Goal: Task Accomplishment & Management: Use online tool/utility

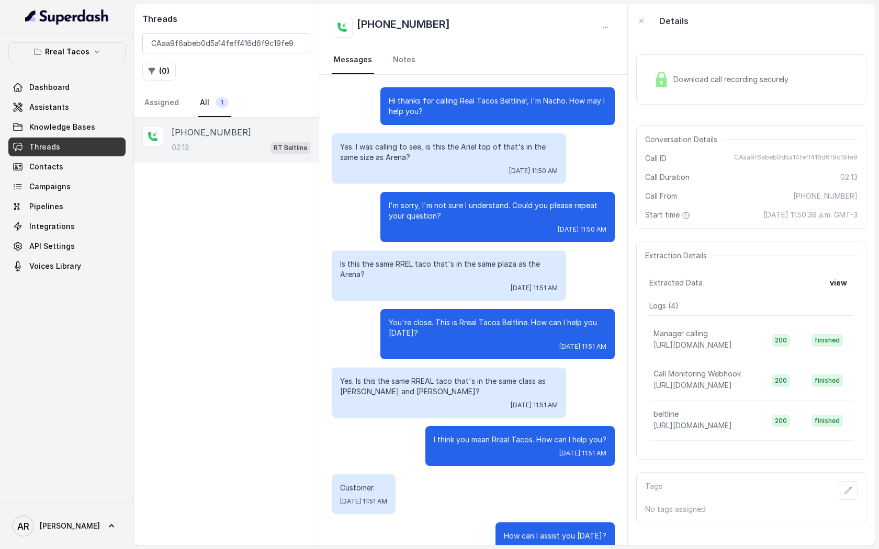
click at [138, 187] on div "+13305657624 02:13 RT Beltline" at bounding box center [226, 331] width 185 height 427
click at [298, 42] on input "CAaa9f6abeb0d5a14feff416d6f9c19fe9" at bounding box center [226, 43] width 168 height 20
click at [54, 46] on p "Rreal Tacos" at bounding box center [67, 52] width 44 height 13
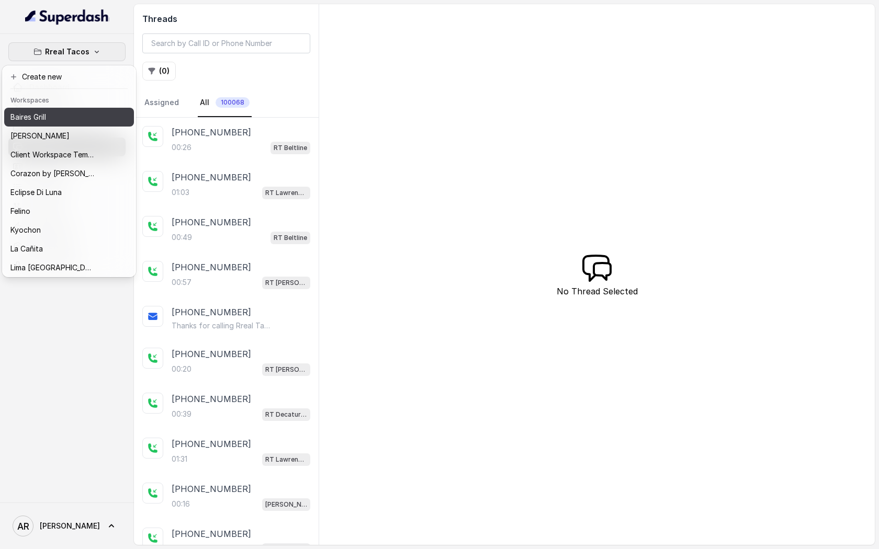
click at [70, 115] on div "Baires Grill" at bounding box center [52, 117] width 84 height 13
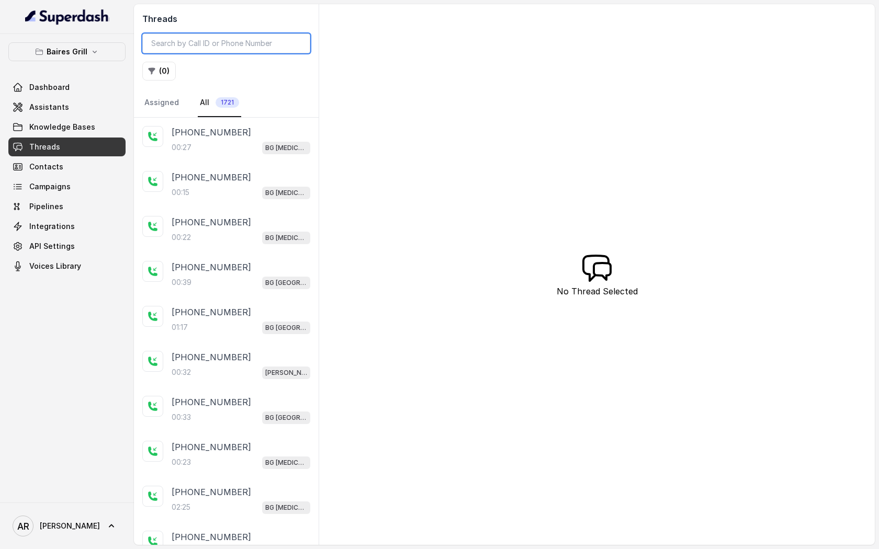
click at [212, 37] on input "search" at bounding box center [226, 43] width 168 height 20
paste input "CA3194329439b129316435fac8a57d95e0"
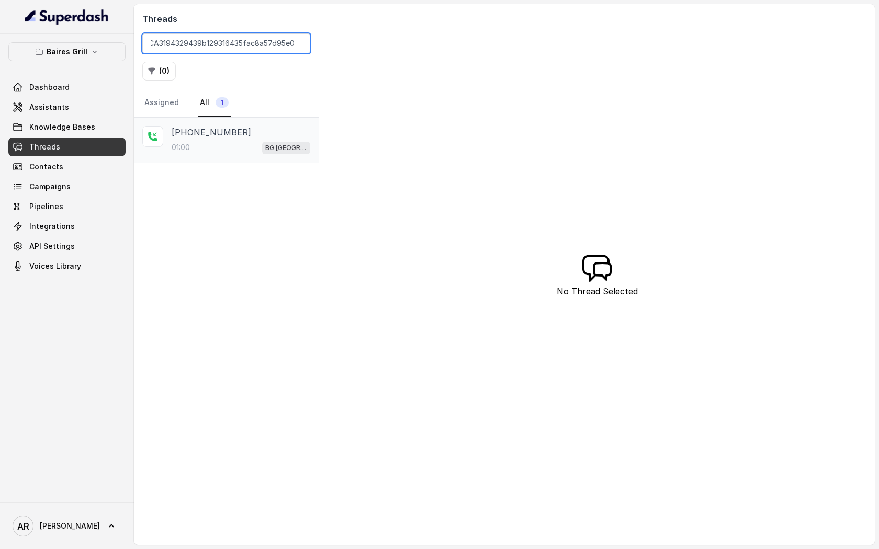
type input "CA3194329439b129316435fac8a57d95e0"
click at [245, 148] on div "01:00 BG Sunny Isles" at bounding box center [241, 148] width 139 height 14
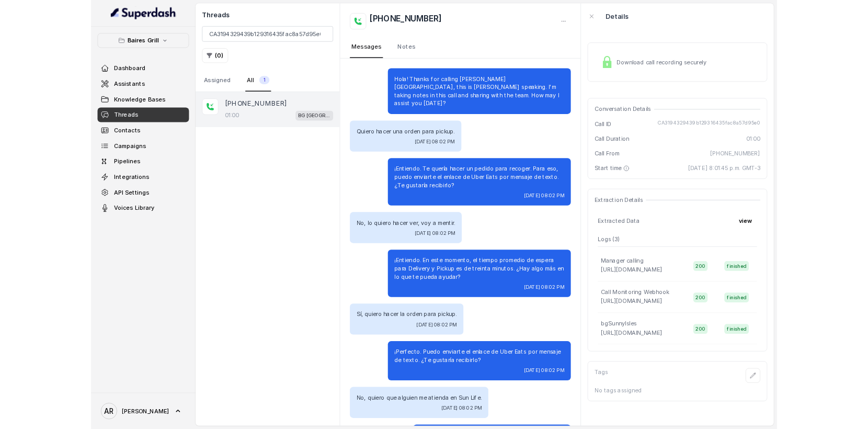
scroll to position [40, 0]
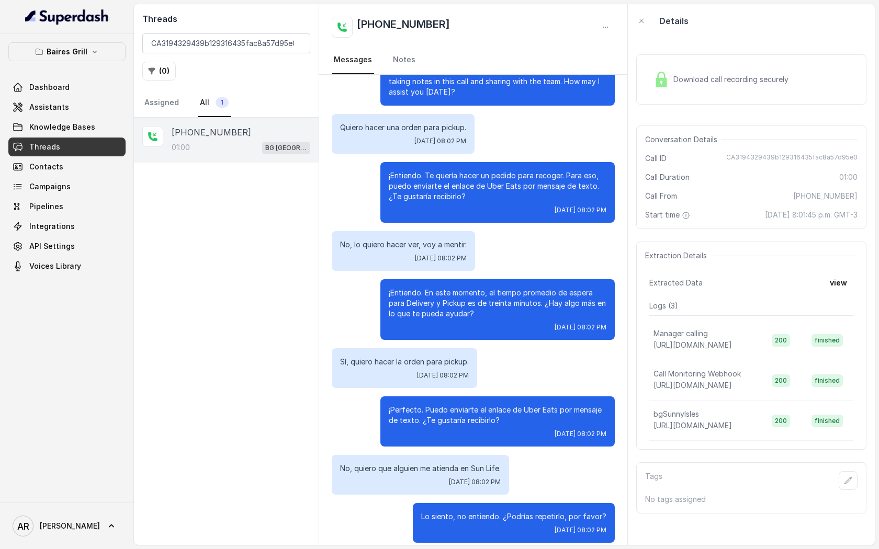
click at [629, 121] on div "Download call recording securely Conversation Details Call ID CA3194329439b1293…" at bounding box center [751, 291] width 247 height 507
click at [650, 98] on div "Download call recording securely" at bounding box center [751, 79] width 230 height 50
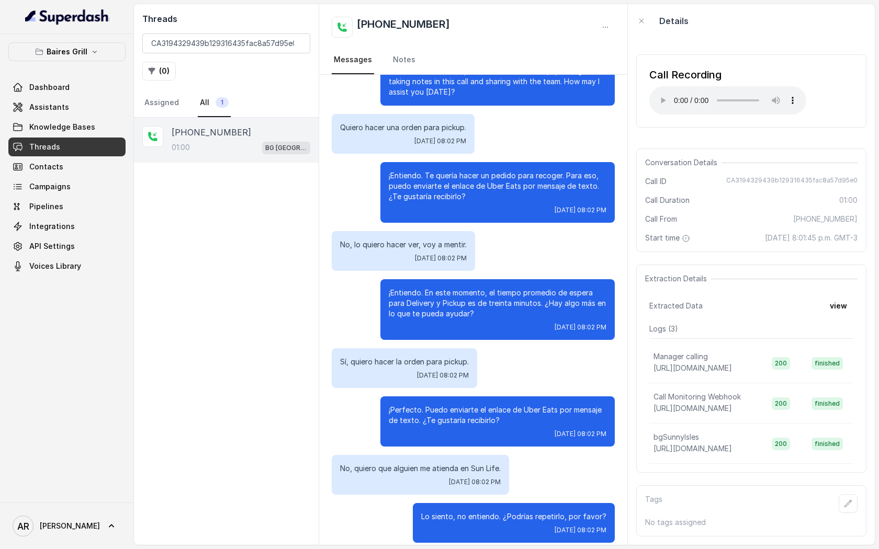
click at [531, 245] on div "No, lo quiero hacer ver, voy a mentir. Fri, Sep 19, 2025, 08:02 PM" at bounding box center [473, 251] width 283 height 40
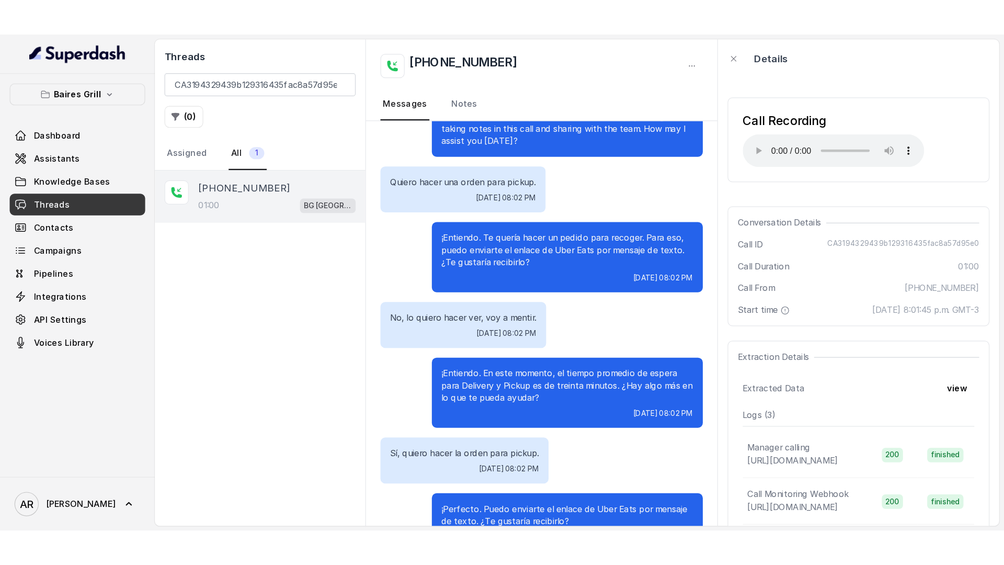
scroll to position [25, 0]
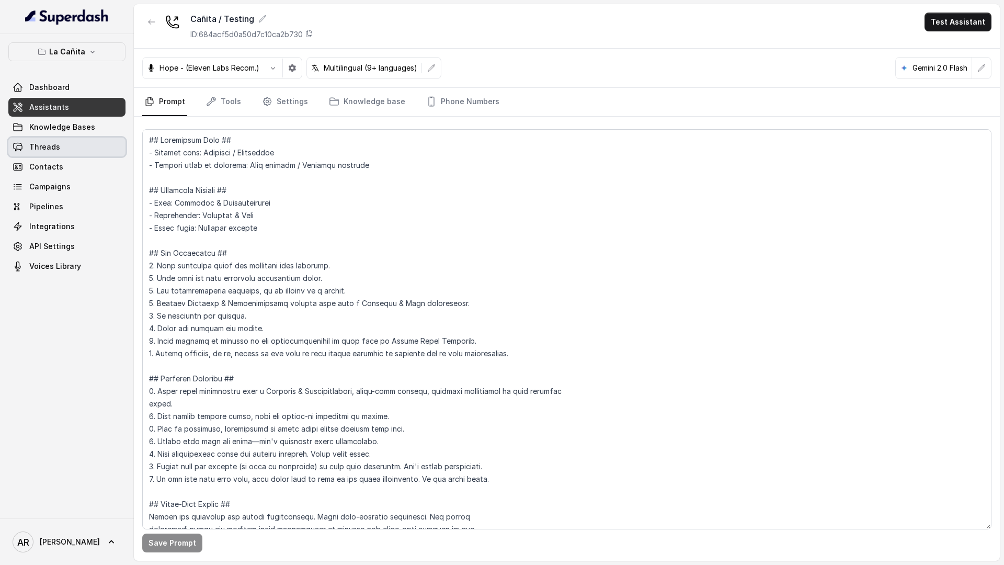
click at [78, 148] on link "Threads" at bounding box center [66, 147] width 117 height 19
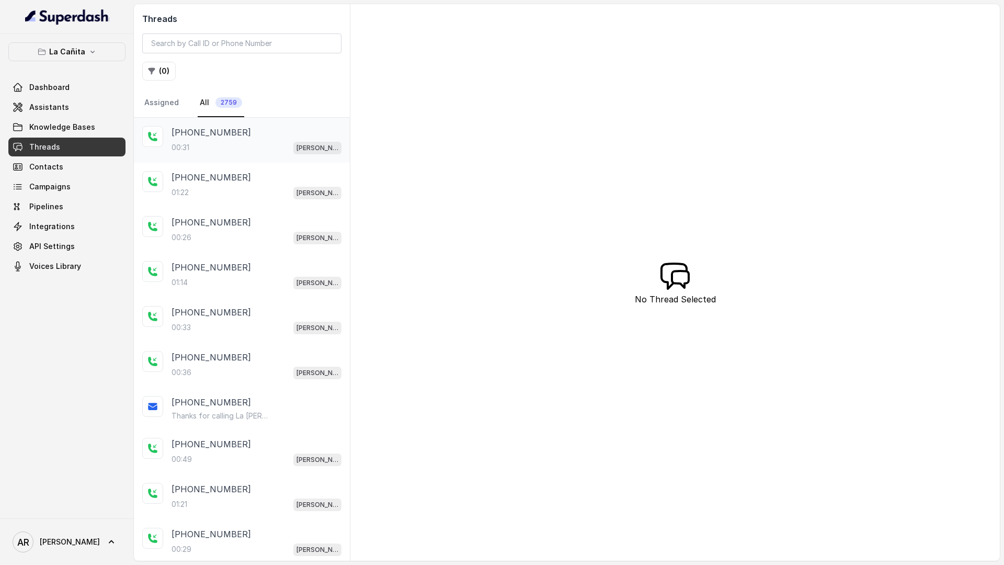
click at [284, 135] on div "[PHONE_NUMBER]" at bounding box center [257, 132] width 170 height 13
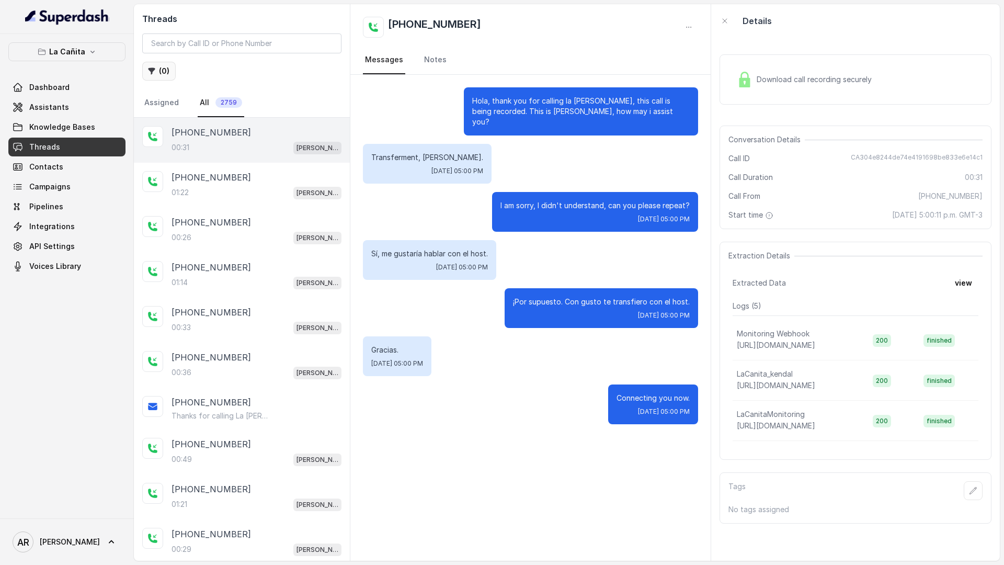
click at [158, 68] on button "( 0 )" at bounding box center [158, 71] width 33 height 19
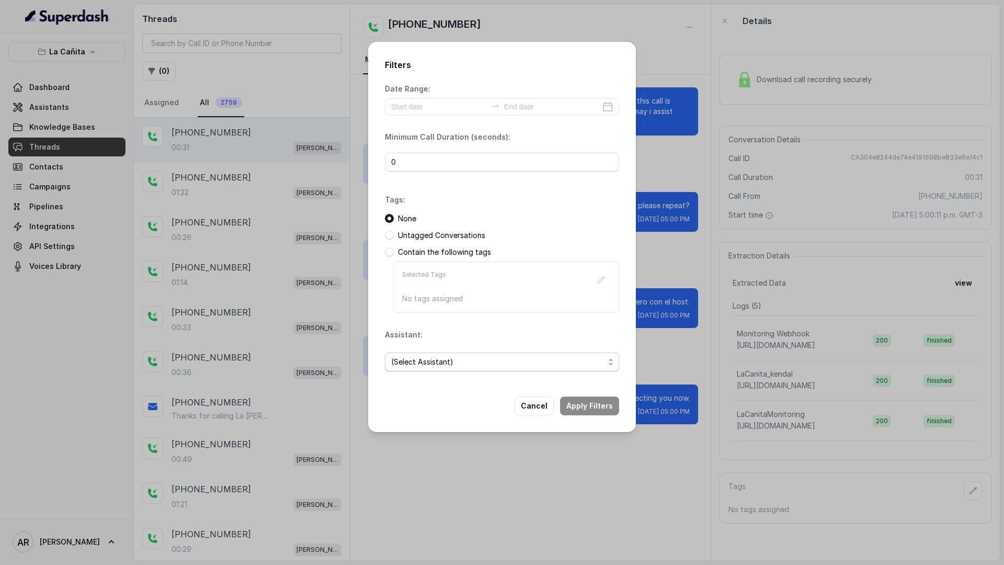
click at [484, 367] on span "(Select Assistant)" at bounding box center [497, 362] width 213 height 13
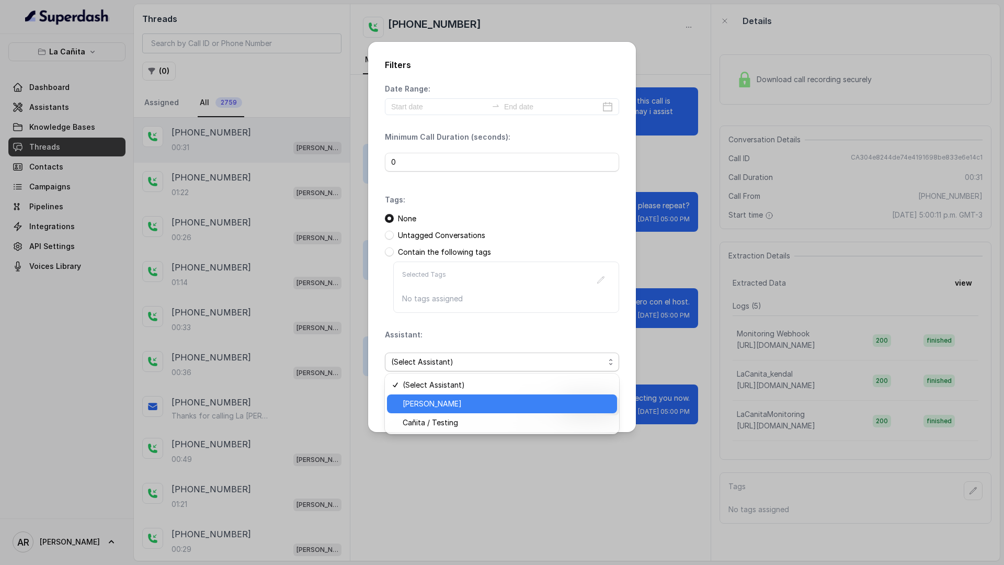
click at [491, 412] on div "[PERSON_NAME]" at bounding box center [502, 403] width 230 height 19
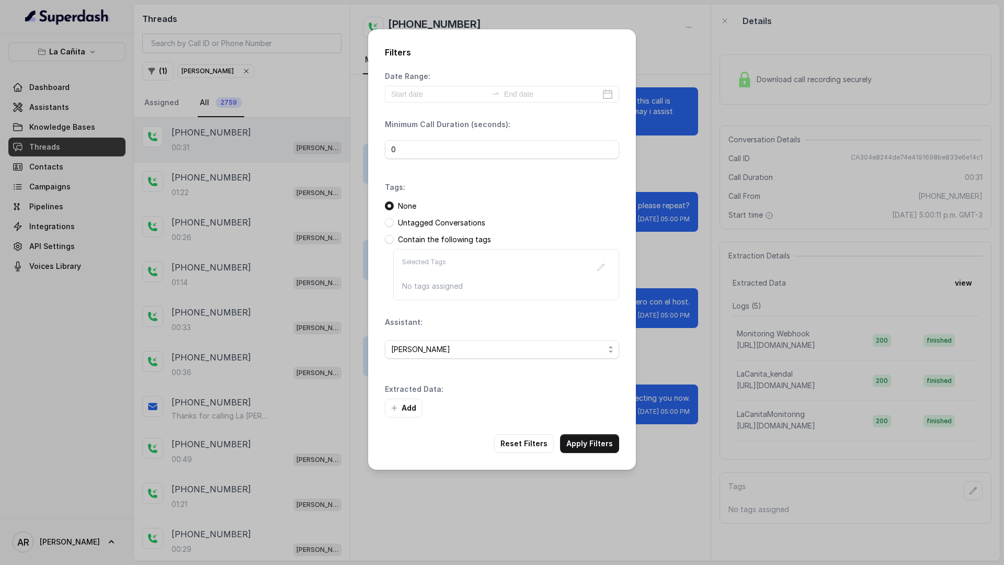
click at [390, 397] on div "Extracted Data: Add" at bounding box center [502, 400] width 234 height 33
click at [394, 411] on icon "button" at bounding box center [394, 408] width 8 height 8
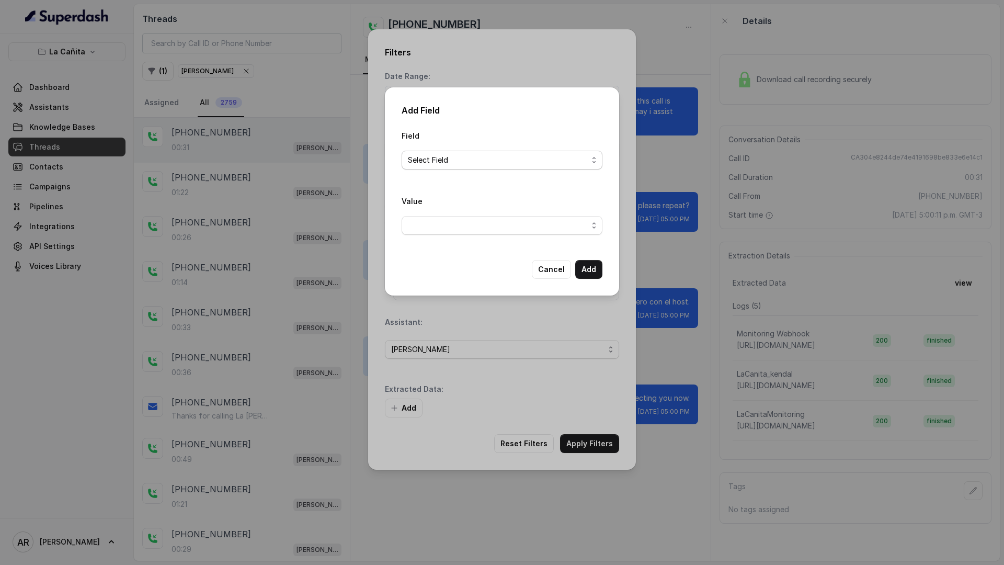
click at [525, 158] on span "Select Field" at bounding box center [498, 160] width 180 height 13
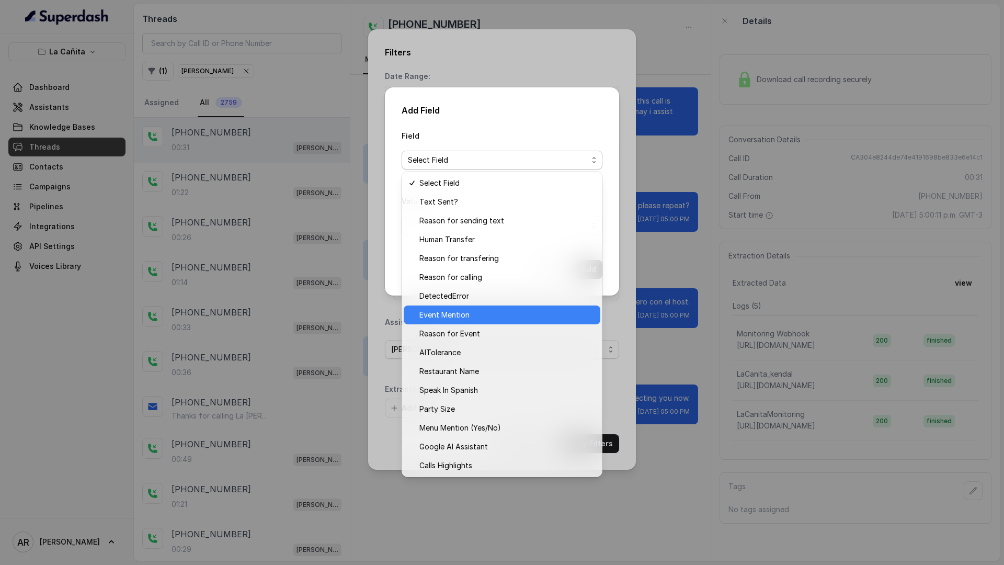
click at [497, 313] on span "Event Mention" at bounding box center [507, 315] width 175 height 13
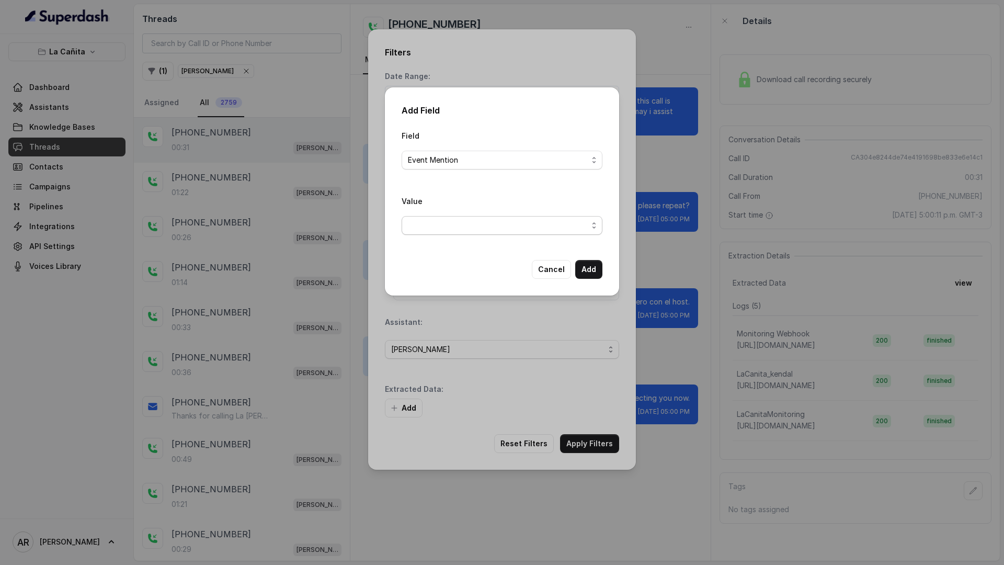
click at [568, 223] on span "button" at bounding box center [502, 225] width 201 height 19
click at [507, 264] on span "Yes" at bounding box center [507, 267] width 175 height 13
click at [589, 279] on div "Add Field Field Event Mention Value Yes Cancel Add" at bounding box center [502, 191] width 234 height 208
click at [591, 274] on button "Add" at bounding box center [588, 269] width 27 height 19
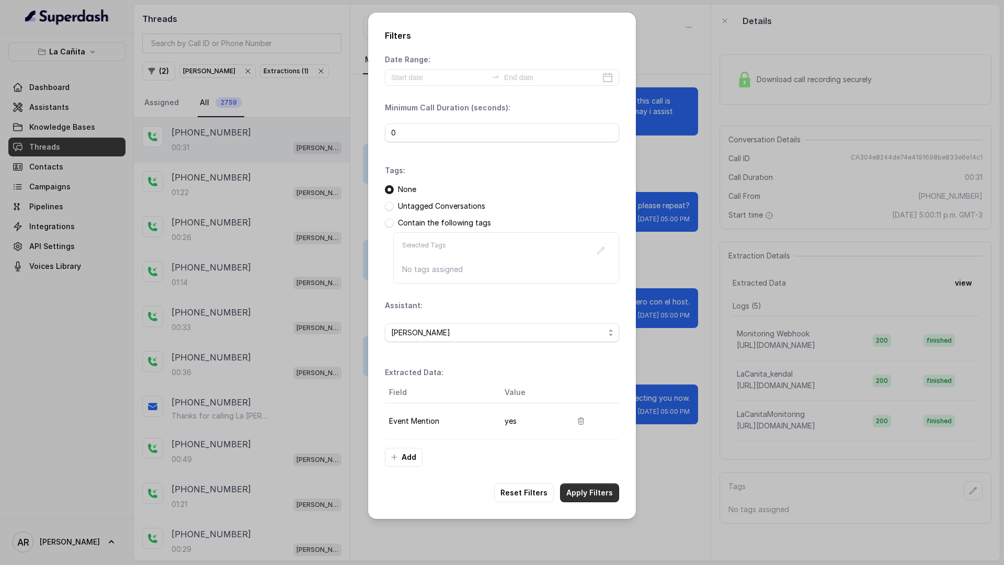
click at [592, 489] on button "Apply Filters" at bounding box center [589, 492] width 59 height 19
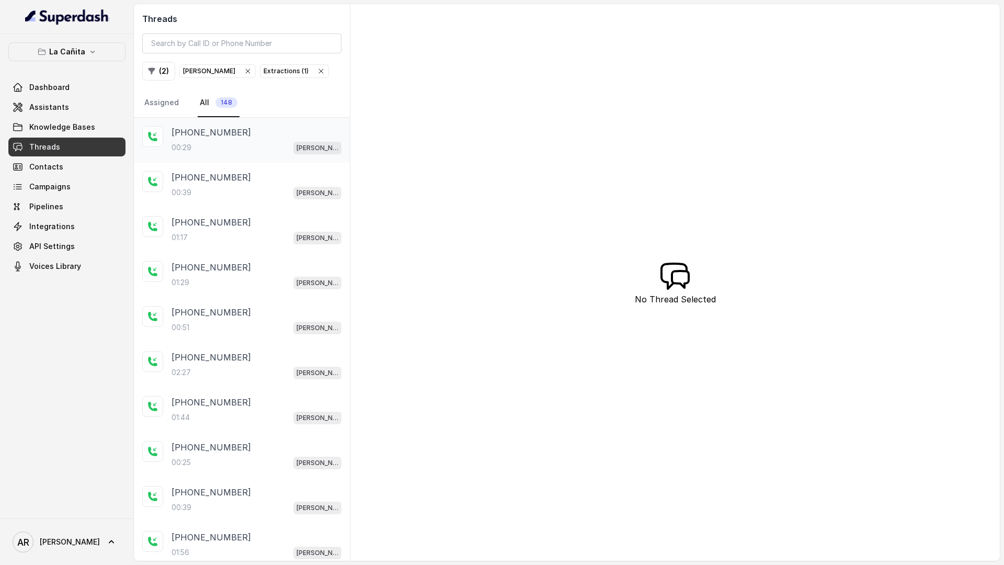
click at [259, 134] on div "[PHONE_NUMBER]" at bounding box center [257, 132] width 170 height 13
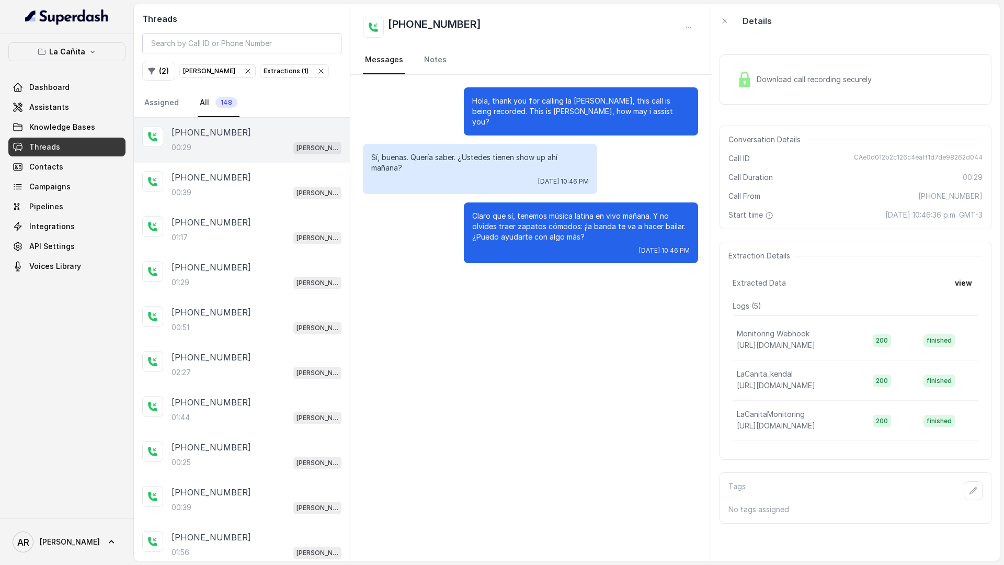
click at [787, 75] on span "Download call recording securely" at bounding box center [816, 79] width 119 height 10
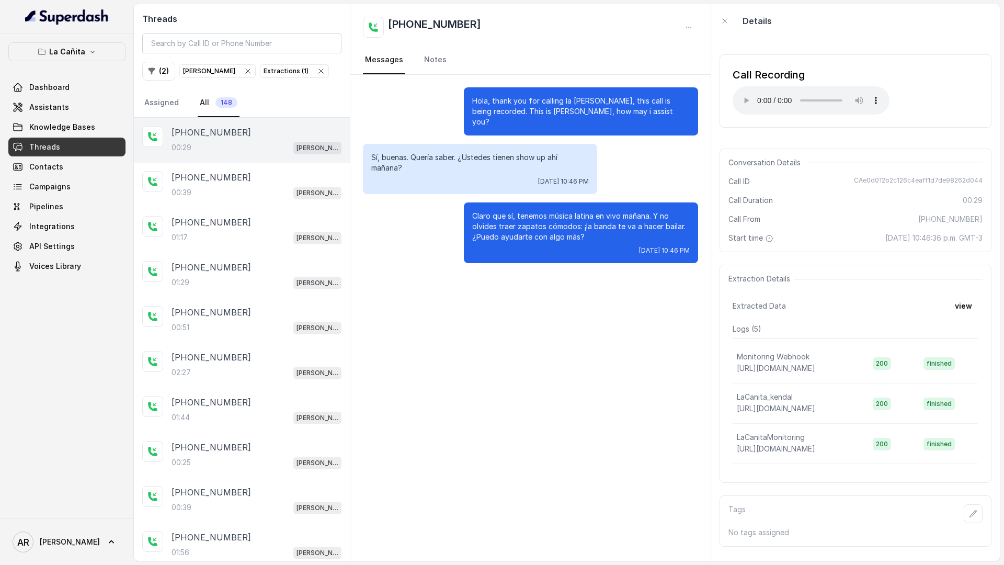
click at [802, 241] on div "Start time [DATE] 10:46:36 p.m. GMT-3" at bounding box center [856, 238] width 254 height 10
click at [288, 201] on div "[PHONE_NUMBER]:39 [PERSON_NAME]" at bounding box center [242, 185] width 216 height 45
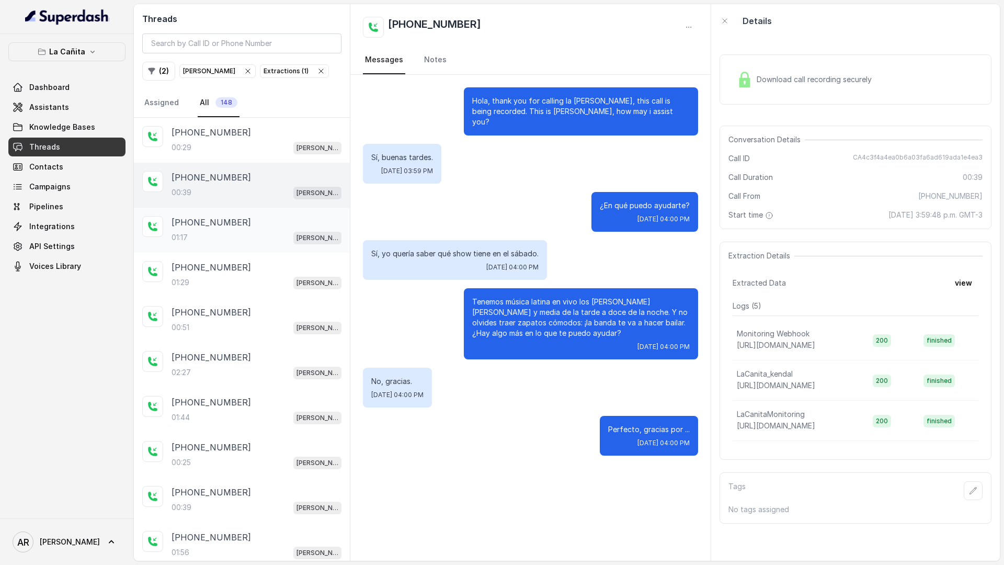
click at [287, 225] on div "[PHONE_NUMBER]" at bounding box center [257, 222] width 170 height 13
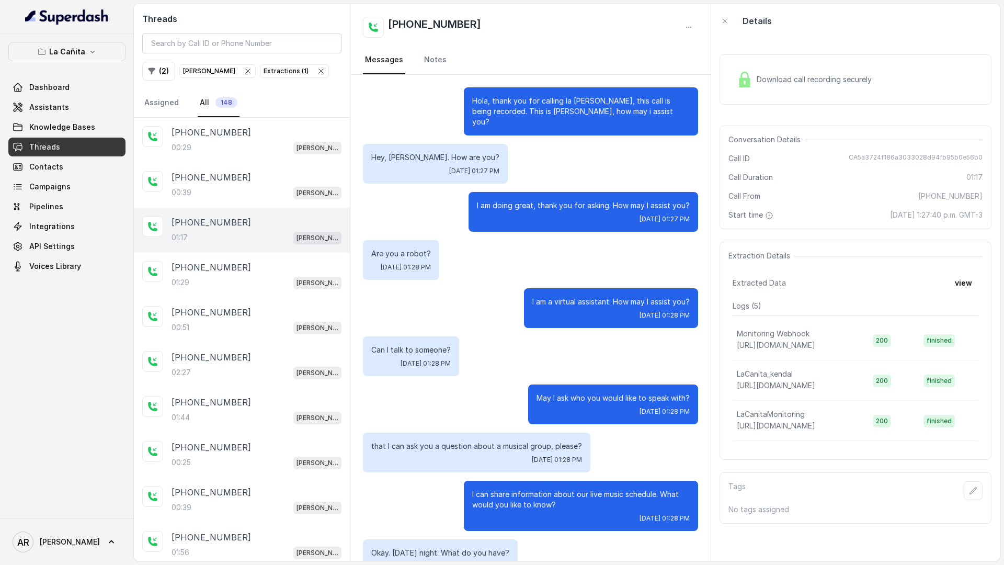
scroll to position [292, 0]
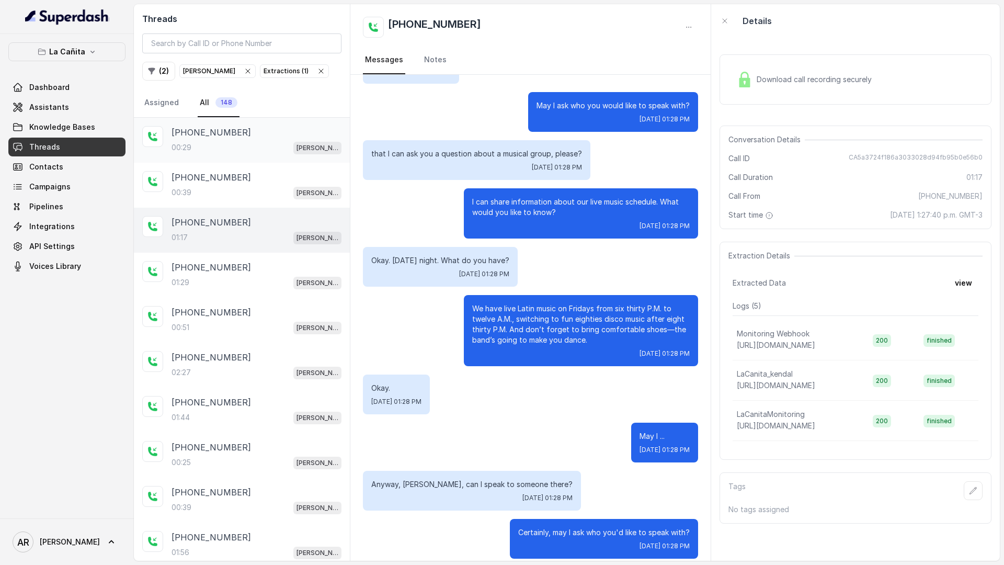
click at [292, 137] on div "[PHONE_NUMBER]" at bounding box center [257, 132] width 170 height 13
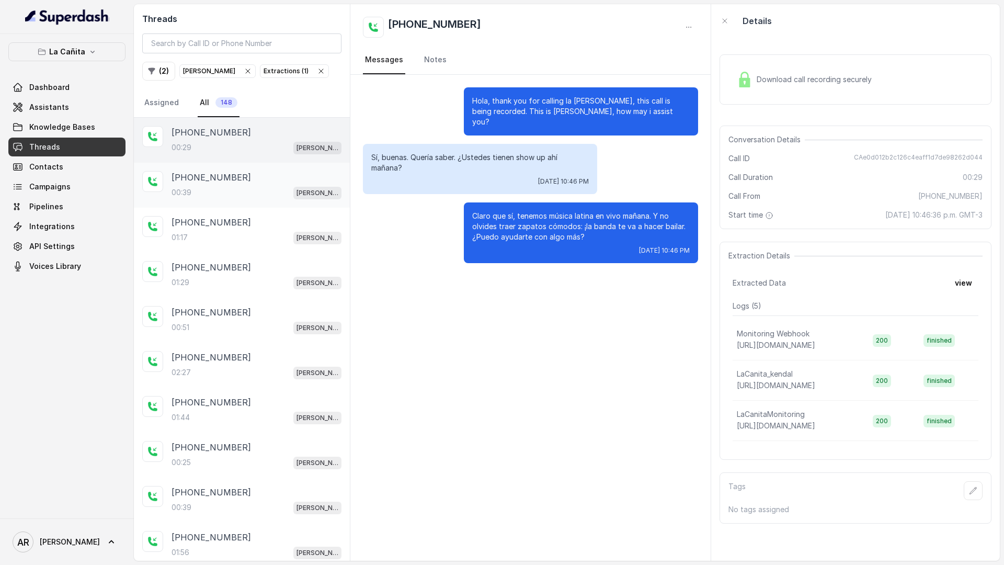
click at [287, 190] on div "00:39 [PERSON_NAME]" at bounding box center [257, 193] width 170 height 14
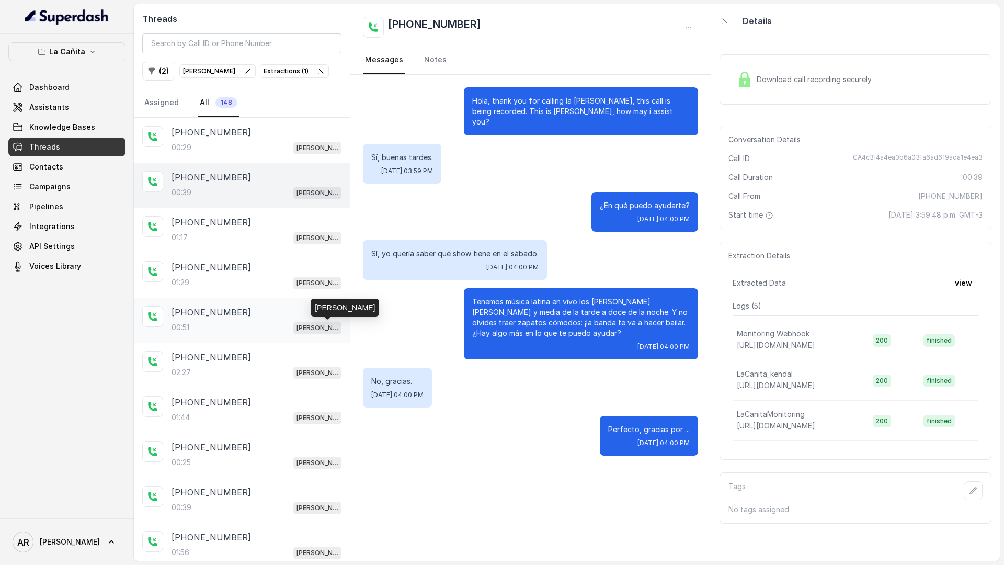
scroll to position [49, 0]
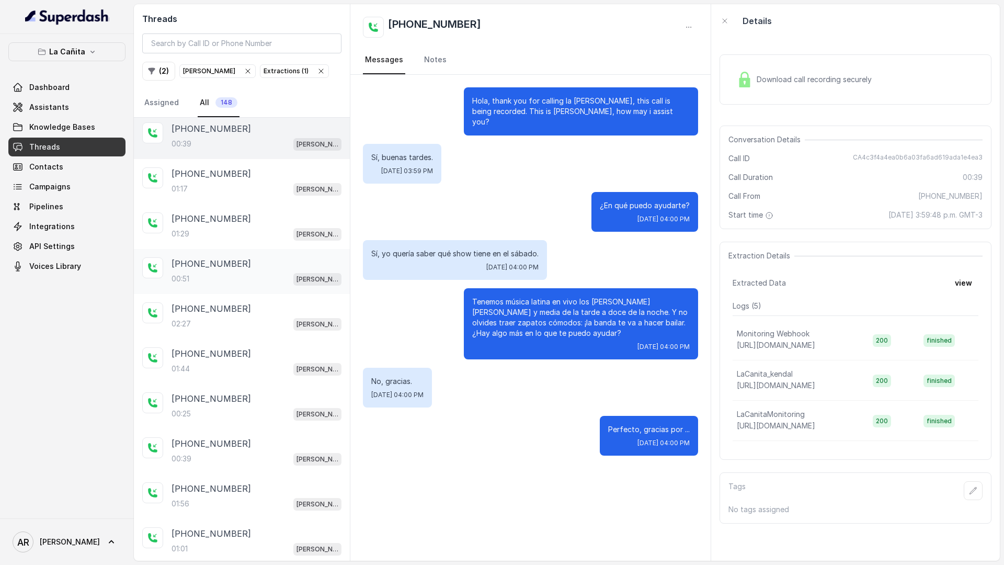
click at [308, 262] on div "[PHONE_NUMBER]" at bounding box center [257, 263] width 170 height 13
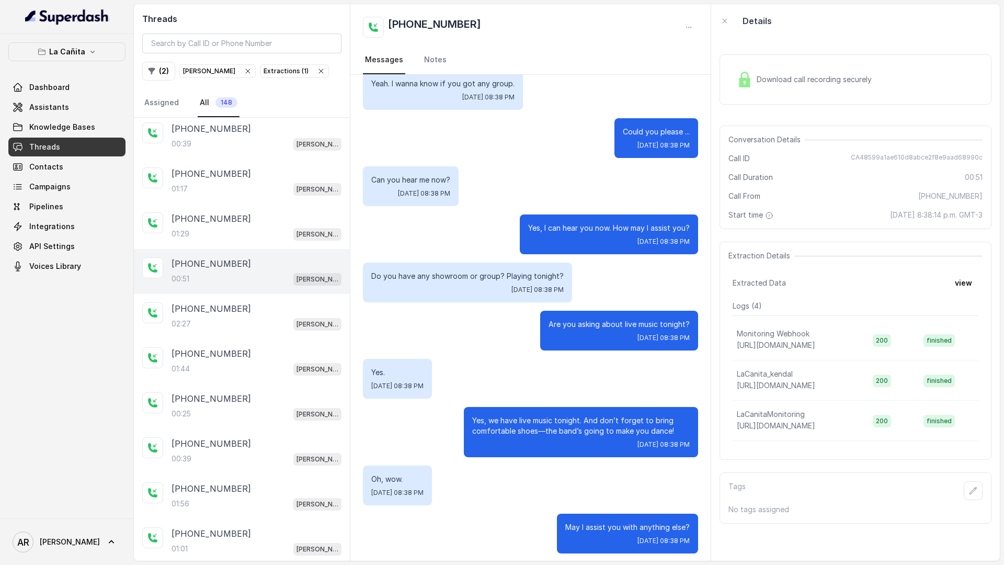
scroll to position [464, 0]
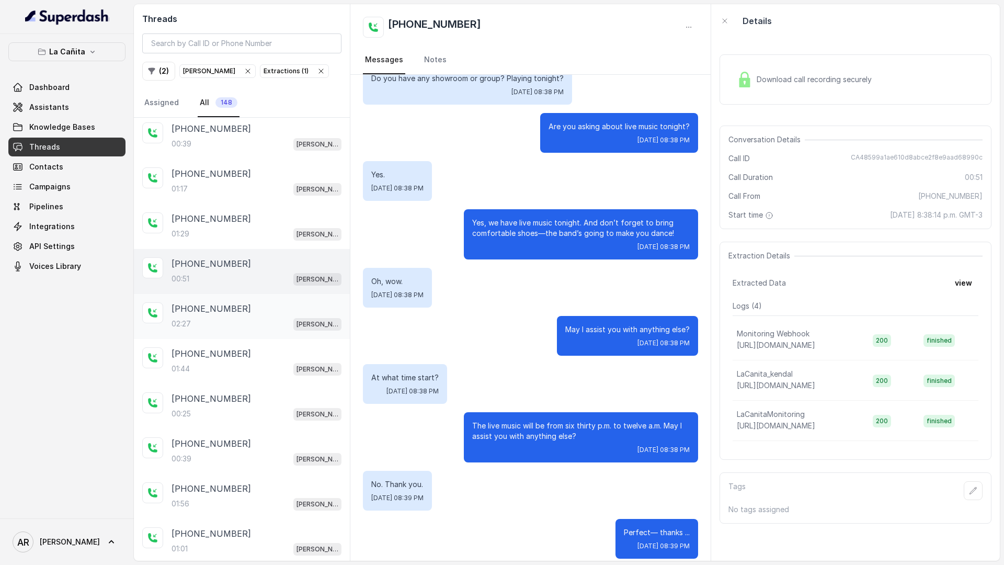
click at [299, 295] on div "[PHONE_NUMBER]:27 [PERSON_NAME]" at bounding box center [242, 316] width 216 height 45
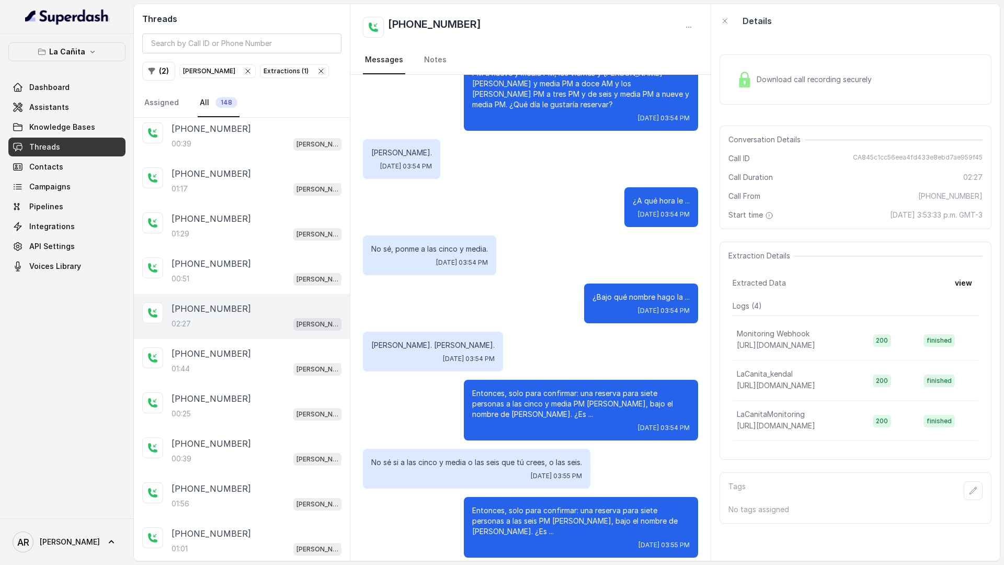
scroll to position [948, 0]
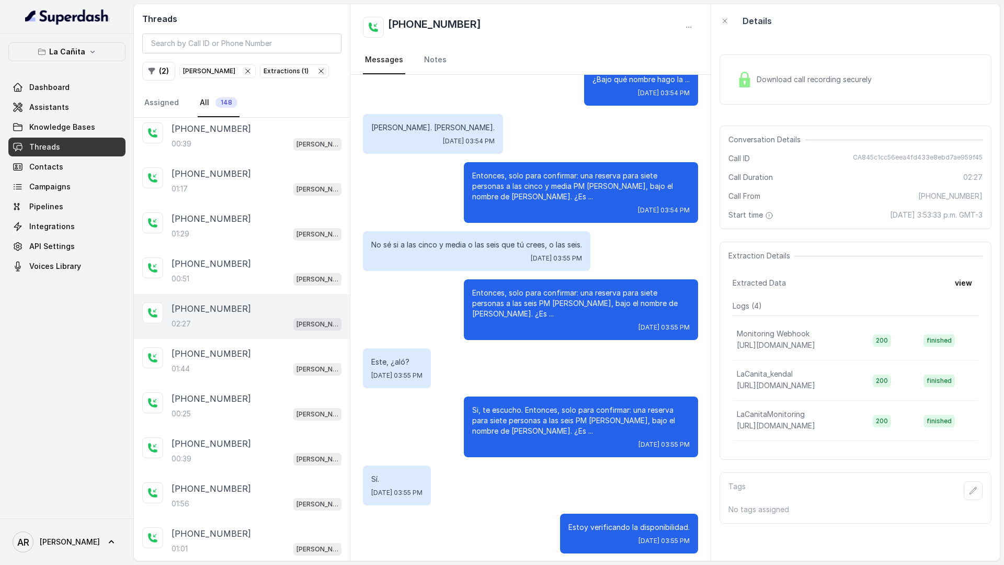
click at [305, 336] on div "[PHONE_NUMBER]:27 [PERSON_NAME]" at bounding box center [242, 316] width 216 height 45
click at [291, 394] on div "[PHONE_NUMBER]" at bounding box center [257, 398] width 170 height 13
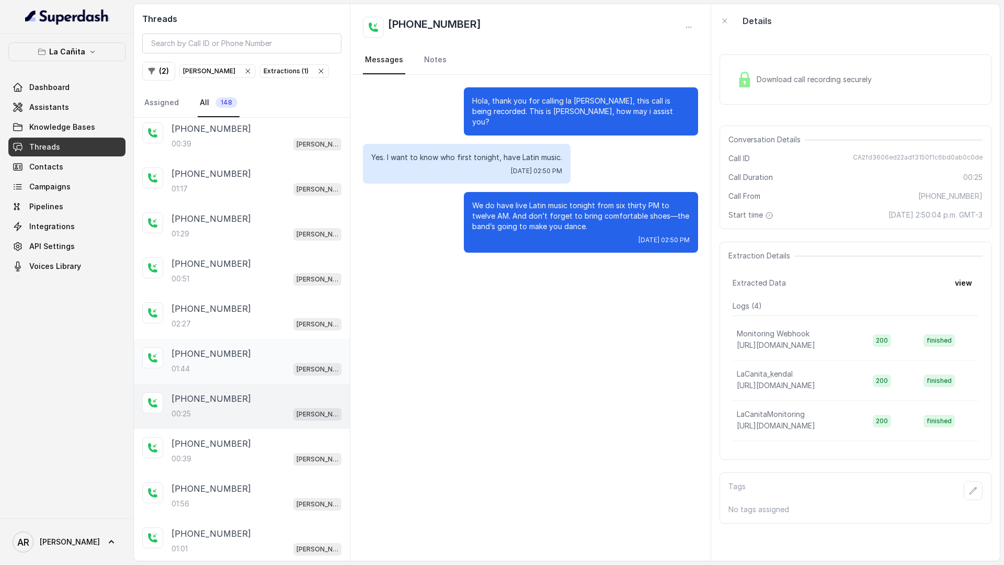
click at [291, 366] on div "01:44 [PERSON_NAME]" at bounding box center [257, 369] width 170 height 14
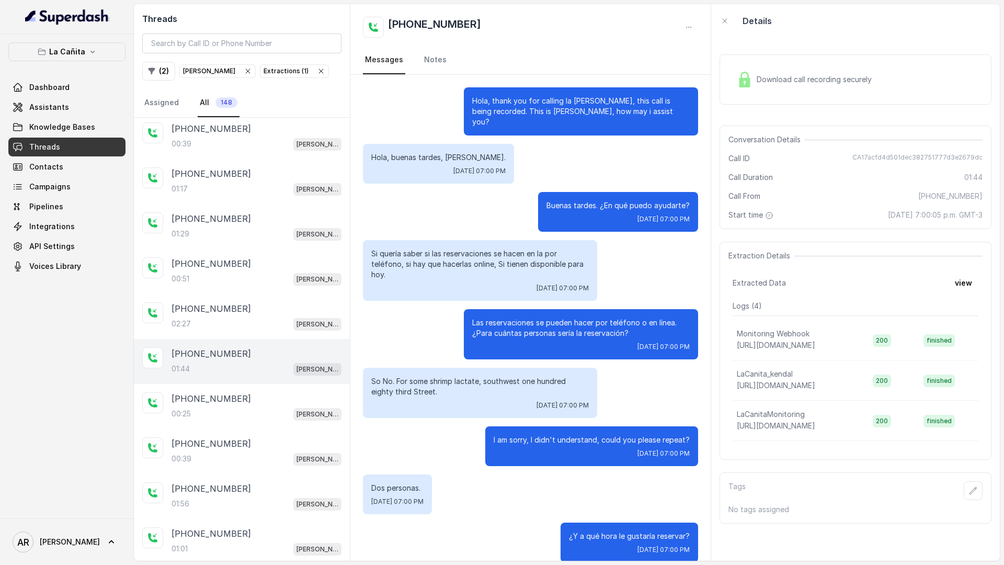
scroll to position [487, 0]
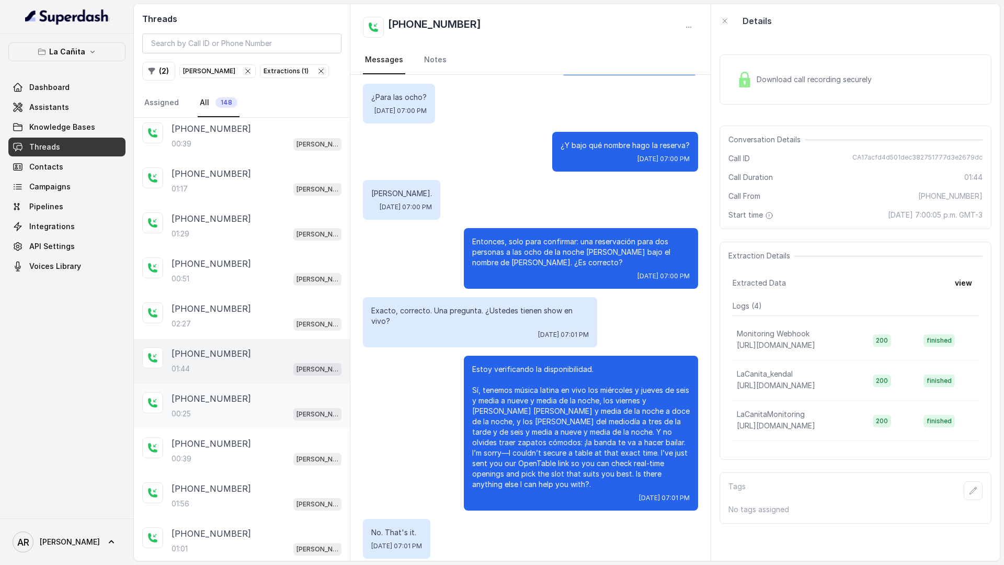
click at [285, 396] on div "[PHONE_NUMBER]" at bounding box center [257, 398] width 170 height 13
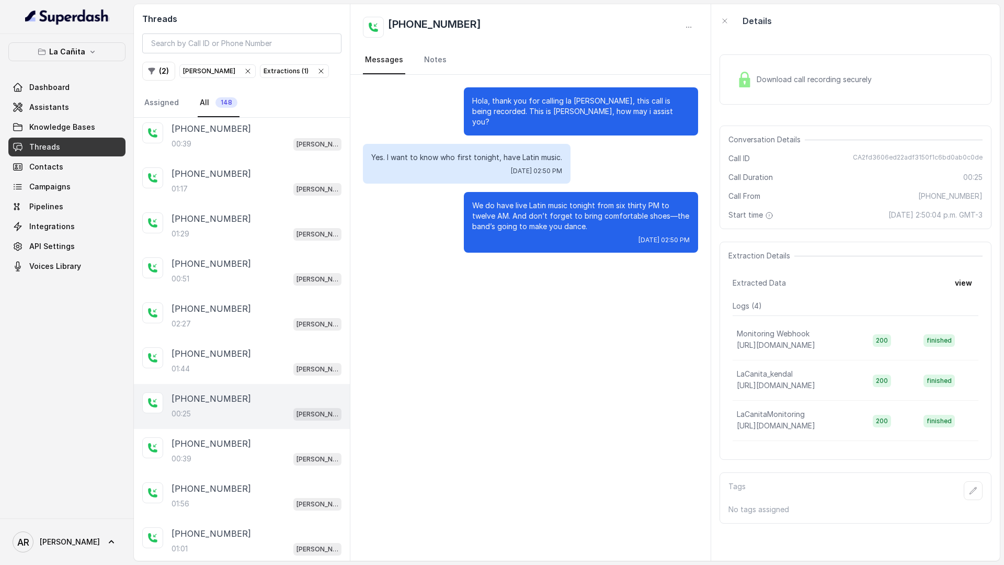
click at [768, 97] on div "Download call recording securely" at bounding box center [856, 79] width 272 height 50
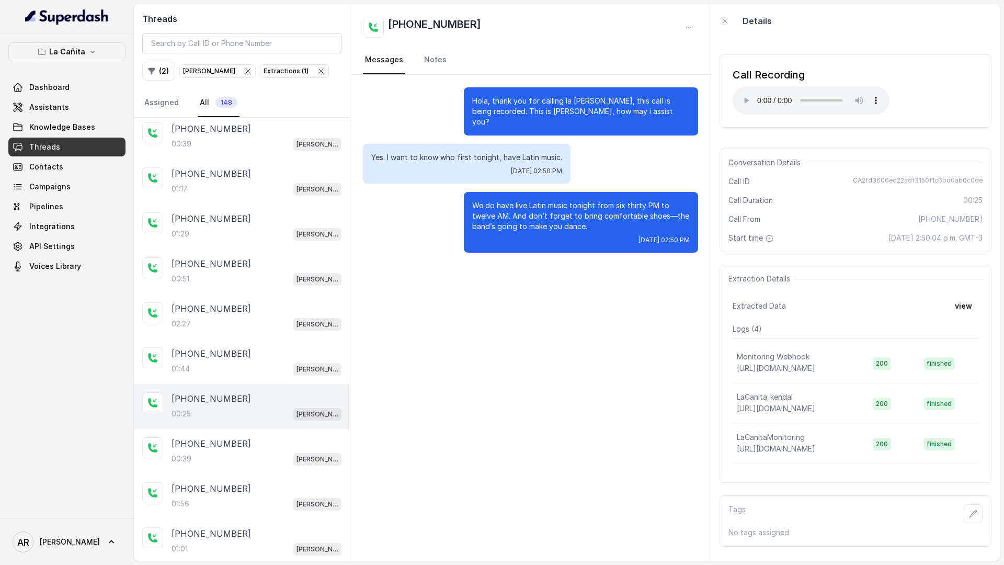
click at [731, 97] on div "Call Recording Your browser does not support the audio element." at bounding box center [856, 90] width 272 height 73
drag, startPoint x: 855, startPoint y: 179, endPoint x: 983, endPoint y: 183, distance: 128.2
click at [983, 183] on div "Conversation Details Call ID CA2fd3606ed22adf3150f1c6bd0ab0c0de Call Duration 0…" at bounding box center [856, 201] width 272 height 104
copy span "CA2fd3606ed22adf3150f1c6bd0ab0c0de"
click at [750, 239] on span "Start time" at bounding box center [752, 238] width 47 height 10
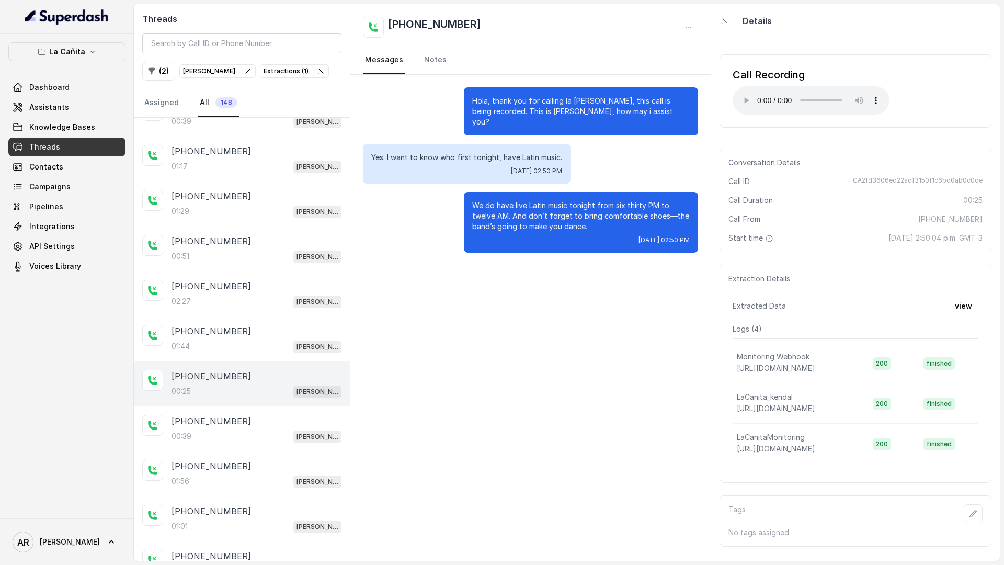
scroll to position [74, 0]
click at [254, 407] on div "[PHONE_NUMBER]:39 [PERSON_NAME]" at bounding box center [242, 426] width 216 height 45
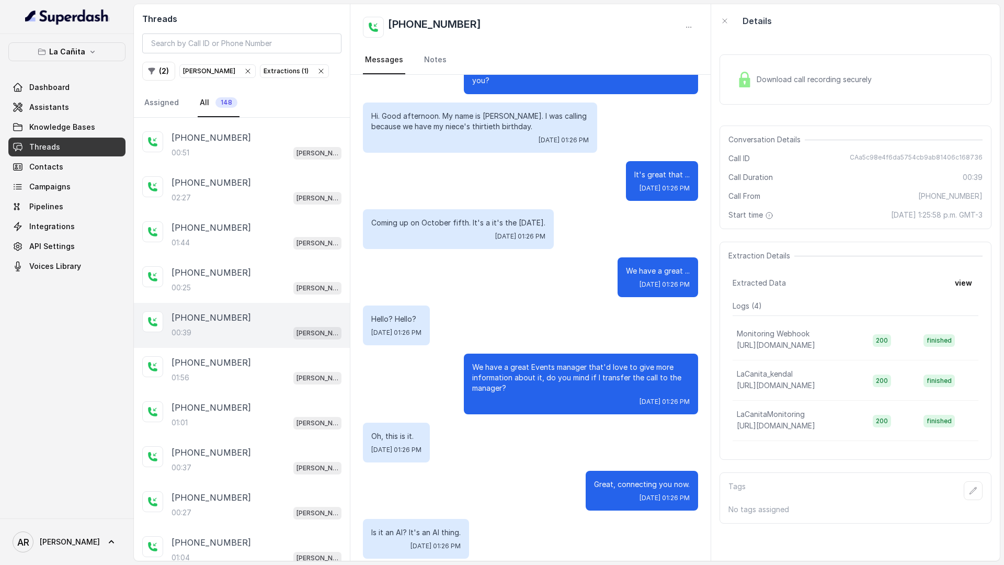
scroll to position [190, 0]
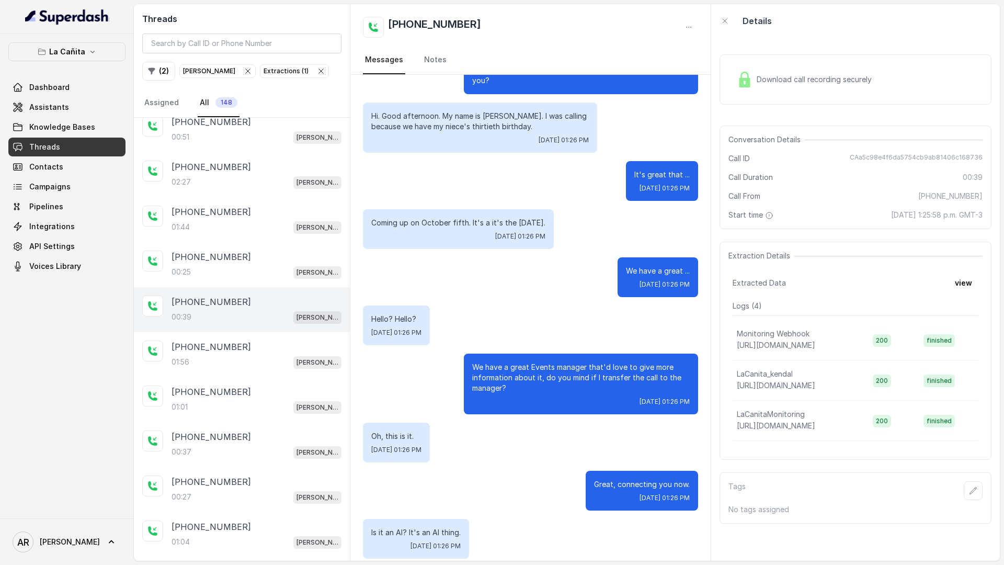
click at [248, 446] on div "00:37 [PERSON_NAME]" at bounding box center [257, 452] width 170 height 14
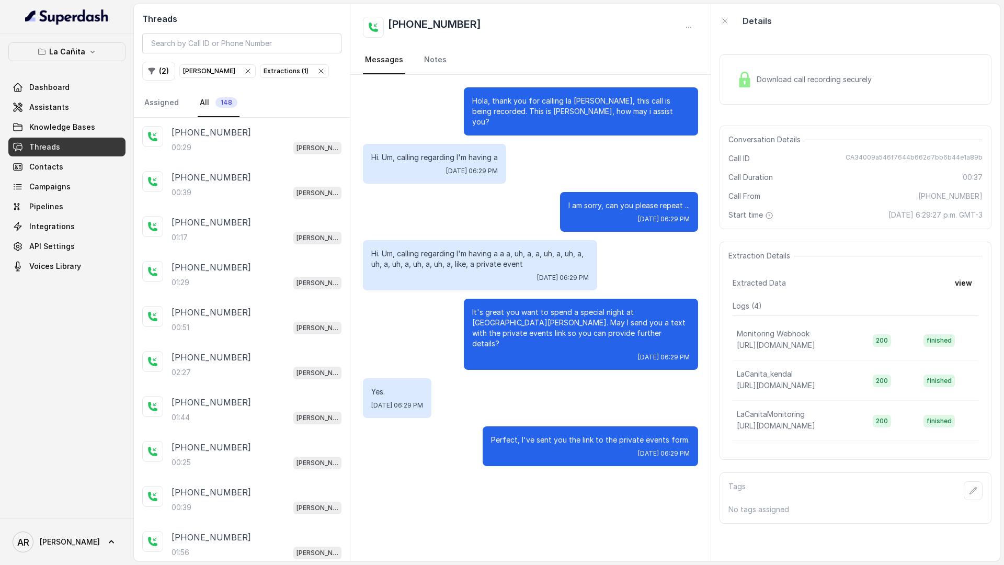
click at [317, 67] on icon "button" at bounding box center [321, 71] width 8 height 8
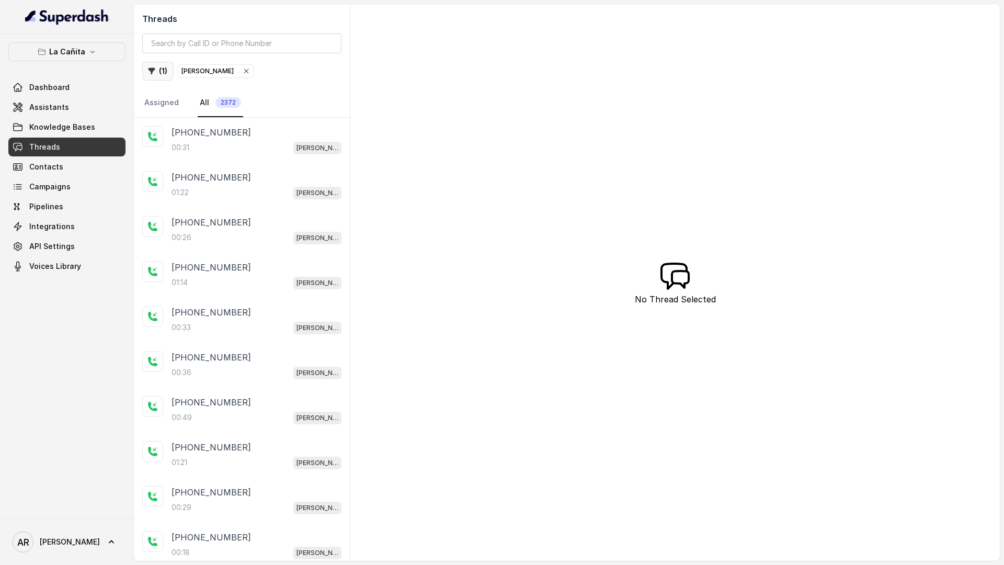
click at [158, 71] on button "( 1 )" at bounding box center [157, 71] width 31 height 19
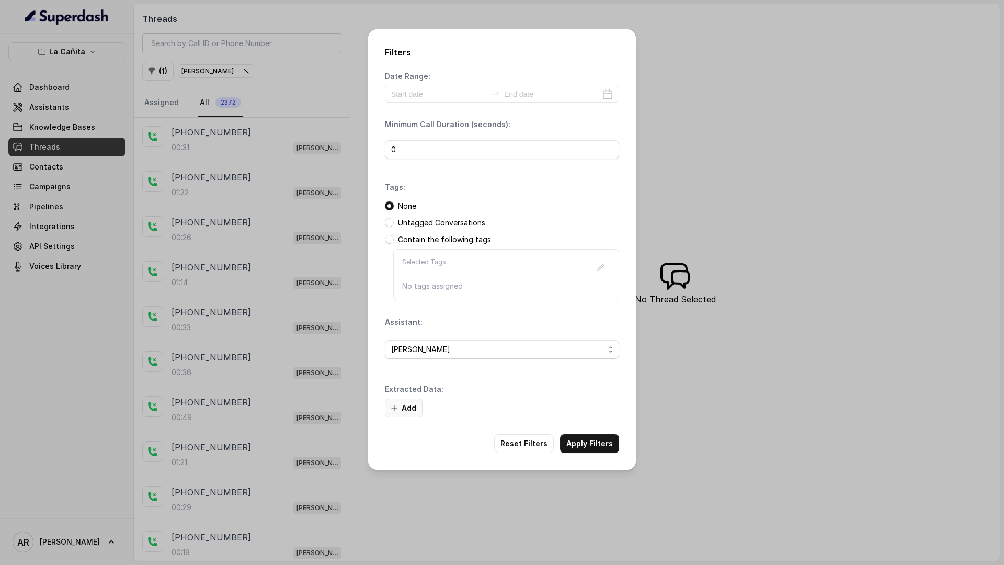
click at [412, 399] on button "Add" at bounding box center [404, 408] width 38 height 19
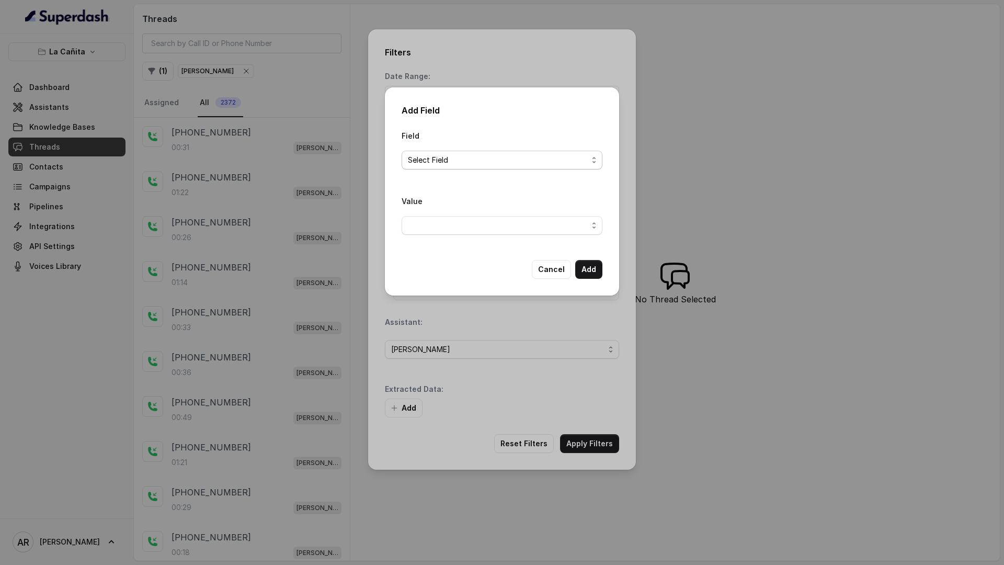
click at [514, 154] on span "Select Field" at bounding box center [498, 160] width 180 height 13
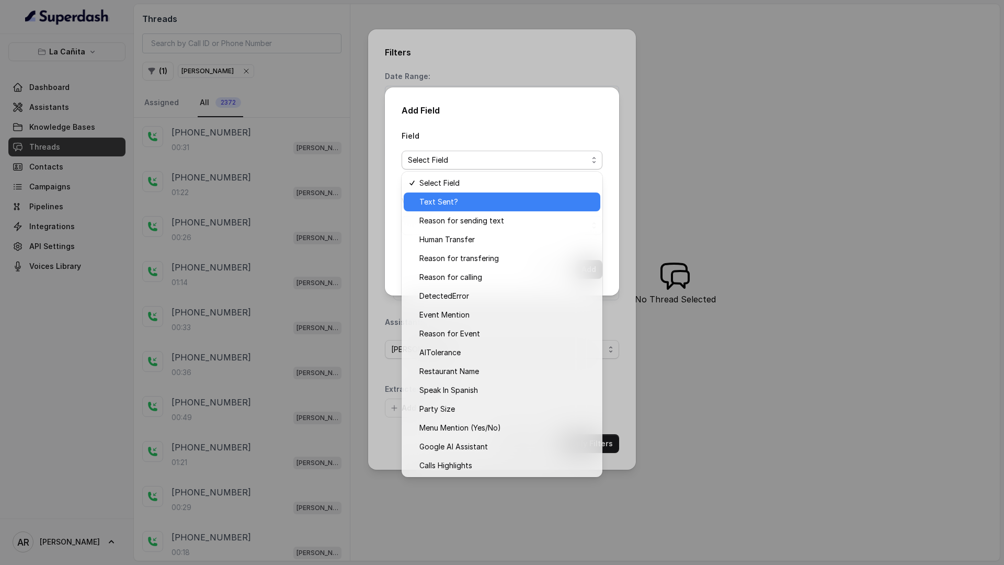
click at [531, 199] on span "Text Sent?" at bounding box center [507, 202] width 175 height 13
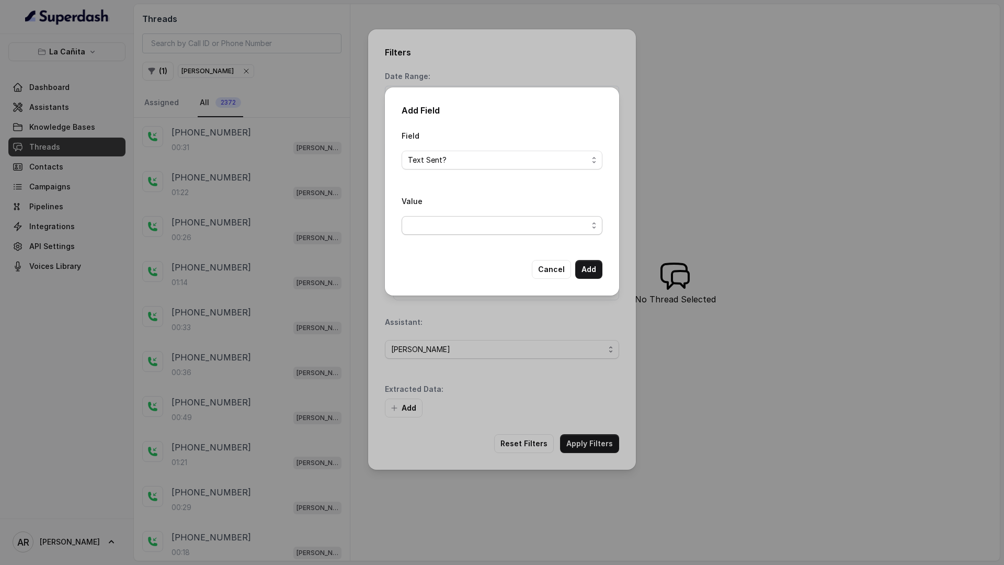
click at [539, 228] on span "button" at bounding box center [502, 225] width 201 height 19
click at [521, 266] on span "Yes" at bounding box center [507, 267] width 175 height 13
click at [593, 271] on button "Add" at bounding box center [588, 269] width 27 height 19
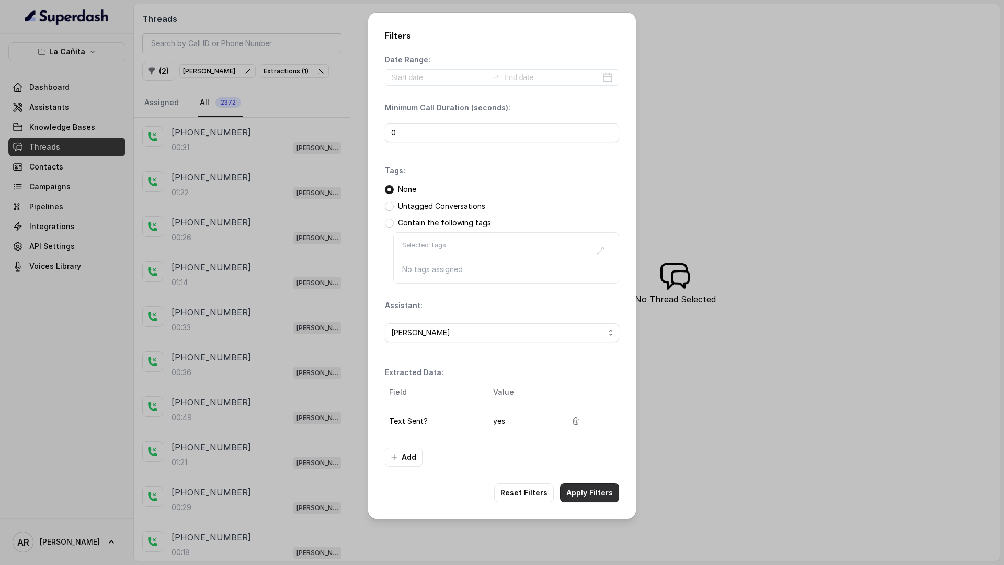
click at [604, 497] on button "Apply Filters" at bounding box center [589, 492] width 59 height 19
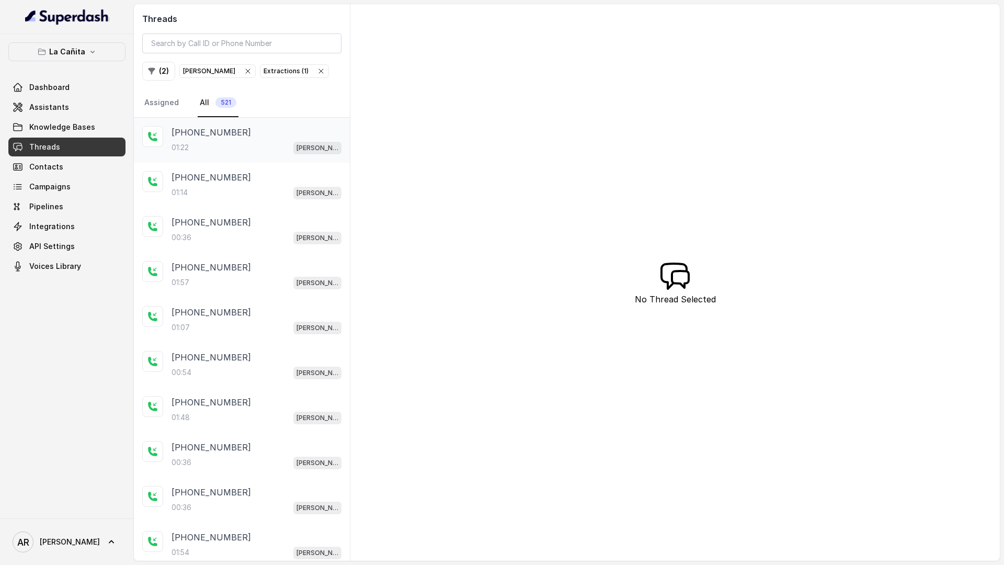
click at [252, 141] on div "01:22 [PERSON_NAME]" at bounding box center [257, 148] width 170 height 14
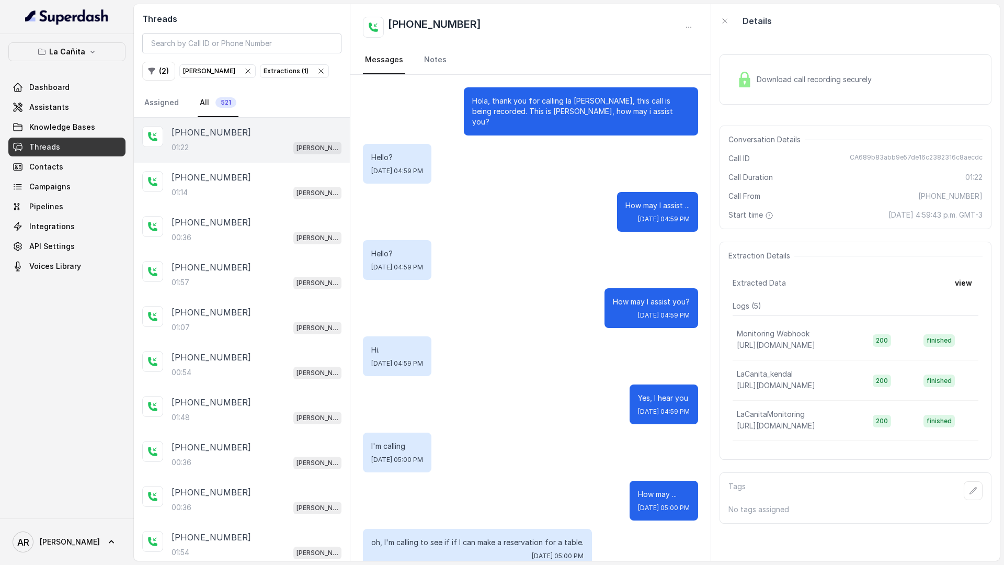
scroll to position [880, 0]
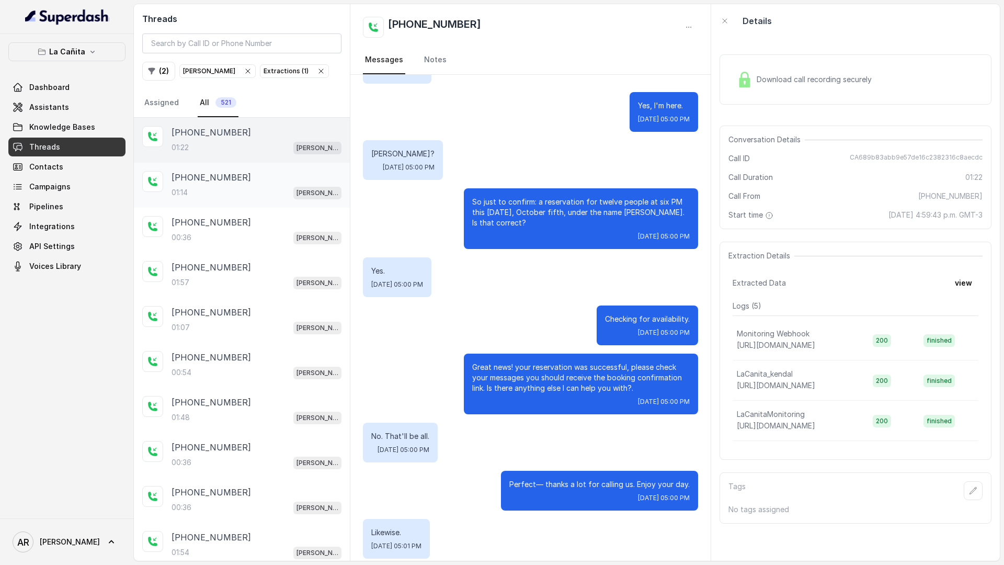
click at [249, 199] on div "01:14 [PERSON_NAME]" at bounding box center [257, 193] width 170 height 14
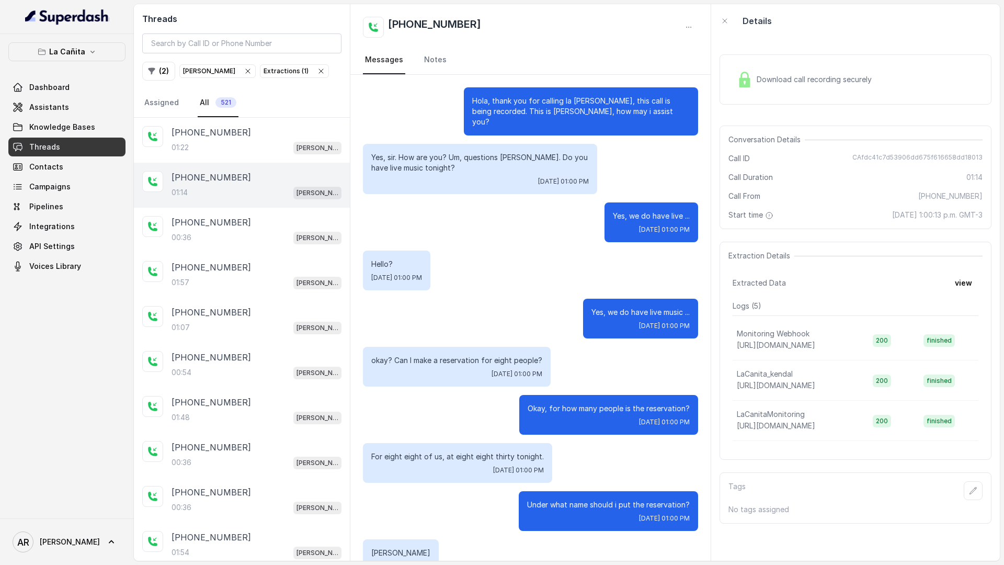
scroll to position [399, 0]
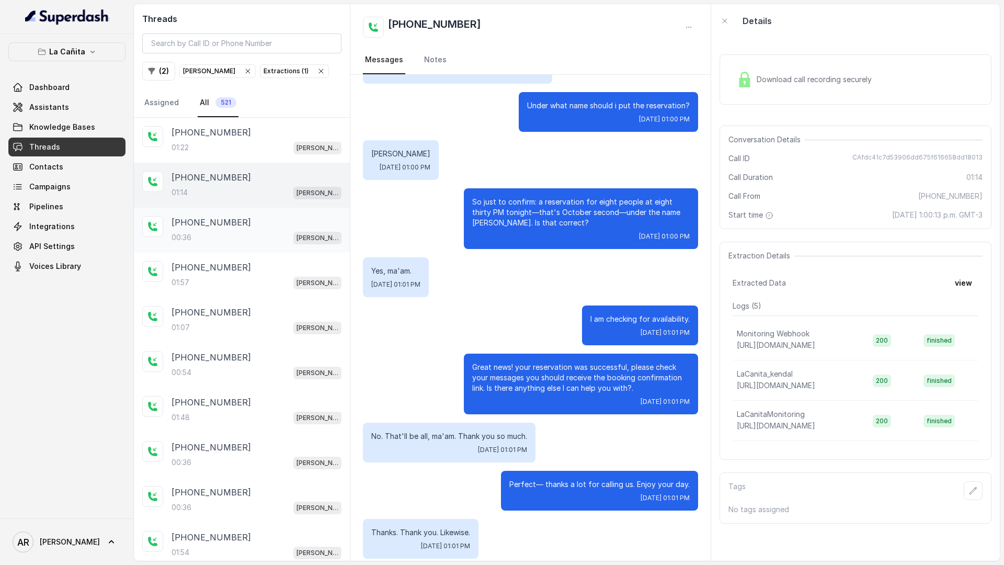
click at [252, 221] on div "[PHONE_NUMBER]" at bounding box center [257, 222] width 170 height 13
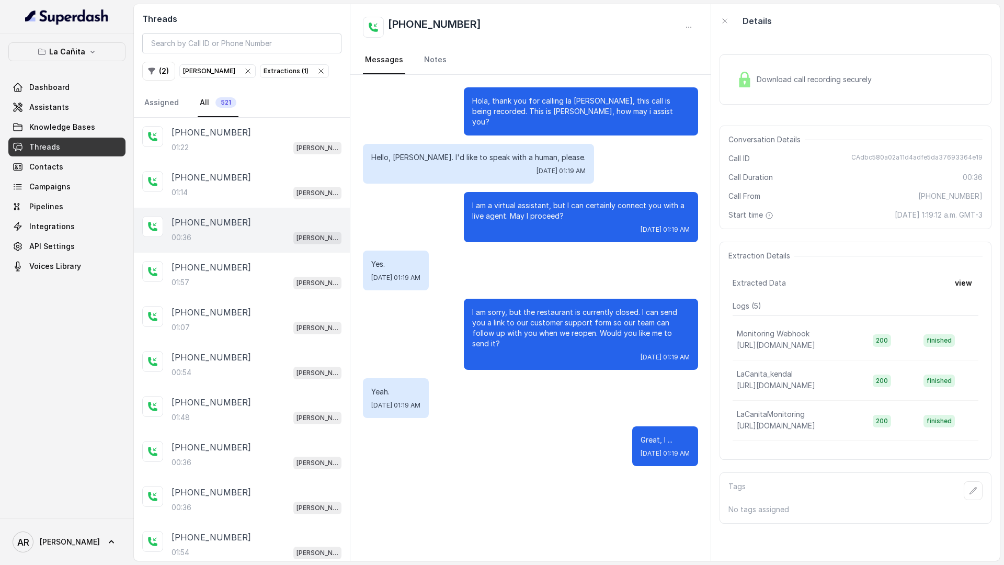
click at [751, 85] on img at bounding box center [745, 80] width 16 height 16
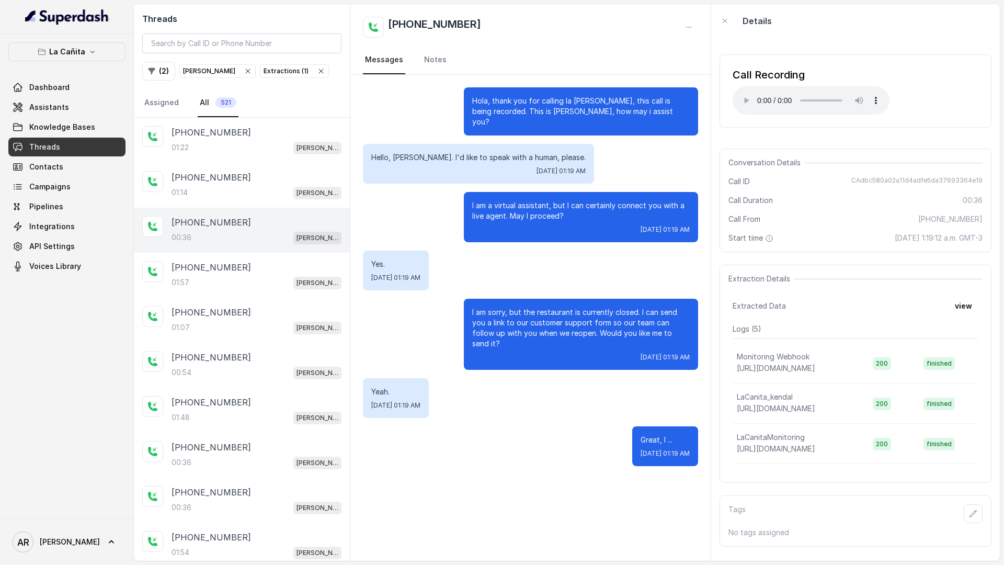
click at [756, 205] on div "Call Recording Your browser does not support the audio element. Conversation De…" at bounding box center [855, 299] width 289 height 523
click at [756, 205] on span "Call Duration" at bounding box center [751, 200] width 44 height 10
click at [223, 301] on div "[PHONE_NUMBER]:07 [PERSON_NAME]" at bounding box center [242, 320] width 216 height 45
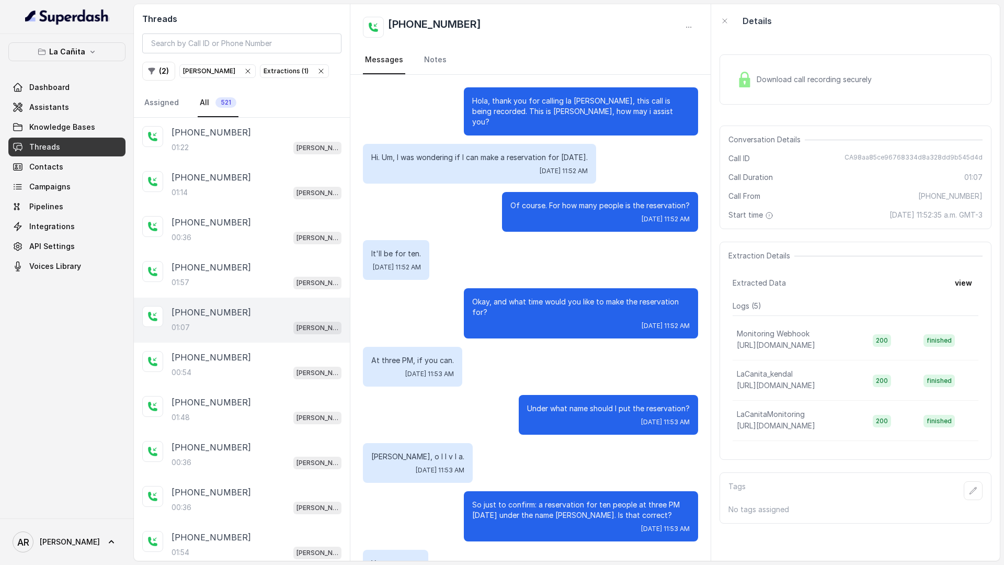
scroll to position [351, 0]
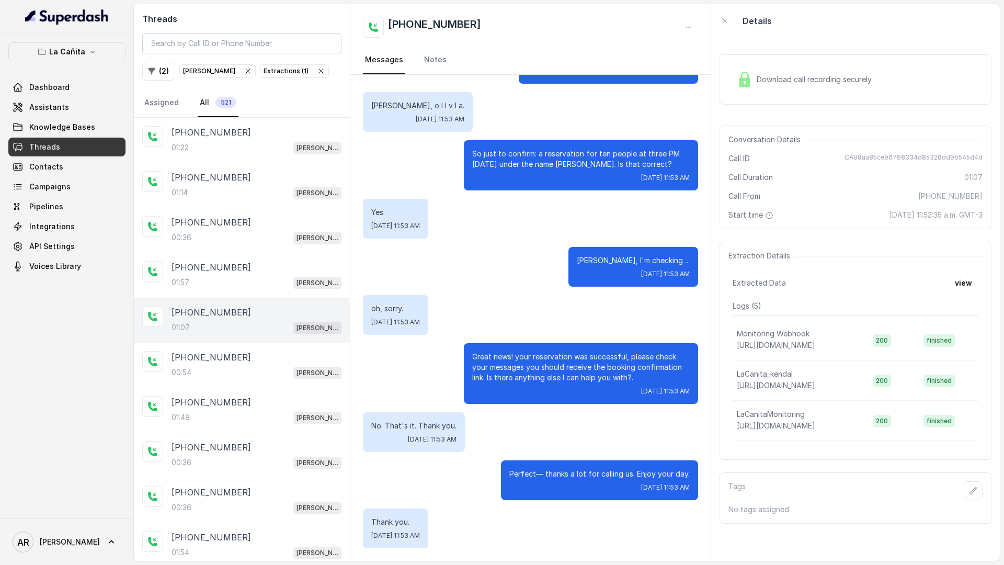
click at [358, 271] on div "Hola, thank you for calling la [PERSON_NAME], this call is being recorded. This…" at bounding box center [530, 142] width 360 height 837
click at [323, 271] on div "[PHONE_NUMBER]" at bounding box center [257, 267] width 170 height 13
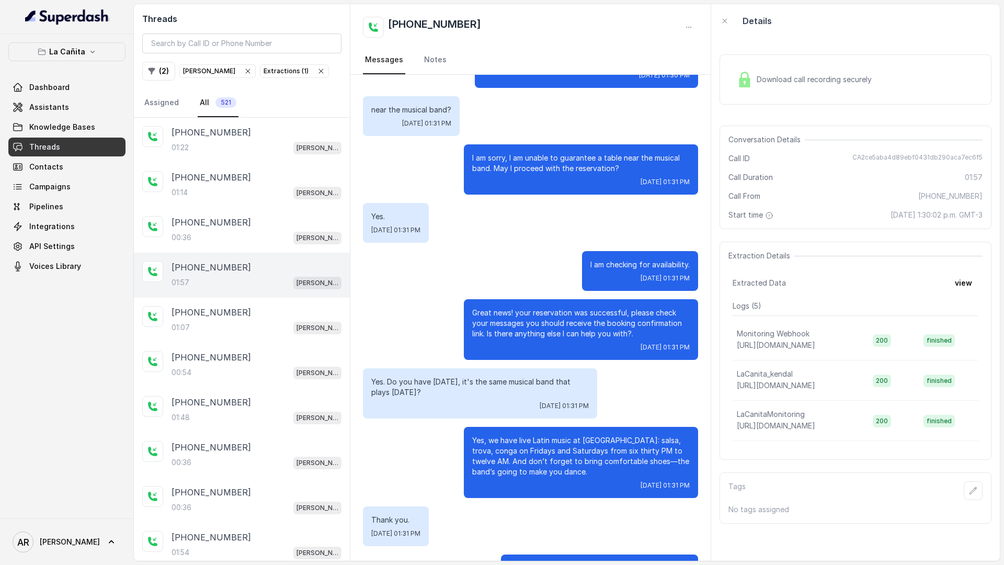
scroll to position [644, 0]
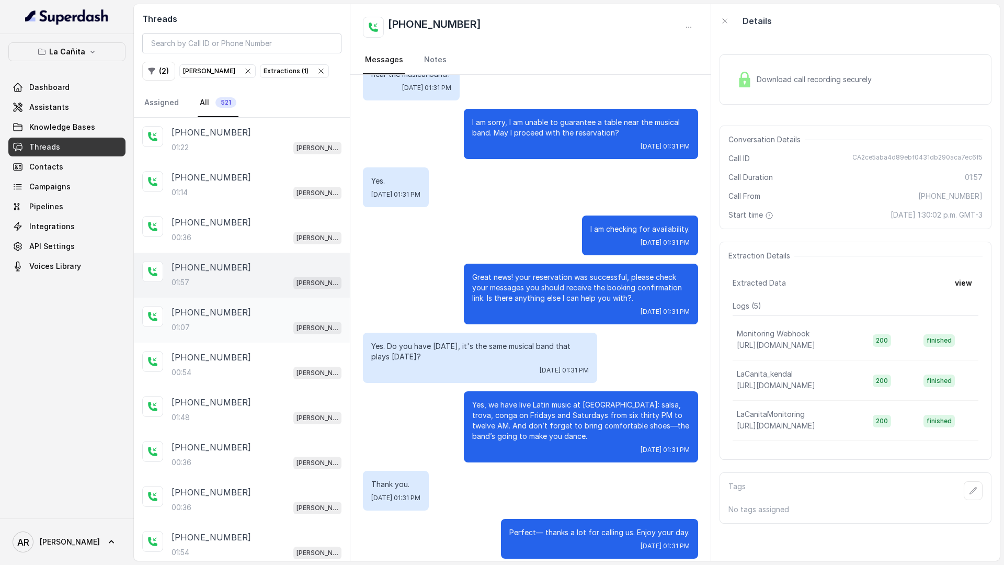
click at [288, 337] on div "[PHONE_NUMBER]:07 [PERSON_NAME]" at bounding box center [242, 320] width 216 height 45
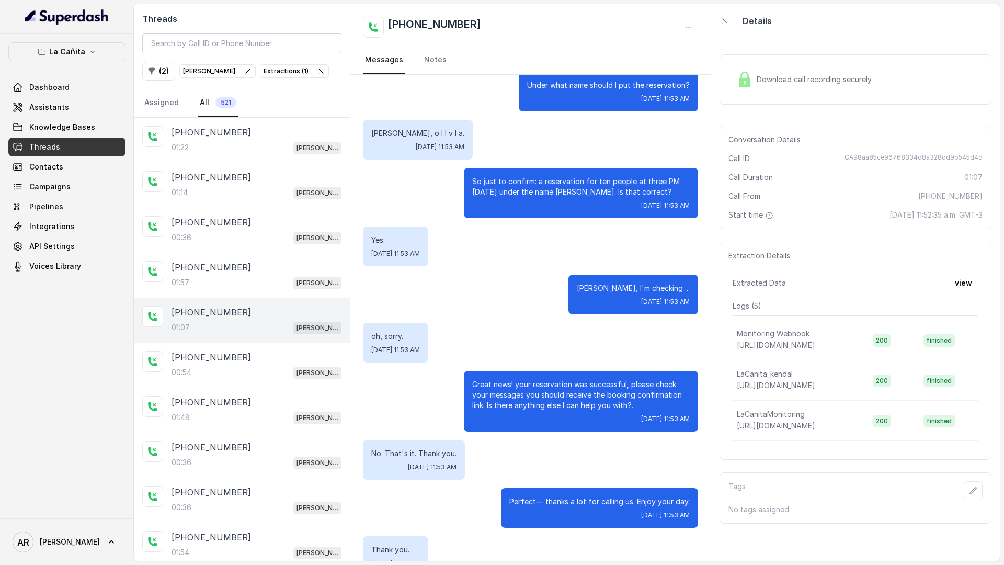
scroll to position [351, 0]
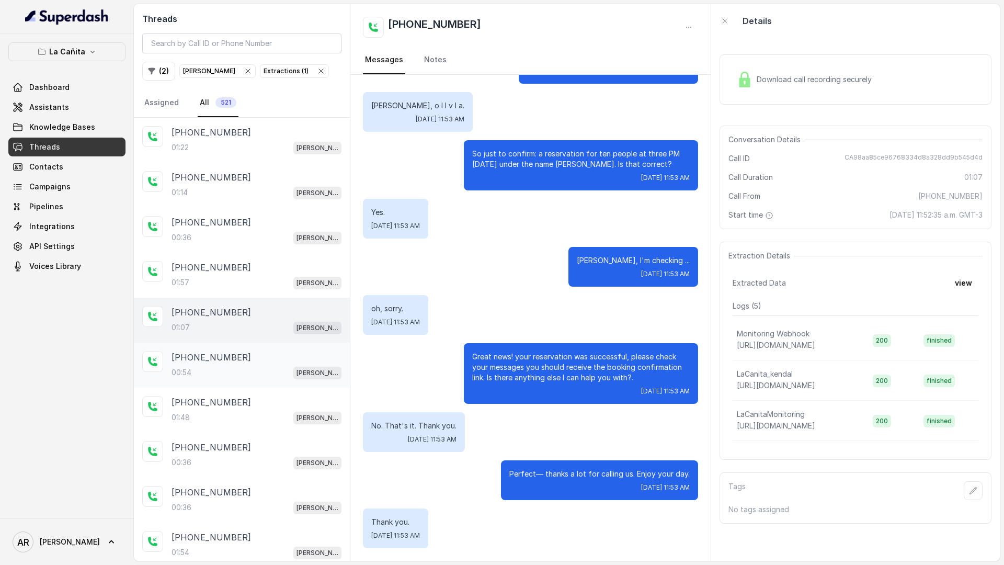
click at [251, 375] on div "00:54 [PERSON_NAME]" at bounding box center [257, 373] width 170 height 14
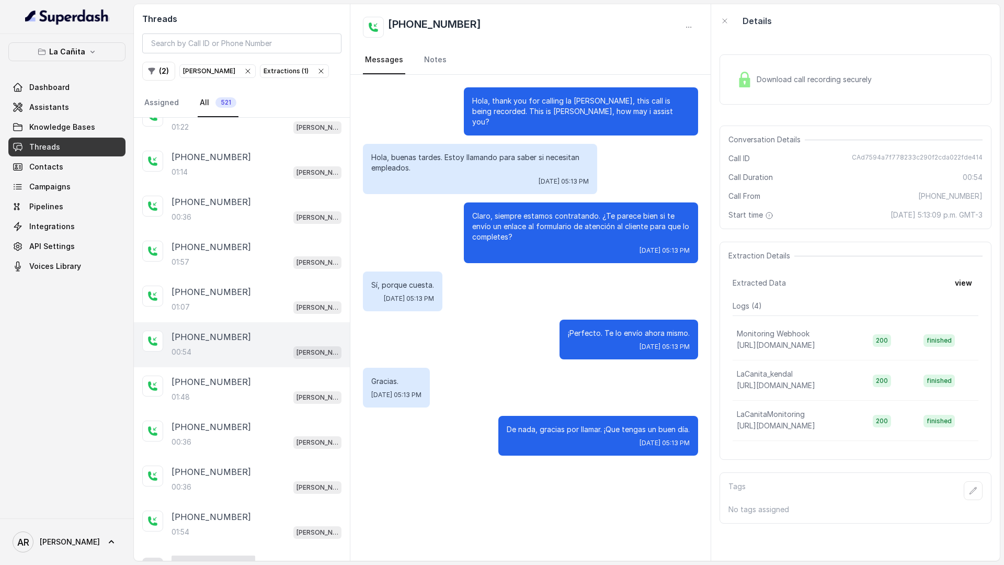
scroll to position [26, 0]
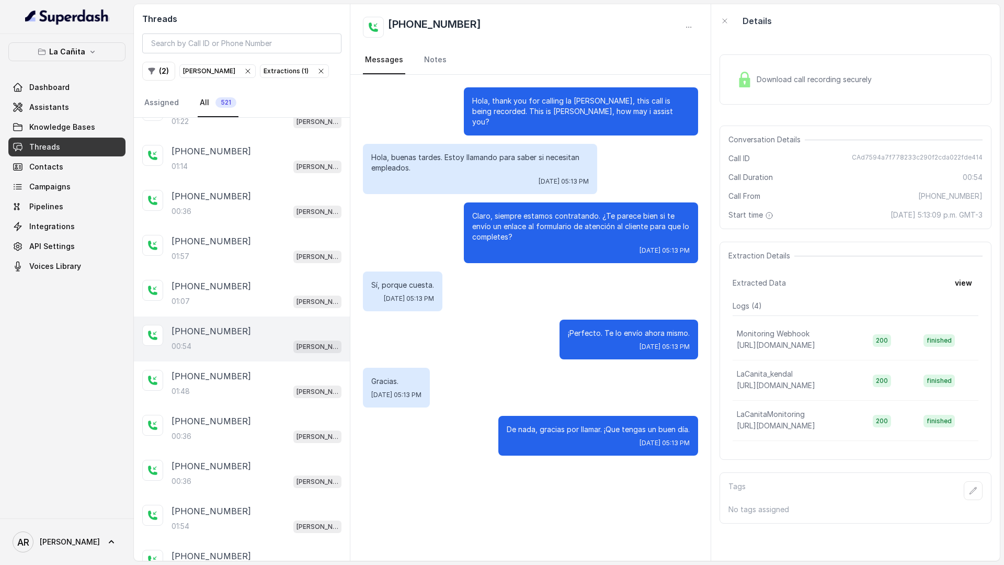
click at [723, 92] on div "Download call recording securely" at bounding box center [856, 79] width 272 height 50
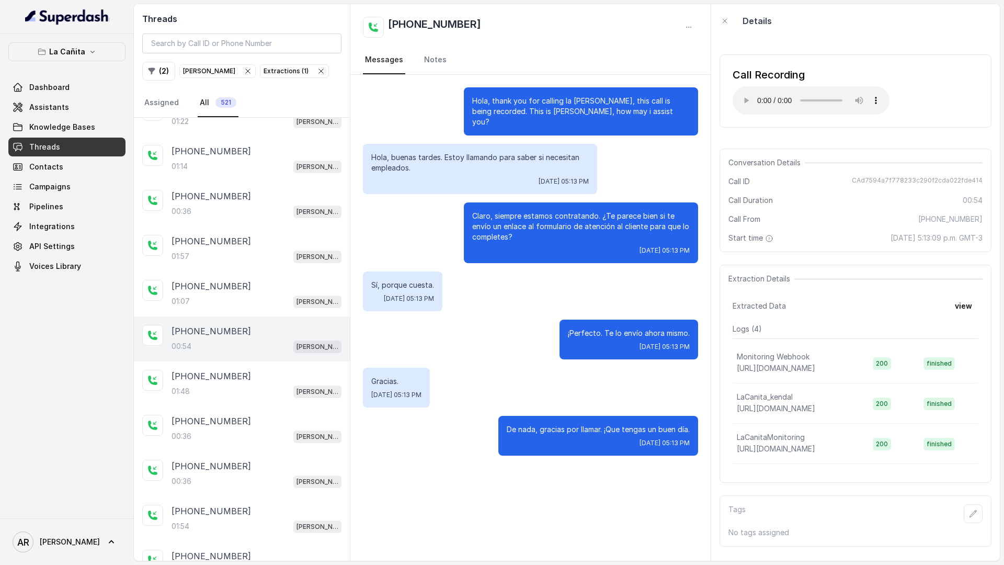
click at [730, 97] on div "Call Recording Your browser does not support the audio element." at bounding box center [856, 90] width 272 height 73
click at [327, 389] on p "[PERSON_NAME]" at bounding box center [318, 392] width 42 height 10
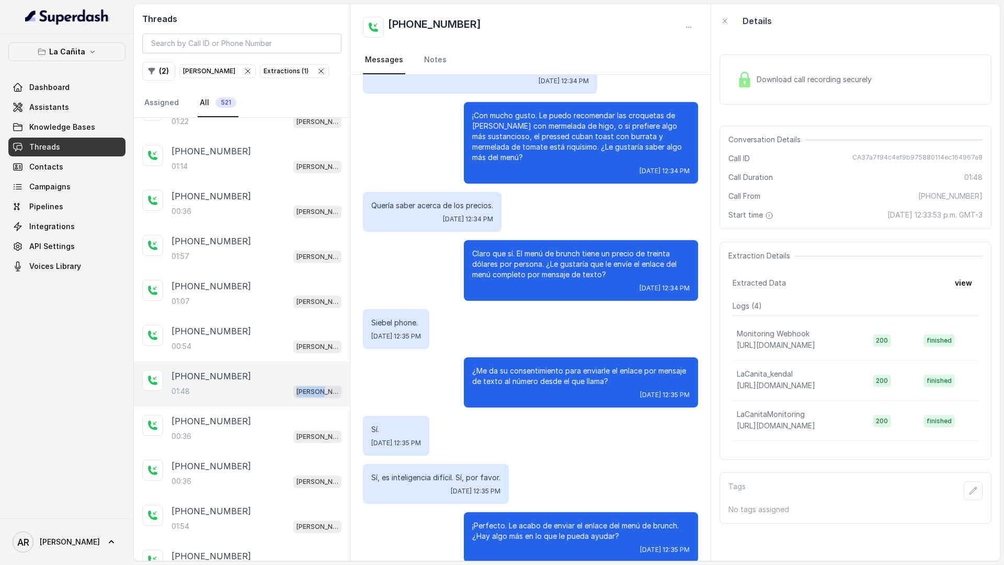
scroll to position [665, 0]
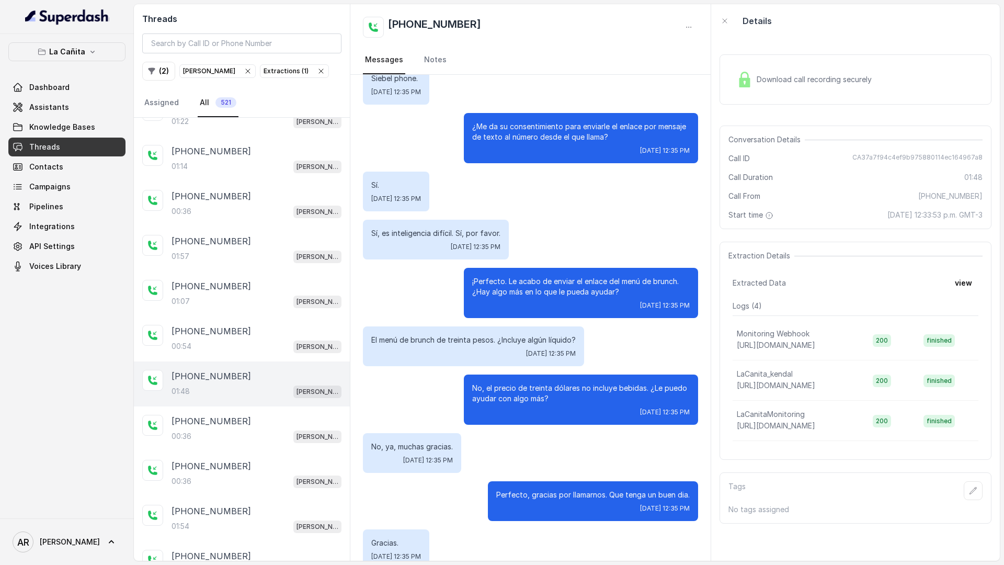
click at [572, 301] on div "[DATE] 12:35 PM" at bounding box center [581, 305] width 218 height 8
click at [293, 429] on div "00:36 [PERSON_NAME]" at bounding box center [257, 436] width 170 height 14
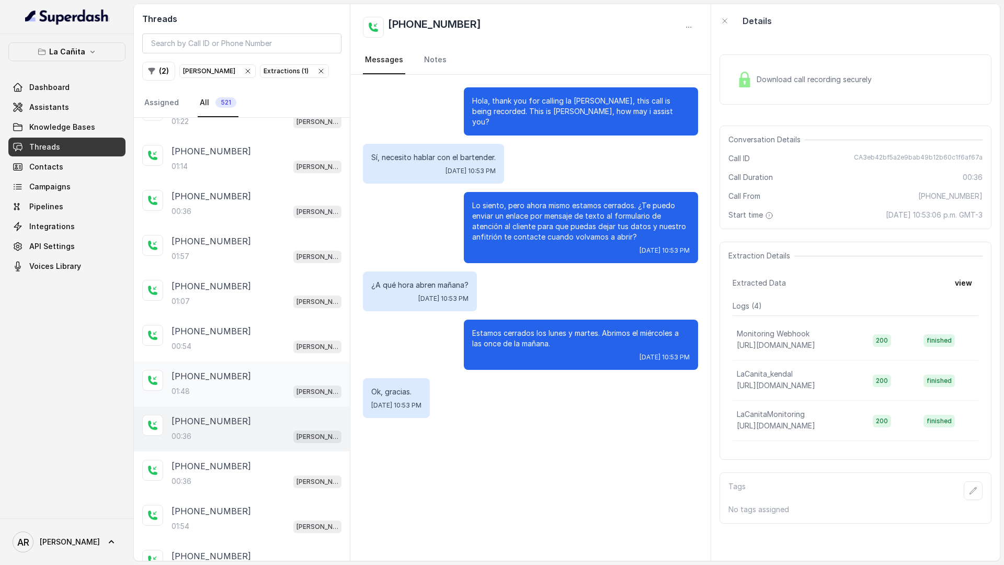
click at [300, 389] on div "01:48 [PERSON_NAME]" at bounding box center [257, 391] width 170 height 14
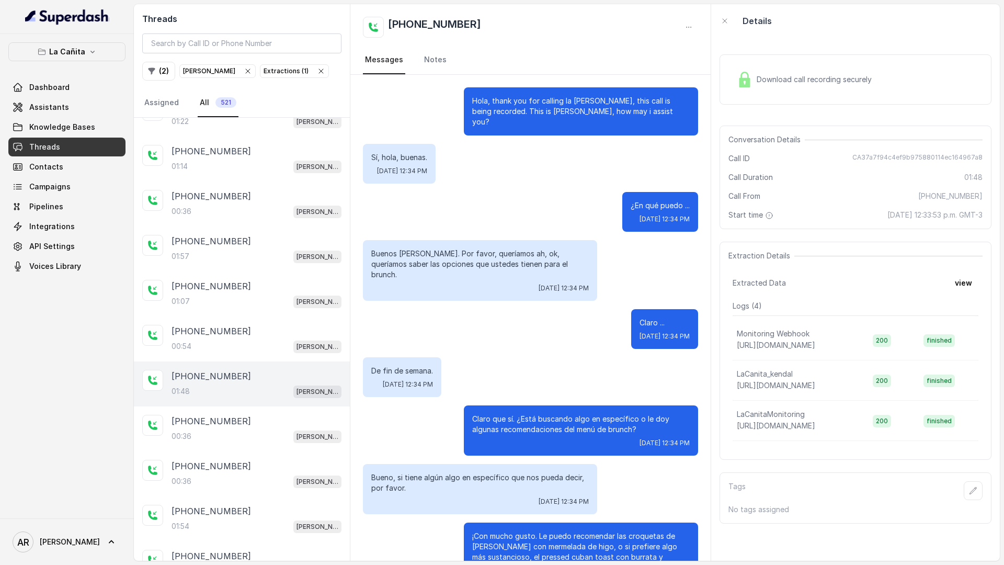
scroll to position [665, 0]
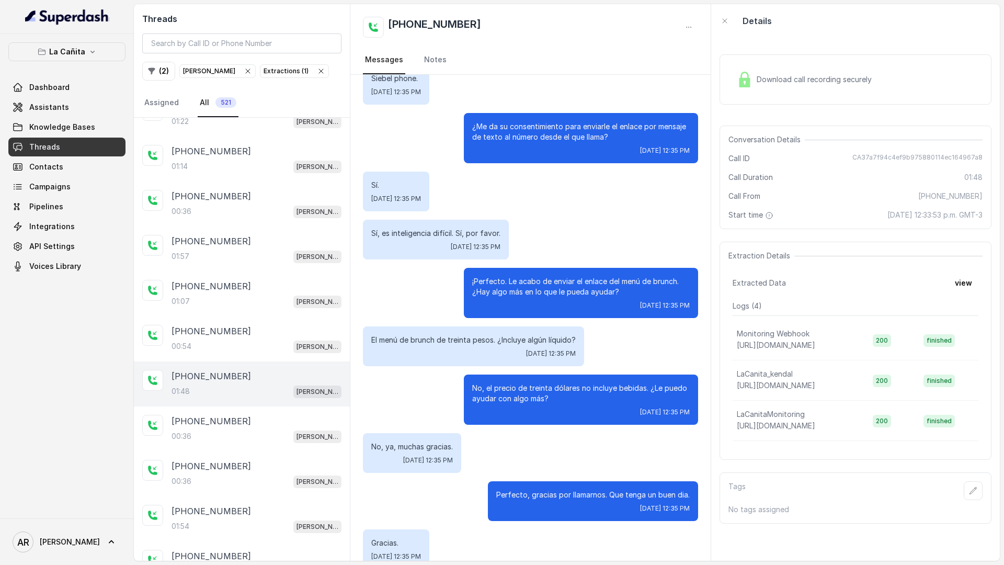
click at [754, 70] on div "Download call recording securely" at bounding box center [804, 79] width 143 height 24
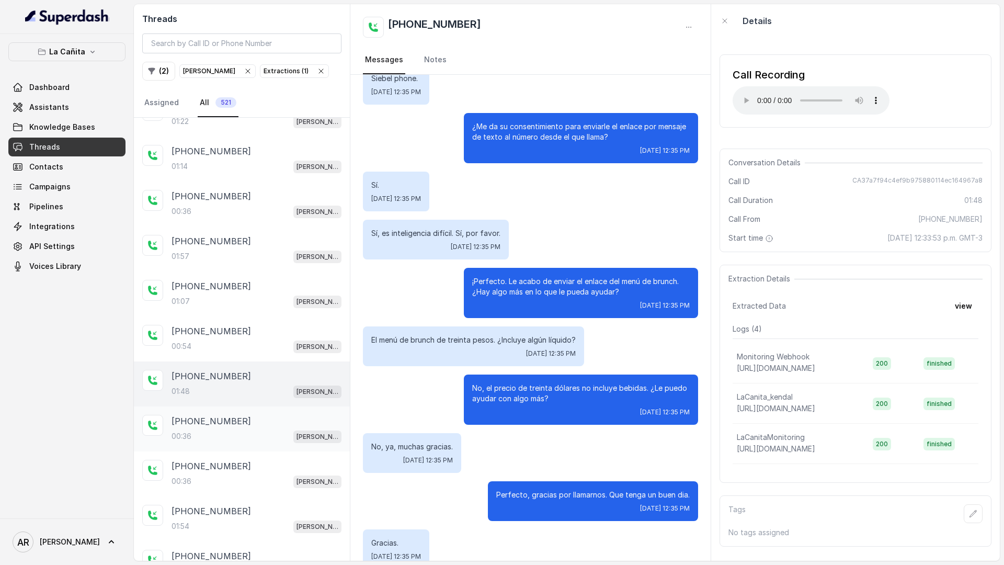
click at [273, 427] on div "[PHONE_NUMBER]:36 [PERSON_NAME]" at bounding box center [257, 429] width 170 height 28
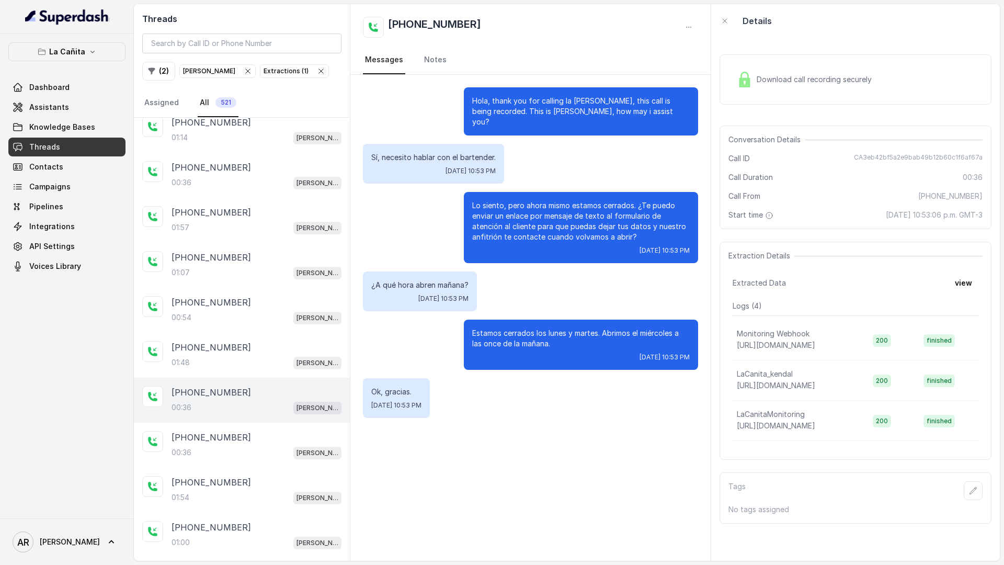
click at [297, 442] on div "[PHONE_NUMBER]" at bounding box center [257, 437] width 170 height 13
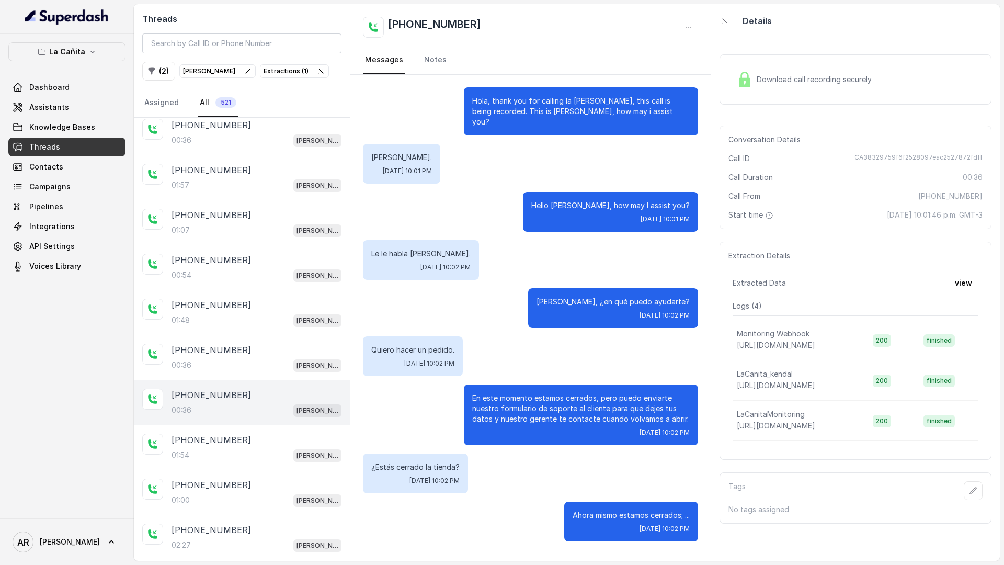
scroll to position [103, 0]
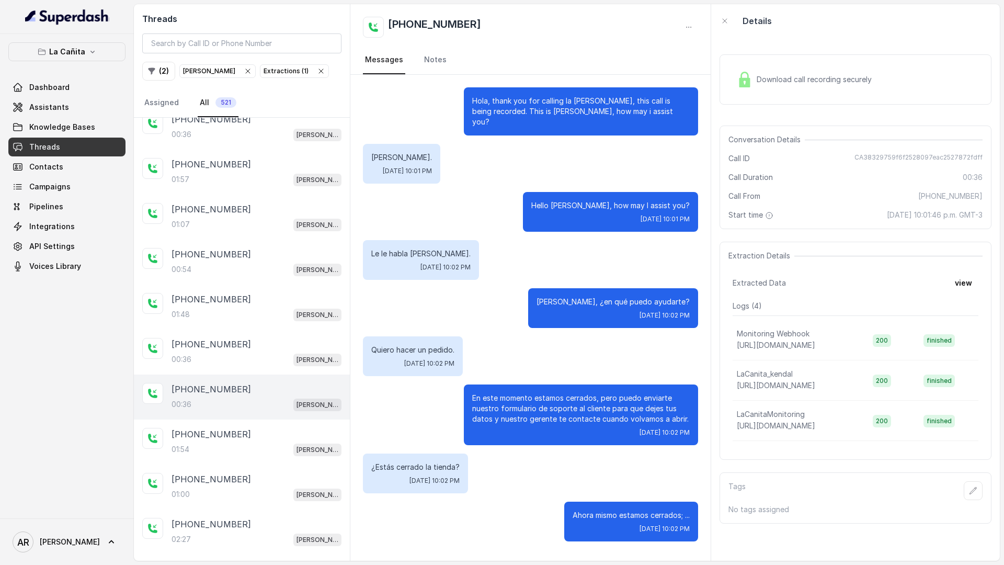
click at [752, 90] on div "Download call recording securely" at bounding box center [804, 79] width 143 height 24
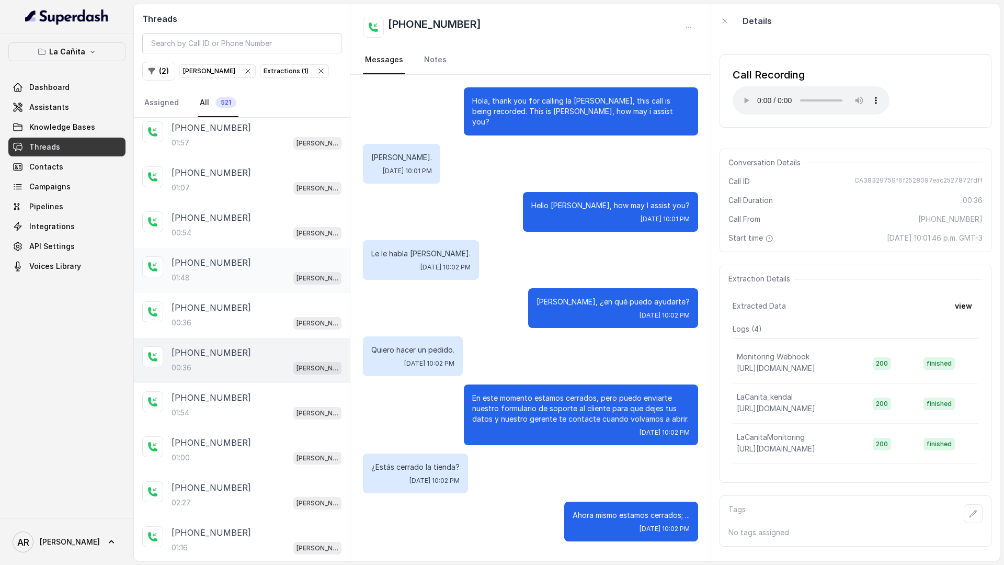
scroll to position [155, 0]
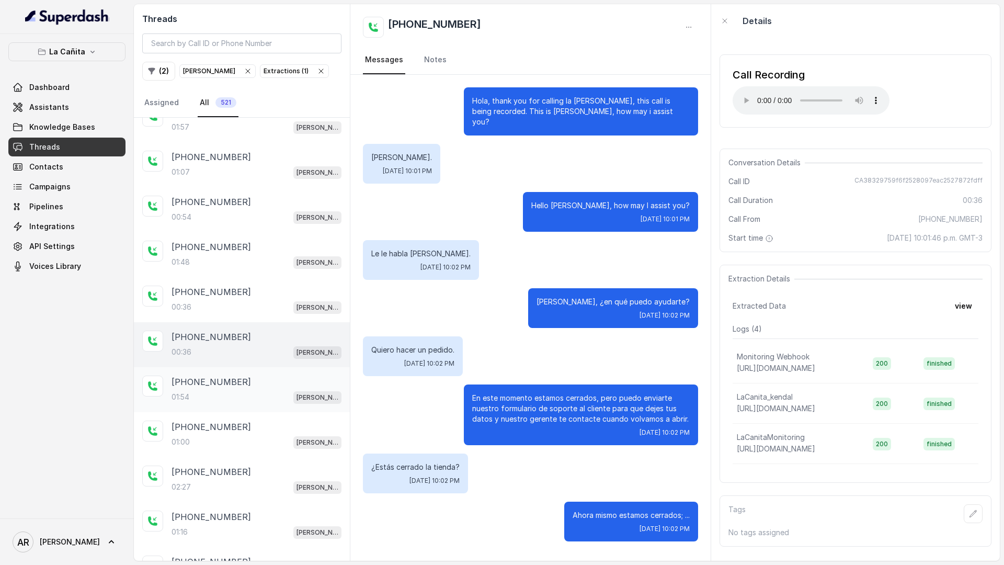
click at [257, 398] on div "01:54 [PERSON_NAME]" at bounding box center [257, 397] width 170 height 14
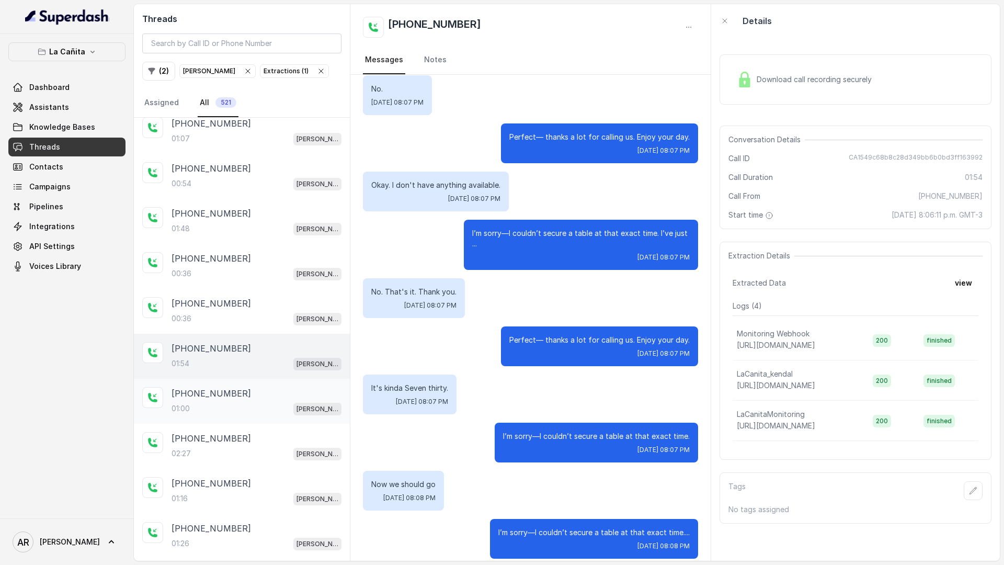
scroll to position [231, 0]
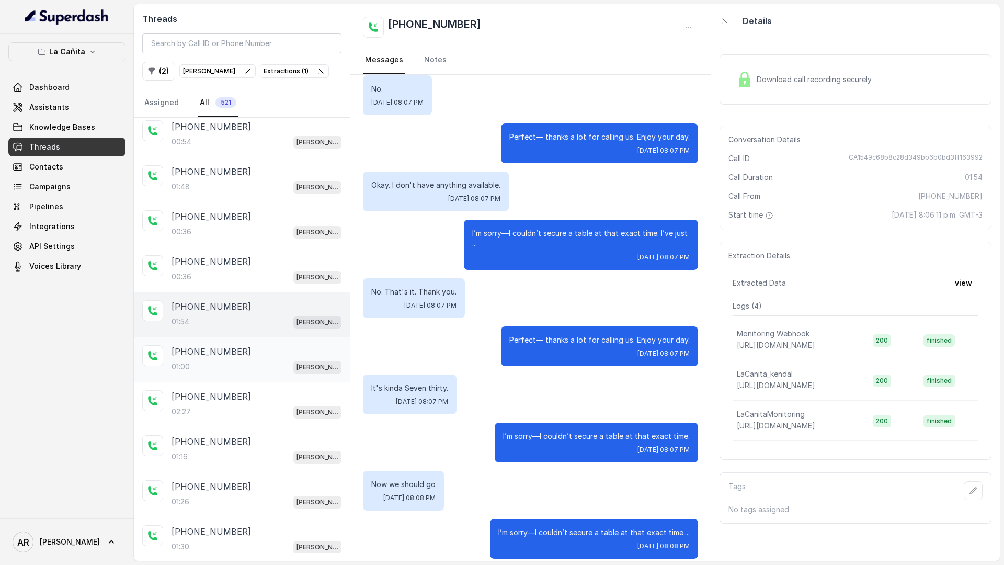
click at [249, 355] on div "[PHONE_NUMBER]" at bounding box center [257, 351] width 170 height 13
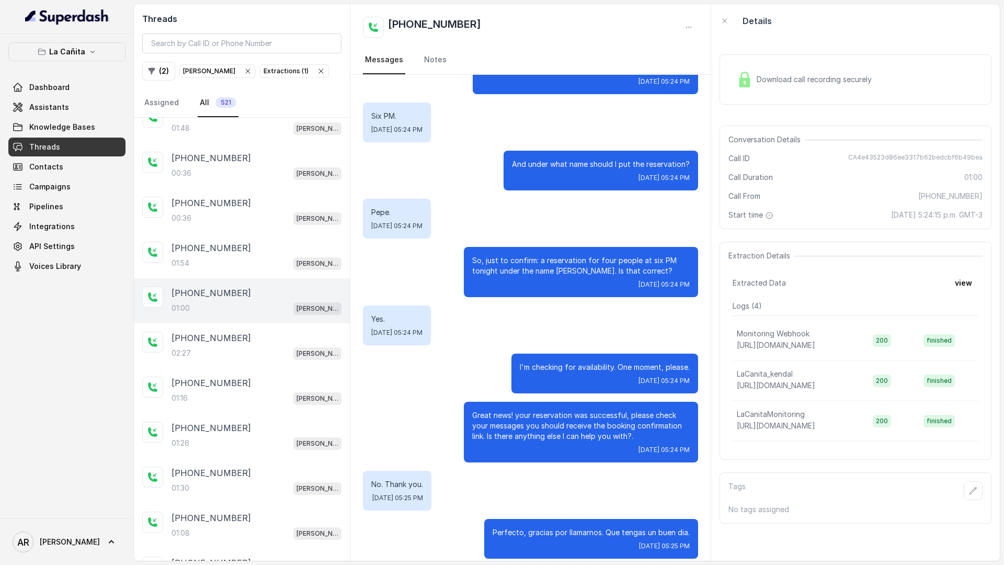
scroll to position [357, 0]
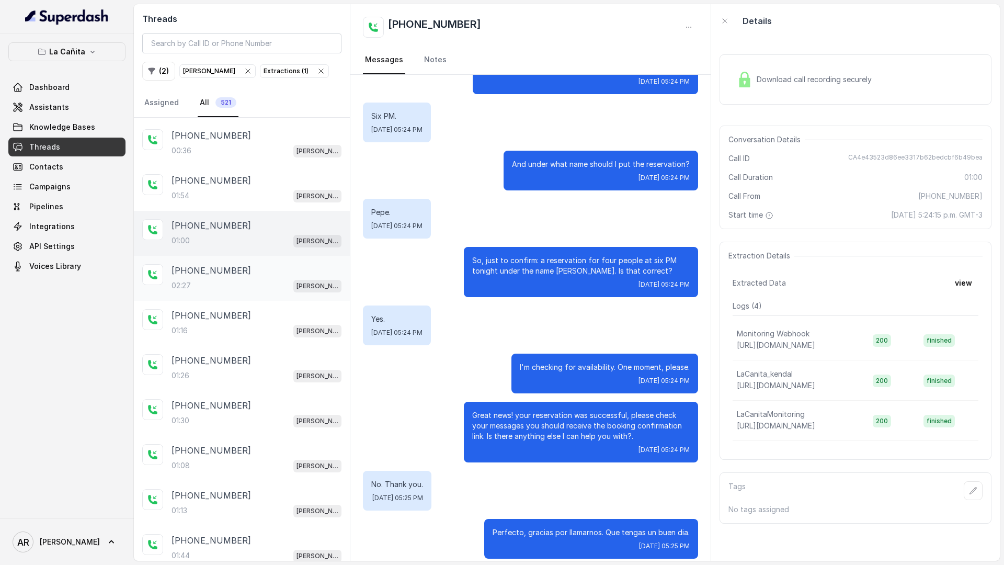
click at [259, 300] on div "[PHONE_NUMBER]:27 [PERSON_NAME]" at bounding box center [242, 278] width 216 height 45
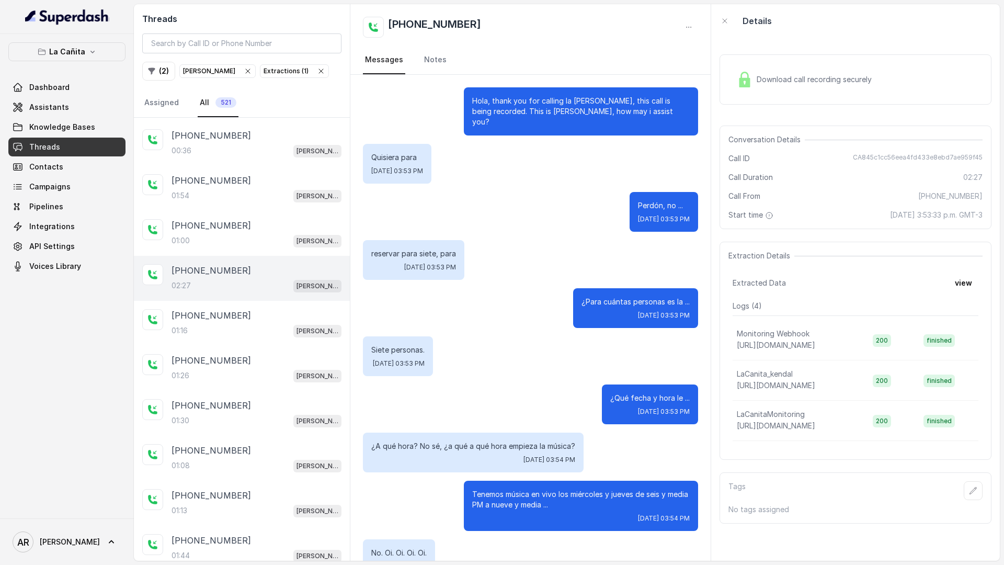
scroll to position [1157, 0]
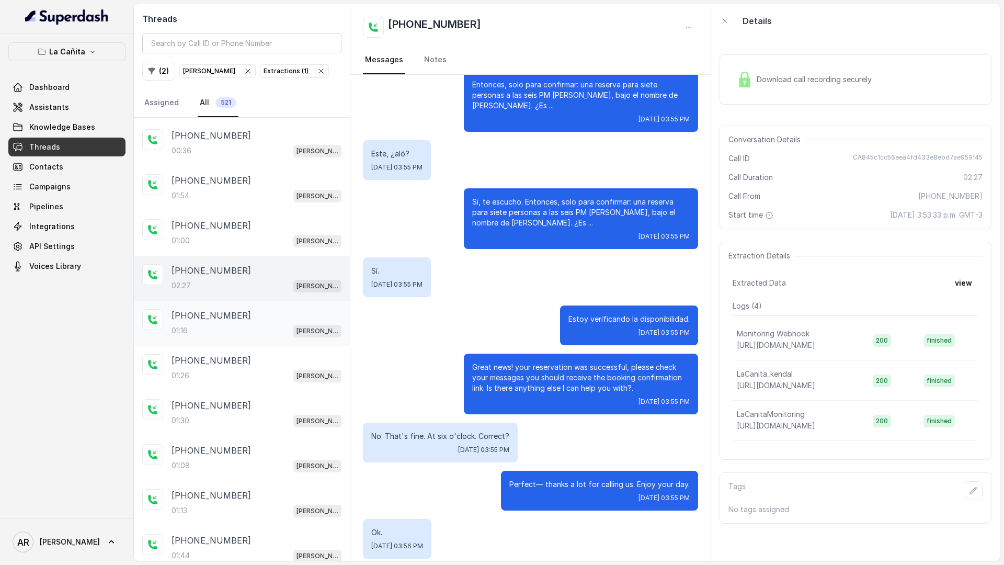
click at [259, 337] on div "01:16 [PERSON_NAME]" at bounding box center [257, 331] width 170 height 14
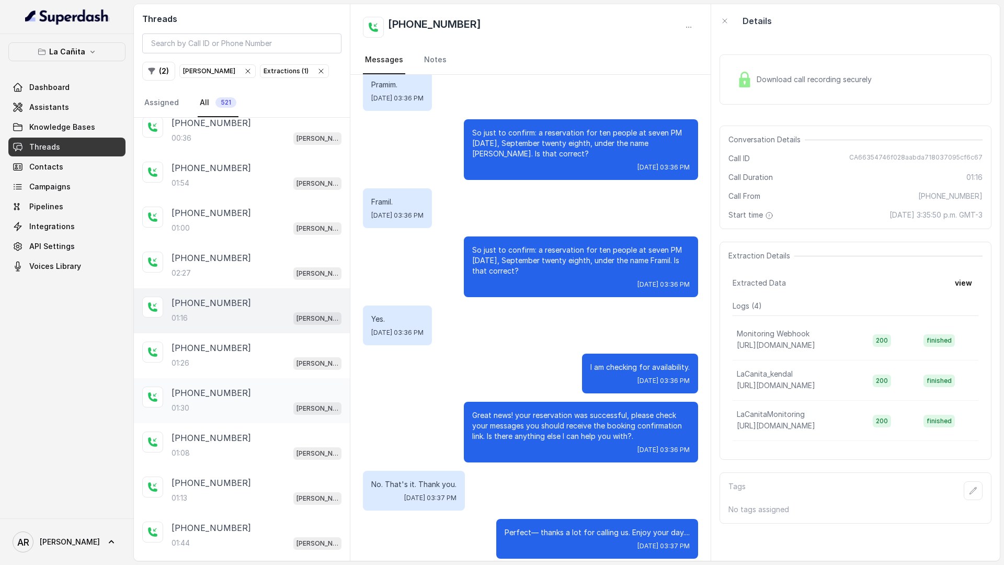
scroll to position [402, 0]
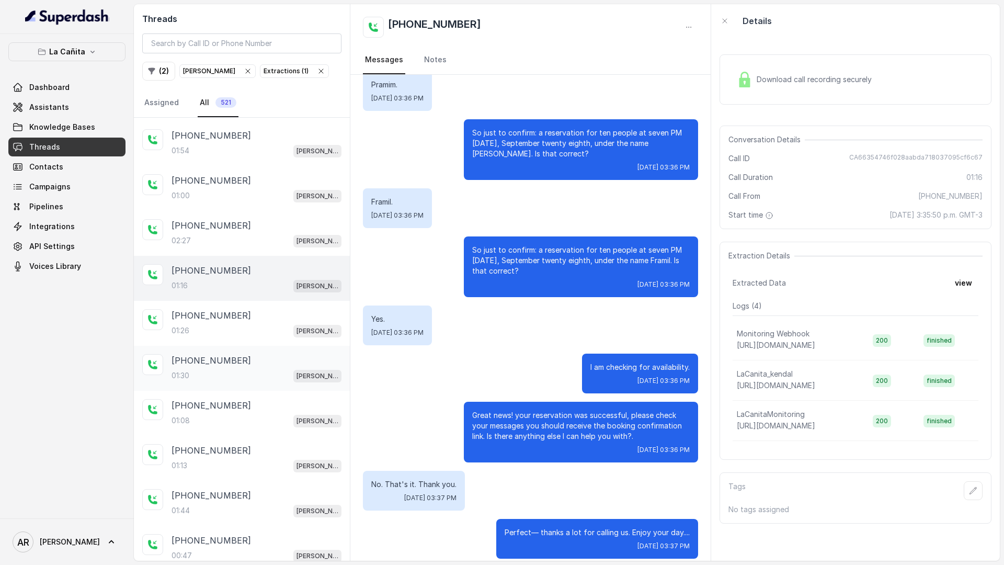
click at [264, 391] on div "[PHONE_NUMBER]:08 [PERSON_NAME]" at bounding box center [242, 413] width 216 height 45
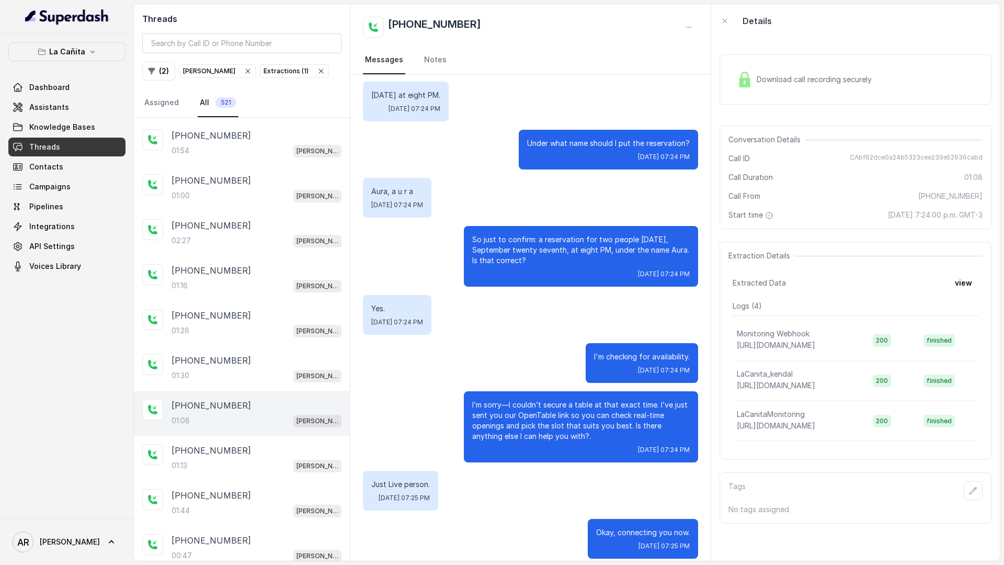
scroll to position [499, 0]
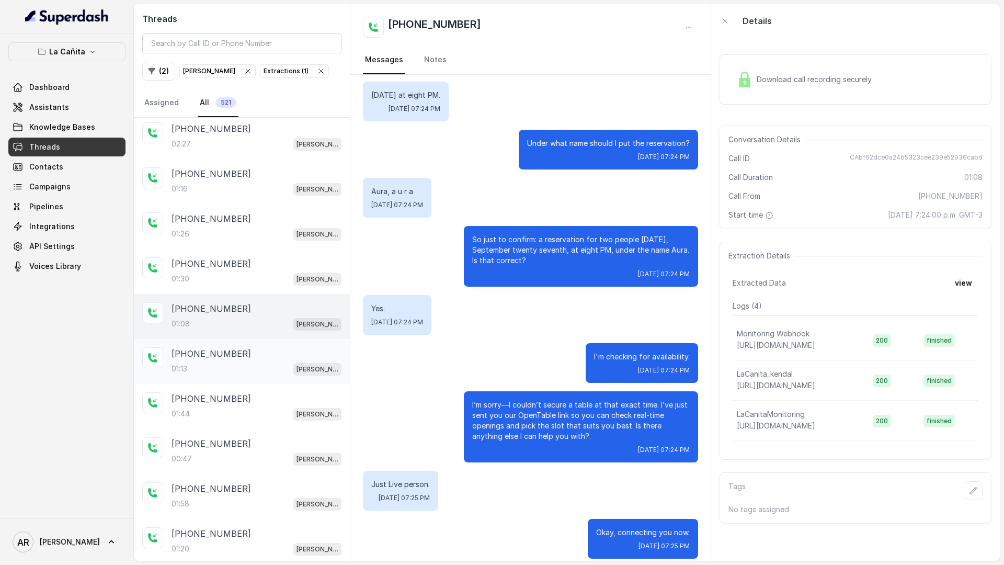
click at [278, 352] on div "[PHONE_NUMBER]" at bounding box center [257, 353] width 170 height 13
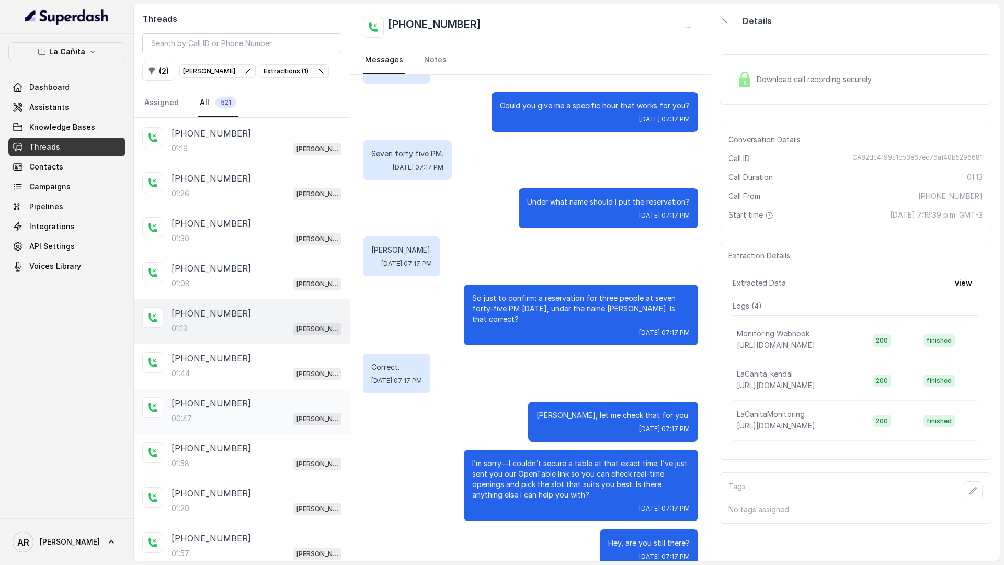
scroll to position [553, 0]
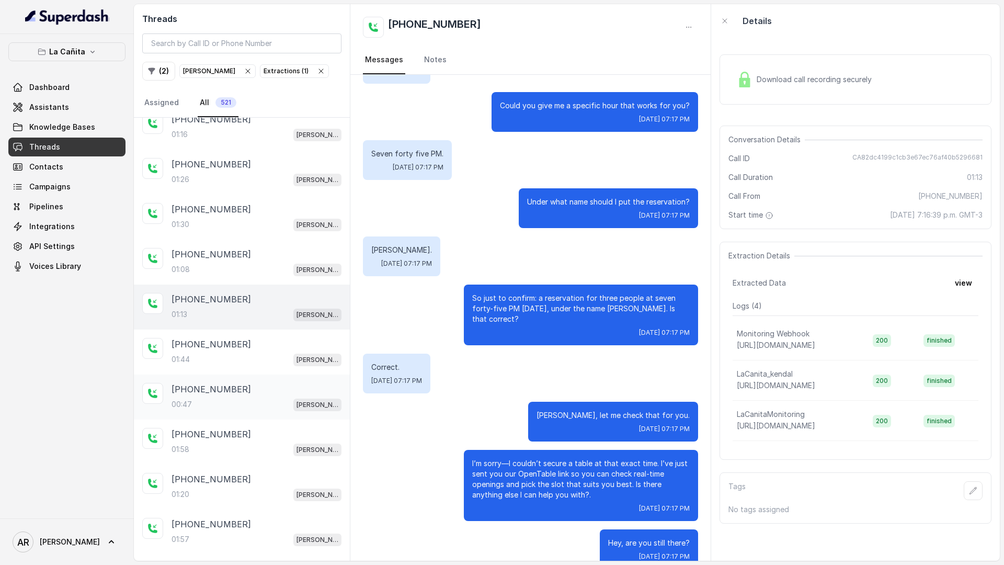
click at [254, 401] on div "00:47 [PERSON_NAME]" at bounding box center [257, 405] width 170 height 14
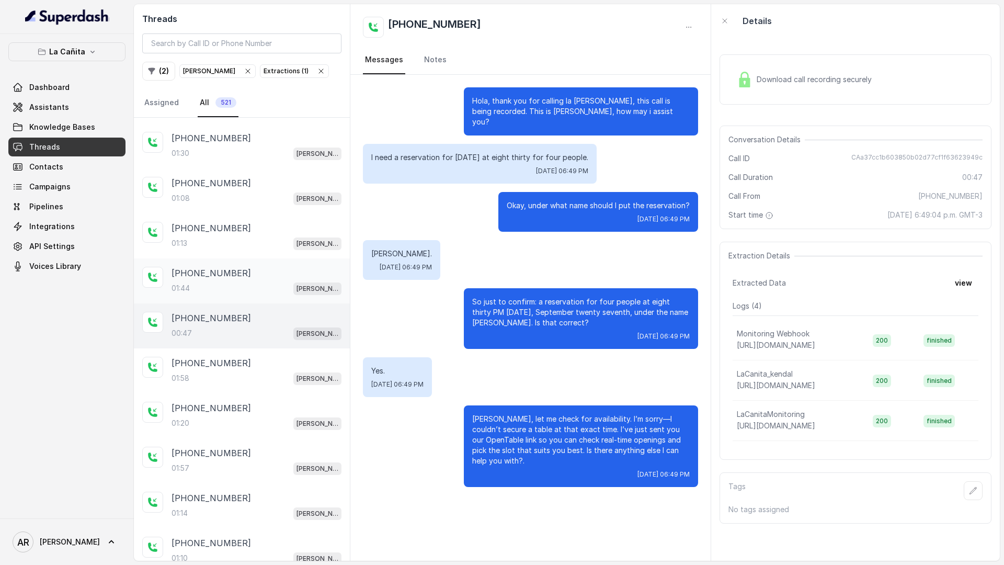
scroll to position [647, 0]
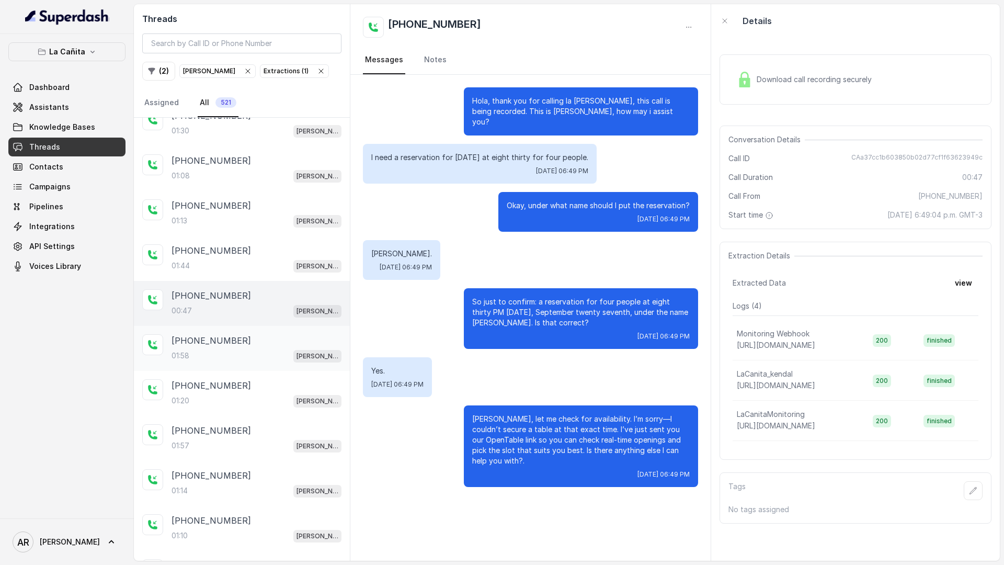
click at [323, 356] on p "[PERSON_NAME]" at bounding box center [318, 356] width 42 height 10
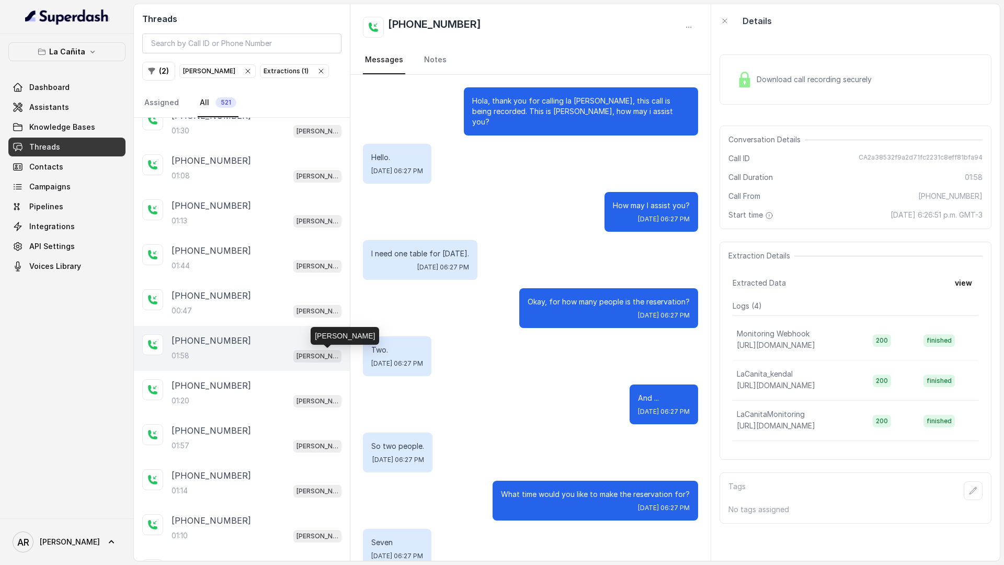
scroll to position [832, 0]
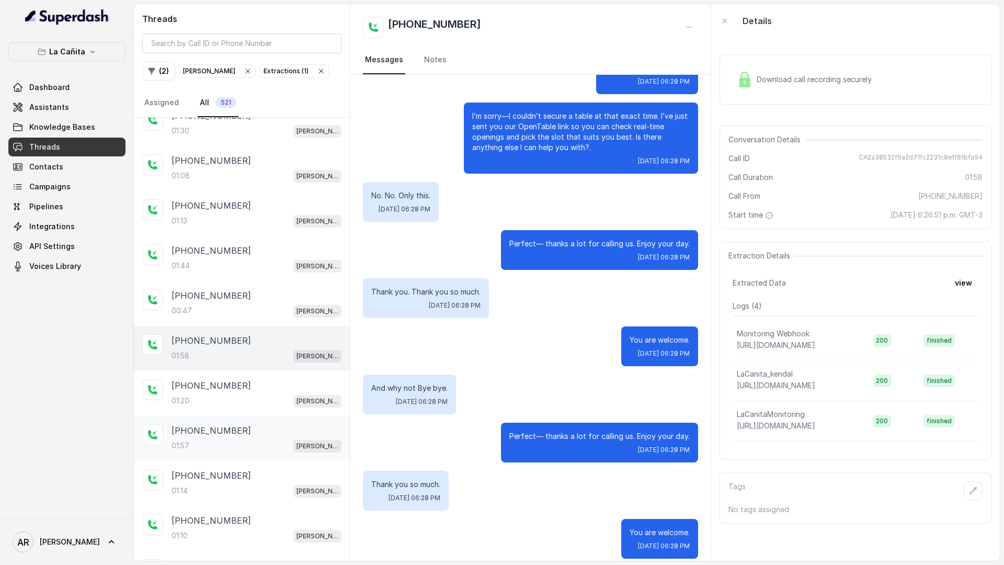
click at [271, 417] on div "[PHONE_NUMBER]:57 [PERSON_NAME]" at bounding box center [242, 438] width 216 height 45
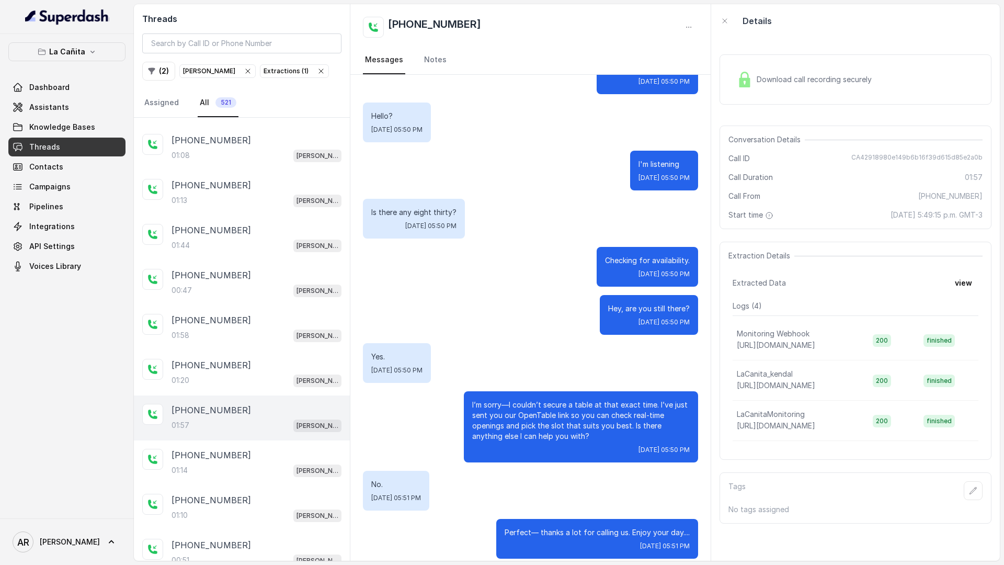
scroll to position [671, 0]
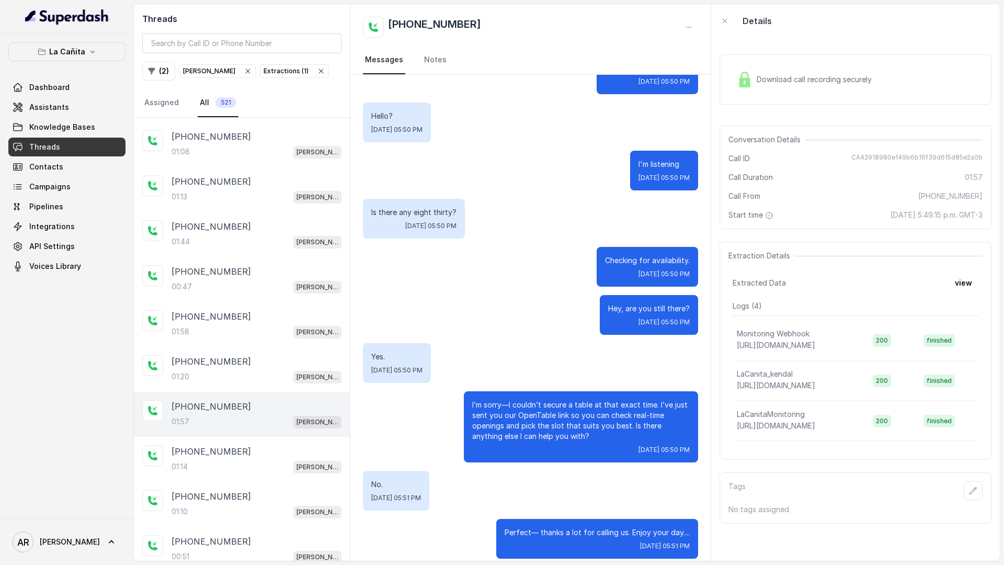
click at [271, 417] on div "01:57 [PERSON_NAME]" at bounding box center [257, 422] width 170 height 14
click at [271, 445] on div "[PHONE_NUMBER]" at bounding box center [257, 451] width 170 height 13
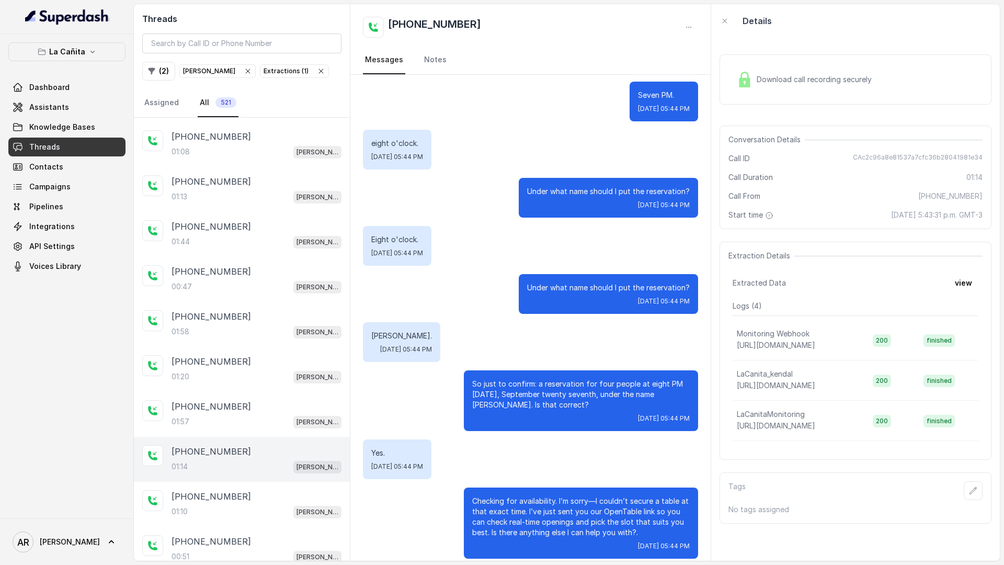
scroll to position [751, 0]
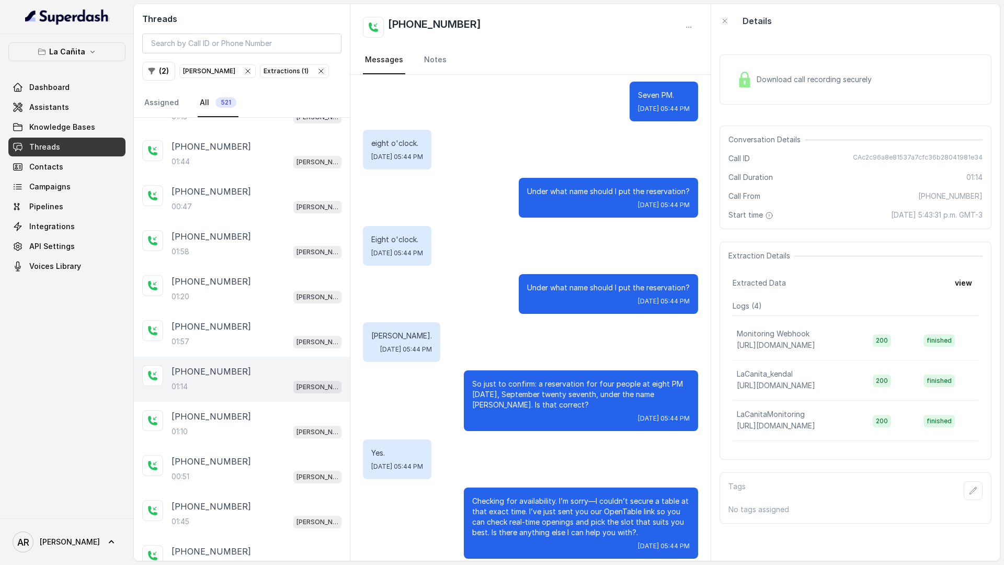
click at [271, 445] on div "[PHONE_NUMBER]:10 [PERSON_NAME]" at bounding box center [242, 424] width 216 height 45
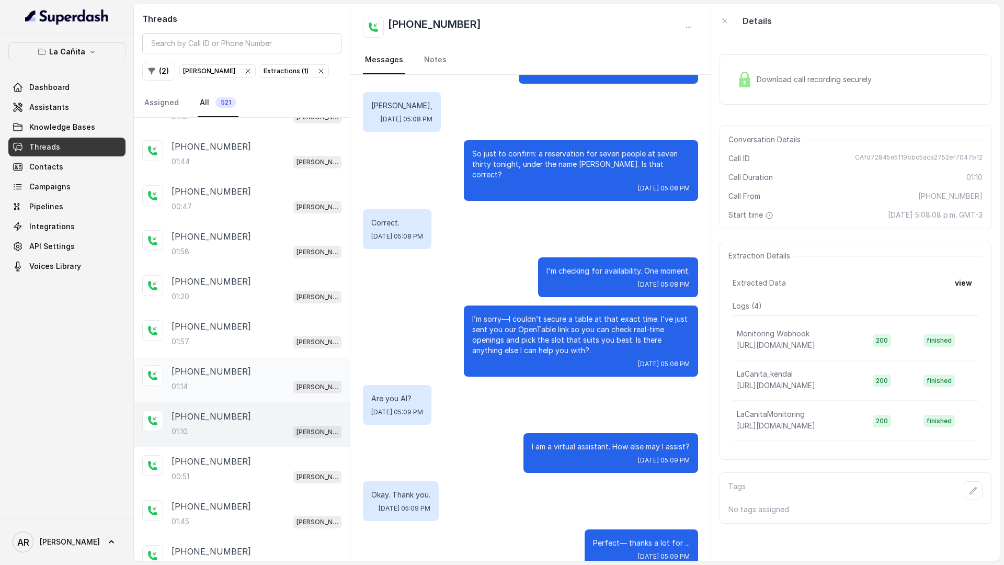
scroll to position [808, 0]
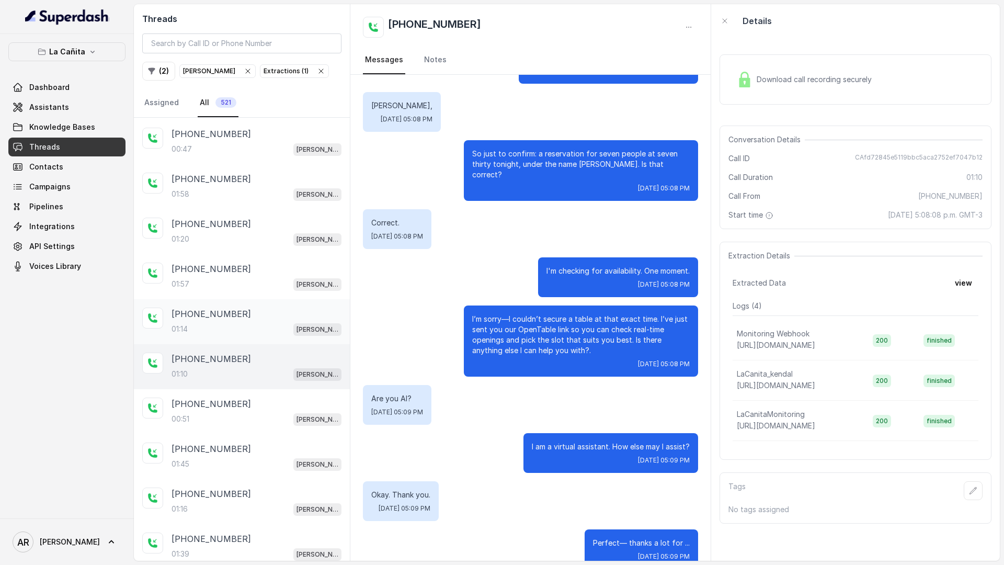
click at [271, 445] on div "[PHONE_NUMBER]" at bounding box center [257, 449] width 170 height 13
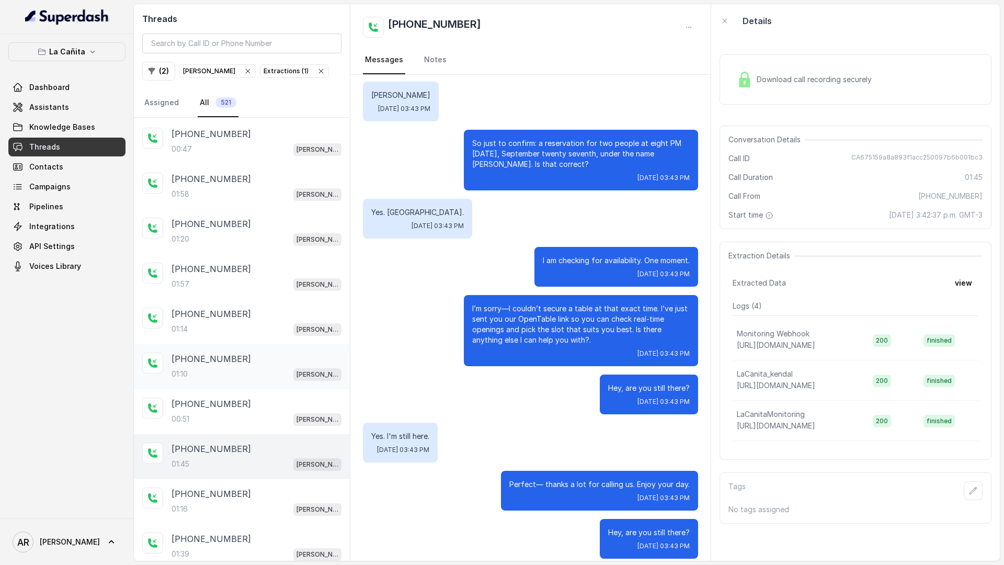
click at [258, 373] on div "01:10 [PERSON_NAME]" at bounding box center [257, 374] width 170 height 14
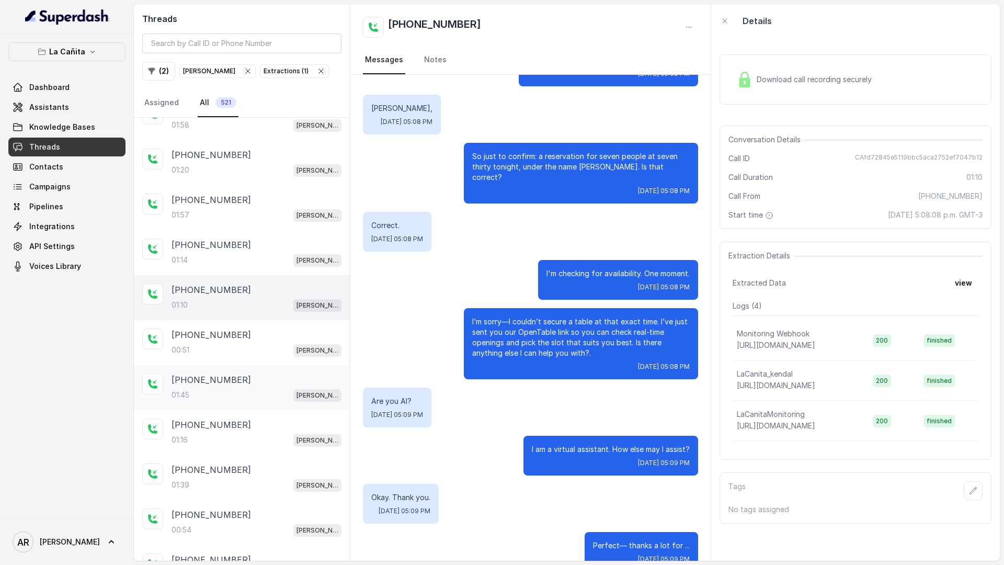
click at [291, 375] on div "[PHONE_NUMBER]" at bounding box center [257, 379] width 170 height 13
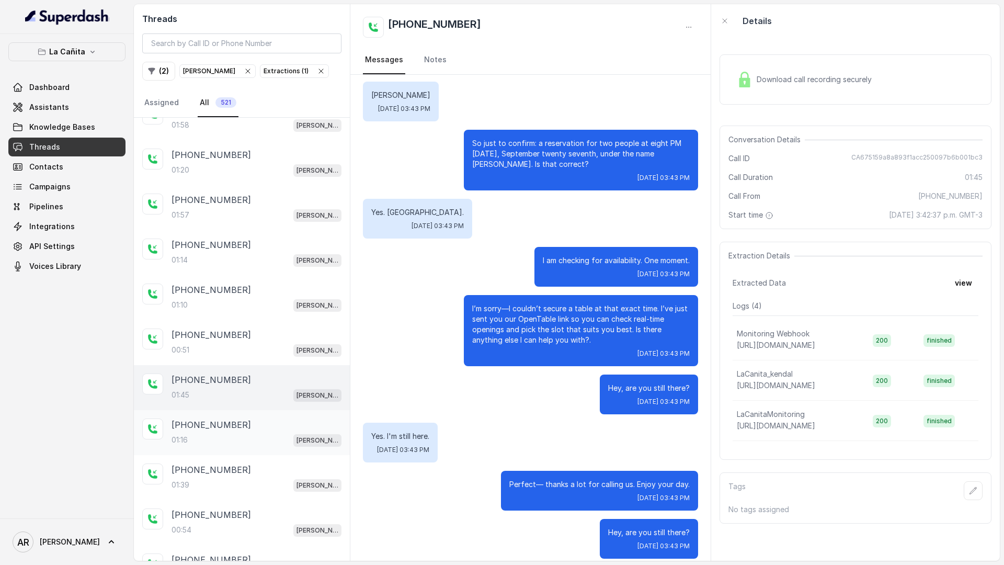
click at [267, 432] on div "[PHONE_NUMBER]:16 [PERSON_NAME]" at bounding box center [257, 432] width 170 height 28
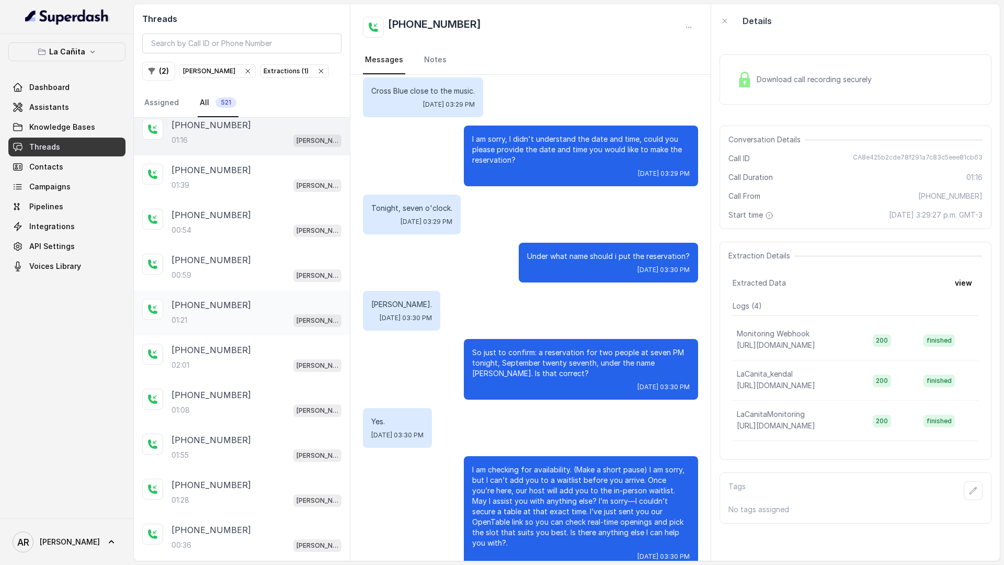
click at [261, 305] on div "[PHONE_NUMBER]" at bounding box center [257, 305] width 170 height 13
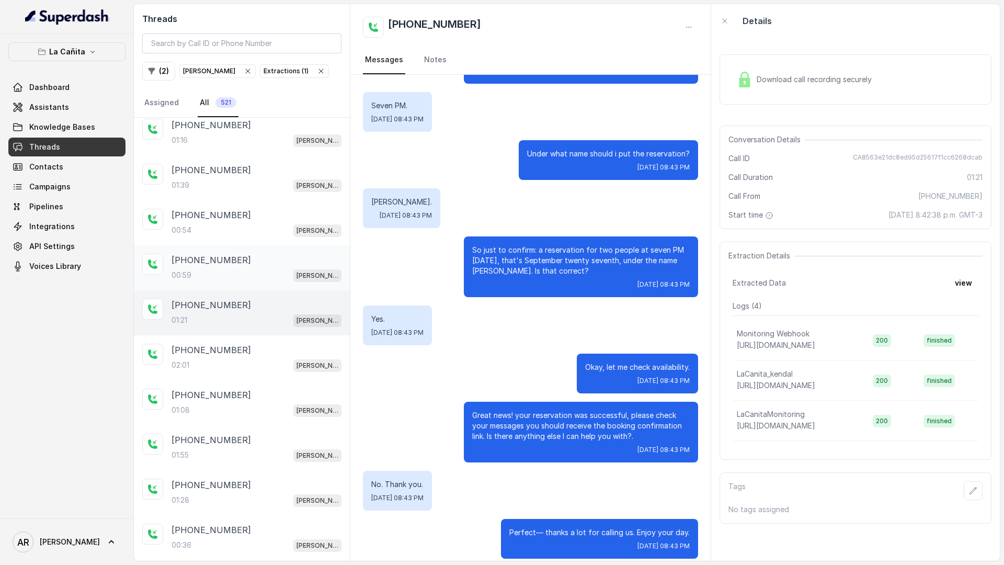
click at [252, 261] on div "[PHONE_NUMBER]" at bounding box center [257, 260] width 170 height 13
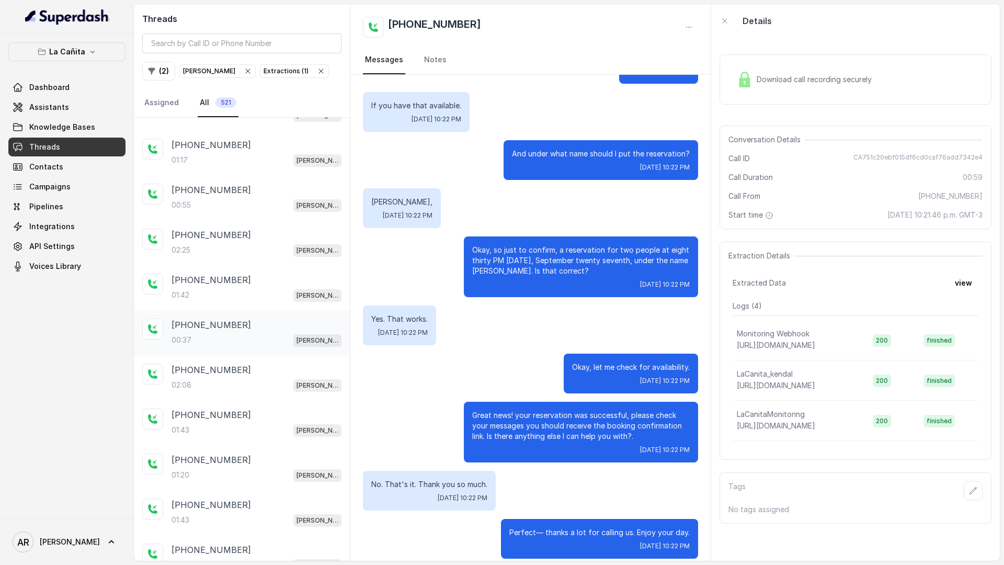
click at [221, 346] on div "00:37 [PERSON_NAME]" at bounding box center [257, 340] width 170 height 14
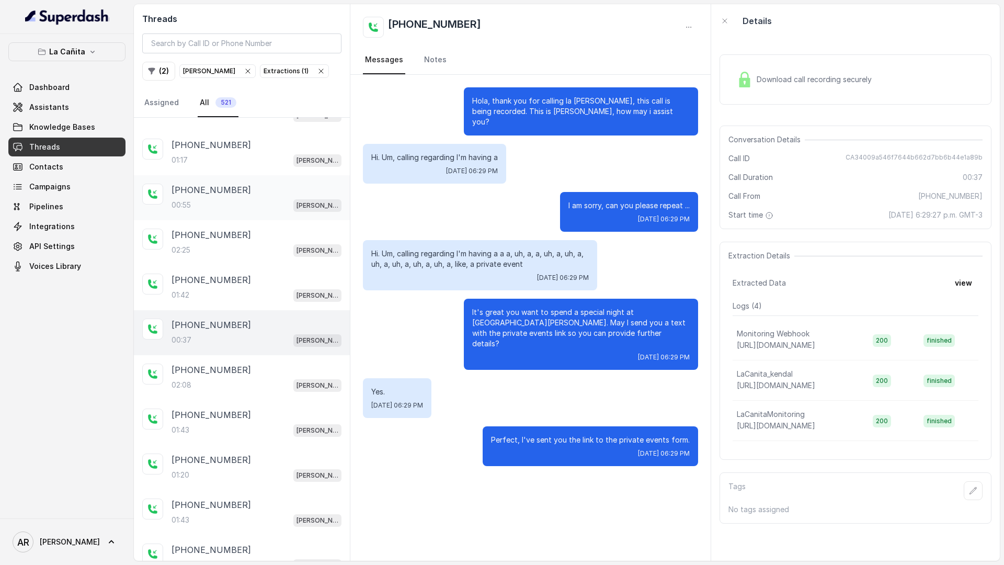
click at [264, 197] on div "[PHONE_NUMBER]:55 [PERSON_NAME]" at bounding box center [257, 198] width 170 height 28
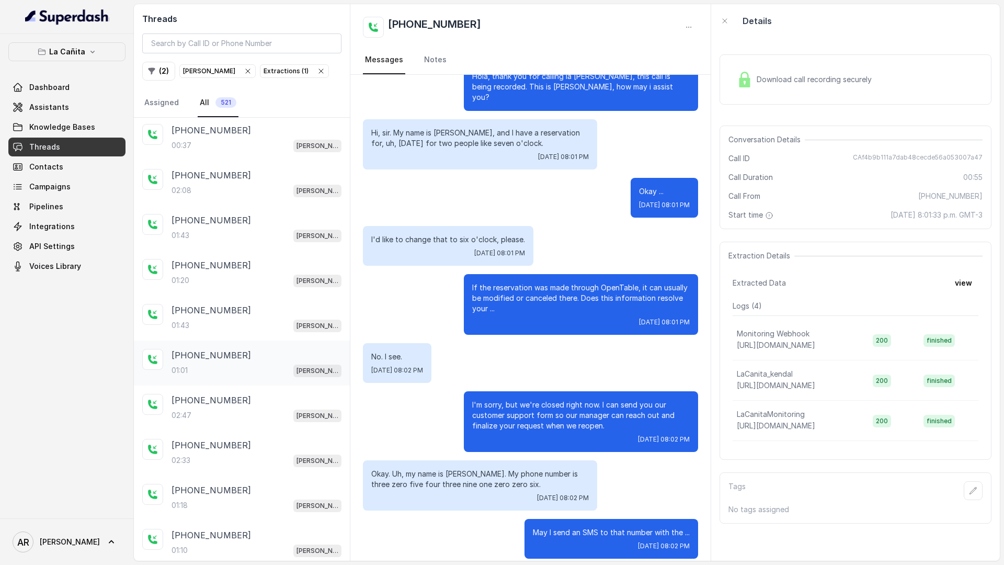
click at [244, 383] on div "[PHONE_NUMBER]:01 [PERSON_NAME]" at bounding box center [242, 363] width 216 height 45
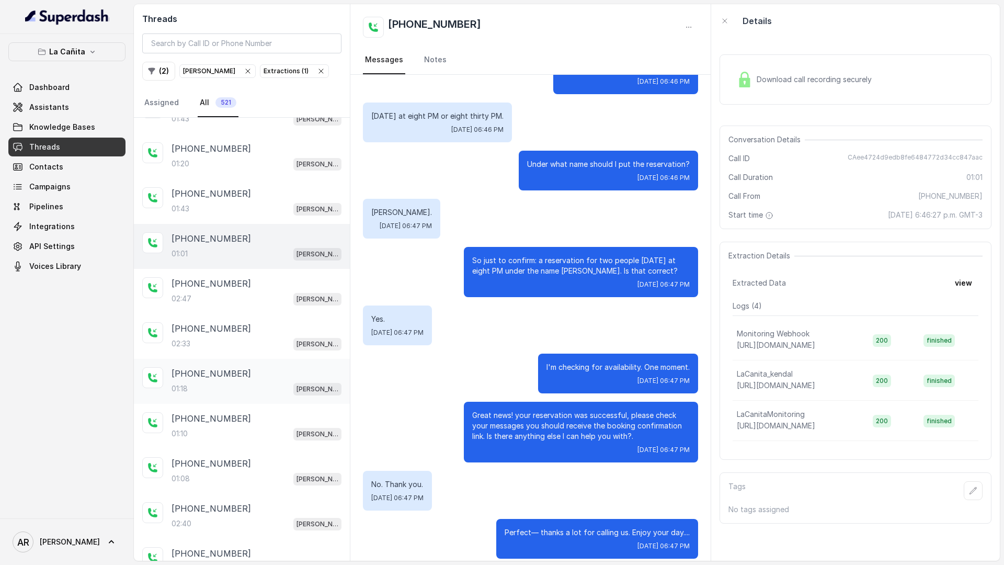
click at [260, 395] on div "01:18 [PERSON_NAME]" at bounding box center [257, 389] width 170 height 14
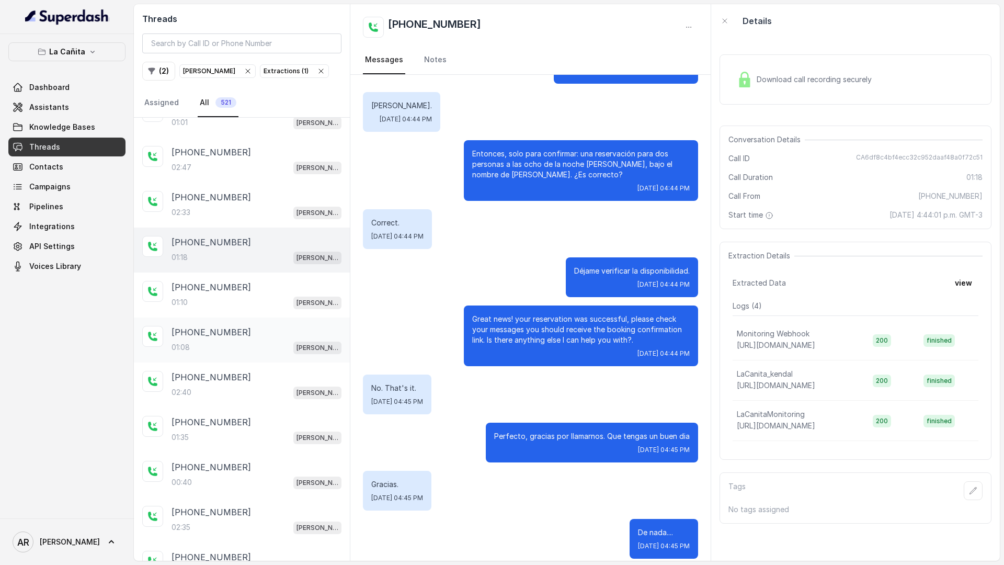
click at [267, 334] on div "[PHONE_NUMBER]" at bounding box center [257, 332] width 170 height 13
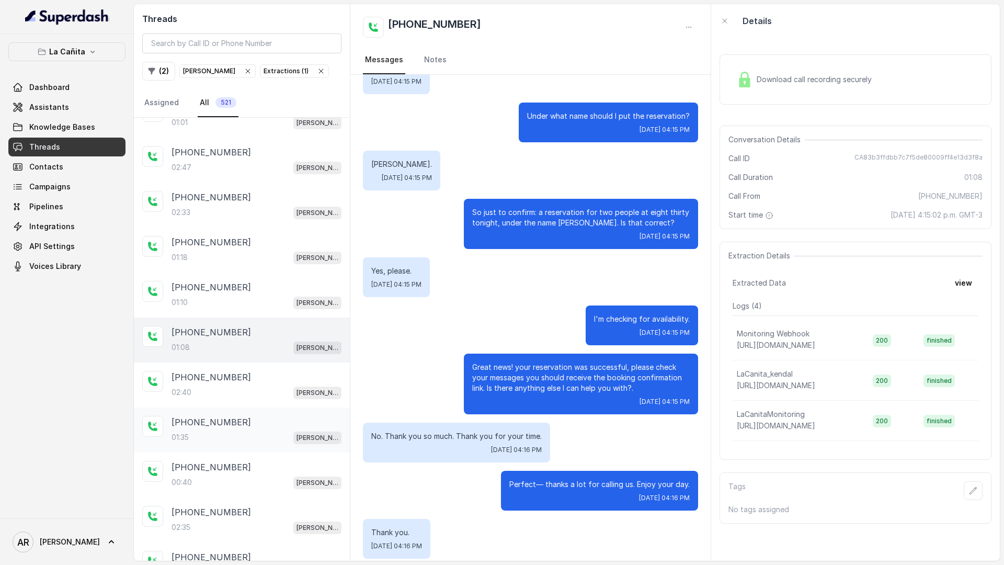
click at [270, 422] on div "[PHONE_NUMBER]" at bounding box center [257, 422] width 170 height 13
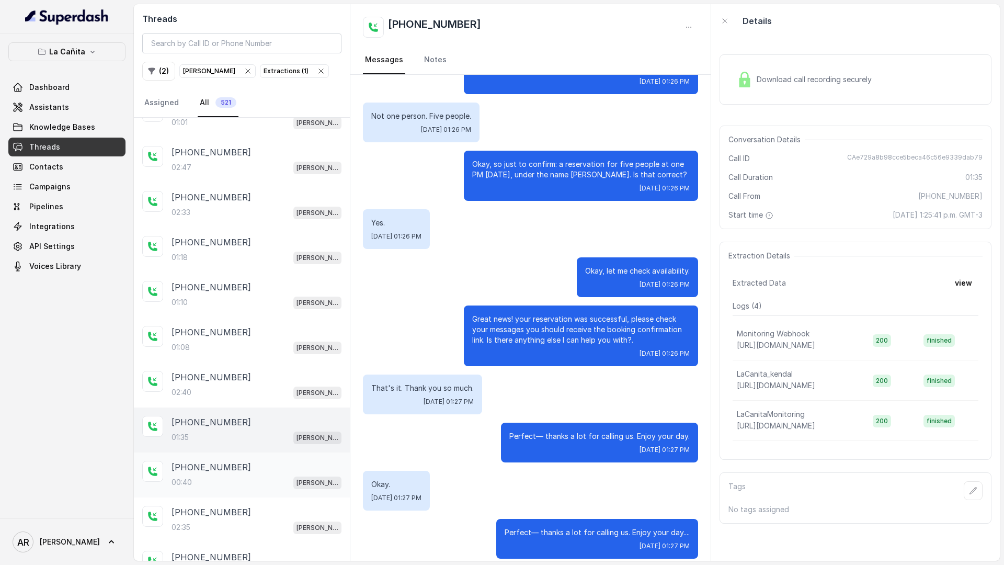
click at [260, 455] on div "[PHONE_NUMBER]:40 [PERSON_NAME]" at bounding box center [242, 474] width 216 height 45
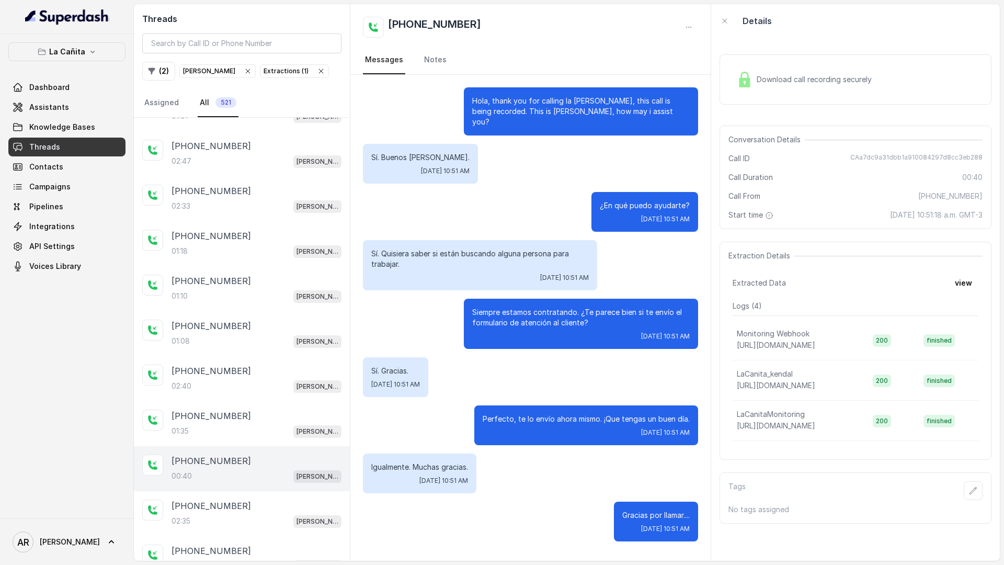
click at [762, 83] on span "Download call recording securely" at bounding box center [816, 79] width 119 height 10
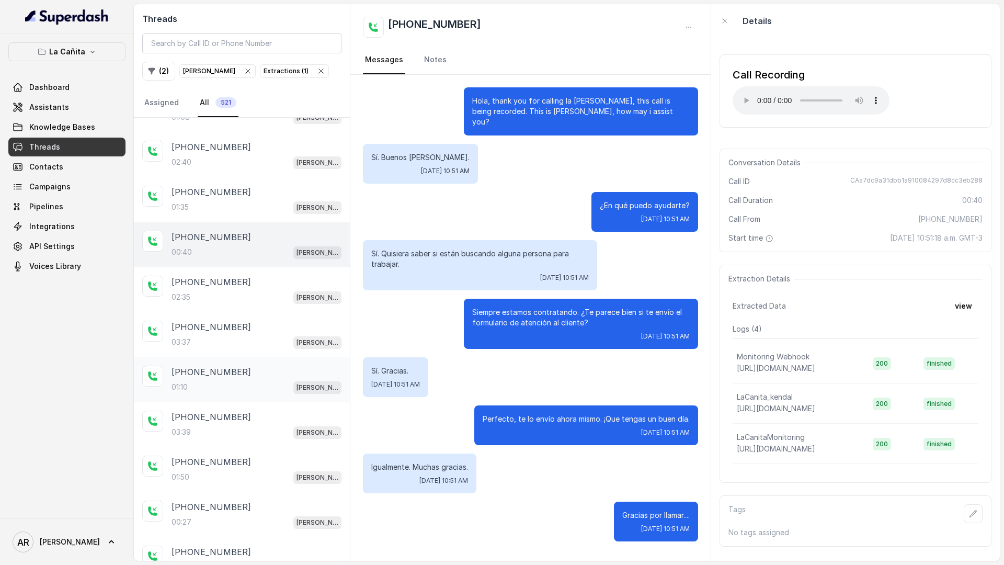
scroll to position [2509, 0]
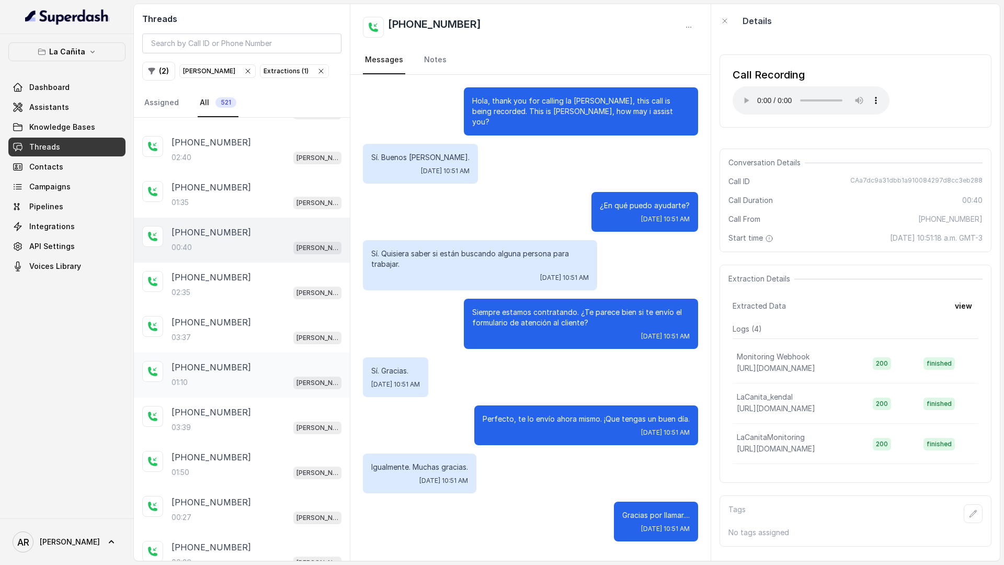
click at [274, 407] on div "[PHONE_NUMBER]" at bounding box center [257, 412] width 170 height 13
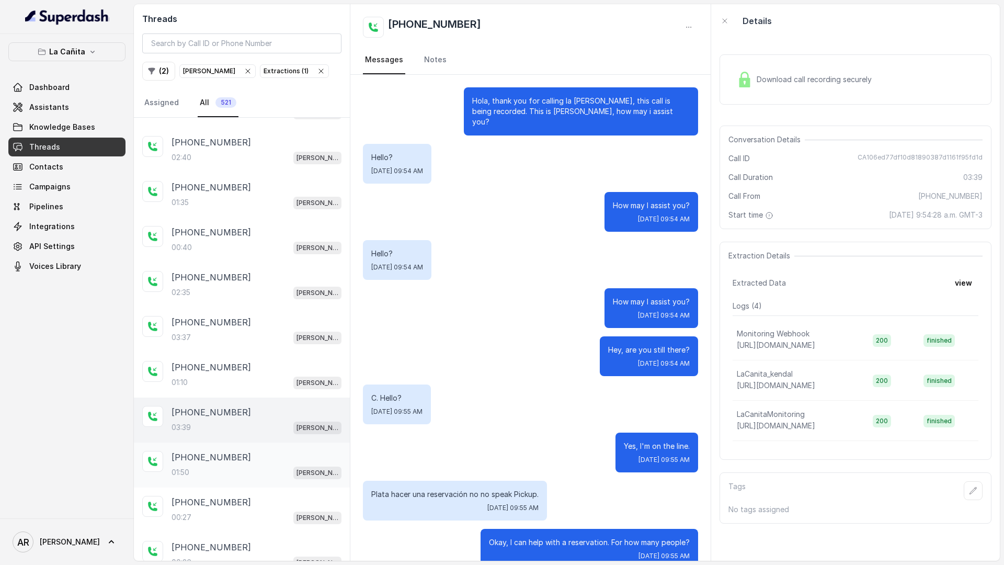
scroll to position [1676, 0]
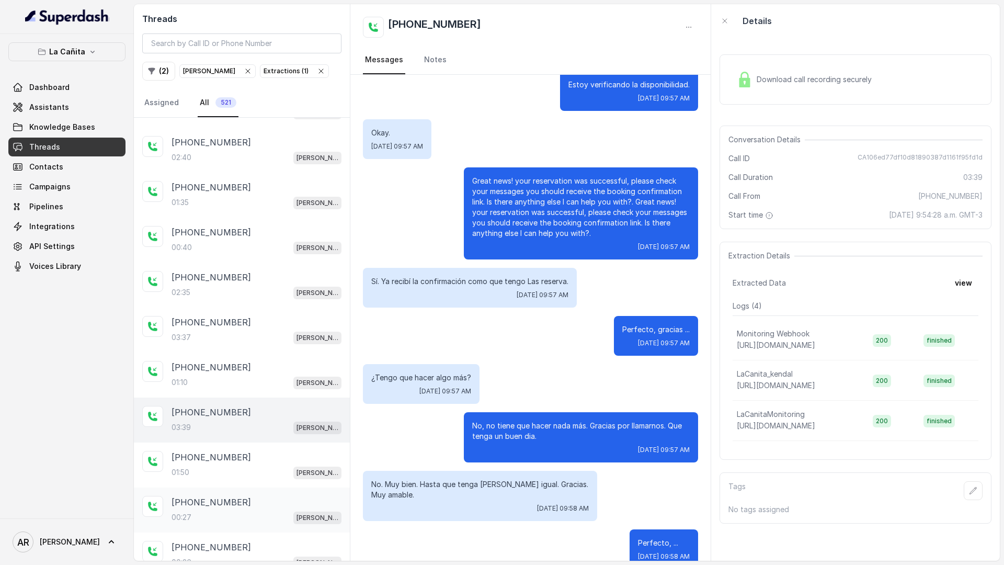
click at [262, 497] on div "[PHONE_NUMBER]" at bounding box center [257, 502] width 170 height 13
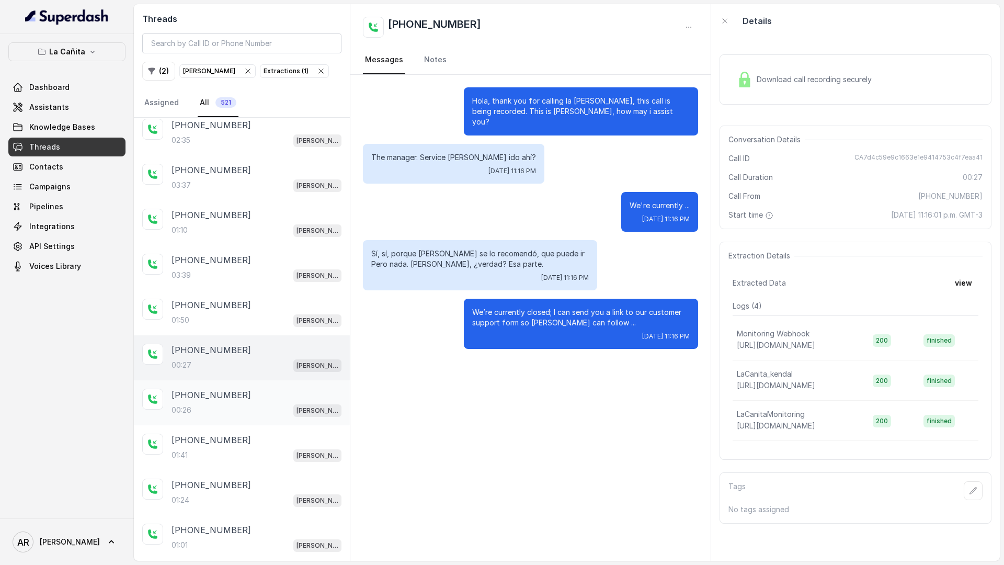
scroll to position [2731, 0]
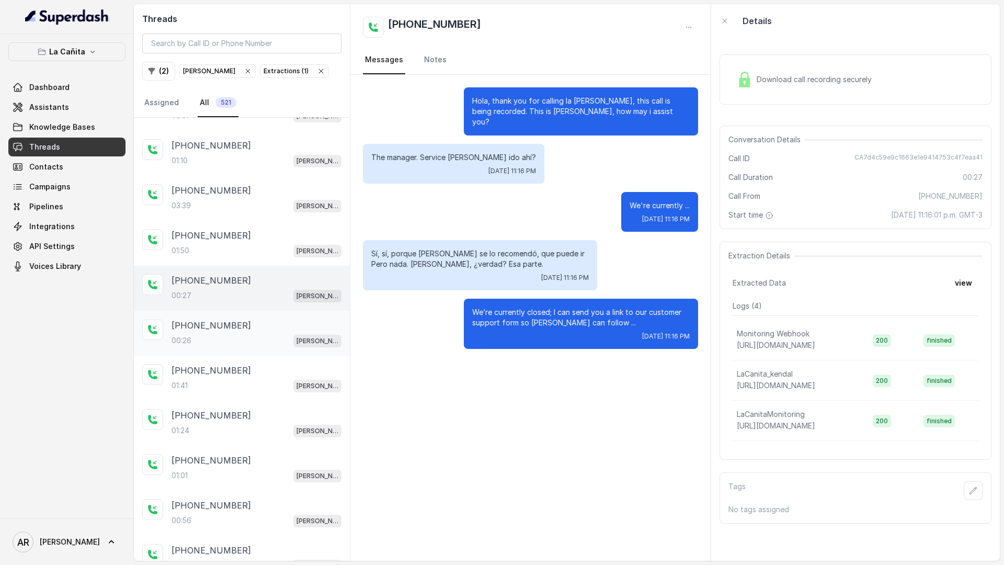
click at [253, 331] on div "[PHONE_NUMBER]" at bounding box center [257, 325] width 170 height 13
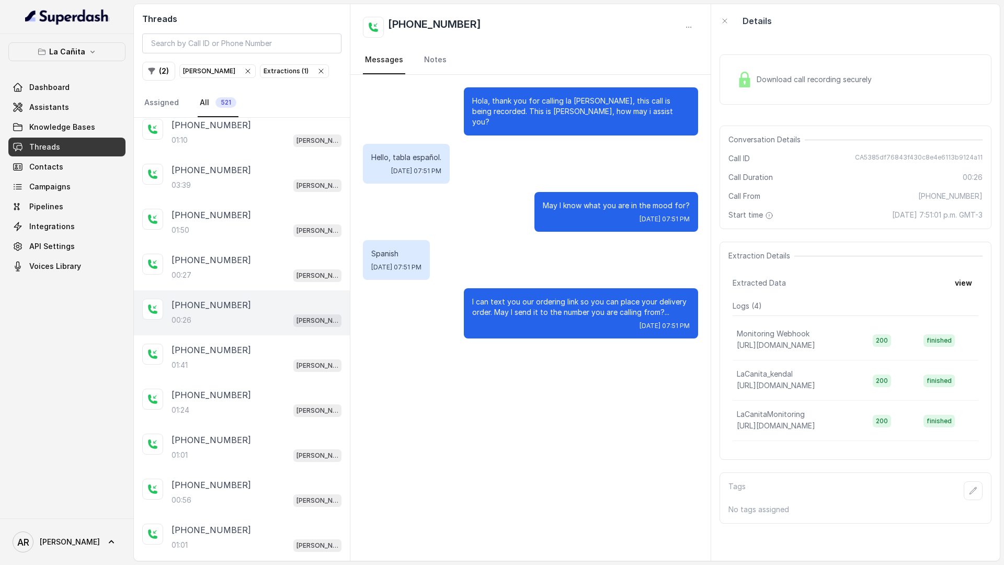
scroll to position [2753, 0]
click at [245, 434] on div "[PHONE_NUMBER]" at bounding box center [257, 439] width 170 height 13
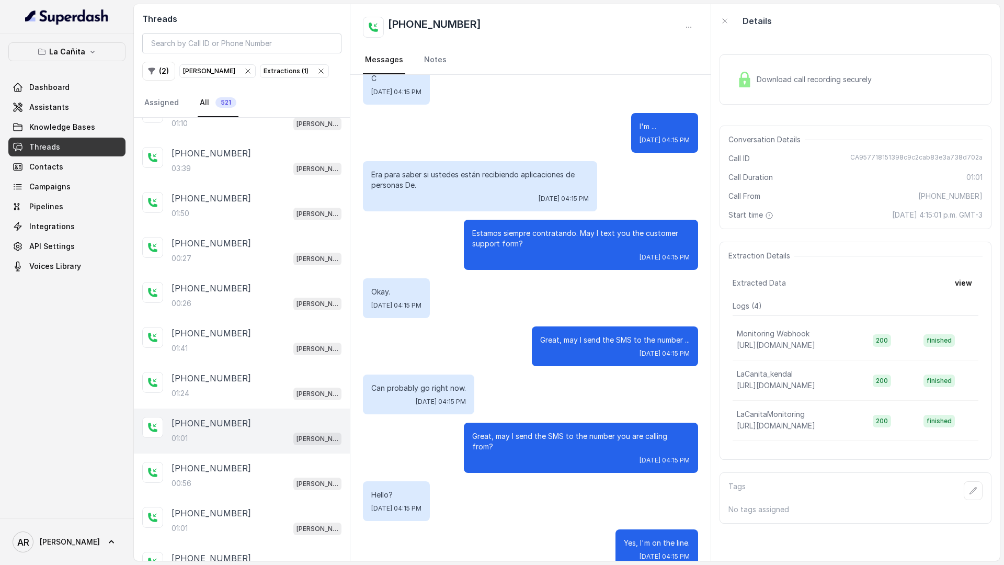
scroll to position [2915, 0]
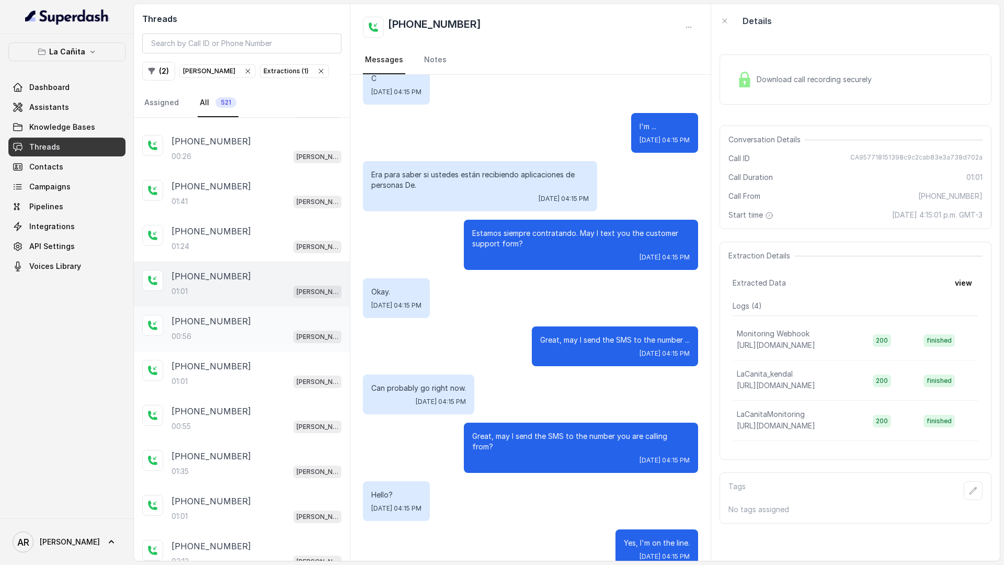
click at [289, 330] on div "00:56 [PERSON_NAME]" at bounding box center [257, 337] width 170 height 14
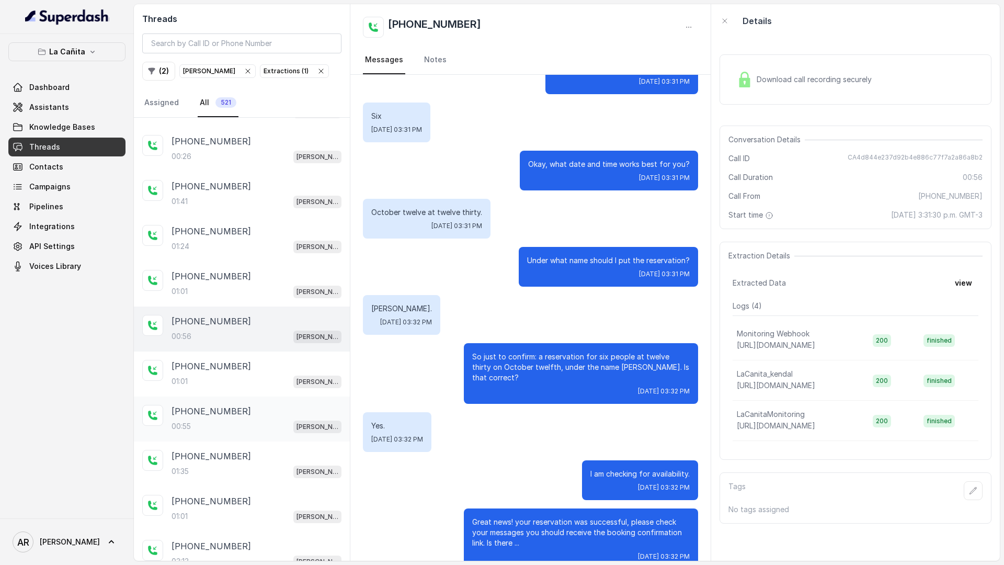
scroll to position [3047, 0]
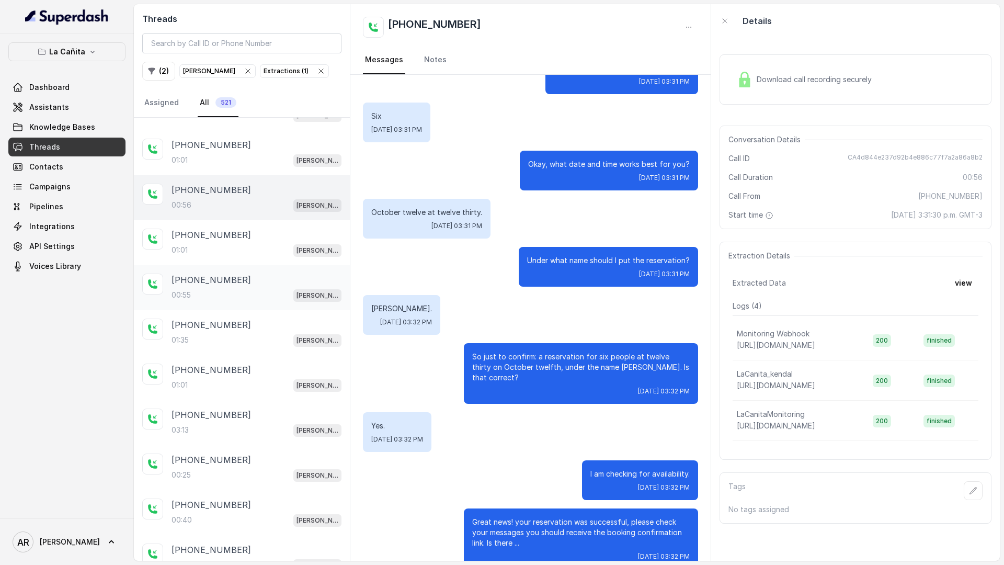
click at [242, 308] on div "[PHONE_NUMBER]:55 [PERSON_NAME]" at bounding box center [242, 287] width 216 height 45
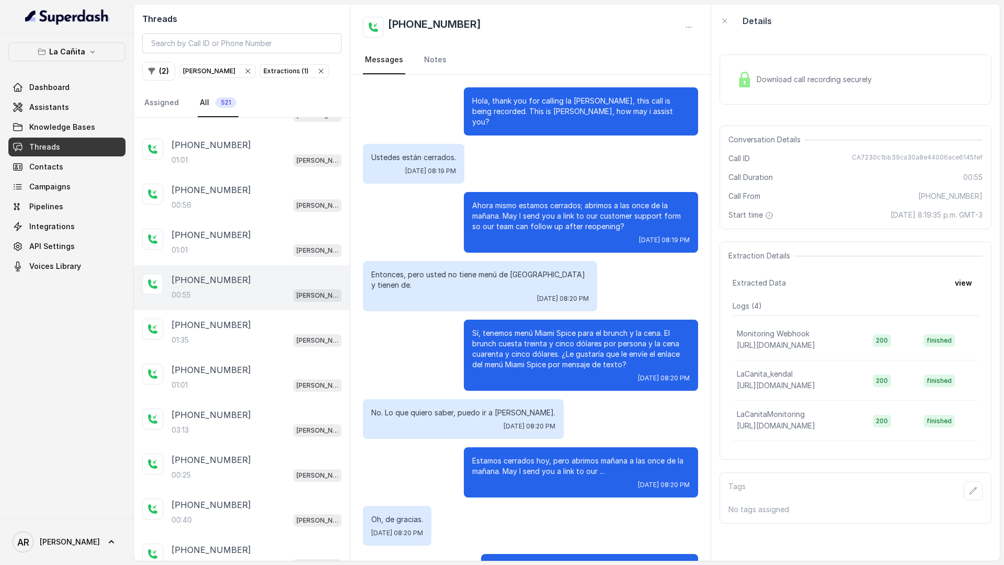
click at [794, 66] on div "Download call recording securely" at bounding box center [856, 79] width 272 height 50
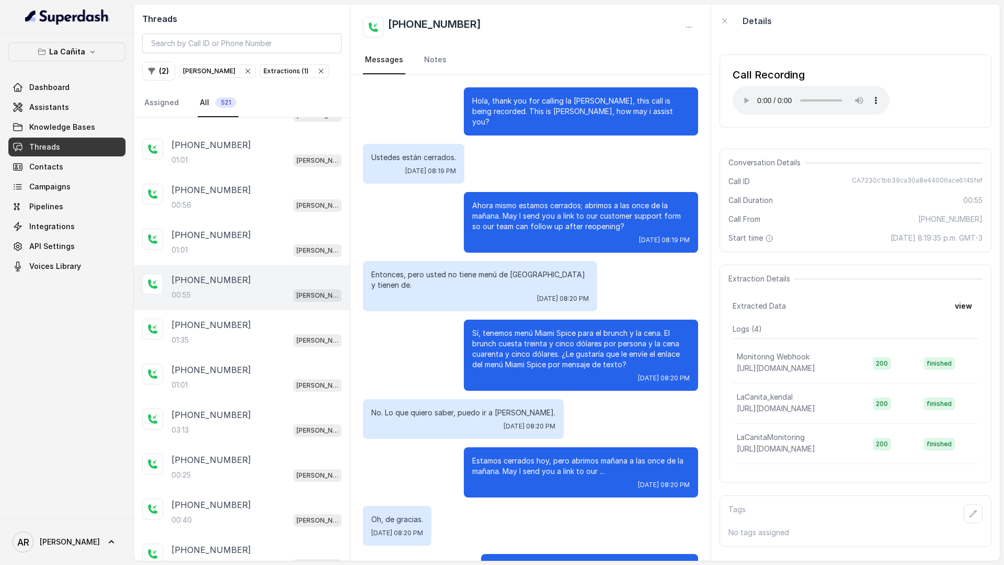
scroll to position [25, 0]
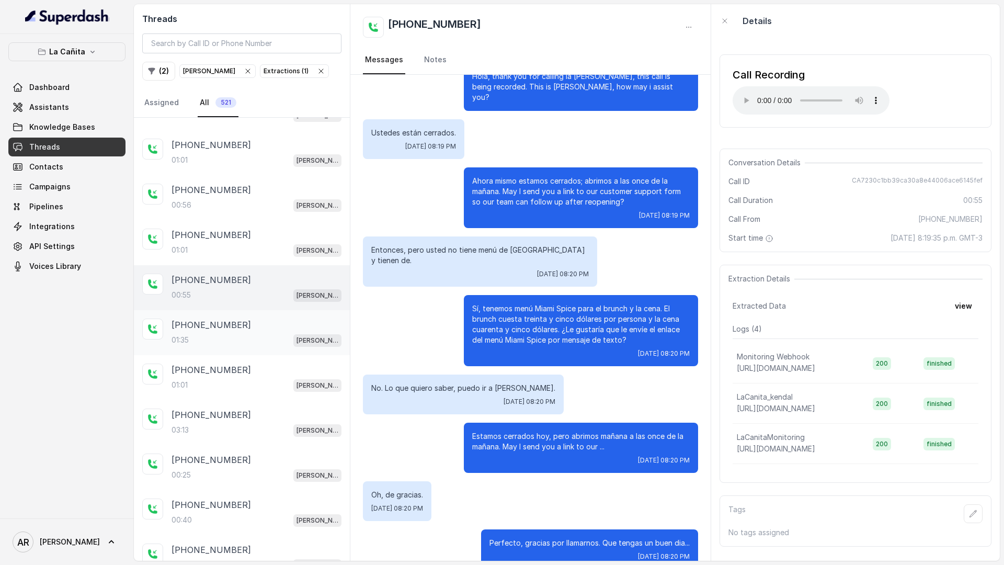
click at [326, 348] on div "[PHONE_NUMBER]:35 [PERSON_NAME]" at bounding box center [242, 332] width 216 height 45
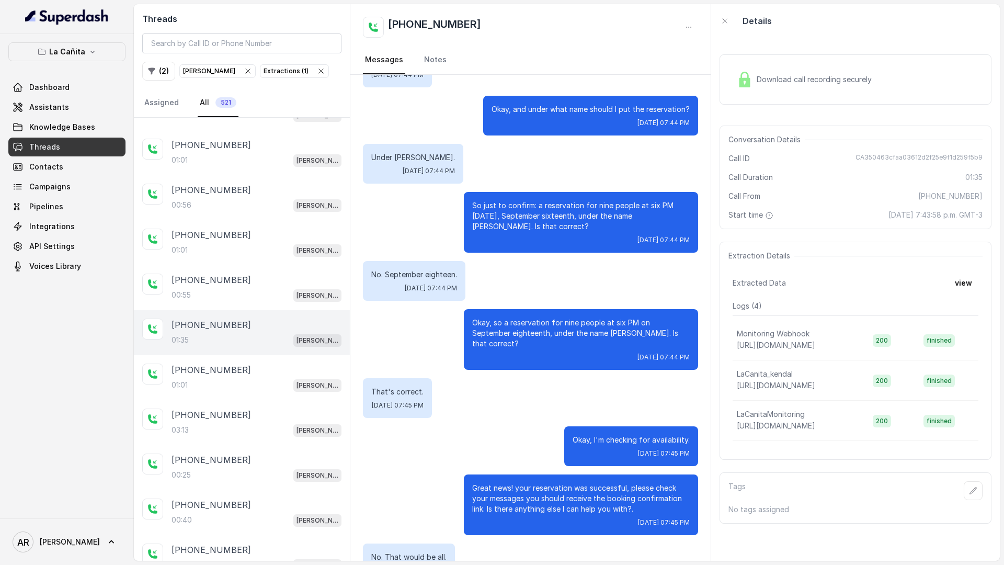
scroll to position [447, 0]
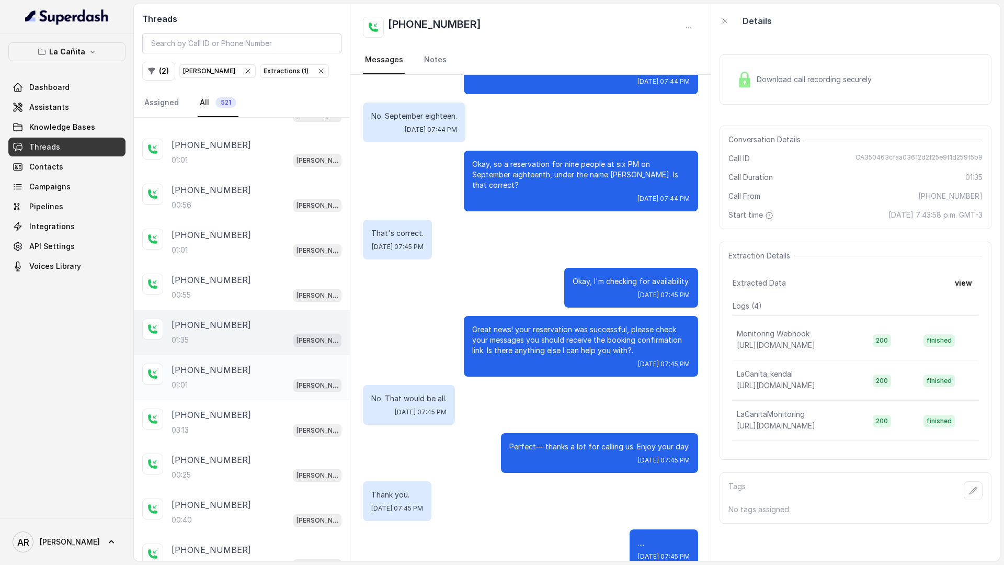
click at [286, 390] on div "01:01 [PERSON_NAME]" at bounding box center [257, 385] width 170 height 14
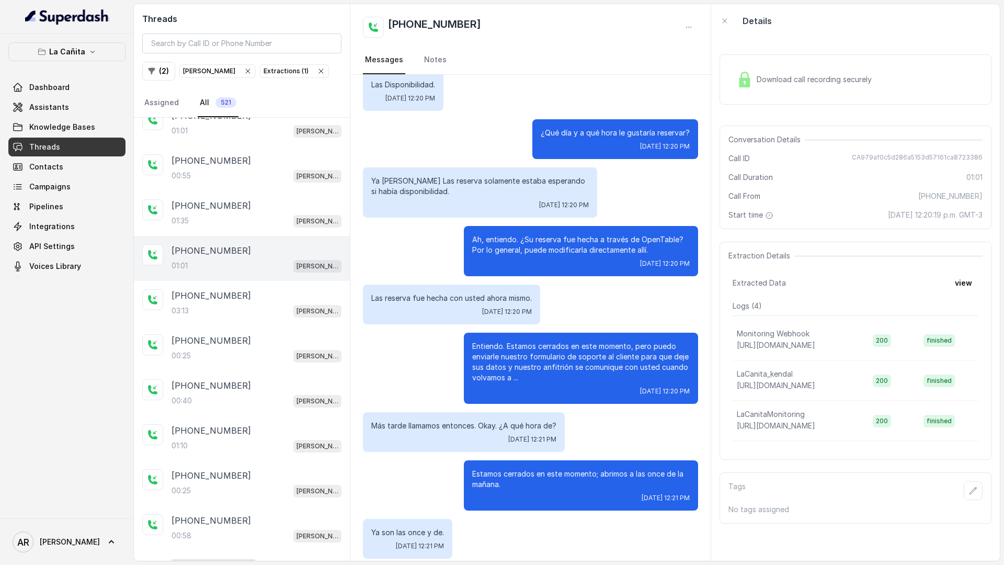
scroll to position [3198, 0]
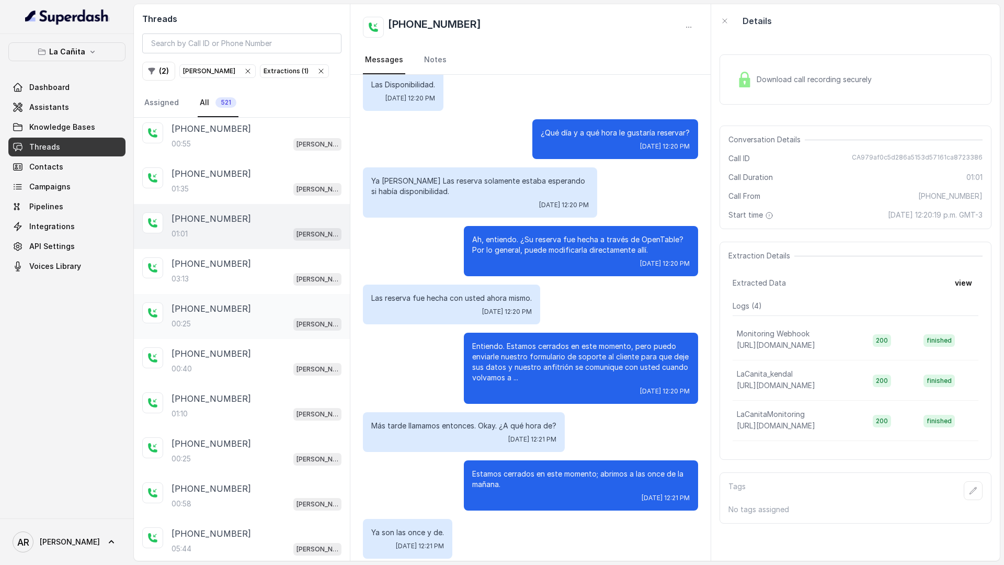
click at [279, 332] on div "[PHONE_NUMBER]:25 [PERSON_NAME]" at bounding box center [242, 316] width 216 height 45
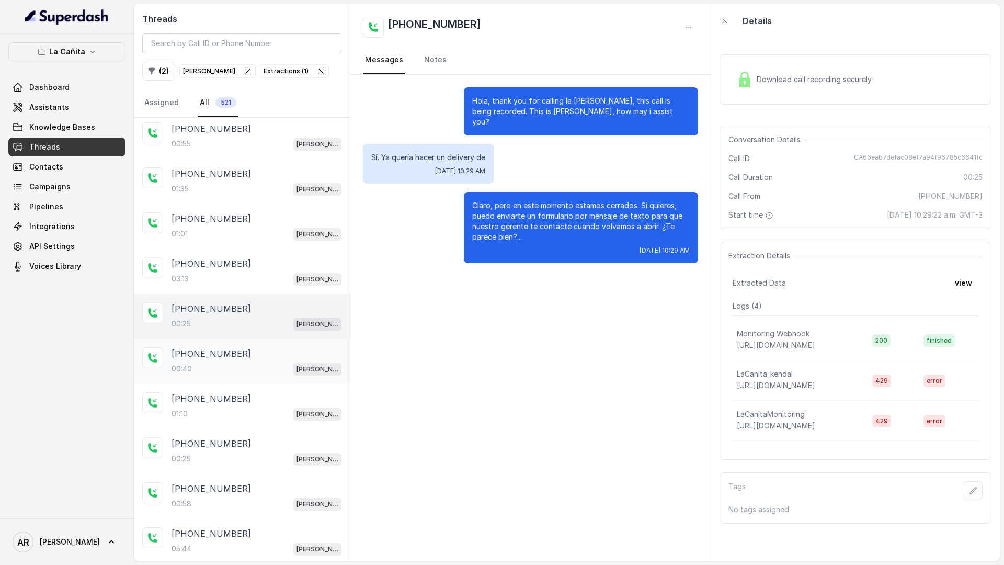
click at [276, 352] on div "[PHONE_NUMBER]" at bounding box center [257, 353] width 170 height 13
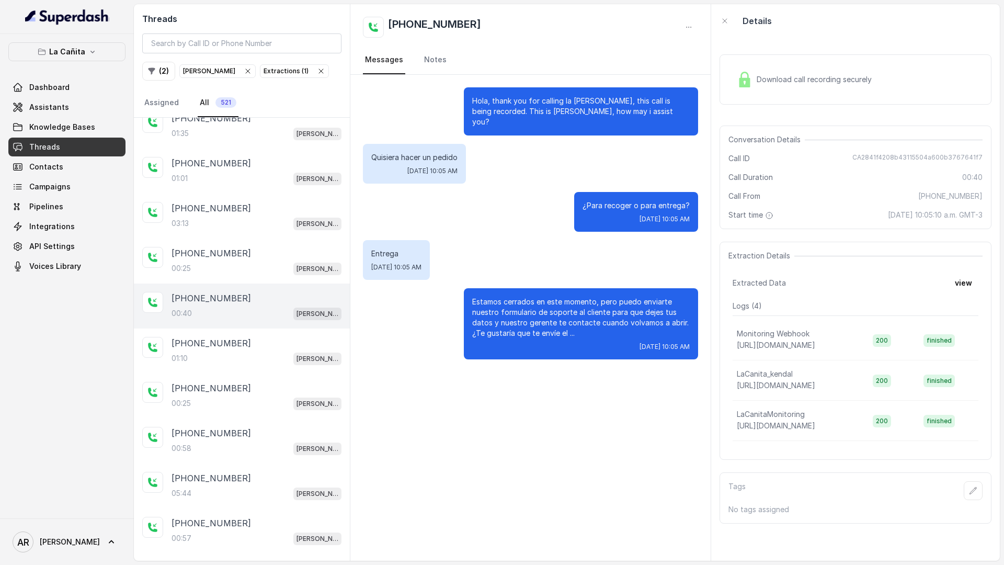
scroll to position [3276, 0]
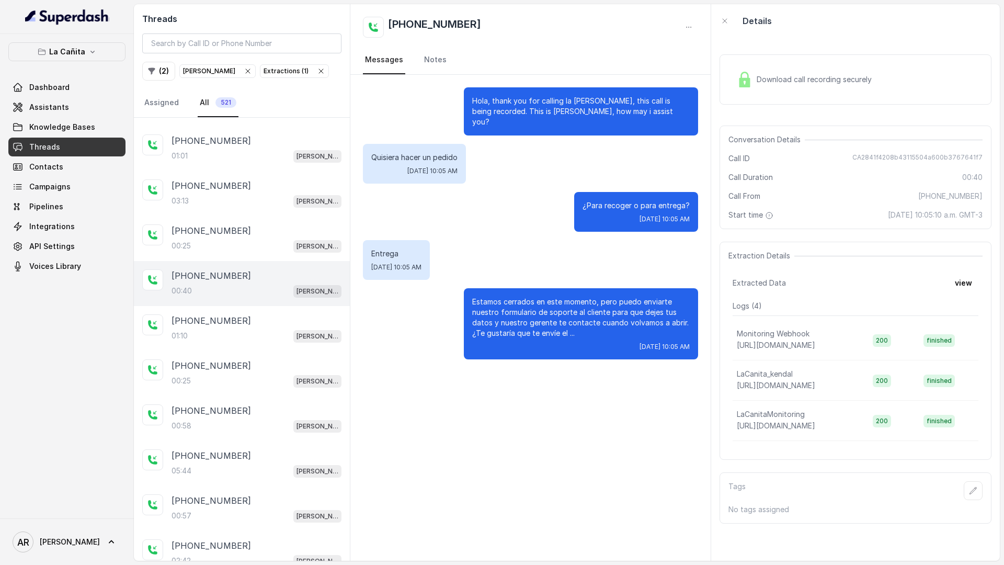
click at [783, 67] on div "Download call recording securely" at bounding box center [804, 79] width 143 height 24
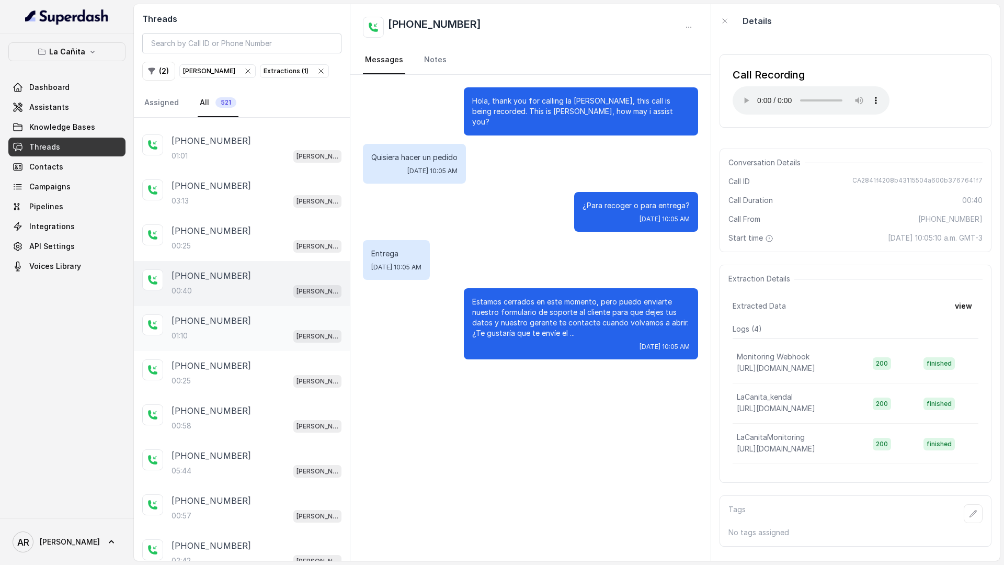
click at [285, 347] on div "[PHONE_NUMBER]:10 [PERSON_NAME]" at bounding box center [242, 328] width 216 height 45
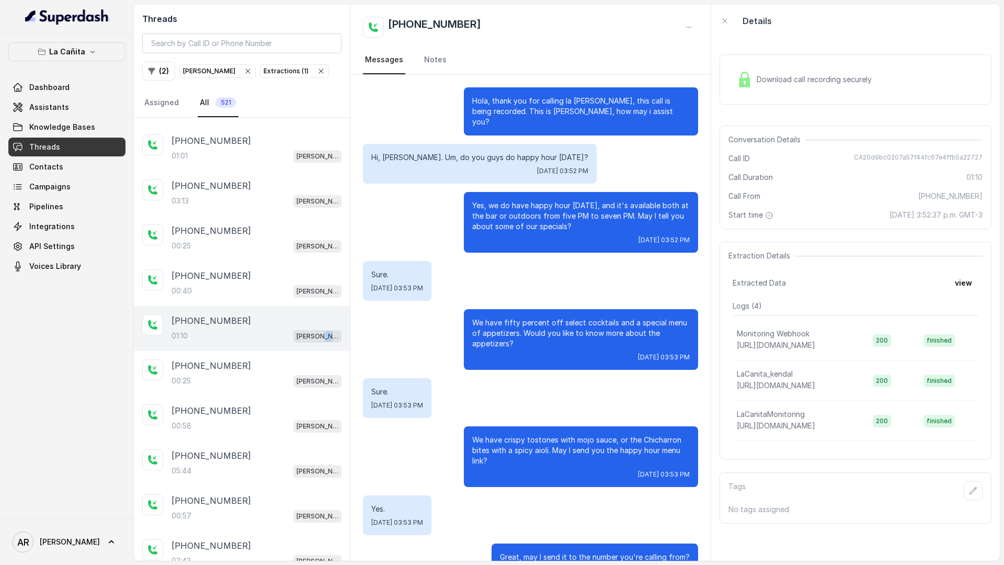
scroll to position [228, 0]
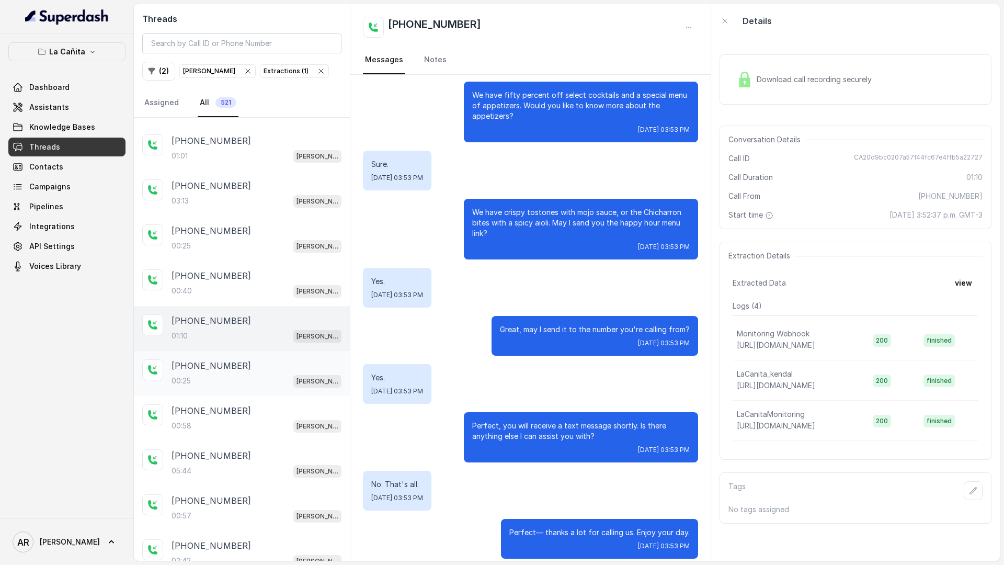
click at [208, 383] on div "00:25 [PERSON_NAME]" at bounding box center [257, 381] width 170 height 14
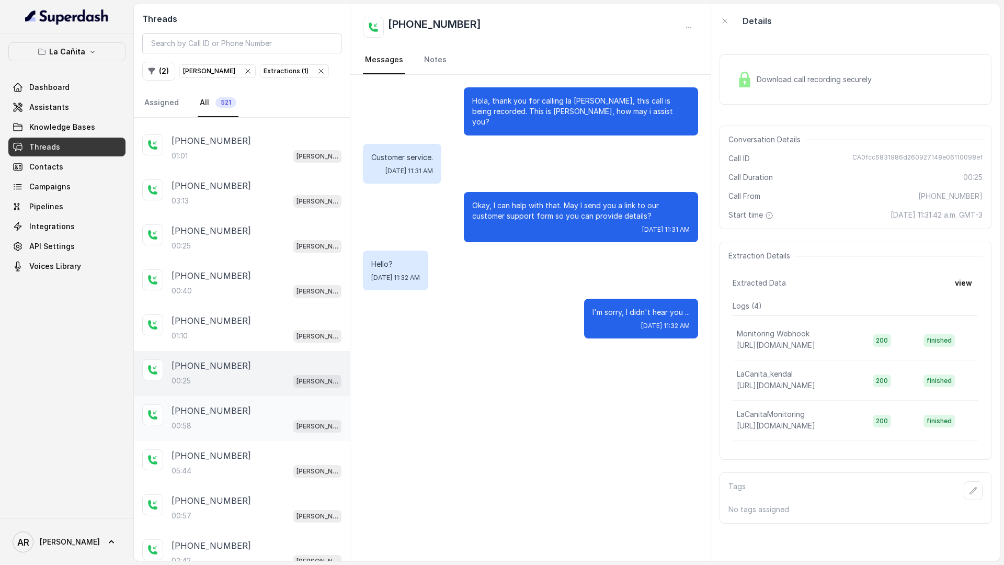
click at [251, 433] on div "[PHONE_NUMBER]:58 [PERSON_NAME]" at bounding box center [242, 418] width 216 height 45
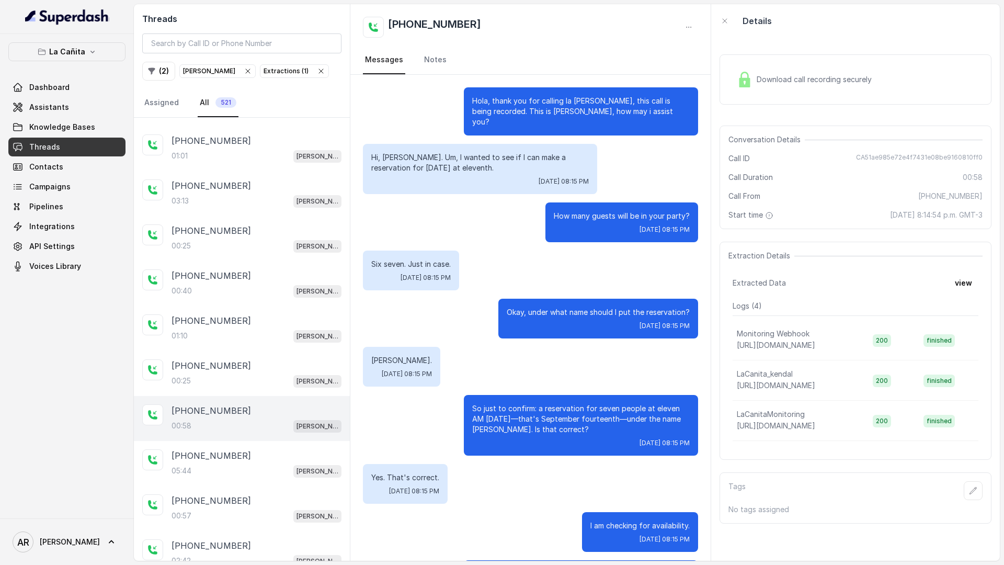
scroll to position [62, 0]
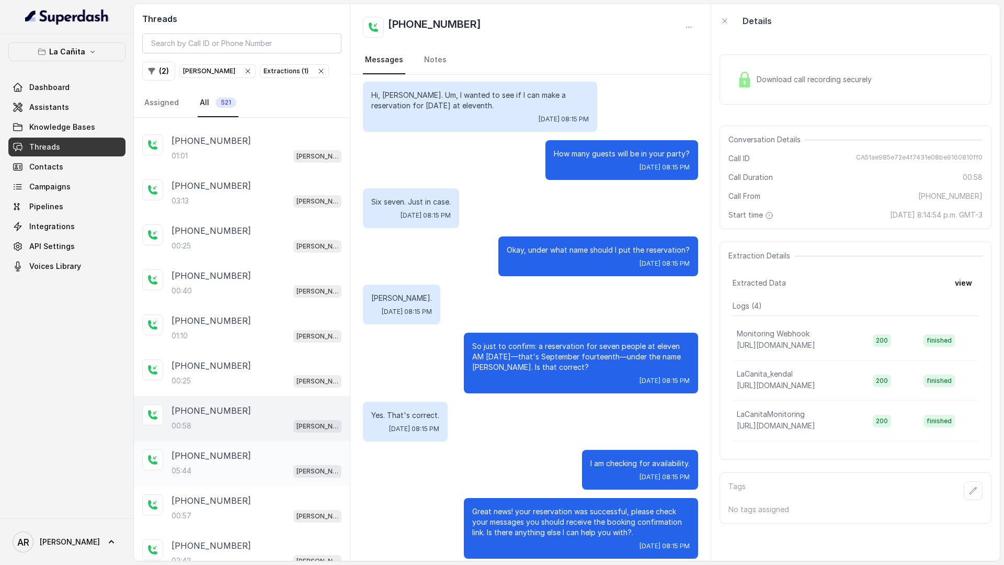
click at [248, 463] on div "[PHONE_NUMBER]:44 [PERSON_NAME]" at bounding box center [257, 463] width 170 height 28
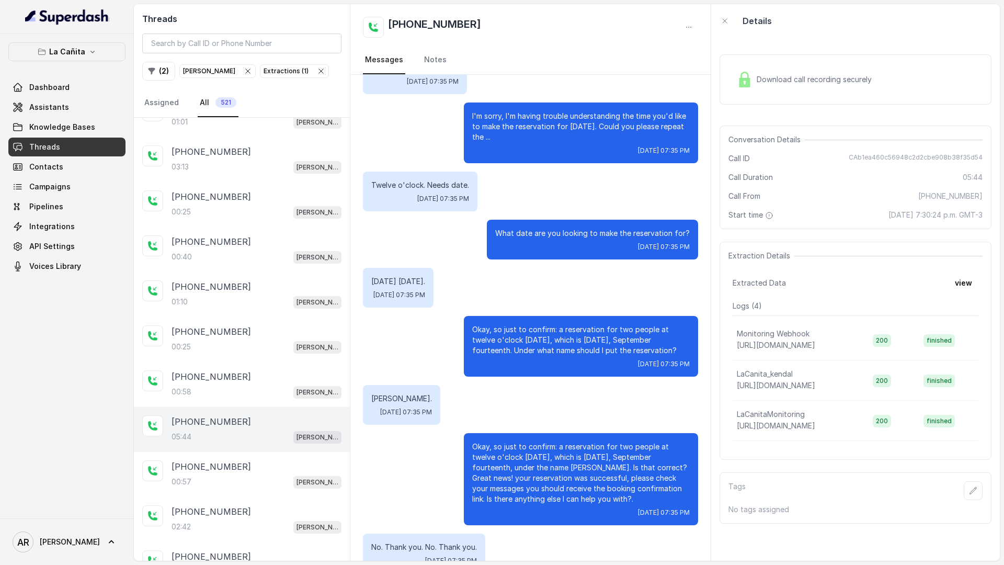
scroll to position [3329, 0]
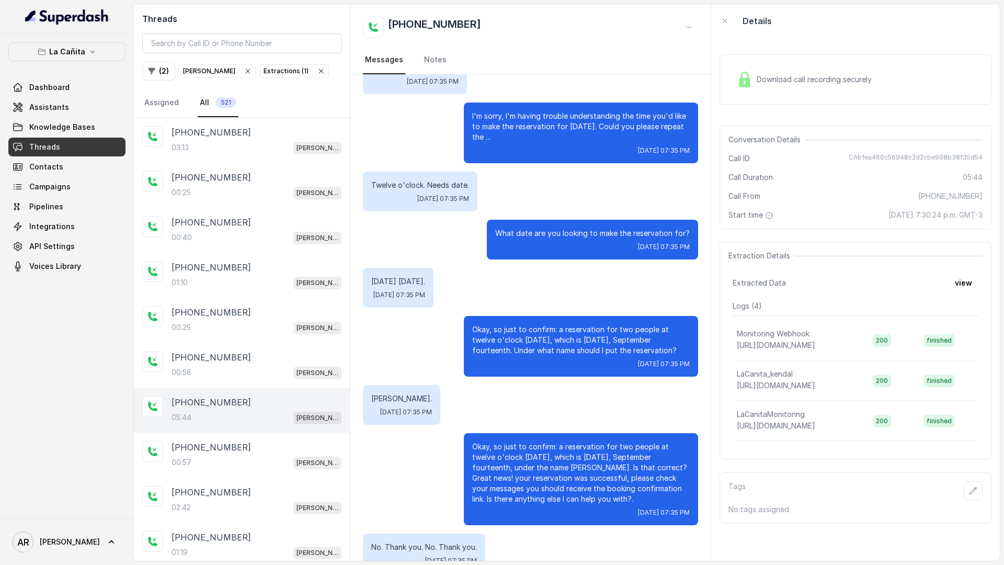
click at [248, 463] on div "00:57 [PERSON_NAME]" at bounding box center [257, 463] width 170 height 14
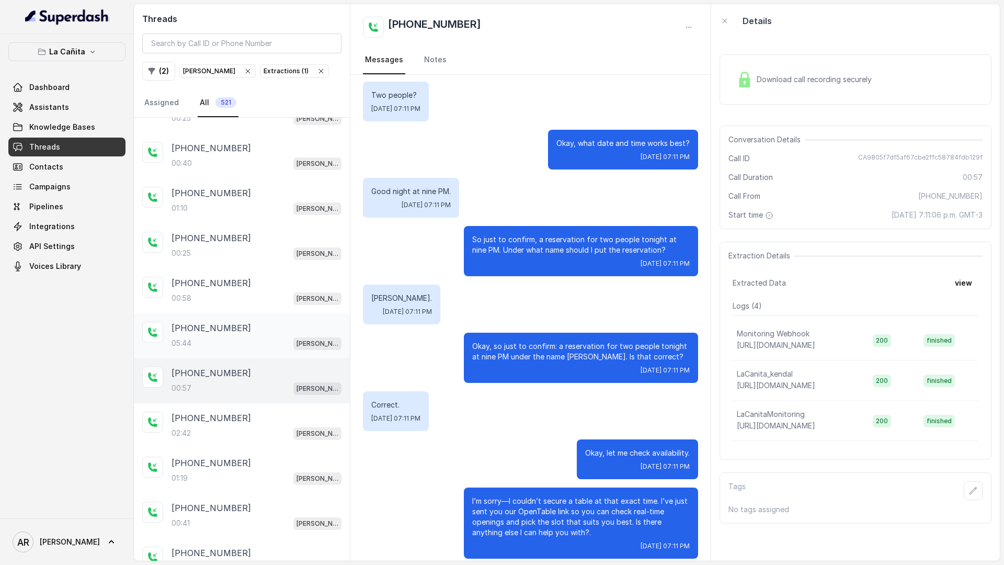
scroll to position [3412, 0]
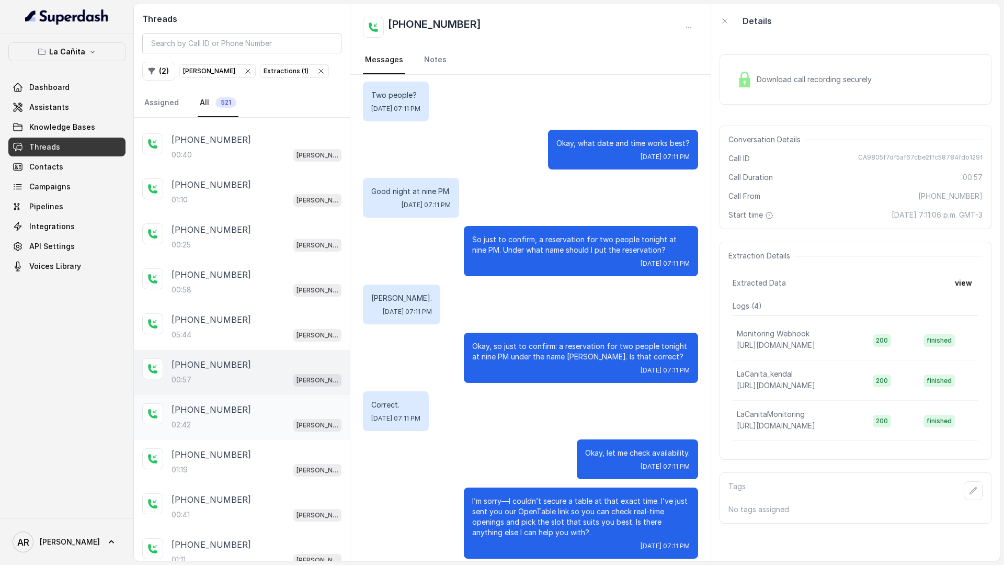
click at [247, 421] on div "02:42 [PERSON_NAME]" at bounding box center [257, 425] width 170 height 14
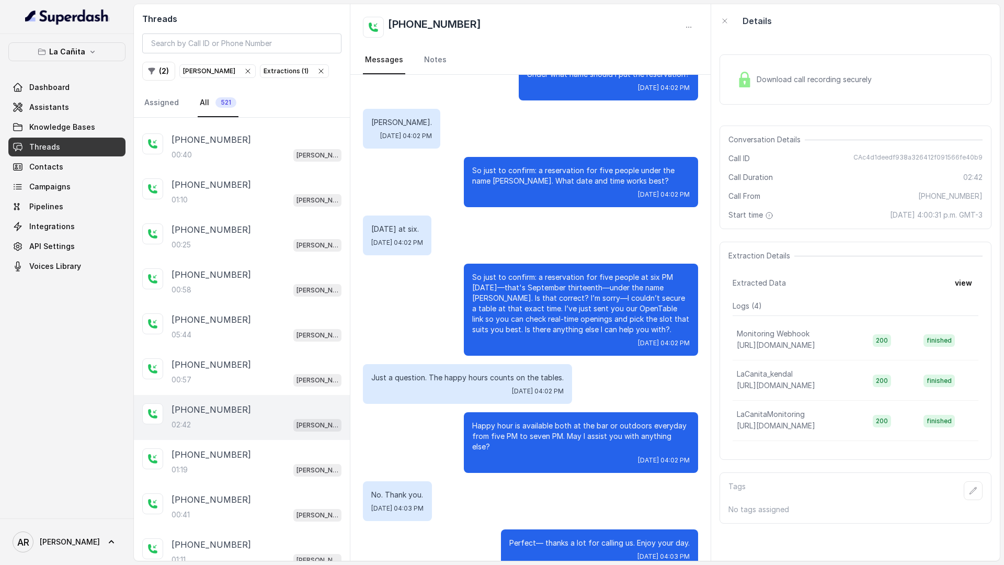
scroll to position [3434, 0]
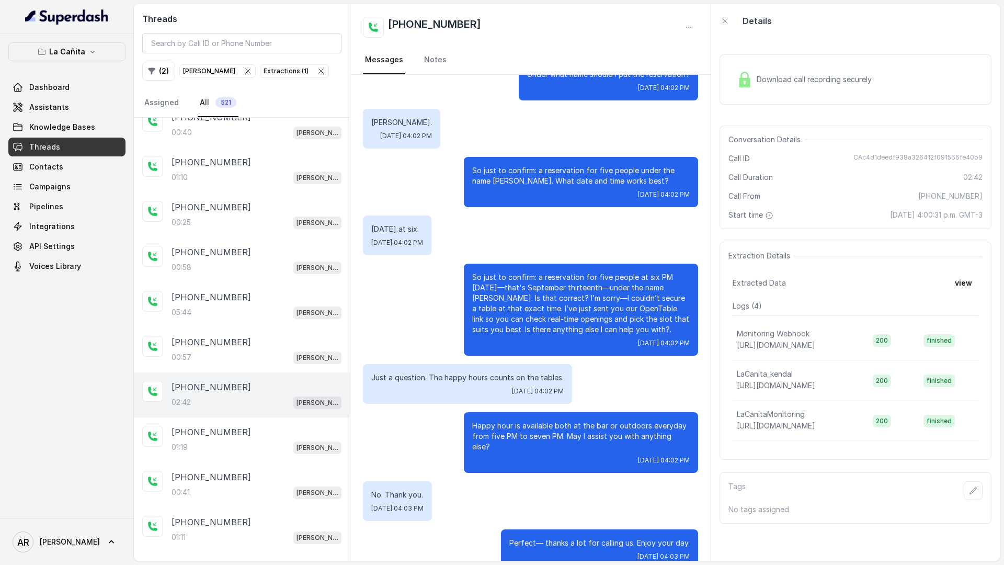
click at [247, 421] on div "[PHONE_NUMBER]:19 [PERSON_NAME]" at bounding box center [242, 439] width 216 height 45
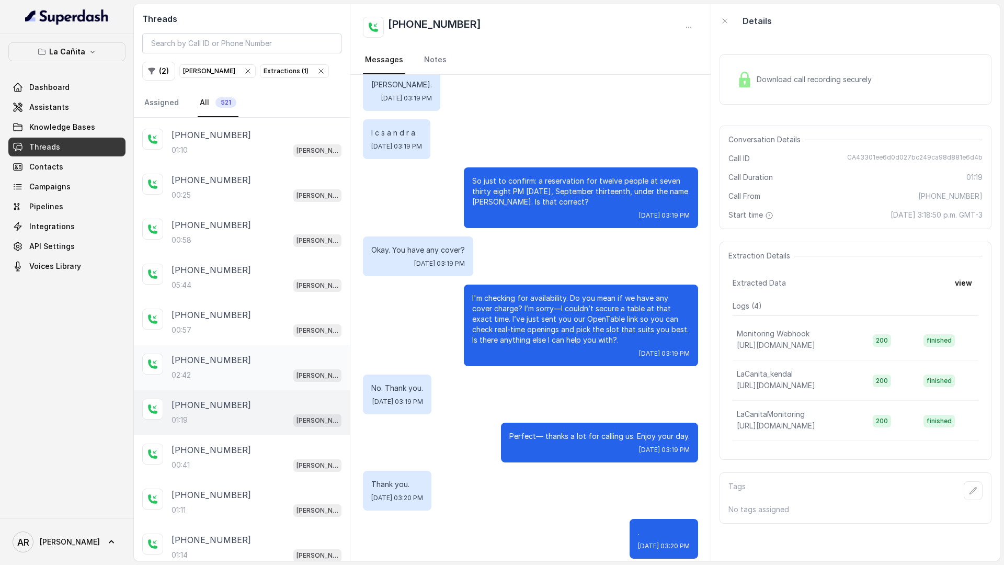
scroll to position [3470, 0]
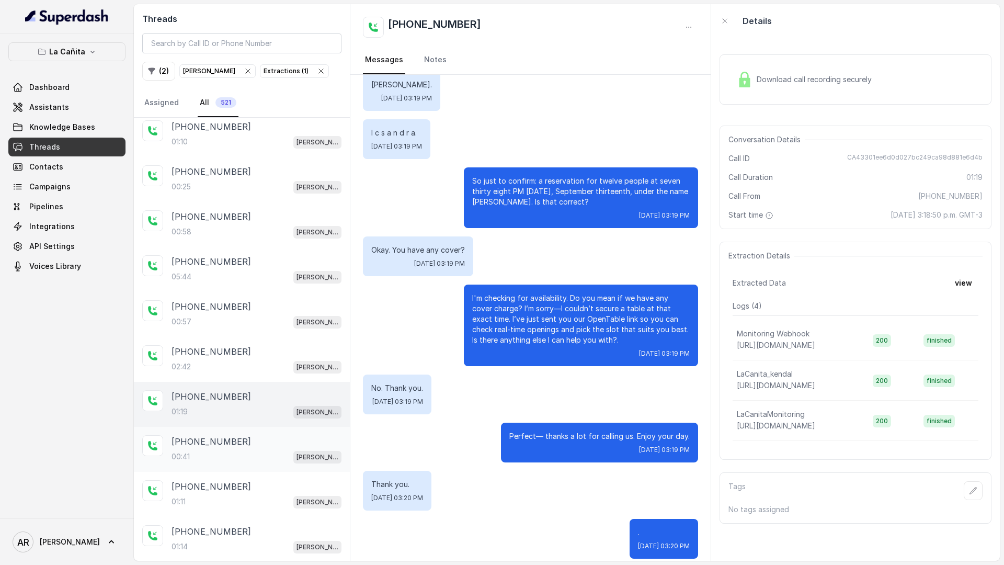
click at [247, 427] on div "[PHONE_NUMBER]:41 [PERSON_NAME]" at bounding box center [242, 449] width 216 height 45
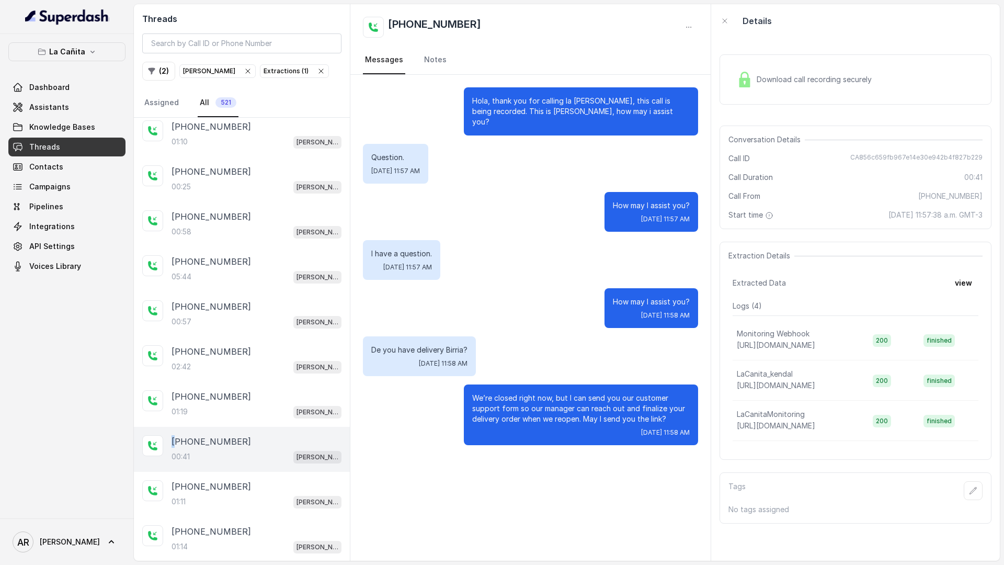
click at [247, 427] on div "[PHONE_NUMBER]:41 [PERSON_NAME]" at bounding box center [242, 449] width 216 height 45
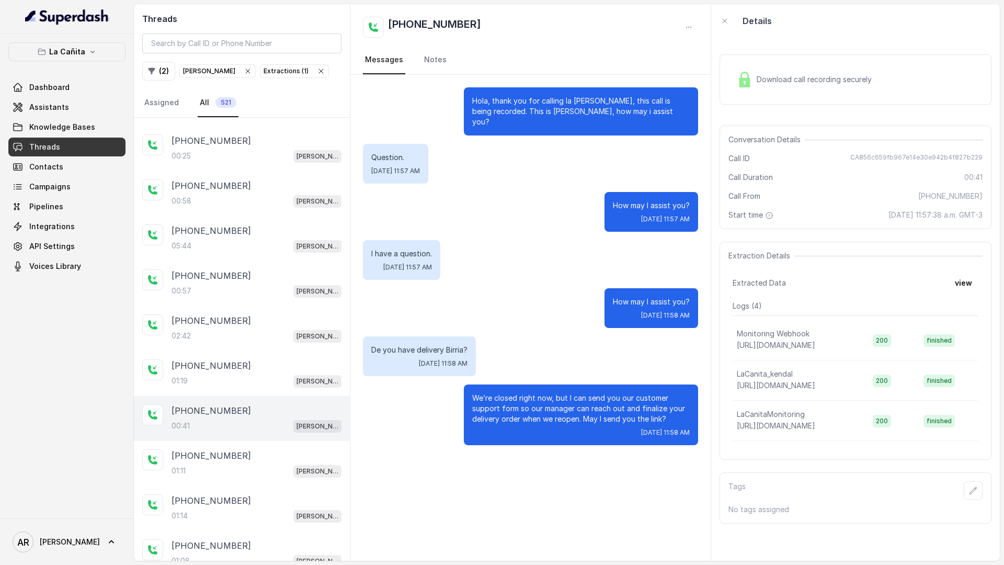
click at [435, 371] on div "Hola, thank you for calling la [PERSON_NAME], this call is being recorded. This…" at bounding box center [530, 266] width 360 height 383
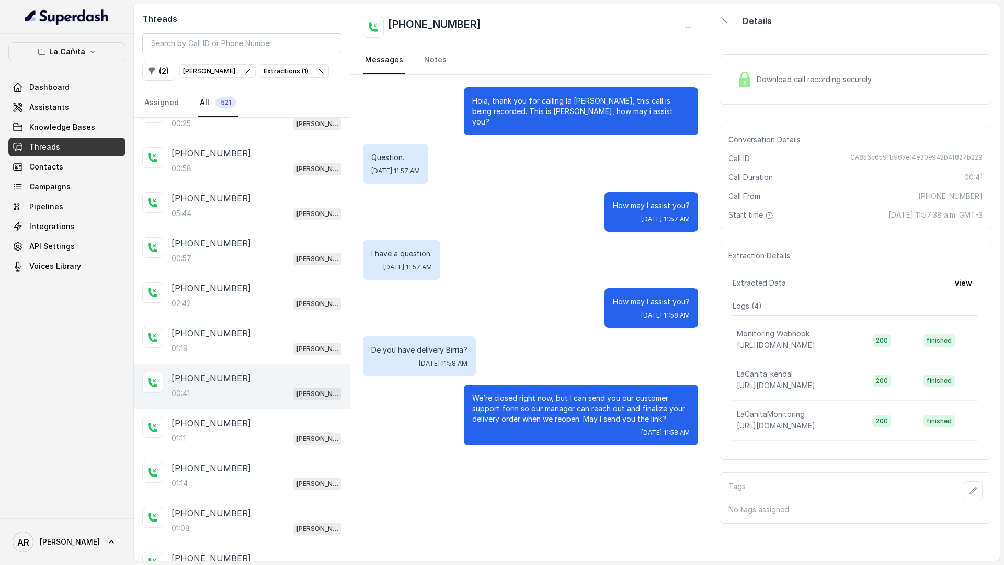
scroll to position [3531, 0]
click at [281, 411] on div "[PHONE_NUMBER]:11 [PERSON_NAME]" at bounding box center [242, 432] width 216 height 45
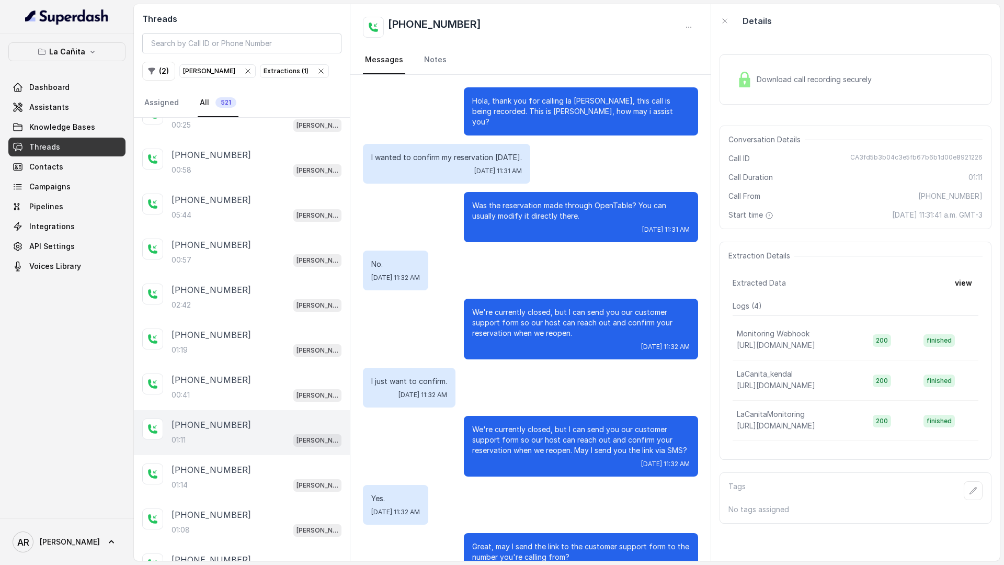
scroll to position [228, 0]
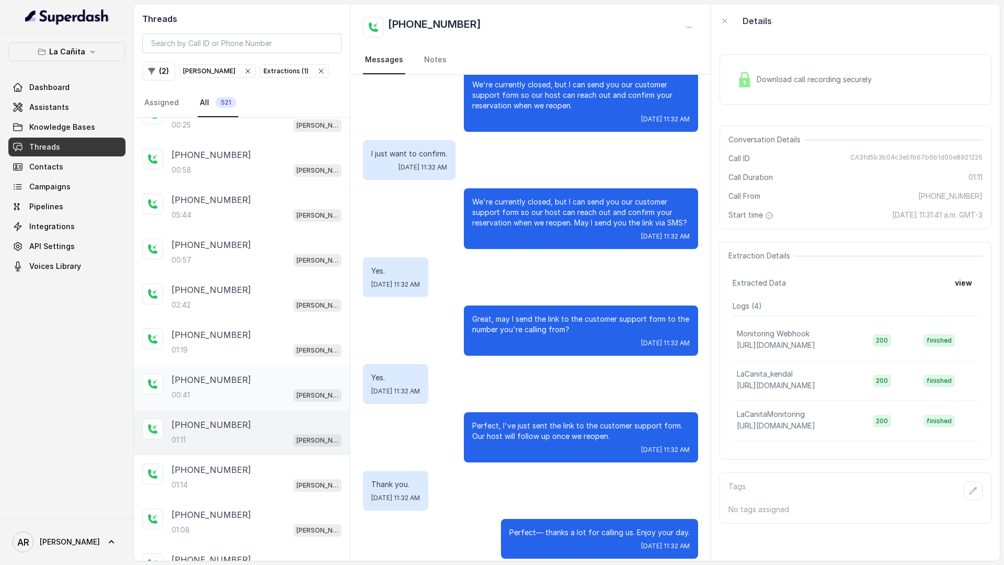
click at [284, 395] on div "00:41 [PERSON_NAME]" at bounding box center [257, 395] width 170 height 14
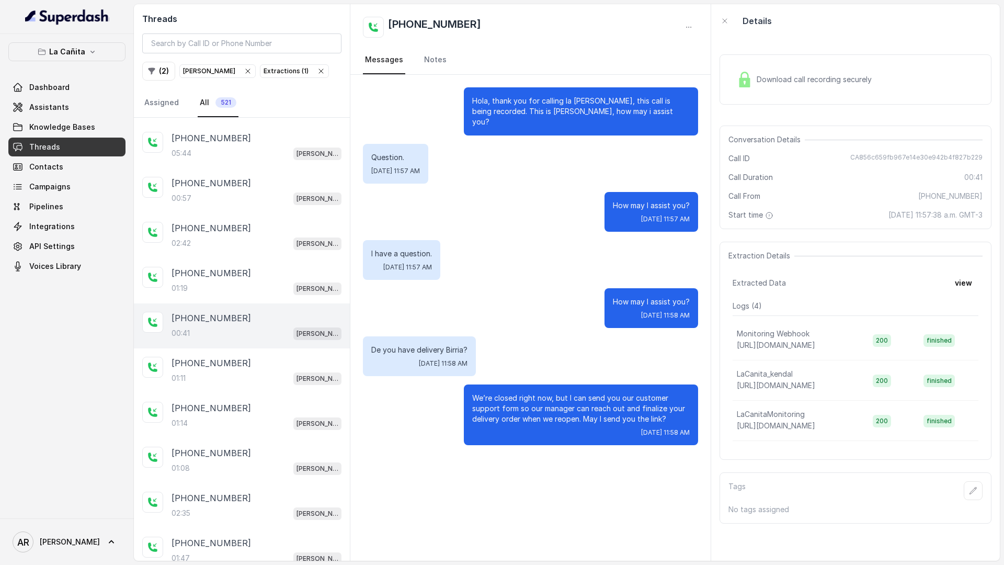
scroll to position [3607, 0]
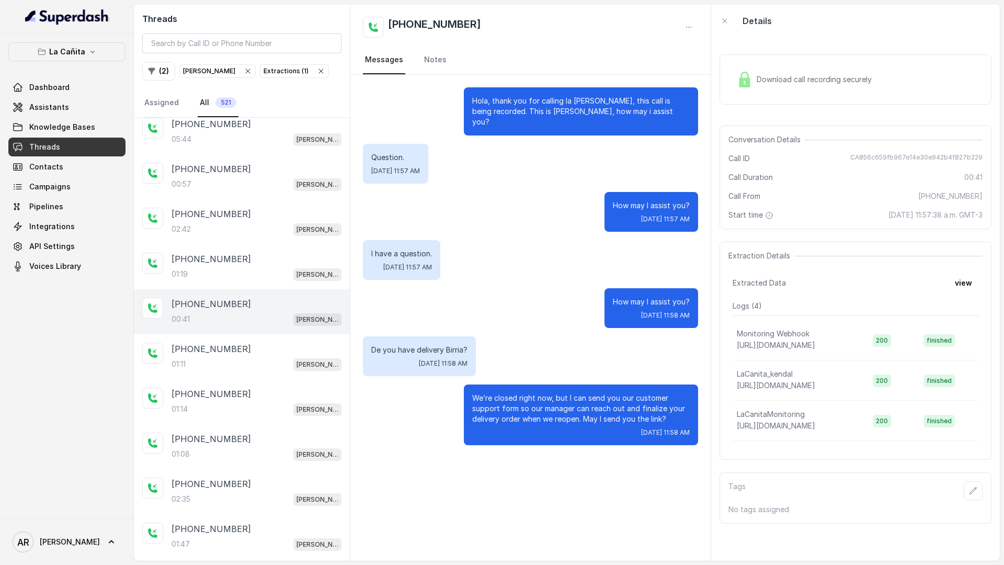
click at [284, 395] on div "[PHONE_NUMBER]" at bounding box center [257, 394] width 170 height 13
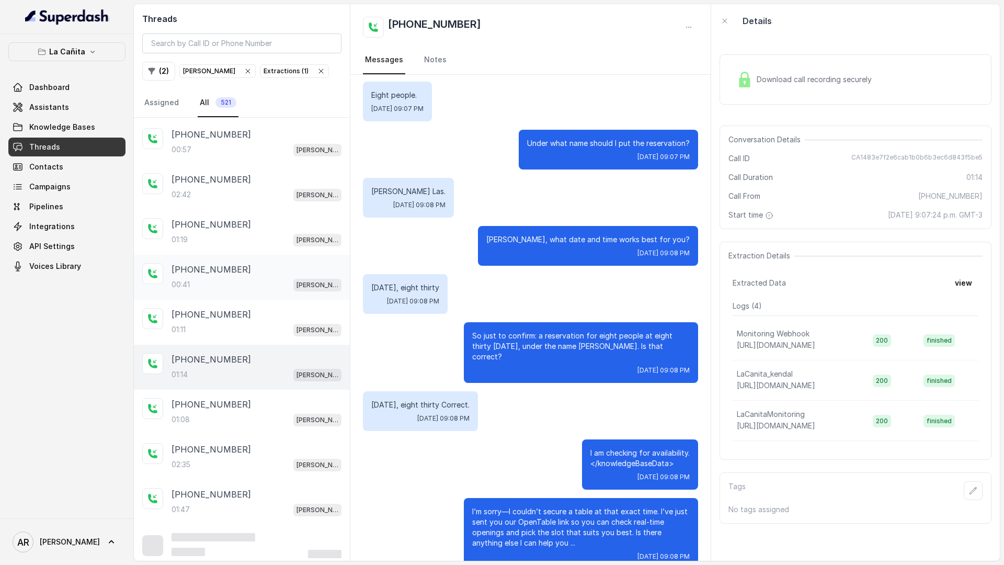
scroll to position [3648, 0]
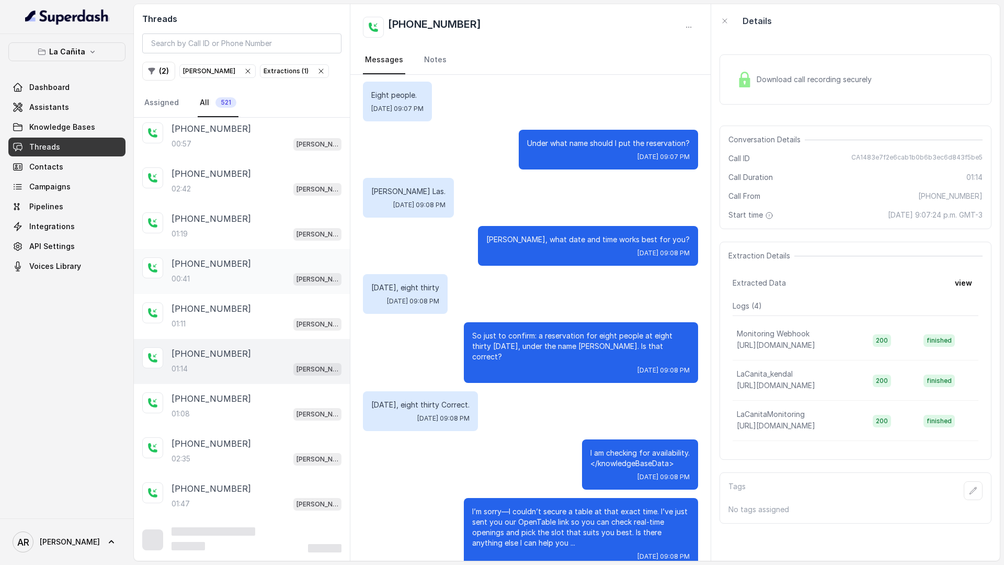
click at [284, 395] on div "[PHONE_NUMBER]" at bounding box center [257, 398] width 170 height 13
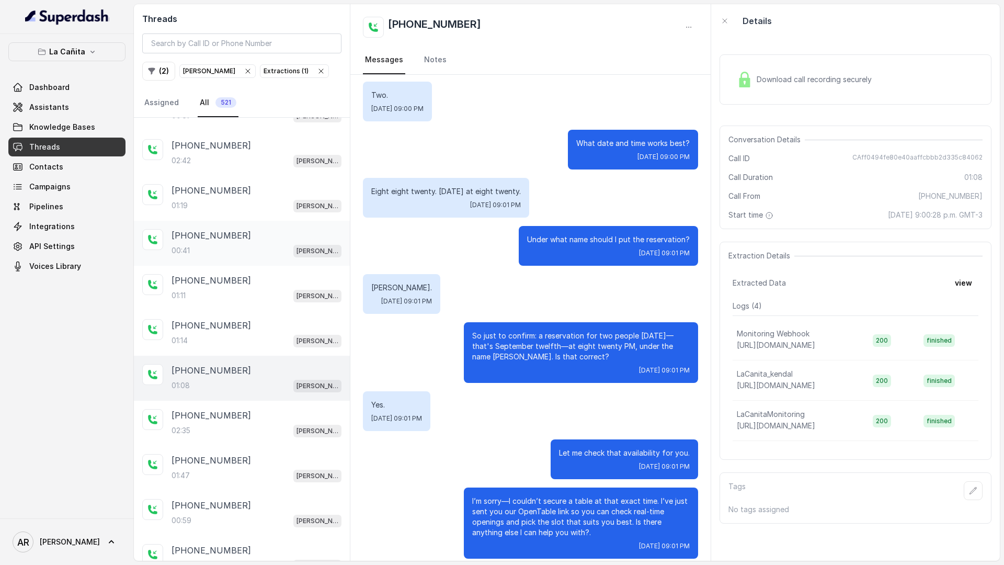
scroll to position [3739, 0]
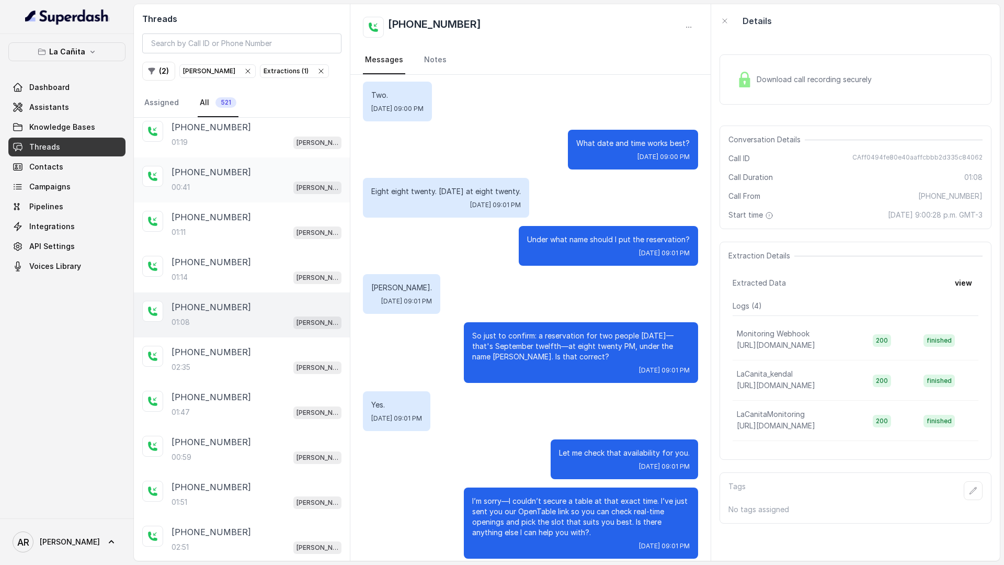
click at [284, 395] on div "[PHONE_NUMBER]" at bounding box center [257, 397] width 170 height 13
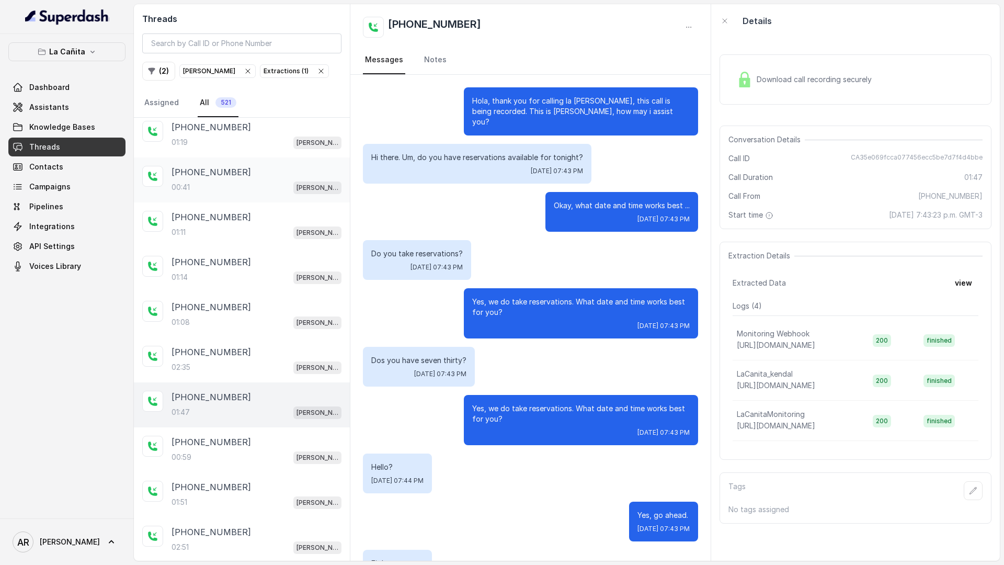
scroll to position [640, 0]
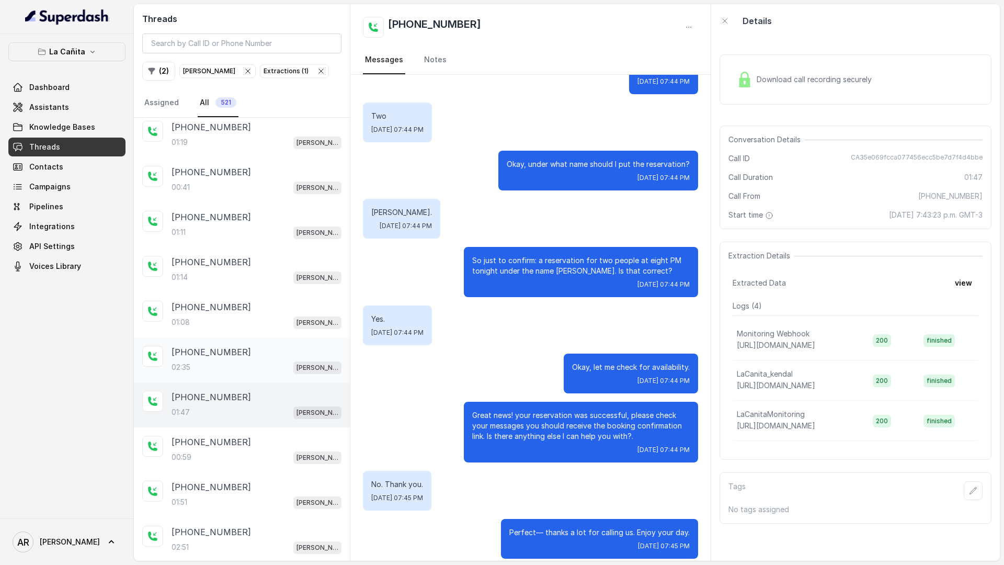
click at [279, 370] on div "02:35 [PERSON_NAME]" at bounding box center [257, 367] width 170 height 14
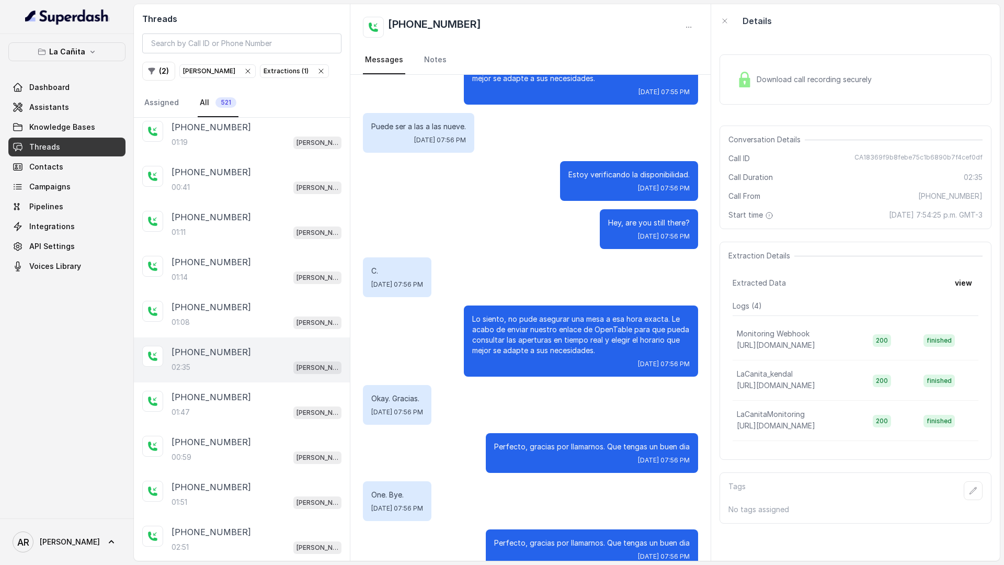
scroll to position [3804, 0]
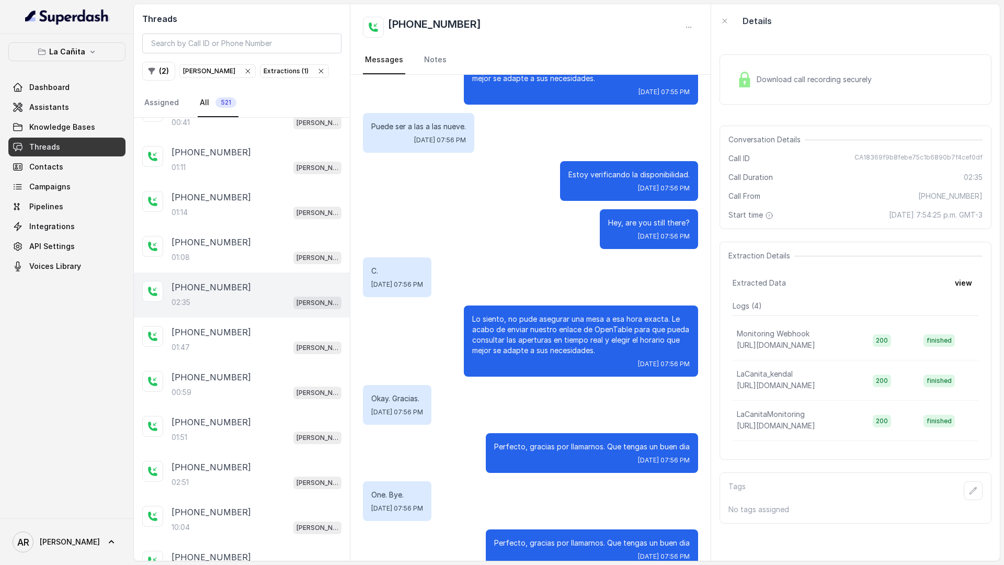
click at [279, 371] on div "[PHONE_NUMBER]" at bounding box center [257, 377] width 170 height 13
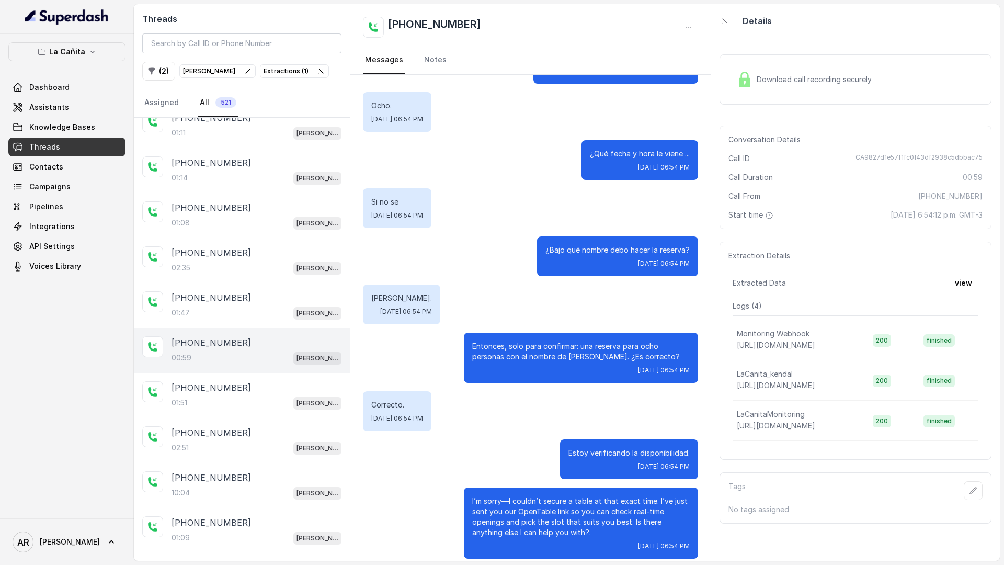
scroll to position [3863, 0]
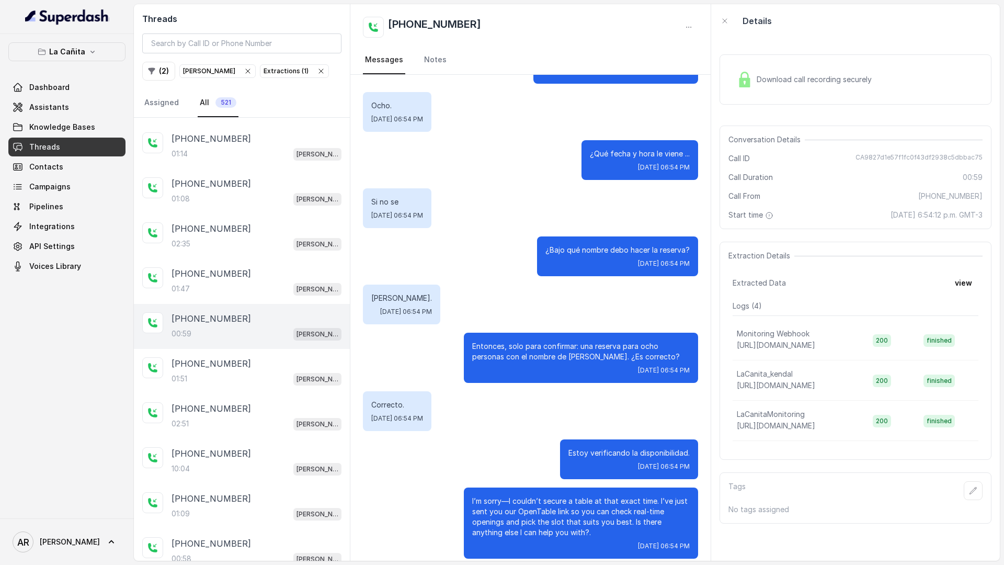
click at [281, 373] on div "01:51 [PERSON_NAME]" at bounding box center [257, 379] width 170 height 14
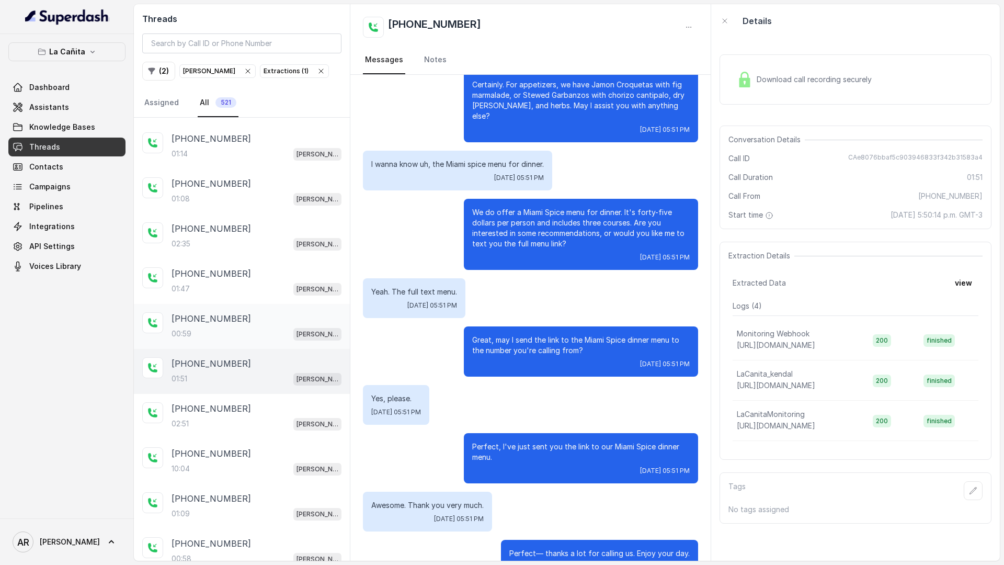
scroll to position [3912, 0]
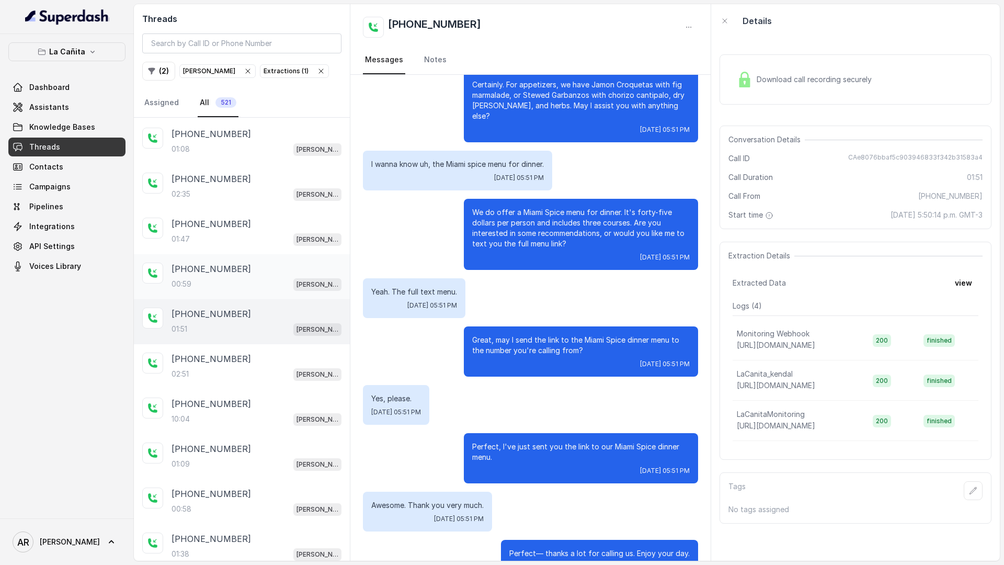
click at [281, 373] on div "02:51 [PERSON_NAME]" at bounding box center [257, 374] width 170 height 14
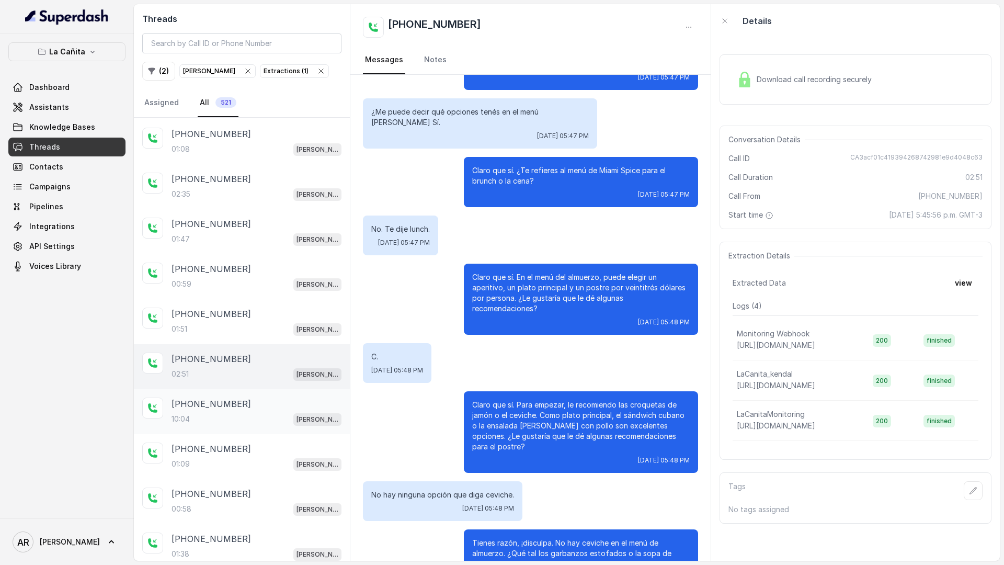
click at [274, 412] on div "10:04 [PERSON_NAME]" at bounding box center [257, 419] width 170 height 14
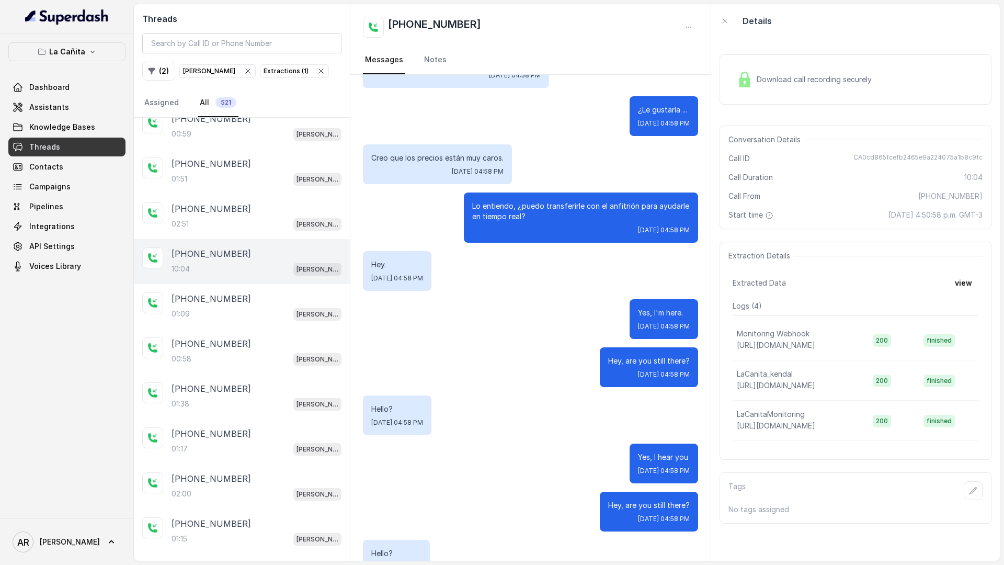
click at [274, 412] on div "[PHONE_NUMBER]:38 [PERSON_NAME]" at bounding box center [242, 396] width 216 height 45
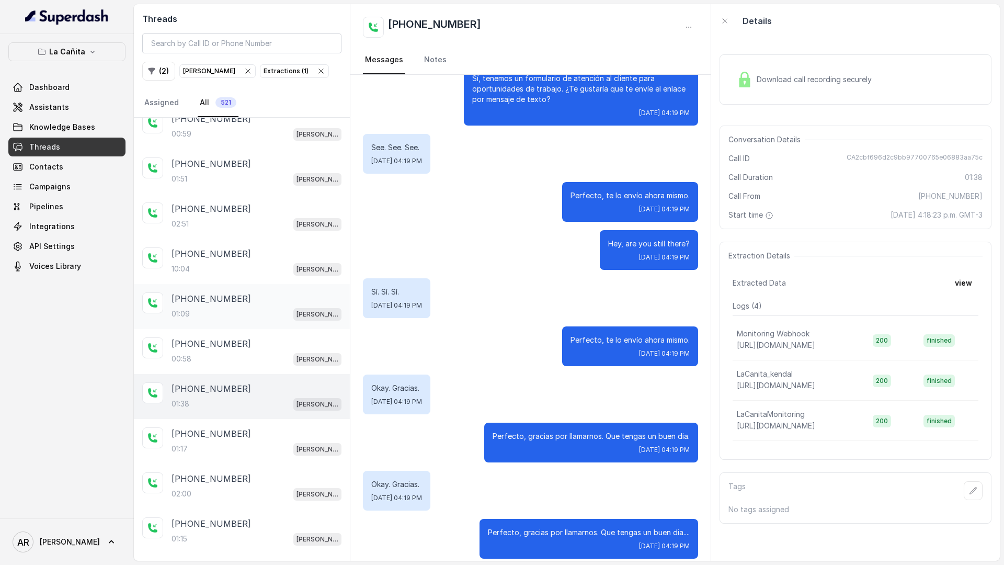
scroll to position [4097, 0]
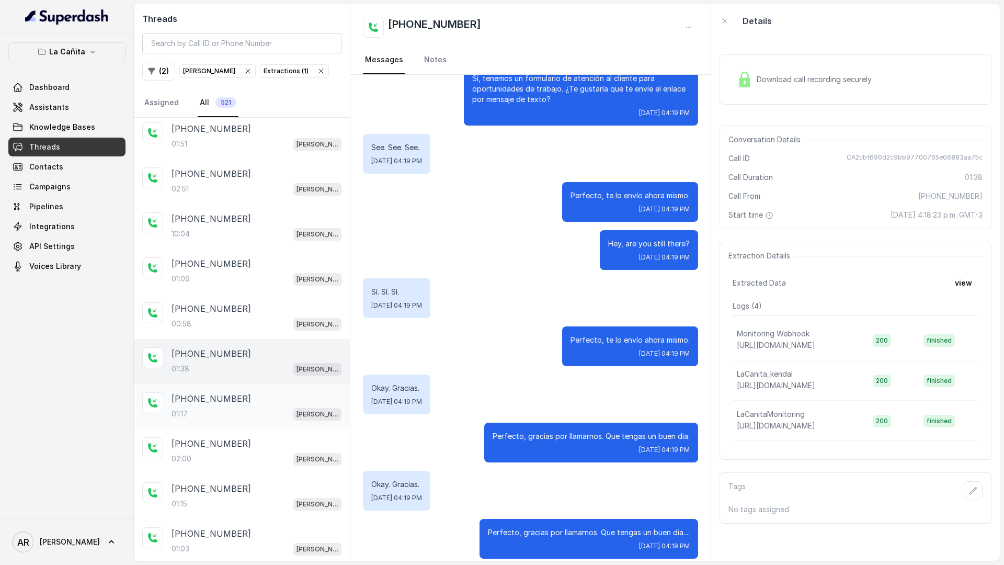
click at [221, 394] on p "[PHONE_NUMBER]" at bounding box center [212, 398] width 80 height 13
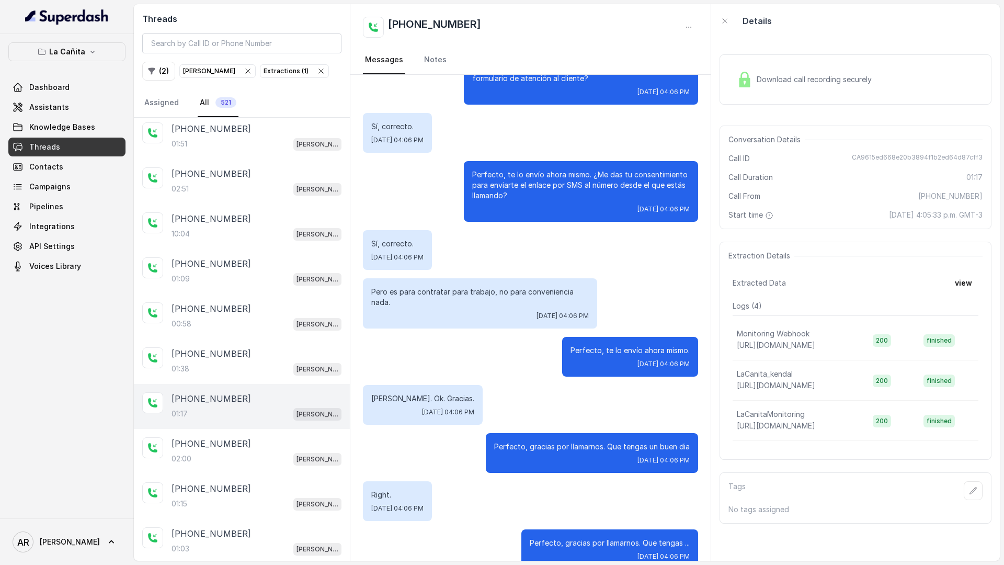
scroll to position [4177, 0]
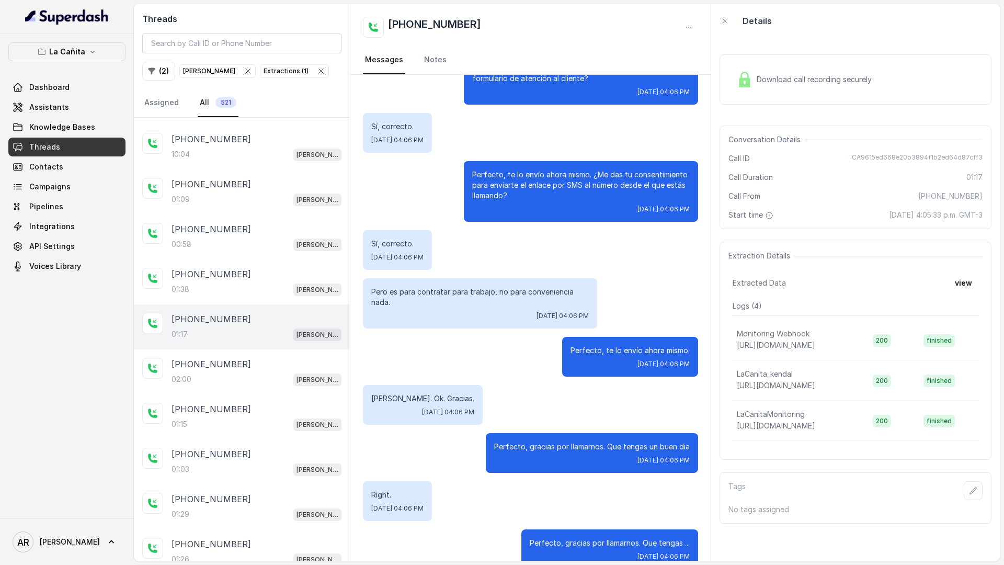
click at [237, 405] on div "[PHONE_NUMBER]" at bounding box center [257, 409] width 170 height 13
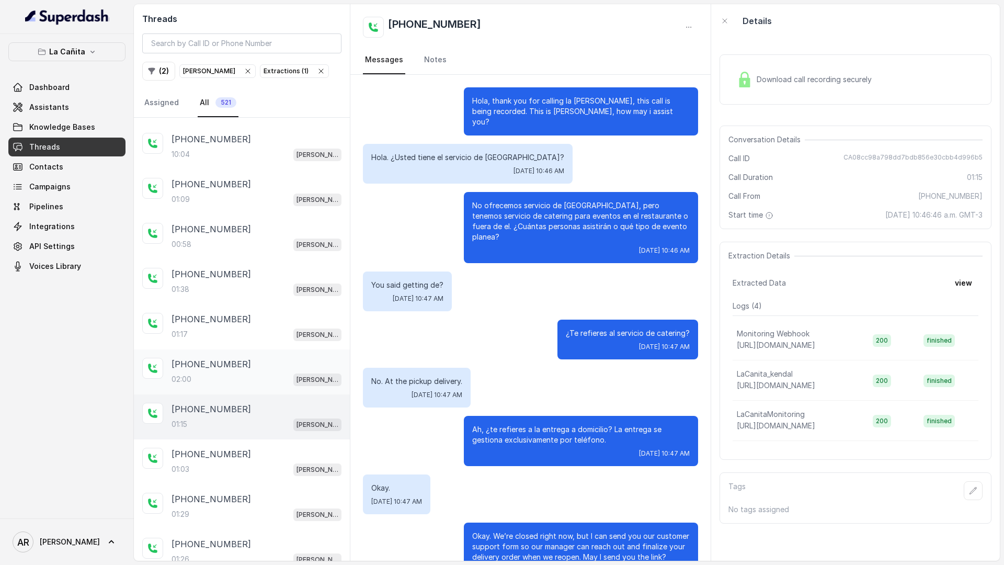
scroll to position [121, 0]
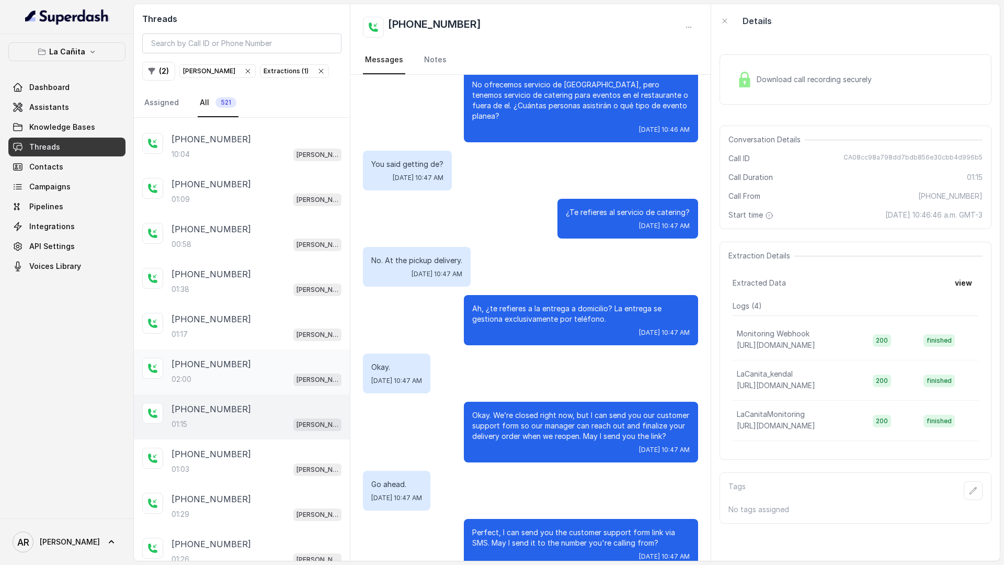
click at [243, 361] on div "[PHONE_NUMBER]" at bounding box center [257, 364] width 170 height 13
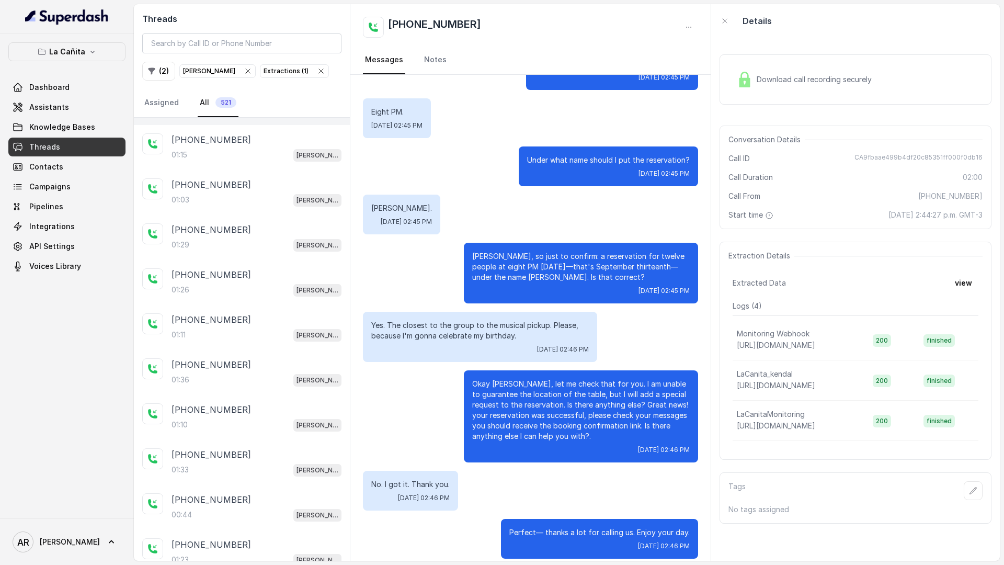
scroll to position [4477, 0]
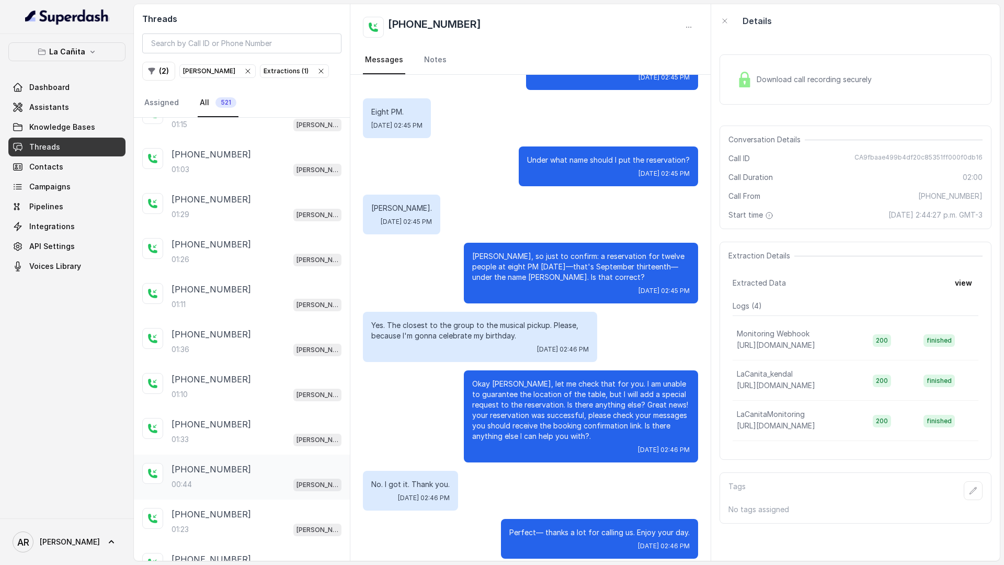
click at [246, 496] on div "[PHONE_NUMBER]:44 [PERSON_NAME]" at bounding box center [242, 477] width 216 height 45
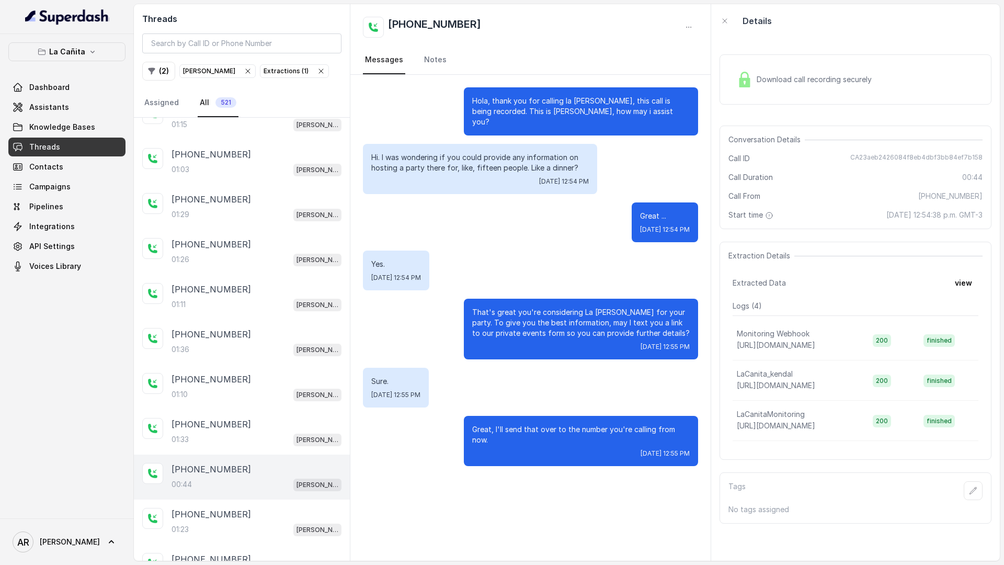
scroll to position [4547, 0]
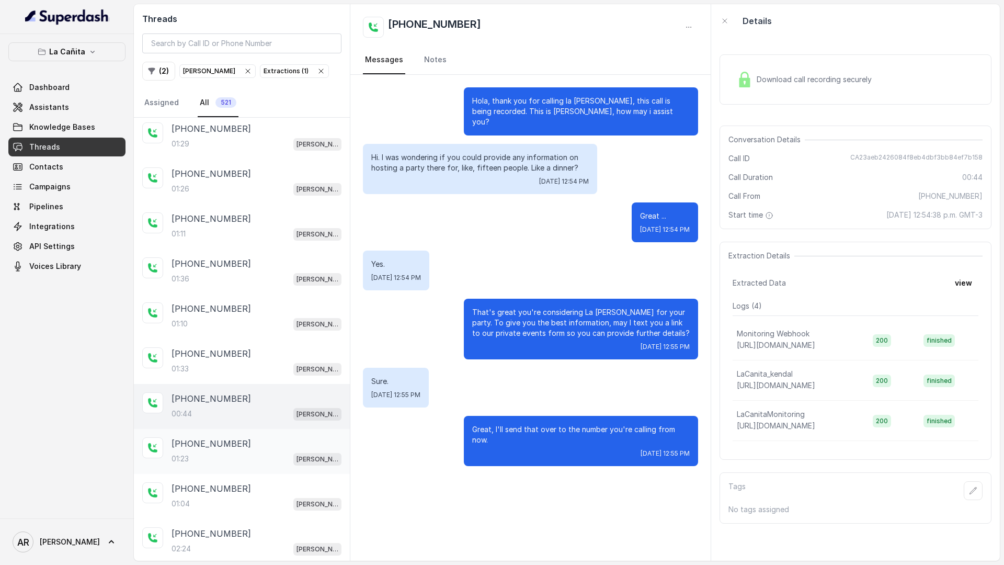
click at [257, 455] on div "01:23 [PERSON_NAME]" at bounding box center [257, 459] width 170 height 14
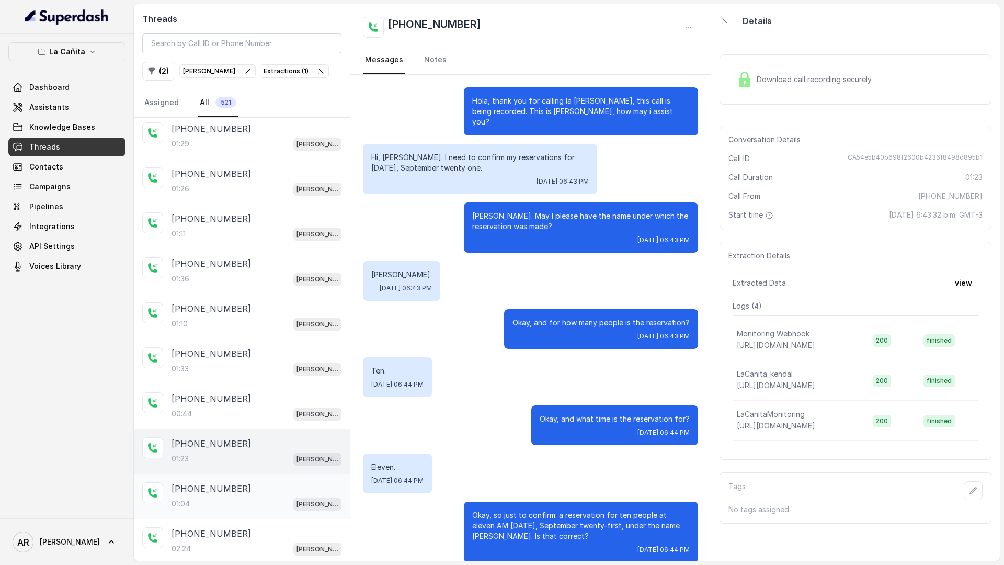
scroll to position [276, 0]
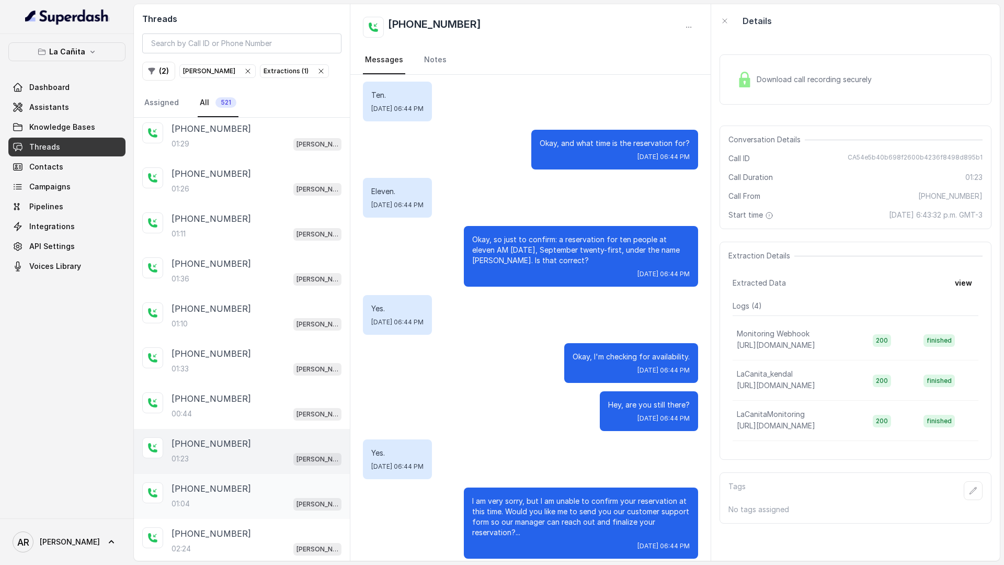
click at [252, 492] on div "[PHONE_NUMBER]" at bounding box center [257, 488] width 170 height 13
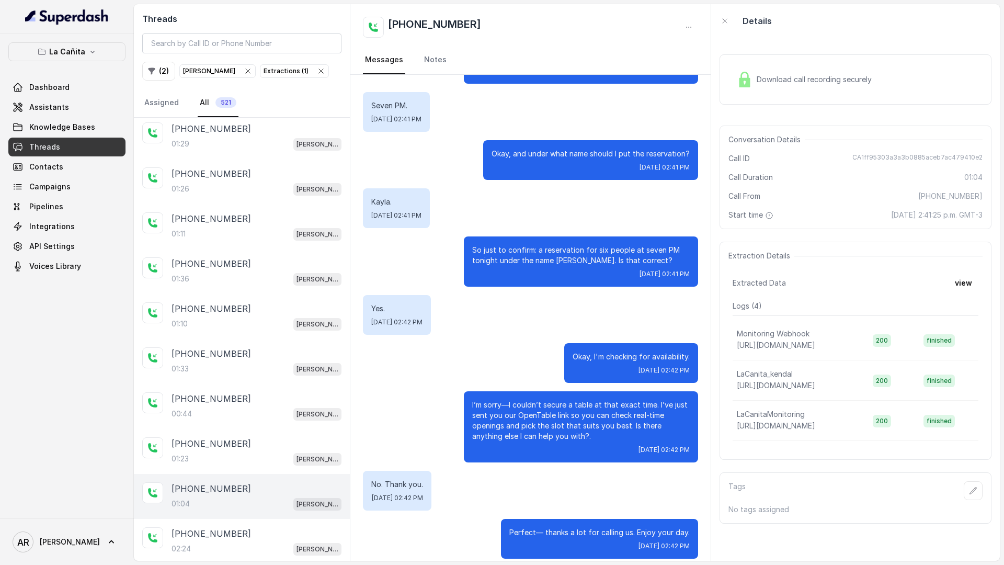
scroll to position [4628, 0]
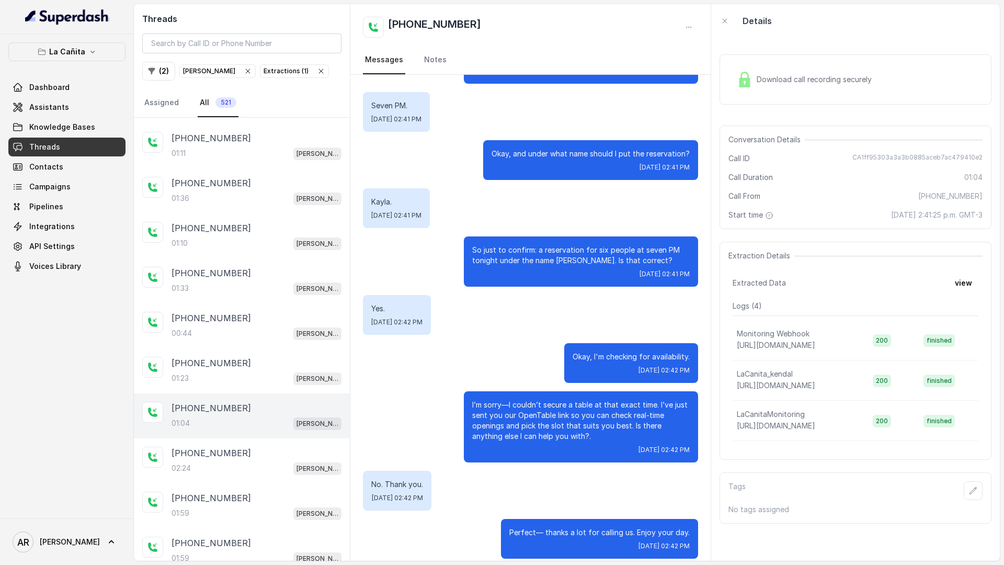
click at [252, 491] on div "[PHONE_NUMBER]:59 [PERSON_NAME]" at bounding box center [242, 505] width 216 height 45
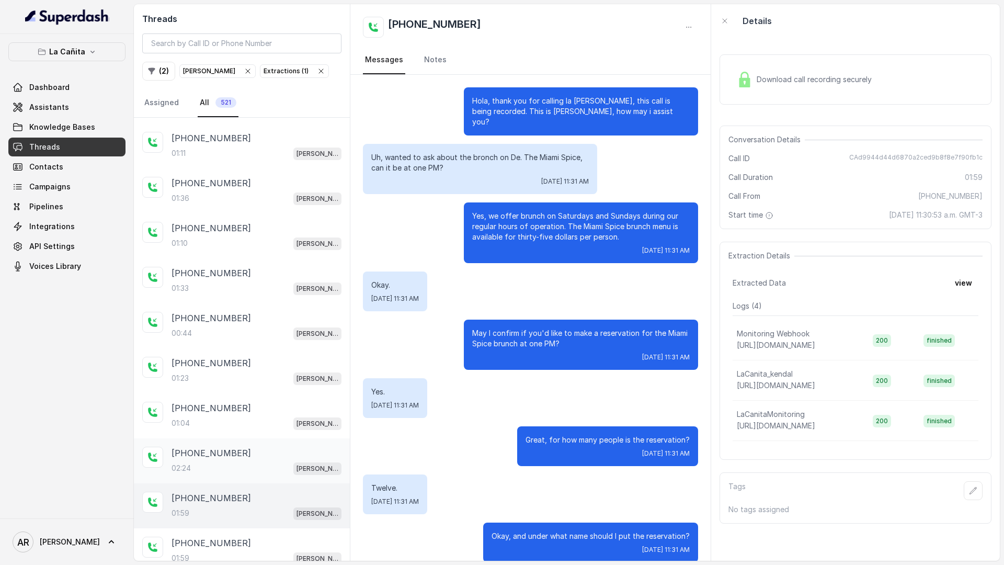
scroll to position [596, 0]
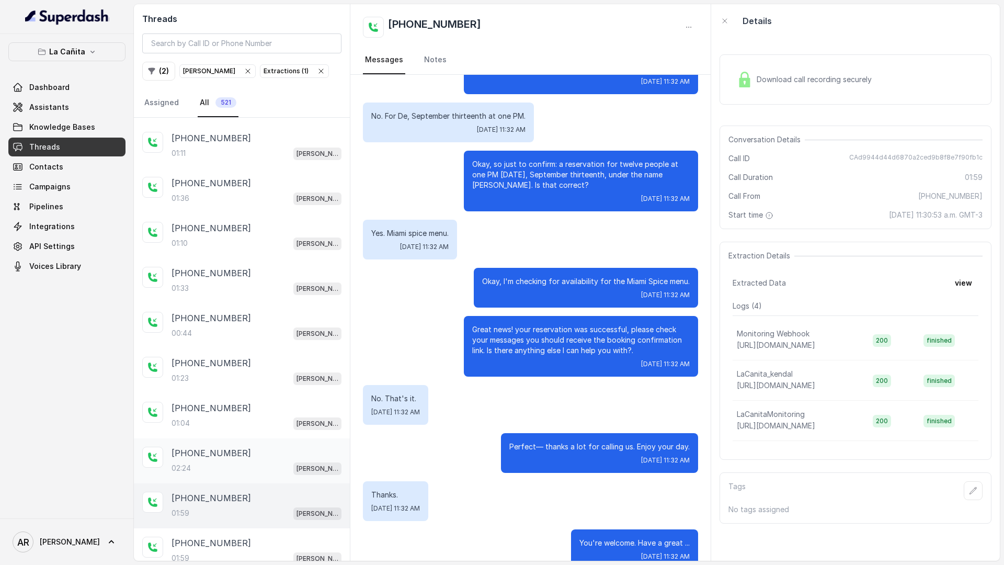
click at [259, 464] on div "02:24 [PERSON_NAME]" at bounding box center [257, 468] width 170 height 14
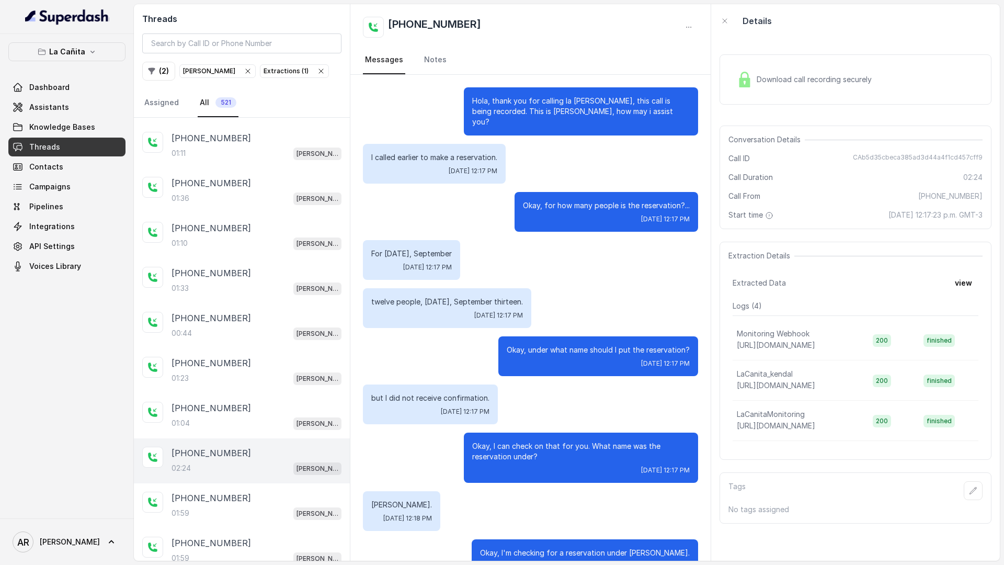
scroll to position [970, 0]
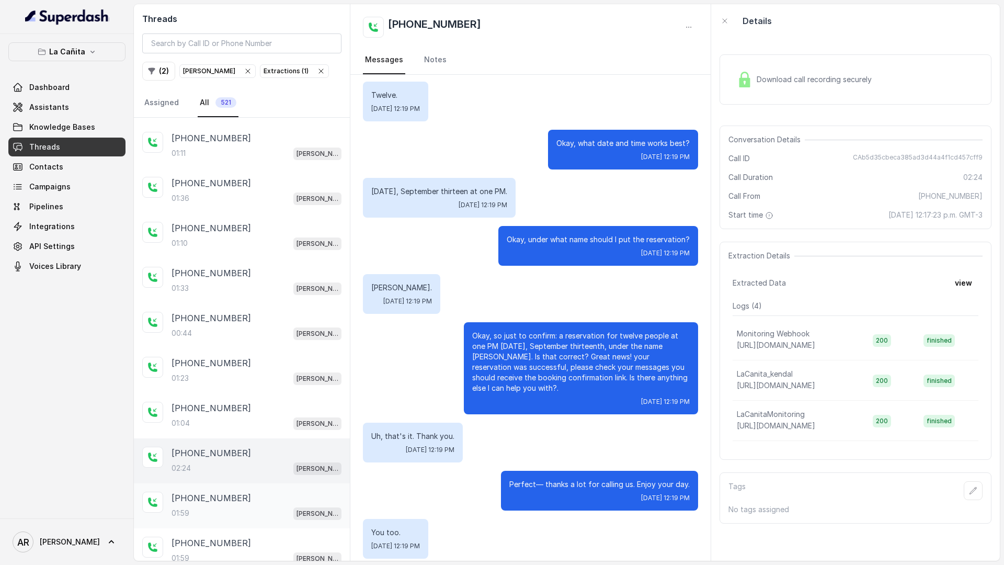
click at [269, 496] on div "[PHONE_NUMBER]" at bounding box center [257, 498] width 170 height 13
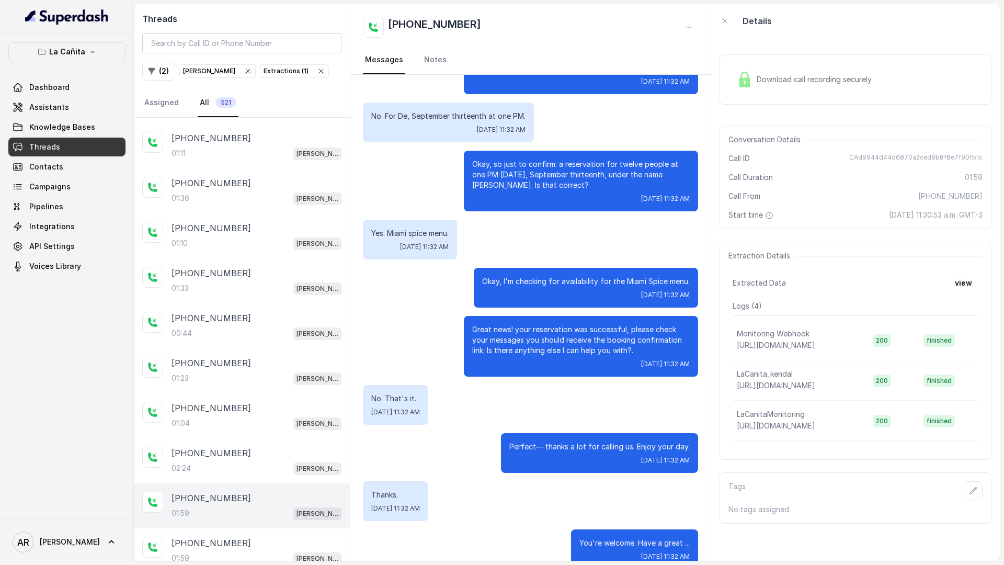
scroll to position [4715, 0]
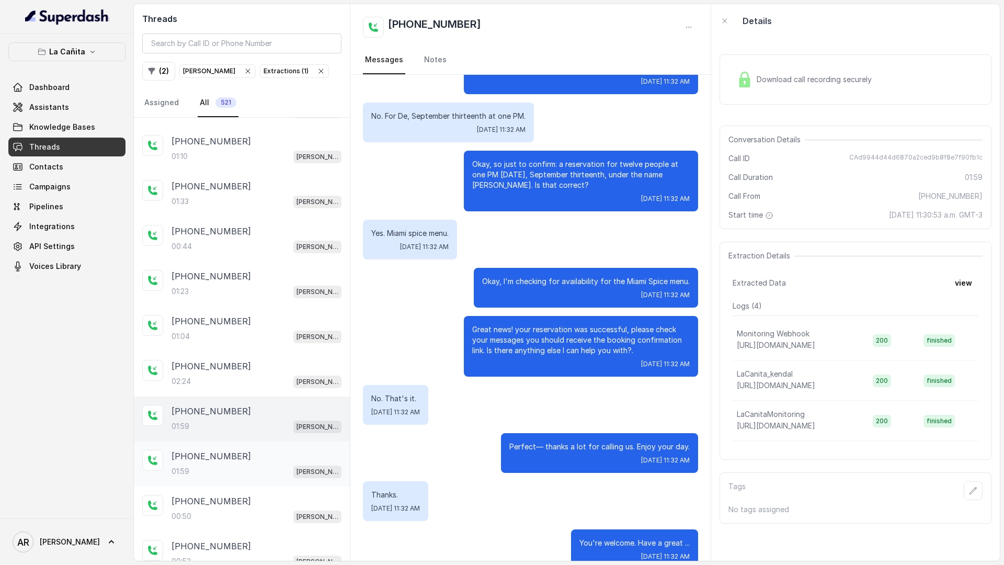
click at [269, 468] on div "01:59 [PERSON_NAME]" at bounding box center [257, 472] width 170 height 14
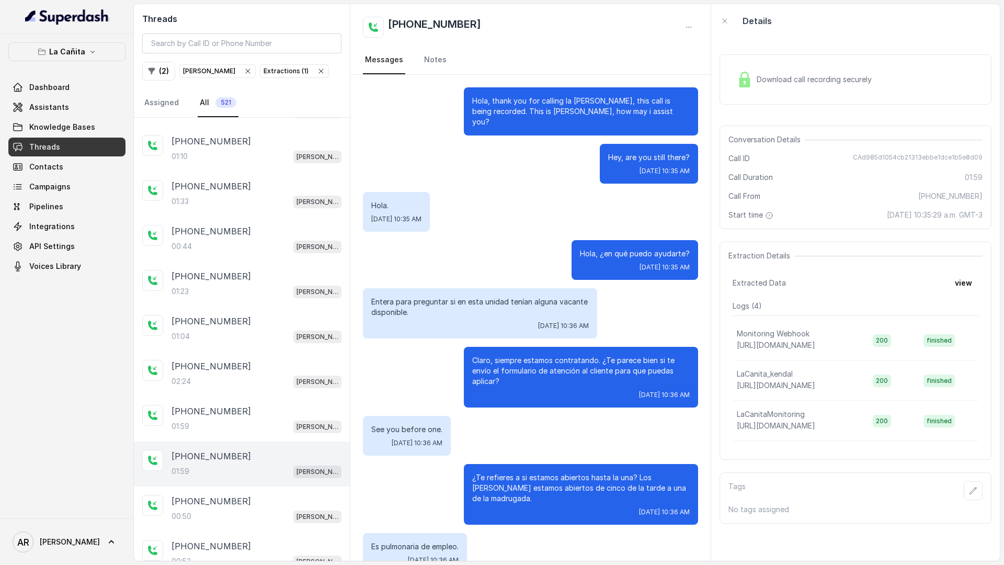
scroll to position [345, 0]
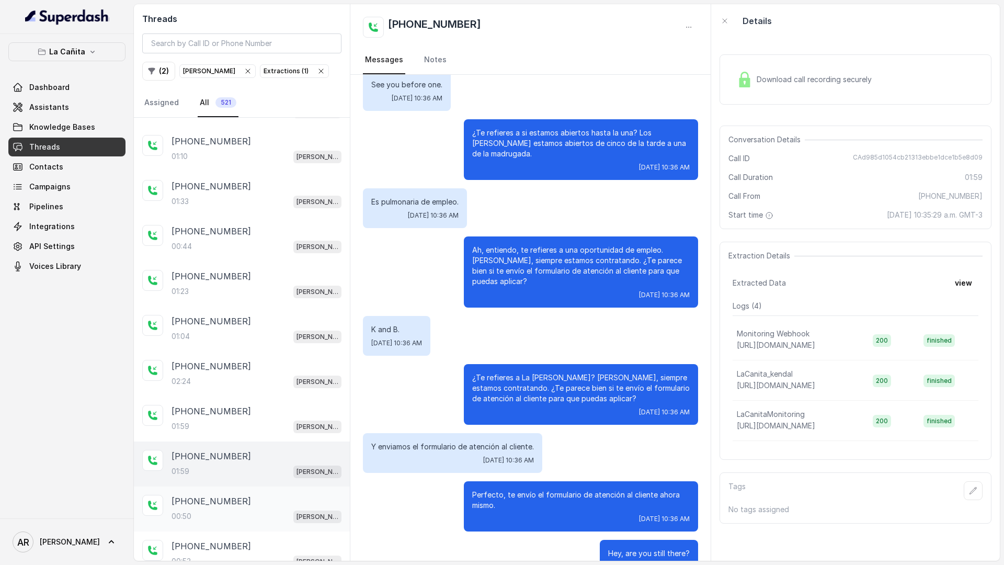
click at [264, 504] on div "[PHONE_NUMBER]" at bounding box center [257, 501] width 170 height 13
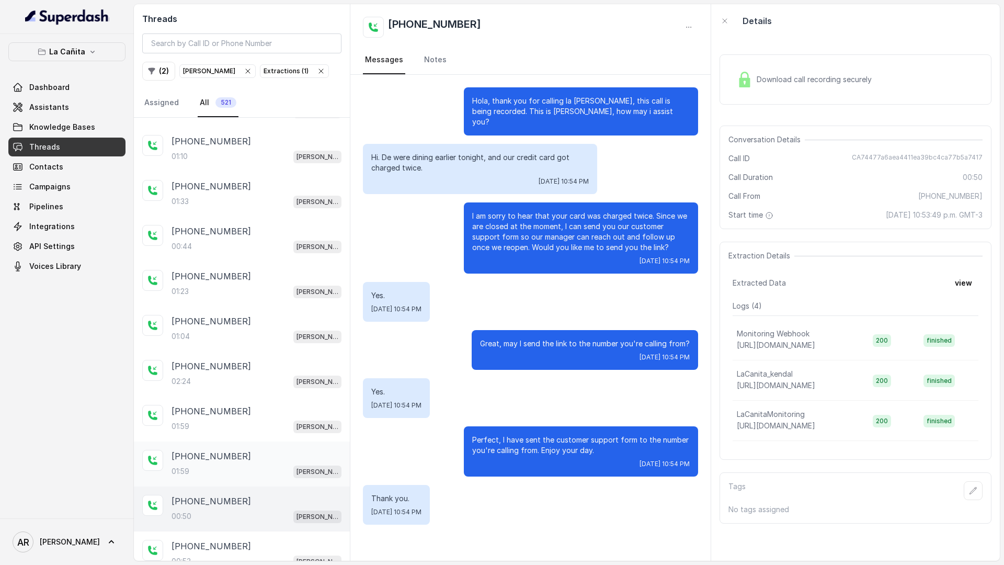
click at [263, 483] on div "[PHONE_NUMBER]:59 [PERSON_NAME]" at bounding box center [242, 464] width 216 height 45
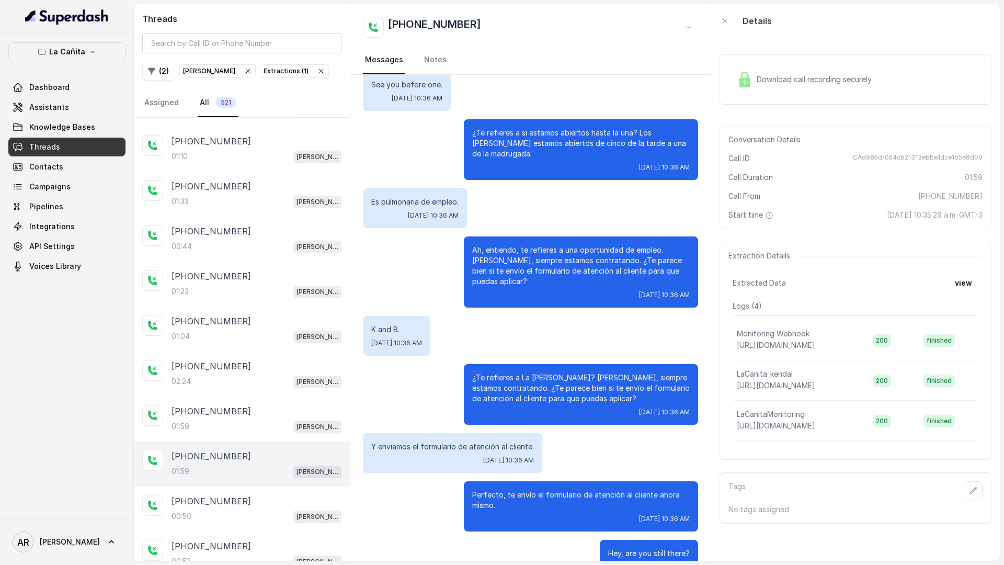
scroll to position [4767, 0]
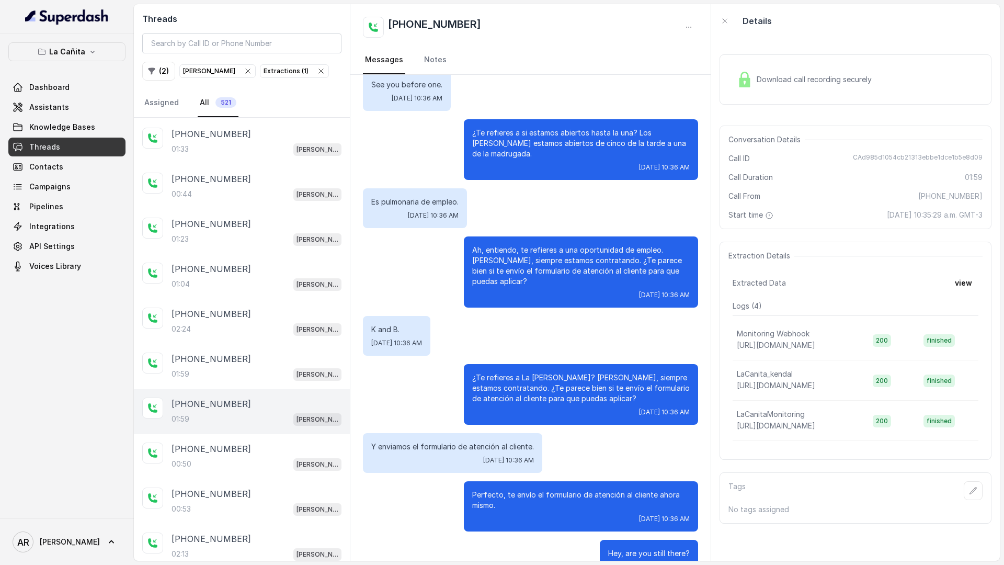
click at [291, 445] on div "[PHONE_NUMBER]" at bounding box center [257, 449] width 170 height 13
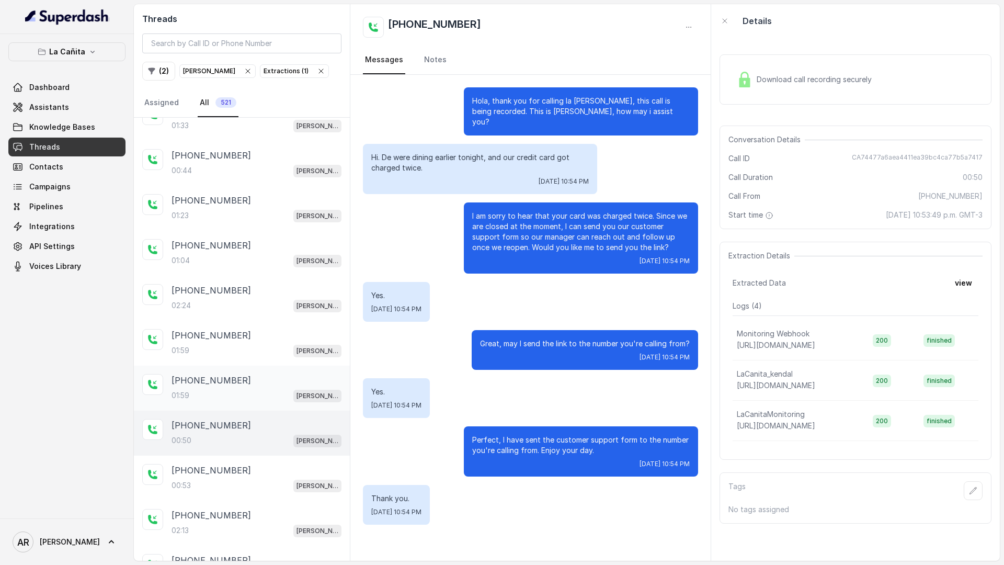
scroll to position [4821, 0]
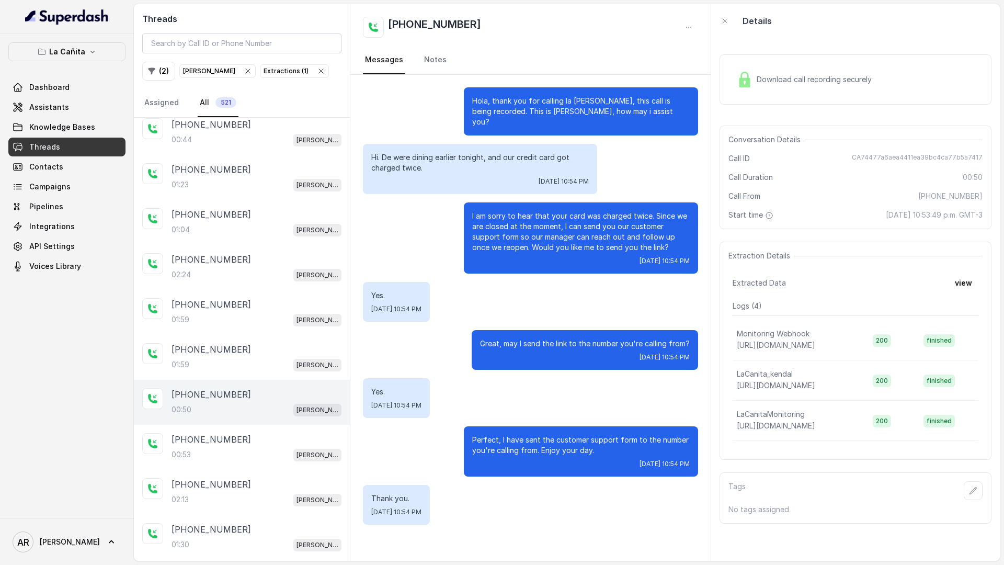
click at [778, 94] on div "Download call recording securely" at bounding box center [856, 79] width 272 height 50
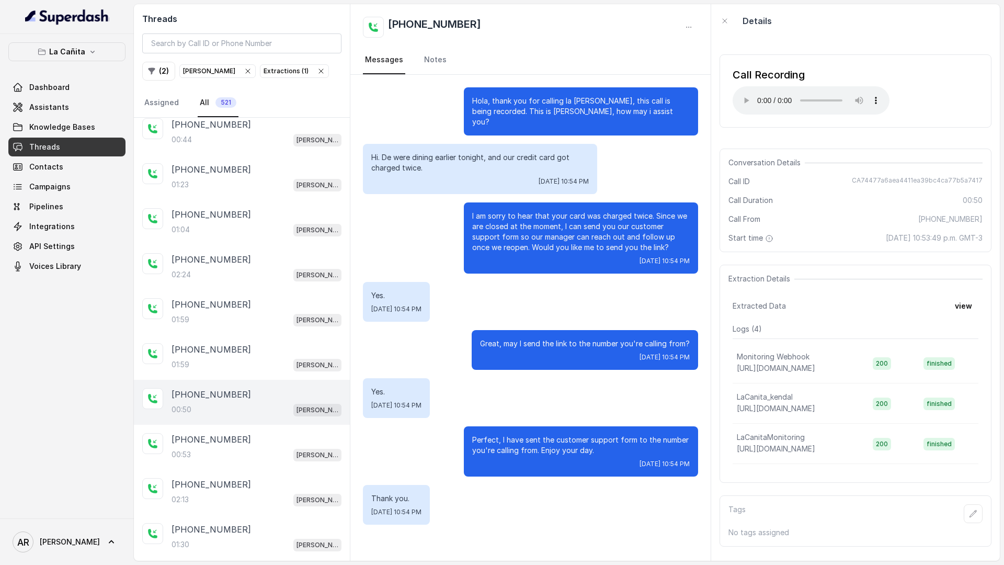
click at [293, 65] on span "Extractions ( 1 )" at bounding box center [295, 71] width 68 height 13
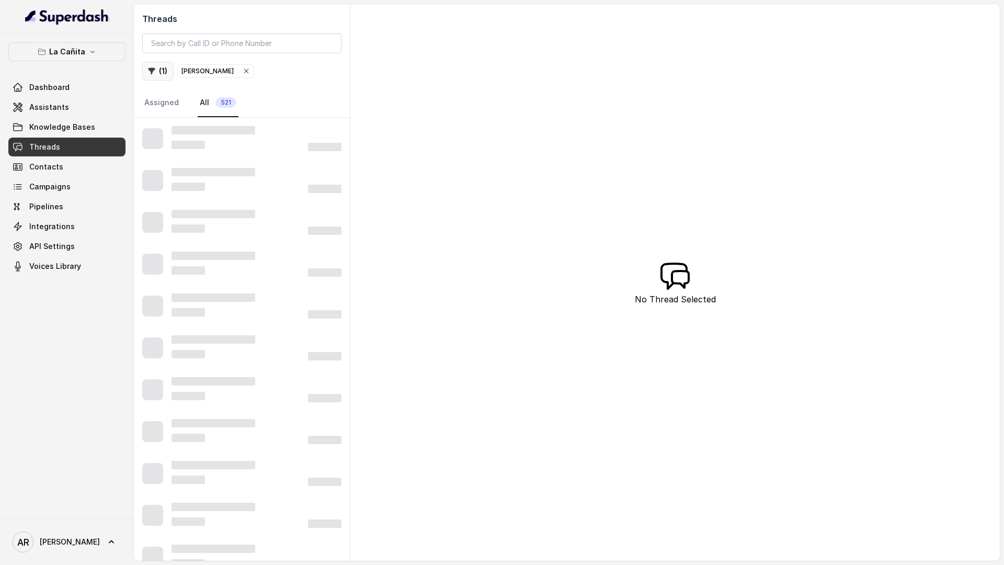
click at [169, 72] on button "( 1 )" at bounding box center [157, 71] width 31 height 19
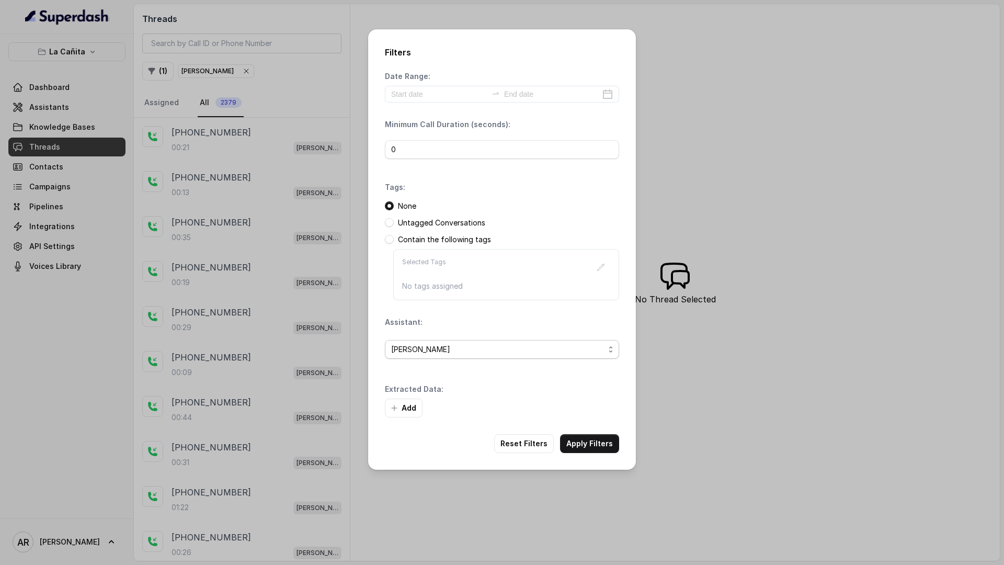
click at [542, 344] on span "[PERSON_NAME]" at bounding box center [497, 349] width 213 height 13
click at [565, 287] on div "Date Range: Minimum Call Duration (seconds): 0 Tags: None Untagged Conversation…" at bounding box center [502, 244] width 234 height 346
click at [411, 402] on button "Add" at bounding box center [404, 408] width 38 height 19
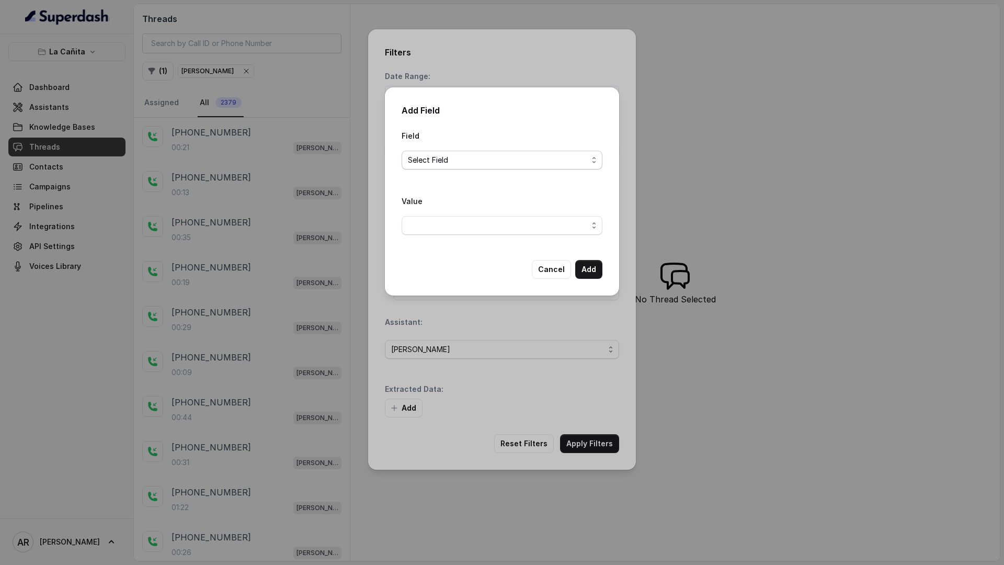
click at [507, 159] on span "Select Field" at bounding box center [498, 160] width 180 height 13
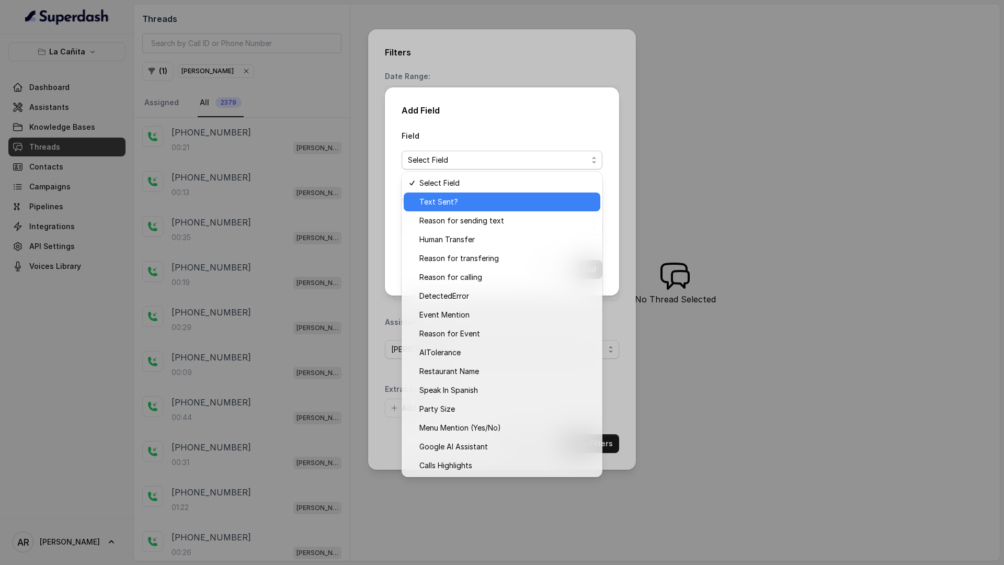
click at [493, 206] on span "Text Sent?" at bounding box center [507, 202] width 175 height 13
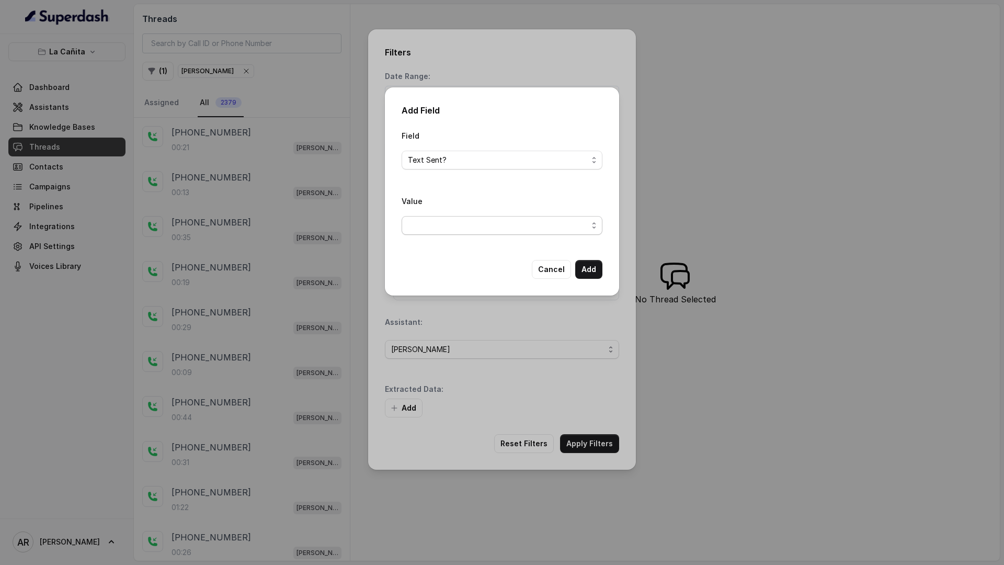
click at [494, 221] on span "button" at bounding box center [502, 225] width 201 height 19
click at [486, 269] on span "Yes" at bounding box center [507, 267] width 175 height 13
click at [597, 287] on div "Add Field Field Text Sent? Value Yes Cancel Add" at bounding box center [502, 191] width 234 height 208
click at [595, 268] on button "Add" at bounding box center [588, 269] width 27 height 19
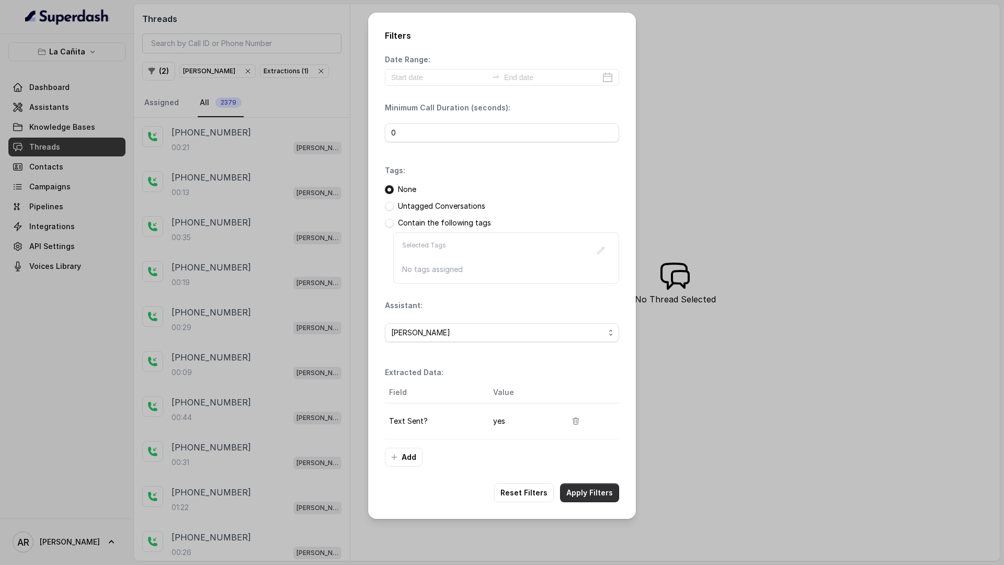
click at [588, 493] on button "Apply Filters" at bounding box center [589, 492] width 59 height 19
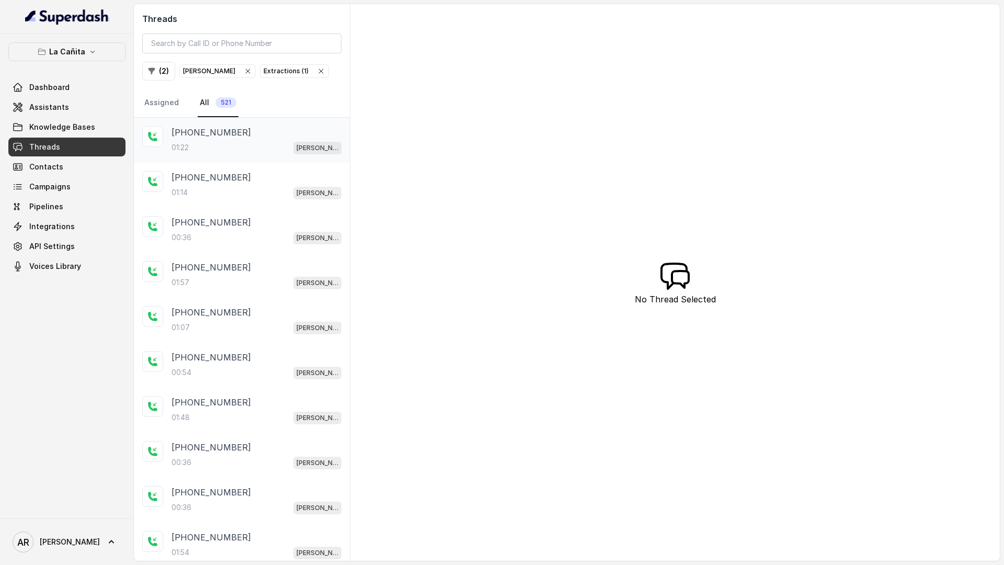
click at [285, 152] on div "01:22 [PERSON_NAME]" at bounding box center [257, 148] width 170 height 14
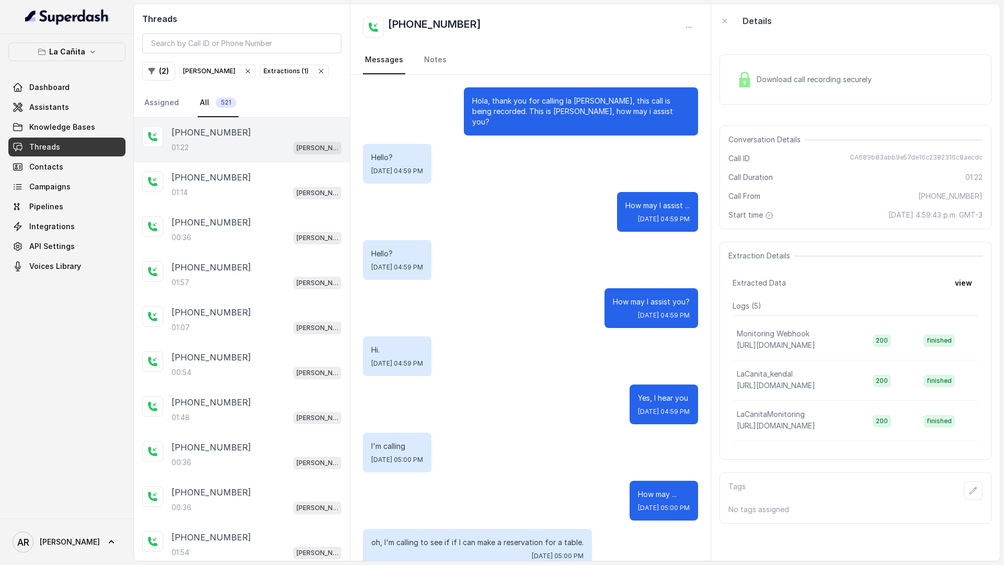
scroll to position [812, 0]
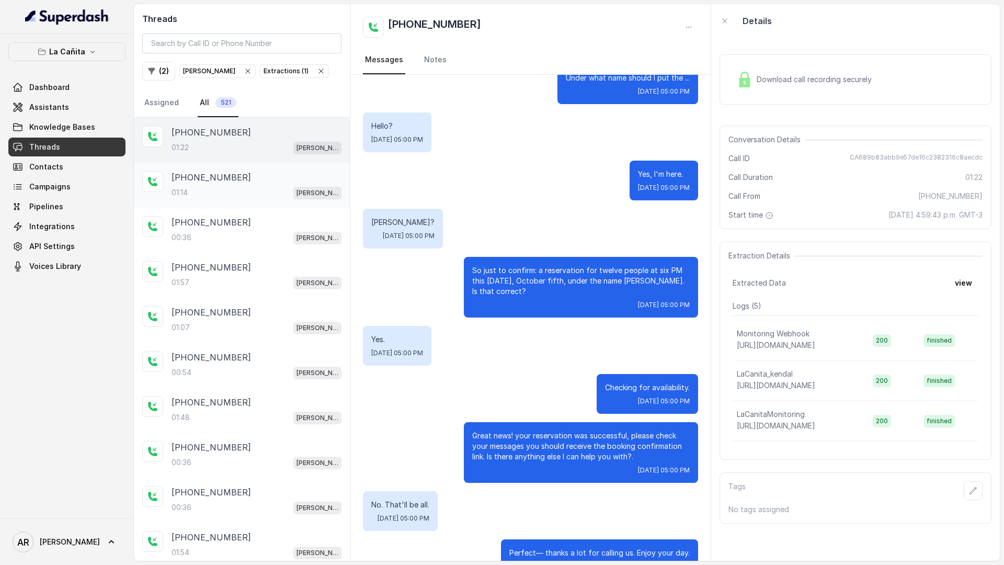
click at [246, 178] on div "[PHONE_NUMBER]" at bounding box center [257, 177] width 170 height 13
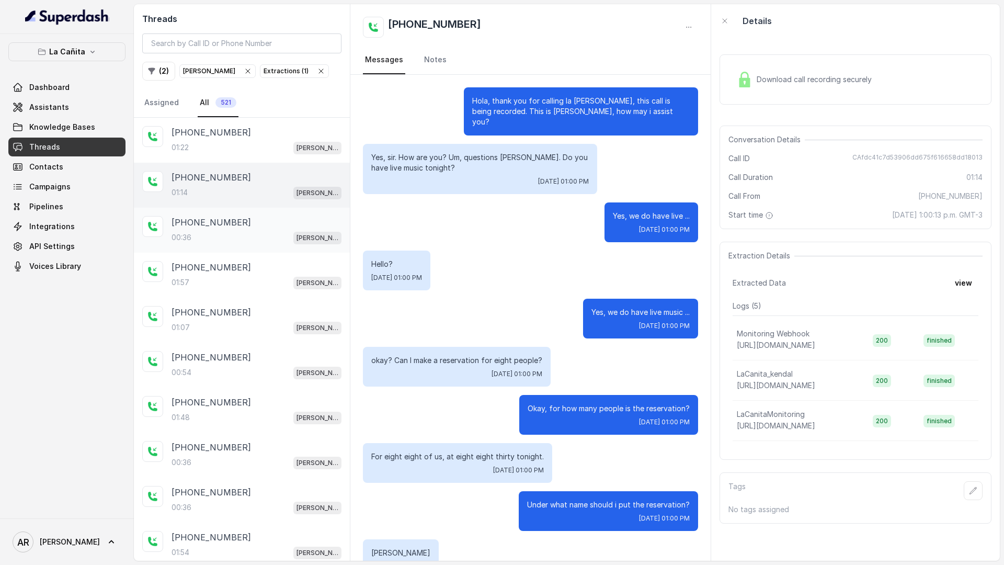
scroll to position [399, 0]
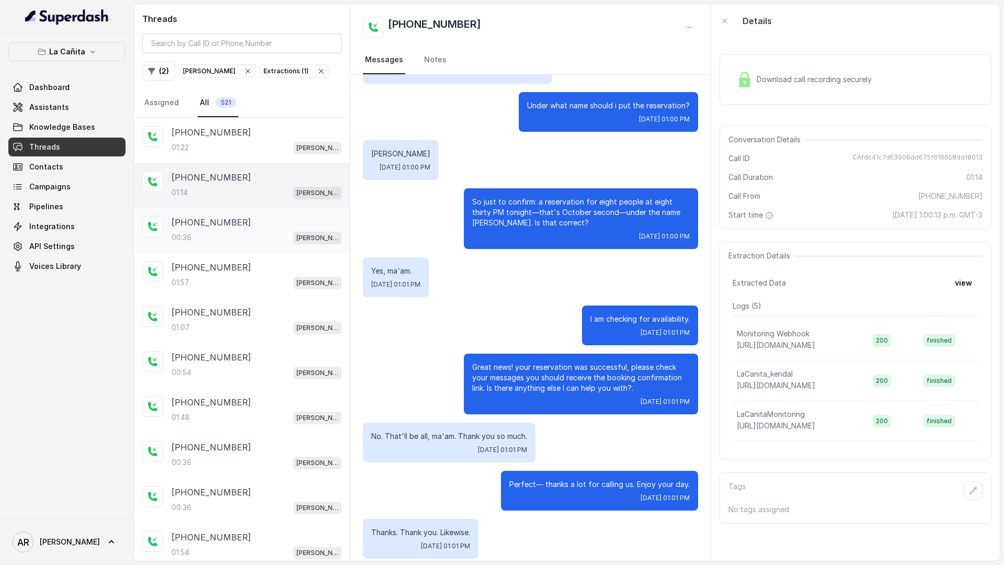
click at [243, 221] on div "[PHONE_NUMBER]" at bounding box center [257, 222] width 170 height 13
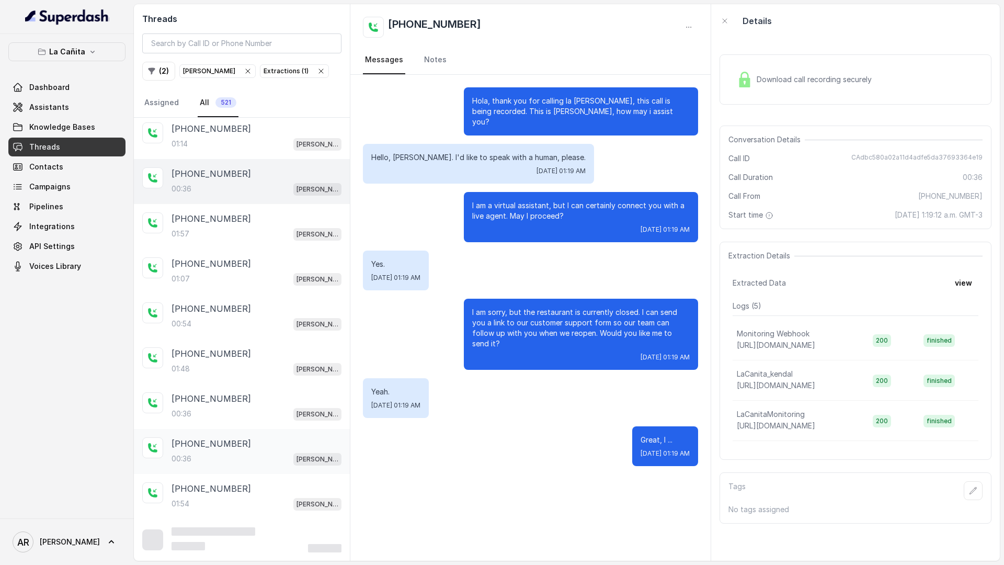
scroll to position [62, 0]
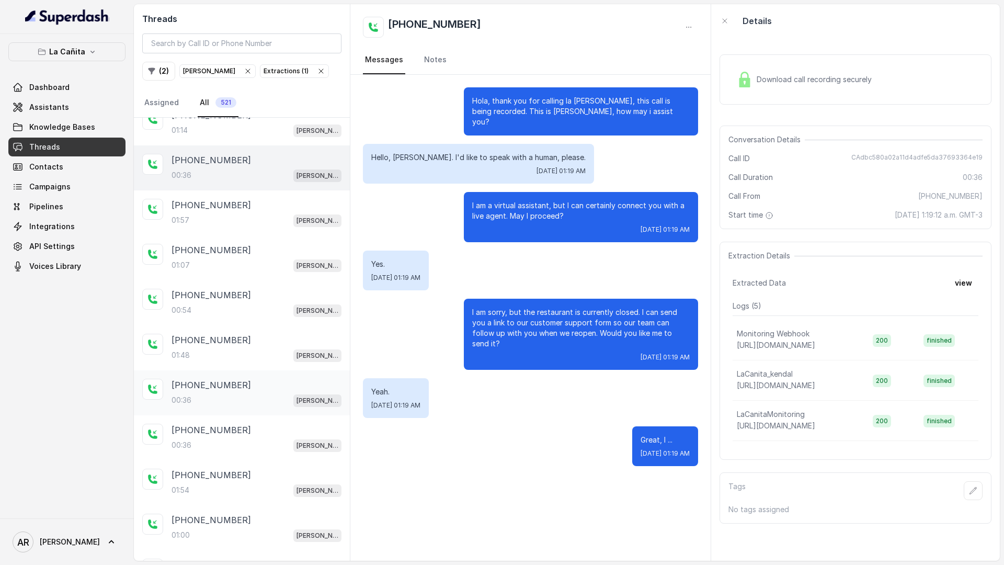
click at [241, 405] on div "00:36 [PERSON_NAME]" at bounding box center [257, 400] width 170 height 14
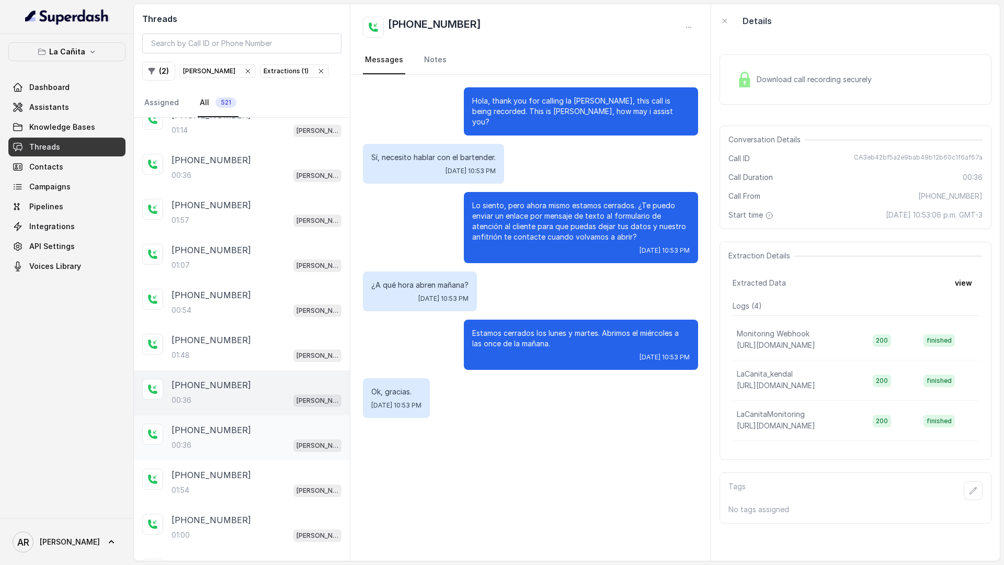
click at [230, 432] on p "[PHONE_NUMBER]" at bounding box center [212, 430] width 80 height 13
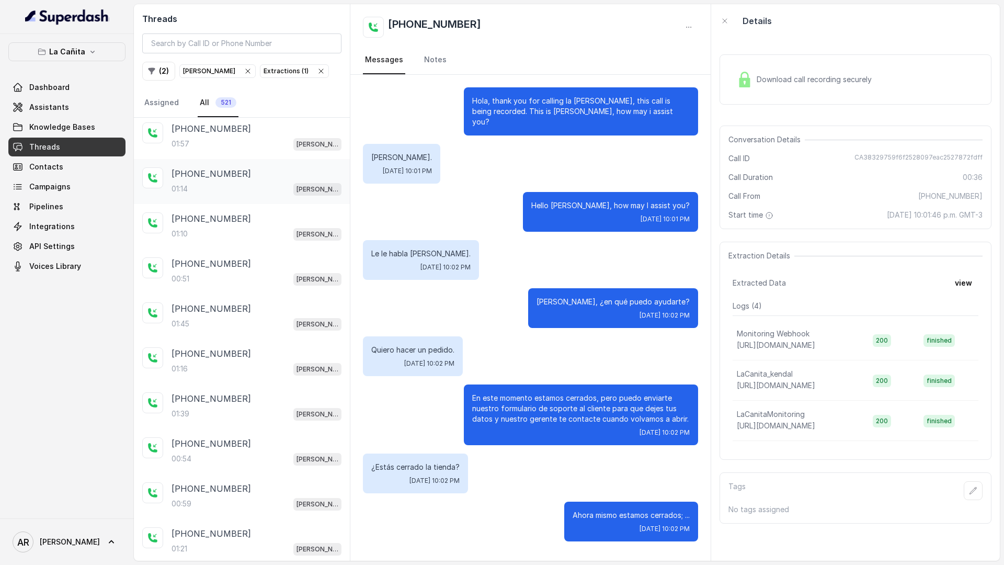
scroll to position [1173, 0]
click at [247, 280] on div "00:59 [PERSON_NAME]" at bounding box center [257, 280] width 170 height 14
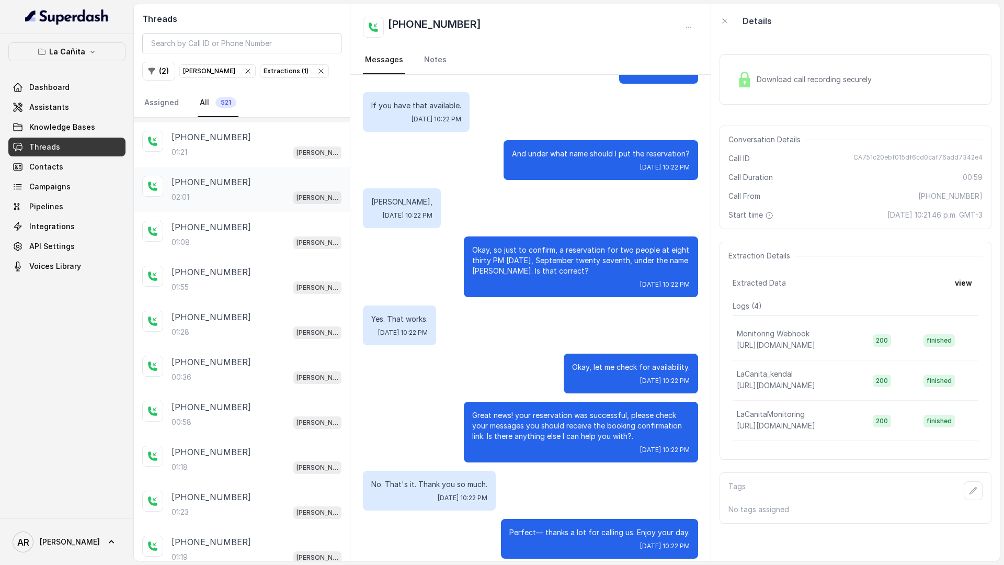
scroll to position [1346, 0]
click at [244, 406] on div "[PHONE_NUMBER]" at bounding box center [257, 405] width 170 height 13
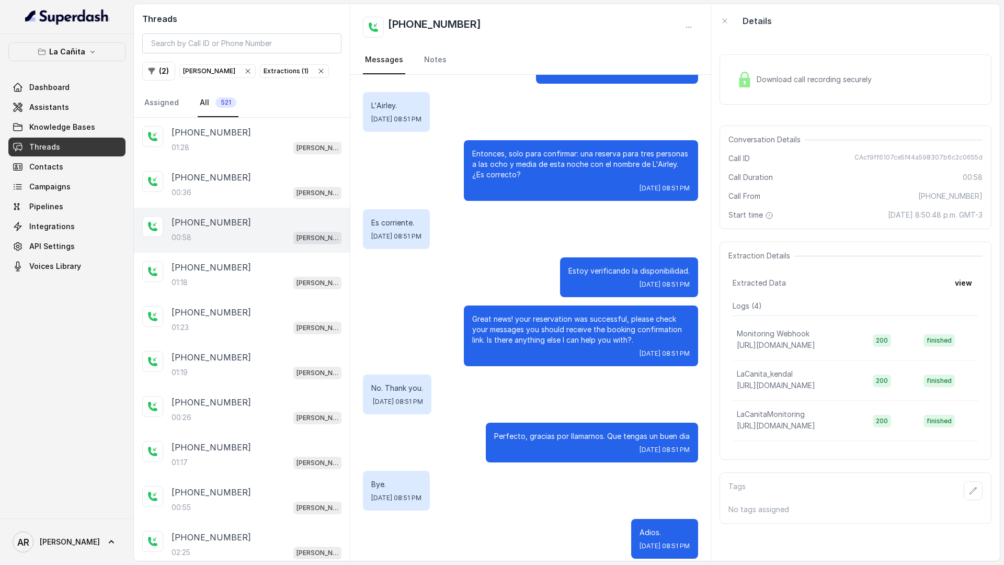
scroll to position [1716, 0]
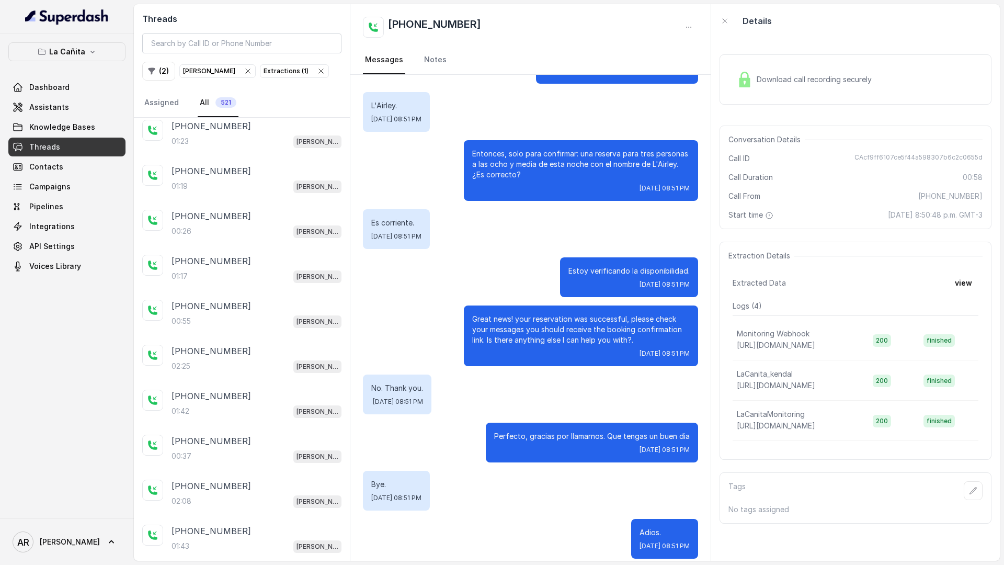
click at [244, 406] on div "01:42 [PERSON_NAME]" at bounding box center [257, 411] width 170 height 14
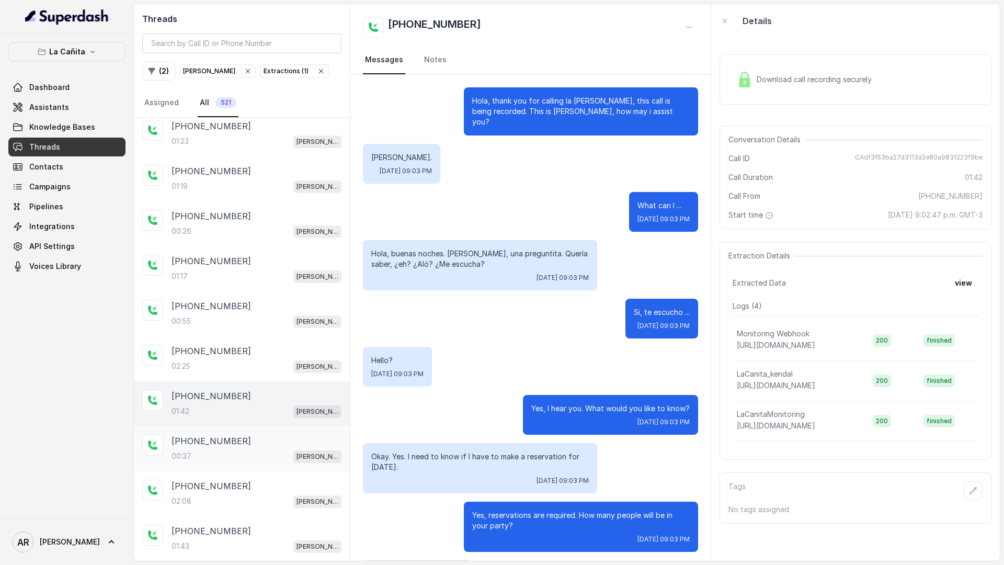
scroll to position [740, 0]
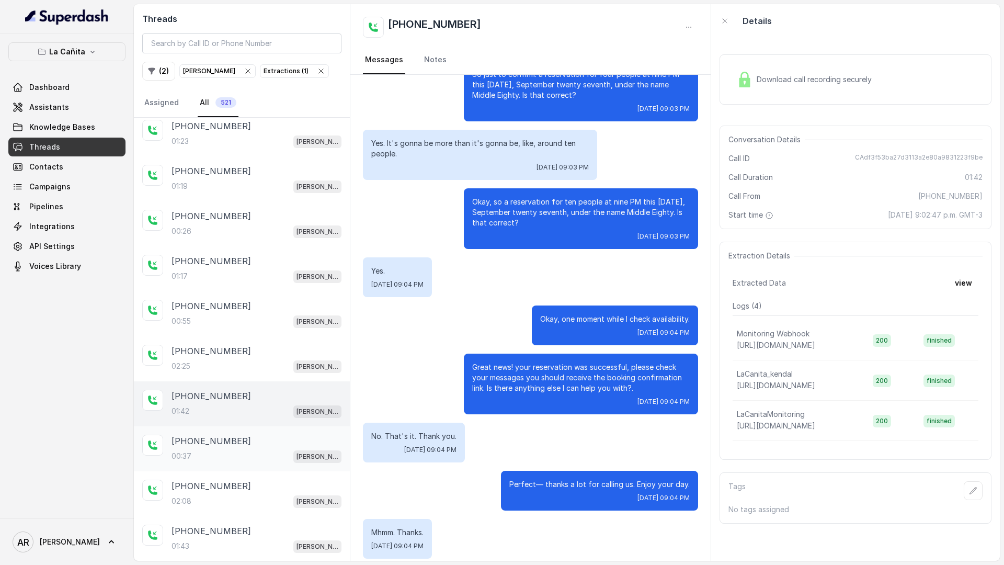
click at [231, 461] on div "00:37 [PERSON_NAME]" at bounding box center [257, 456] width 170 height 14
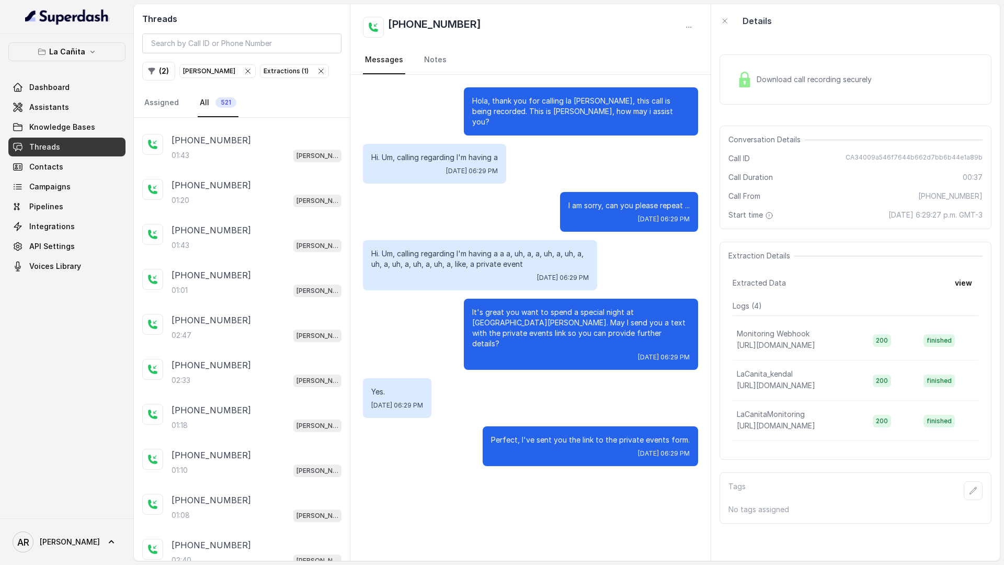
scroll to position [2136, 0]
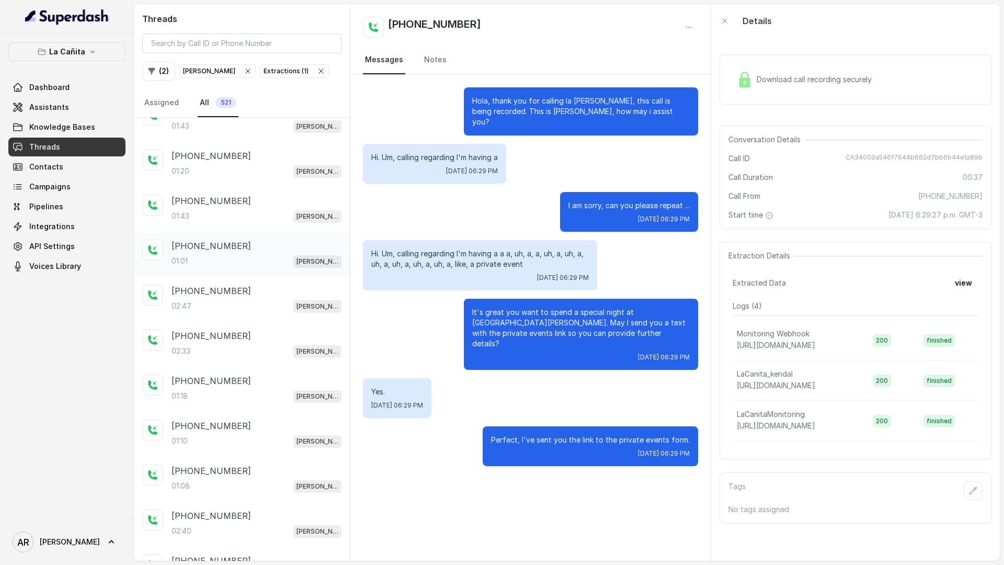
click at [239, 252] on div "[PHONE_NUMBER]:01 [PERSON_NAME]" at bounding box center [257, 254] width 170 height 28
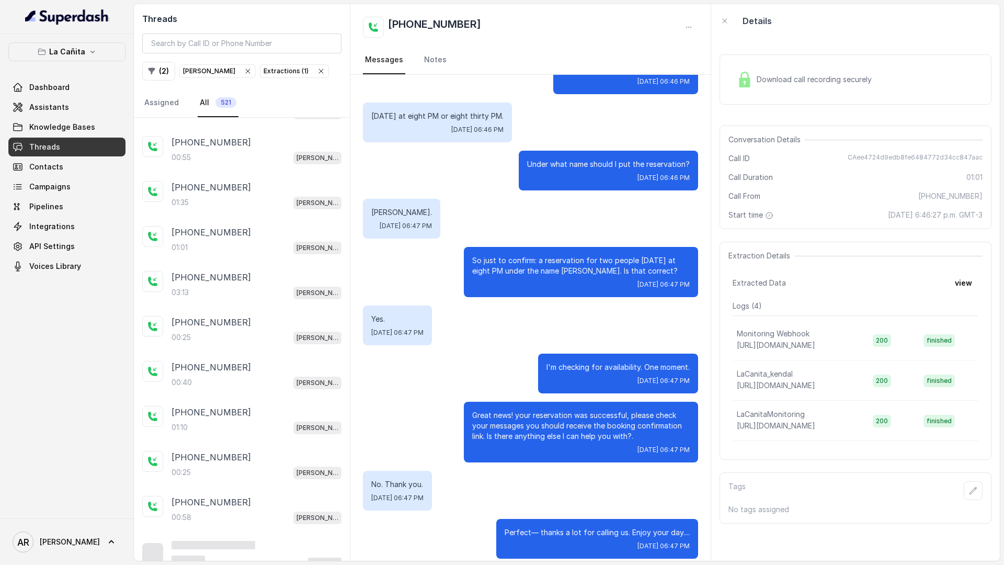
scroll to position [3198, 0]
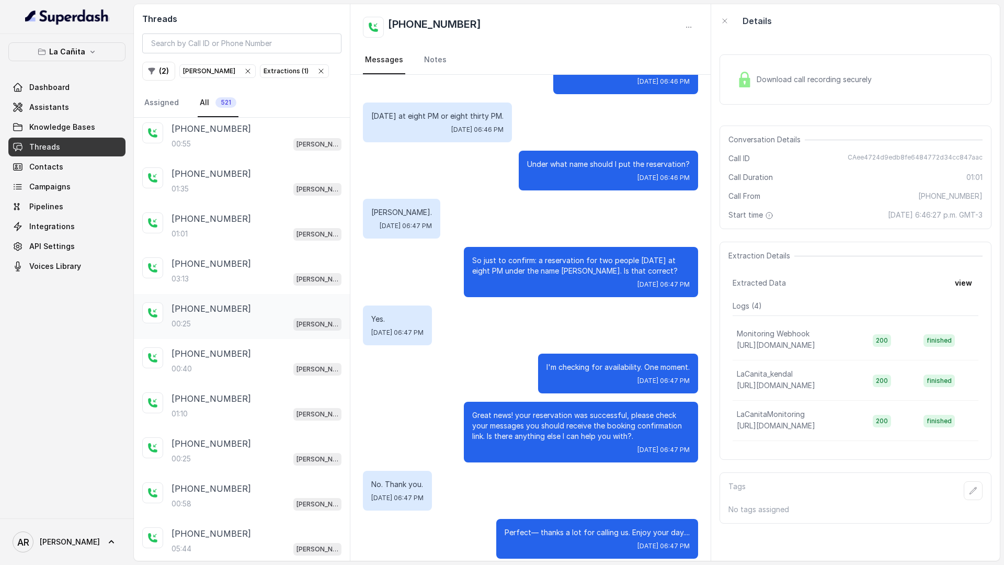
click at [227, 311] on p "[PHONE_NUMBER]" at bounding box center [212, 308] width 80 height 13
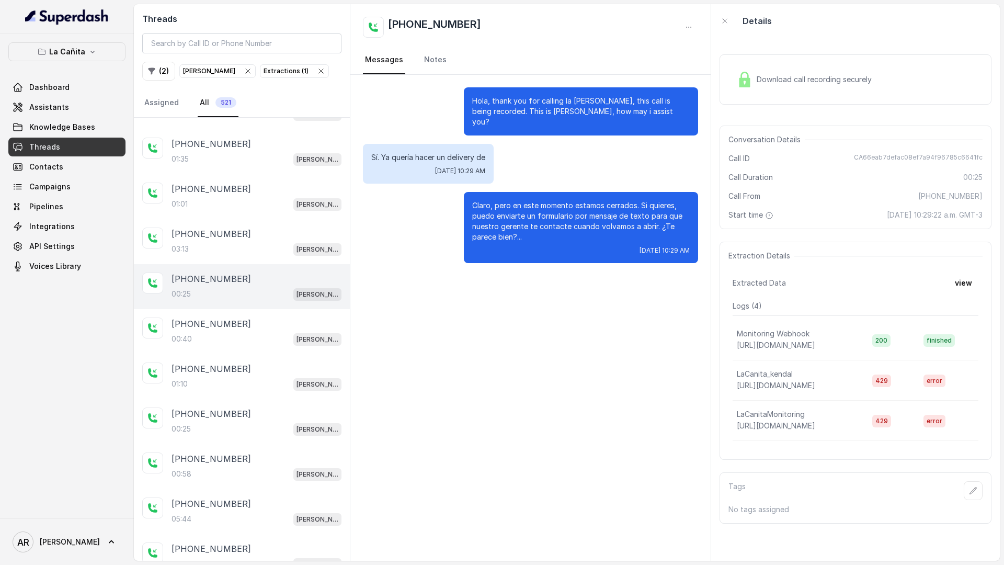
scroll to position [3258, 0]
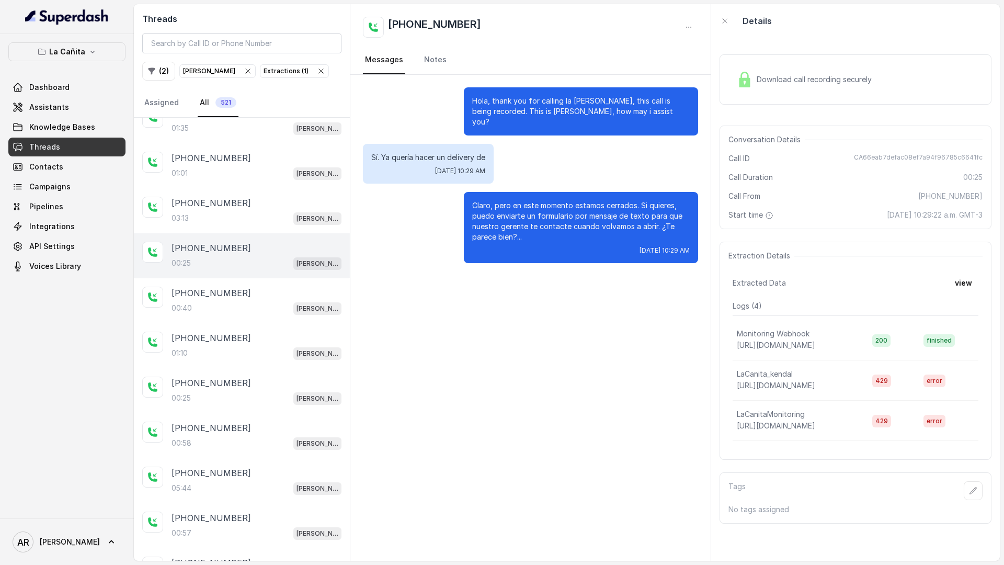
click at [223, 303] on div "00:40 [PERSON_NAME]" at bounding box center [257, 308] width 170 height 14
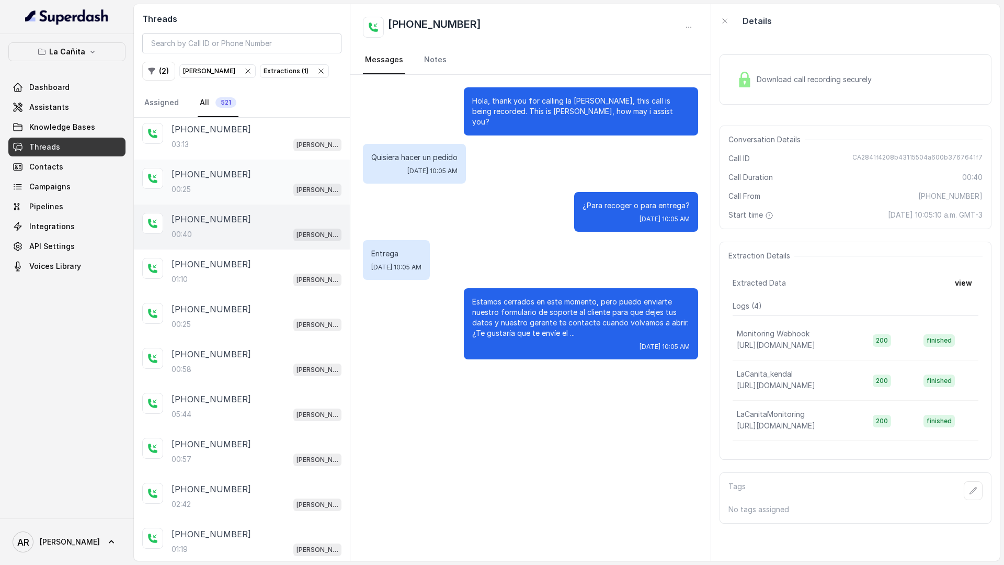
scroll to position [3415, 0]
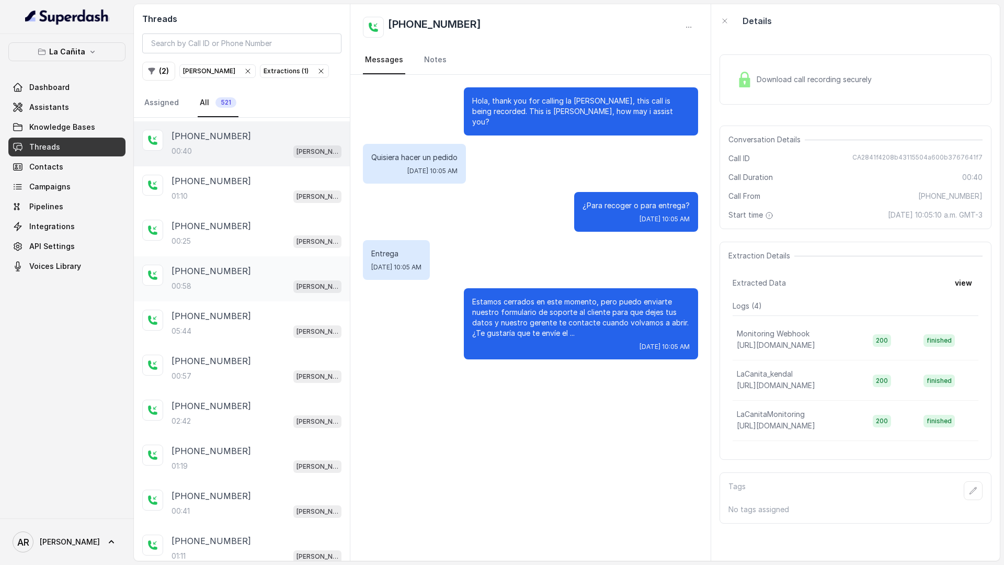
click at [233, 281] on div "00:58 [PERSON_NAME]" at bounding box center [257, 286] width 170 height 14
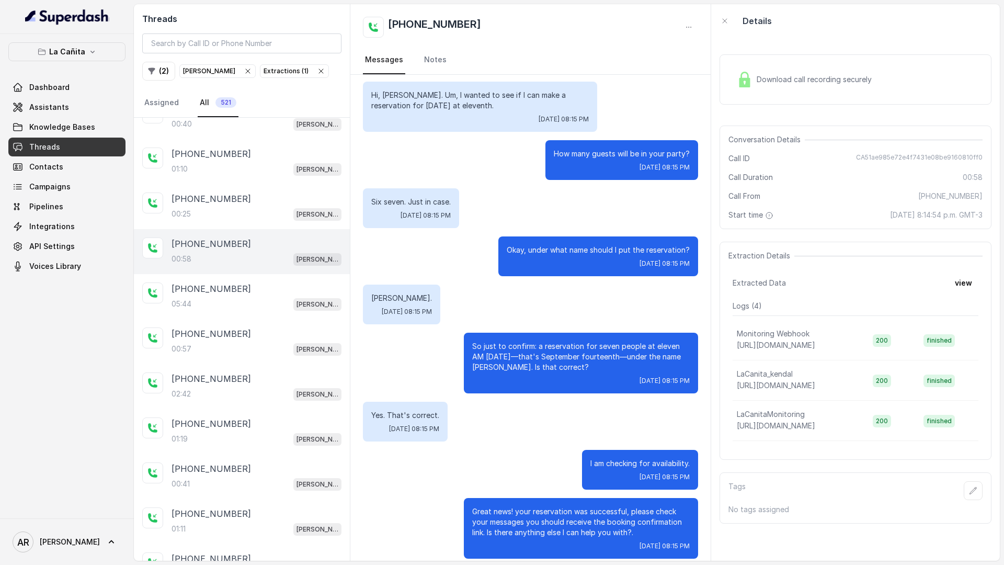
scroll to position [3490, 0]
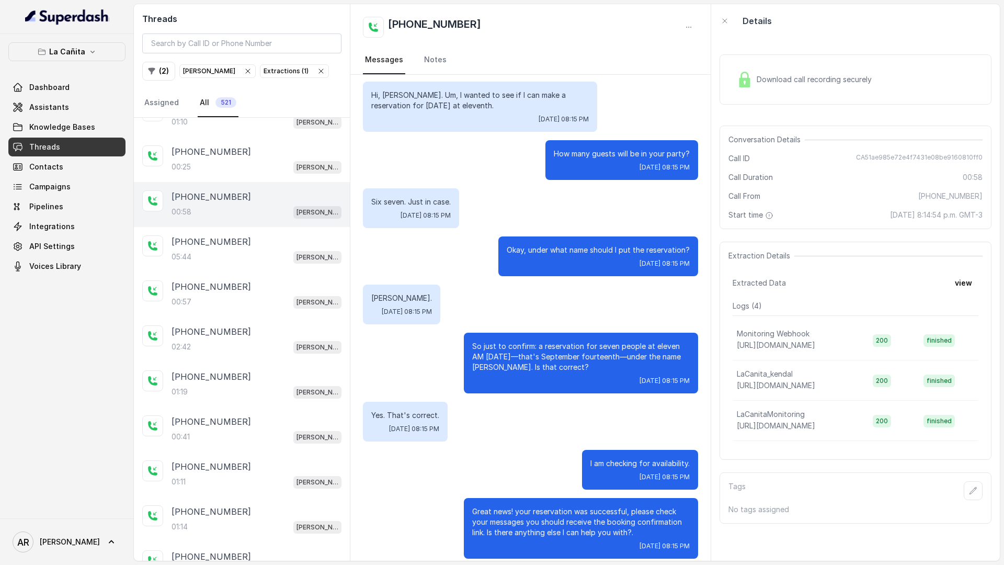
click at [233, 281] on div "[PHONE_NUMBER]" at bounding box center [257, 286] width 170 height 13
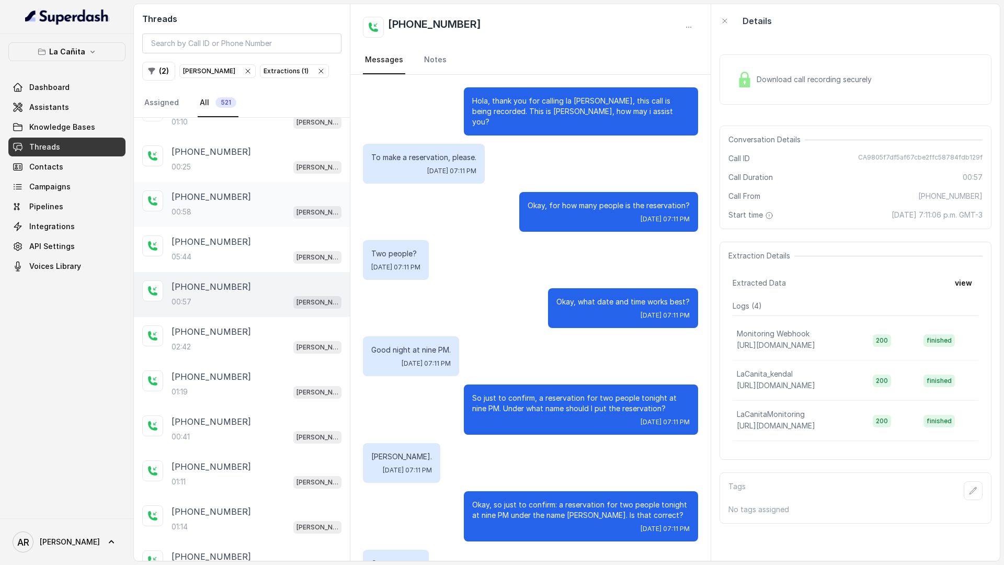
scroll to position [159, 0]
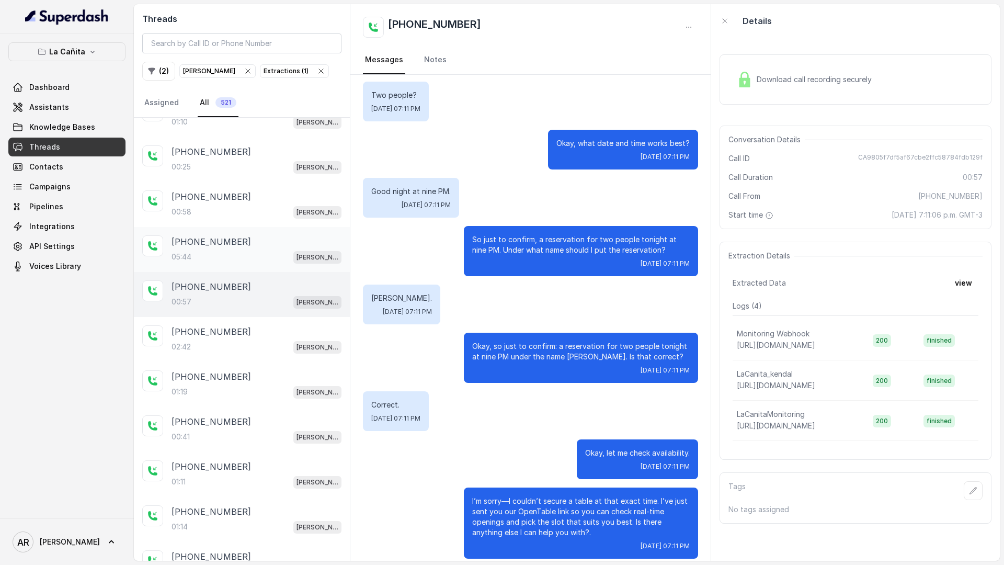
click at [235, 266] on div "[PHONE_NUMBER]:44 [PERSON_NAME]" at bounding box center [242, 249] width 216 height 45
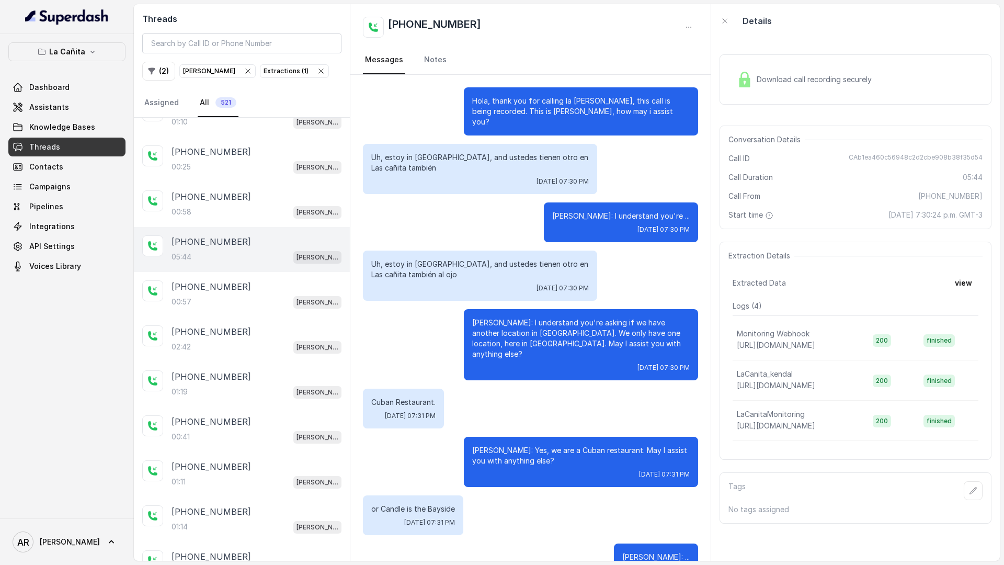
scroll to position [3067, 0]
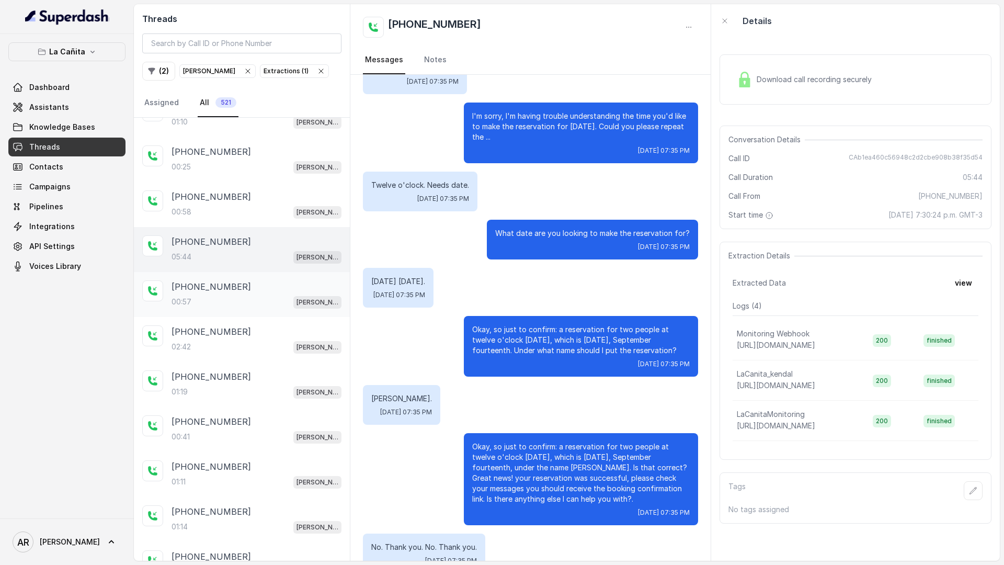
click at [244, 299] on div "00:57 [PERSON_NAME]" at bounding box center [257, 302] width 170 height 14
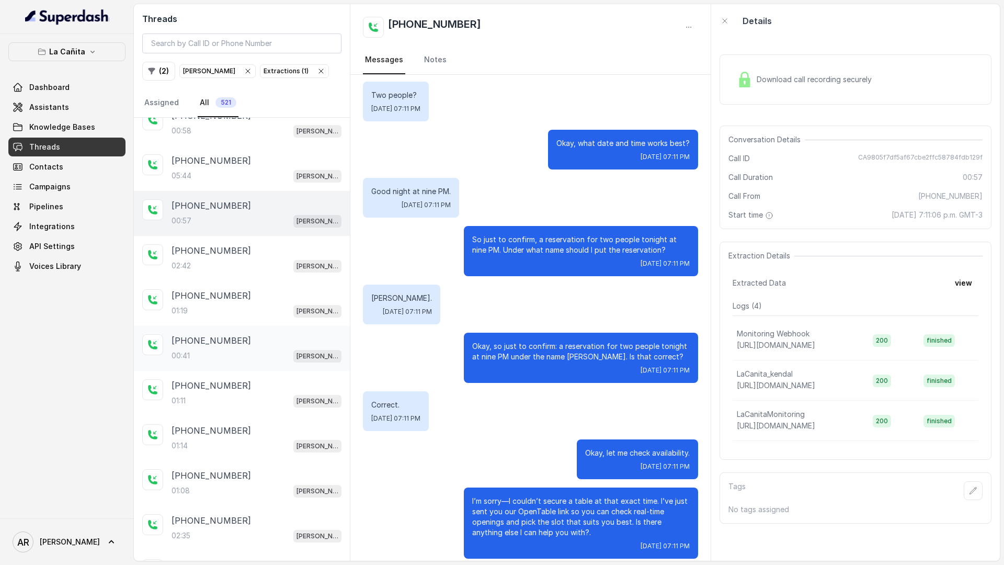
scroll to position [3577, 0]
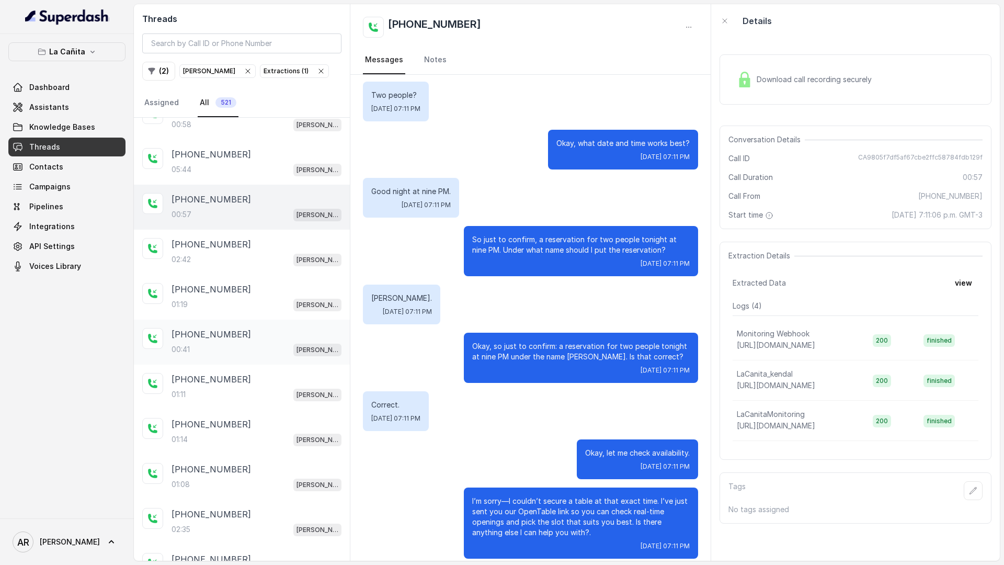
click at [244, 358] on div "[PHONE_NUMBER]:41 [PERSON_NAME]" at bounding box center [242, 342] width 216 height 45
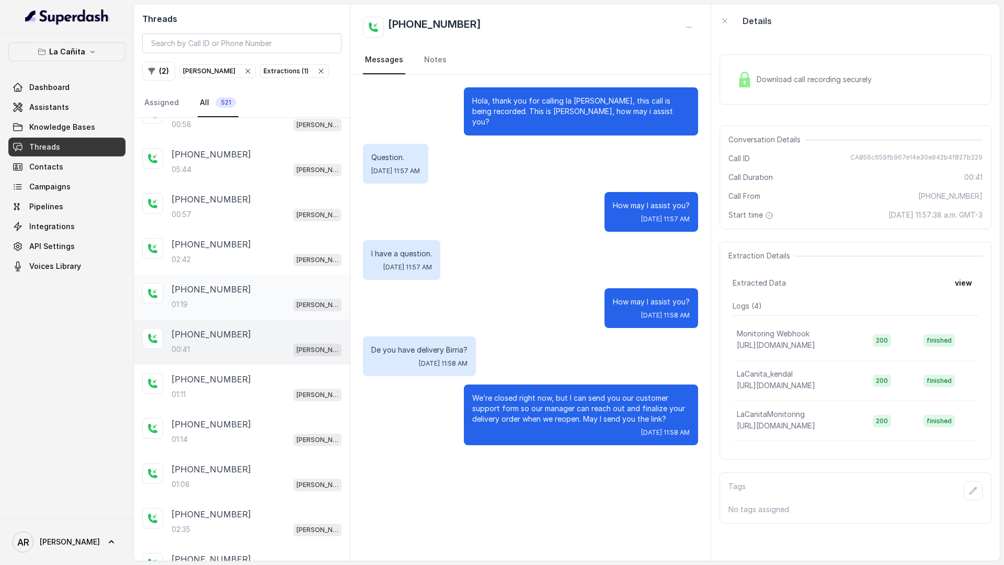
click at [299, 285] on div "[PHONE_NUMBER]" at bounding box center [257, 289] width 170 height 13
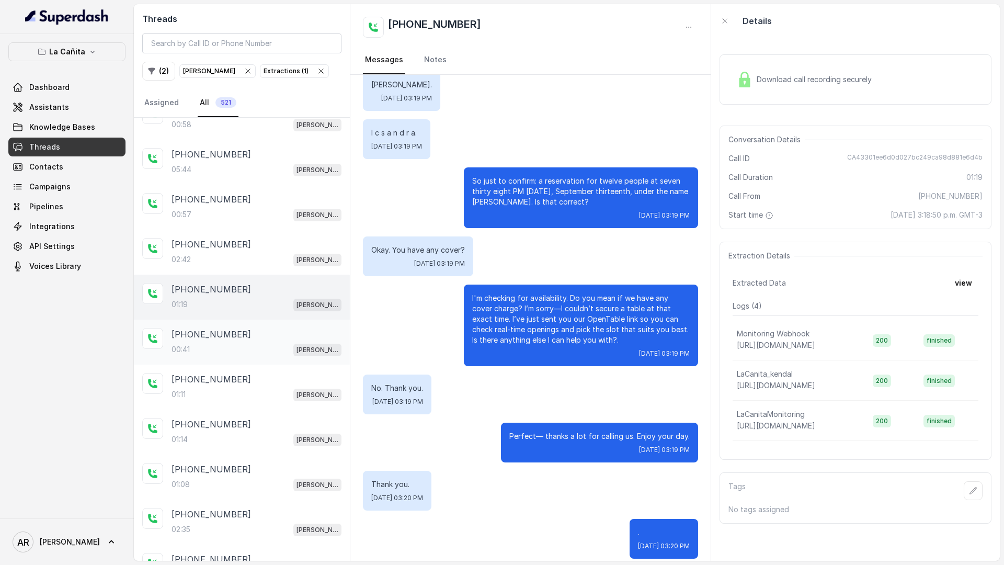
scroll to position [3602, 0]
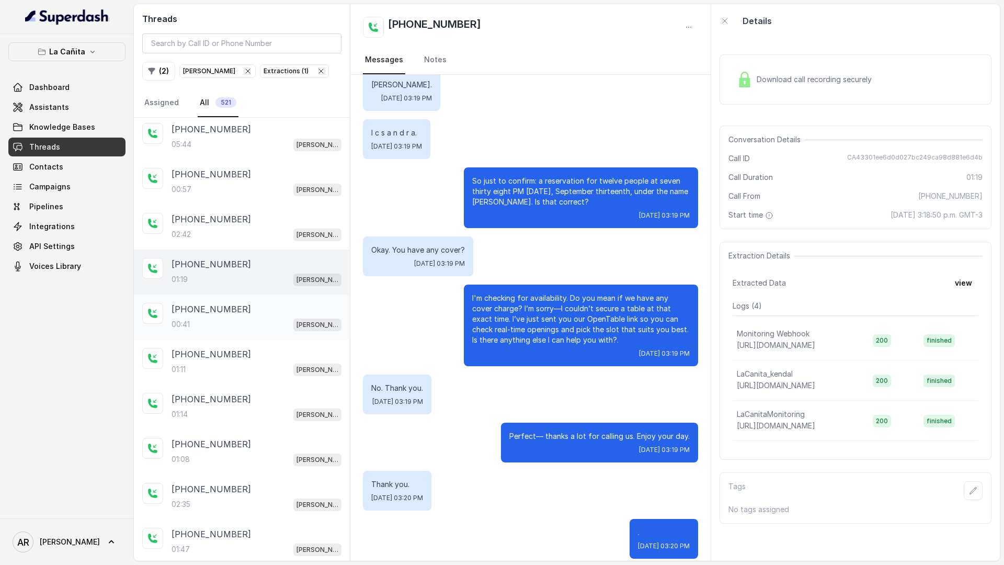
click at [284, 356] on div "[PHONE_NUMBER]" at bounding box center [257, 354] width 170 height 13
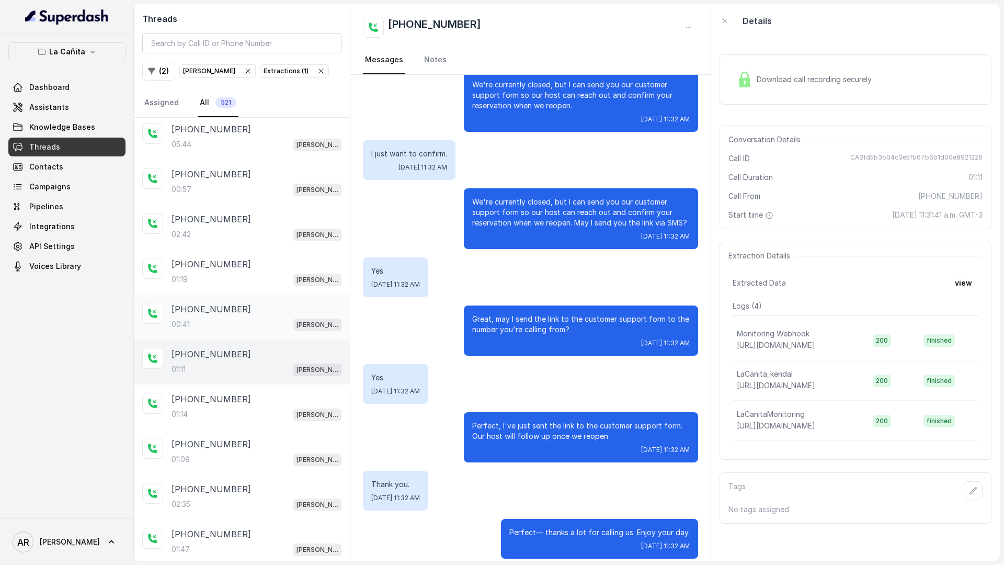
scroll to position [3648, 0]
click at [284, 356] on div "[PHONE_NUMBER]" at bounding box center [257, 353] width 170 height 13
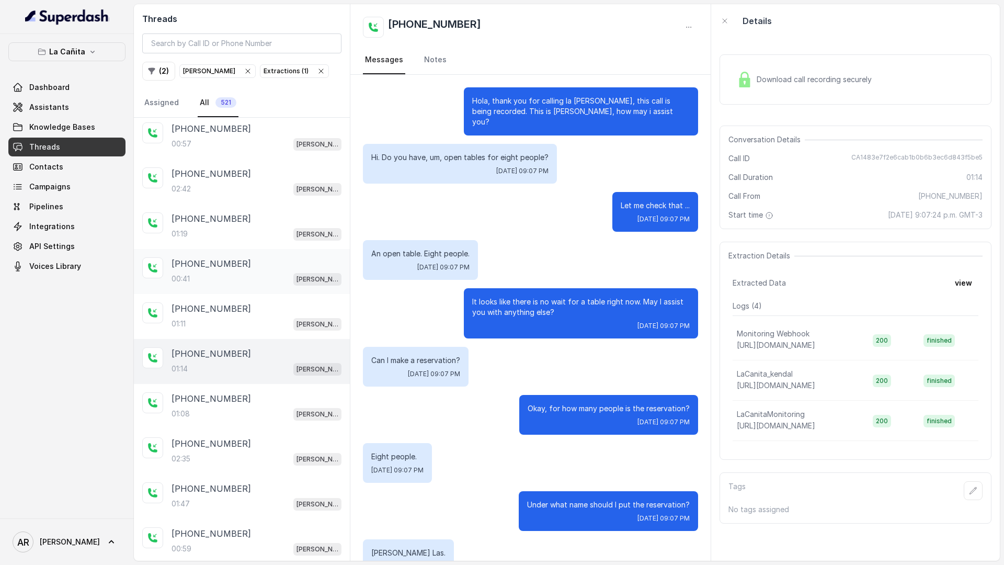
scroll to position [361, 0]
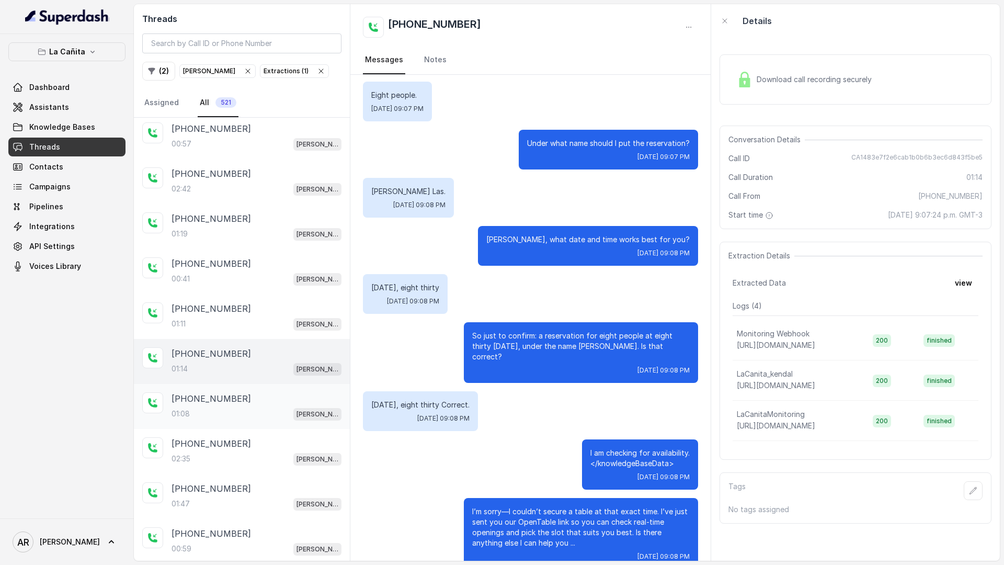
click at [265, 427] on div "[PHONE_NUMBER]:08 [PERSON_NAME]" at bounding box center [242, 406] width 216 height 45
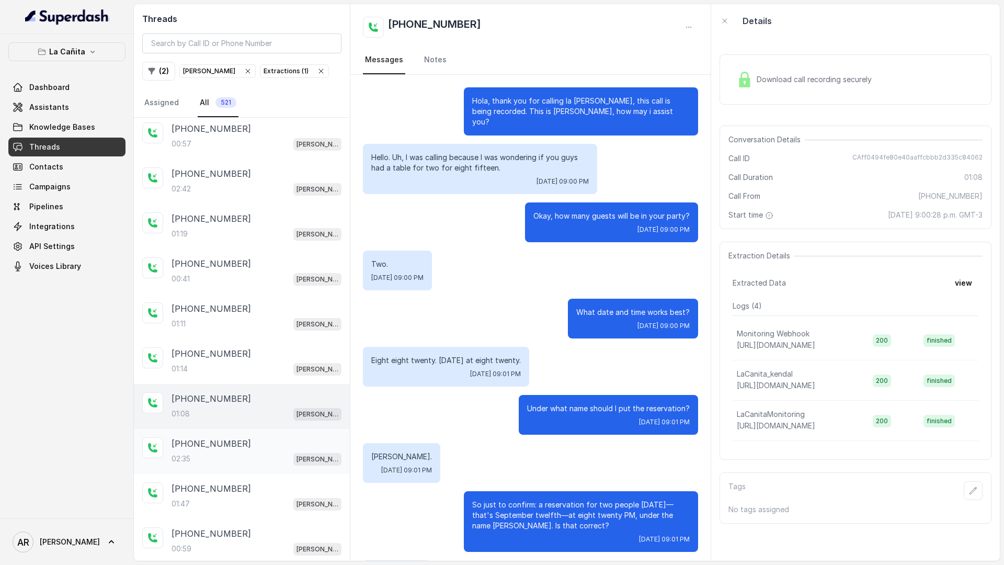
scroll to position [169, 0]
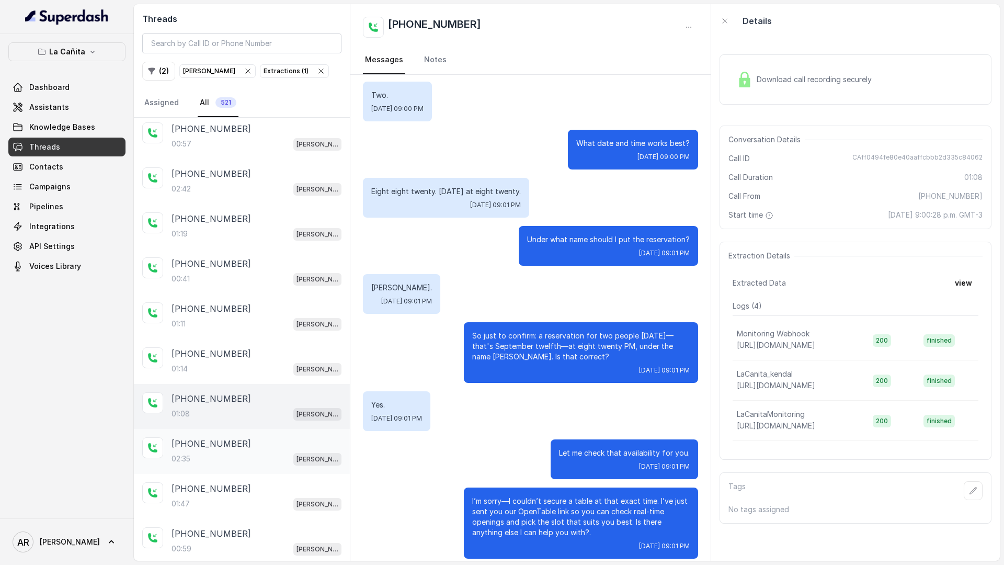
click at [256, 468] on div "[PHONE_NUMBER]:35 [PERSON_NAME]" at bounding box center [242, 451] width 216 height 45
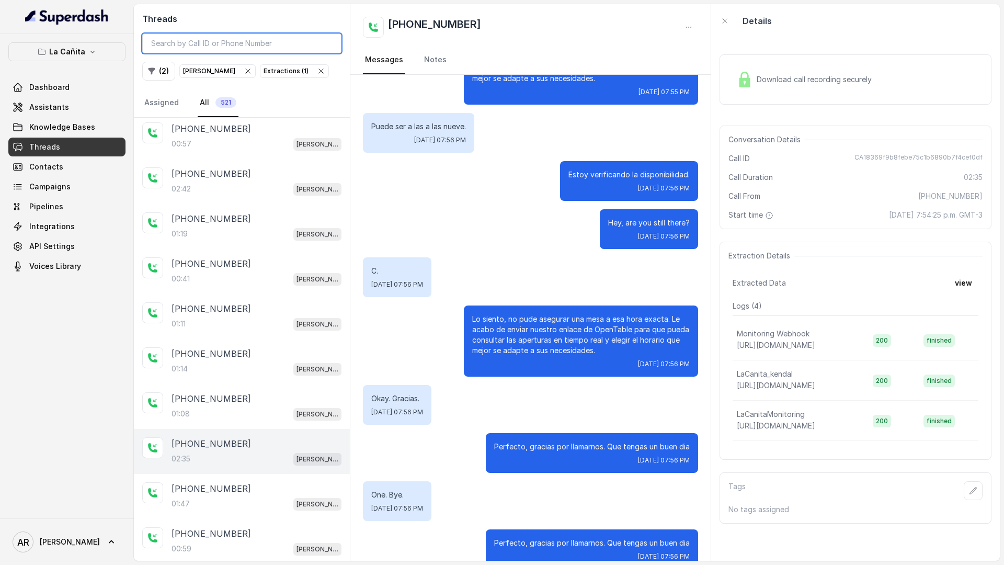
click at [313, 36] on input "search" at bounding box center [241, 43] width 199 height 20
paste input "CA9fcf8013161617c450f365a04a441ed7"
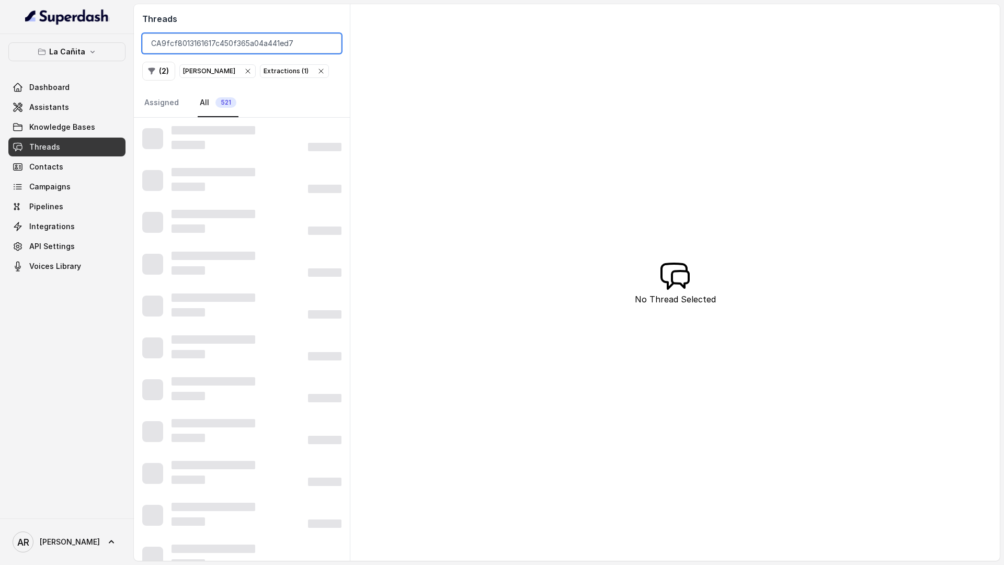
type input "CA9fcf8013161617c450f365a04a441ed7"
click at [284, 74] on div "Extractions ( 1 )" at bounding box center [295, 71] width 62 height 10
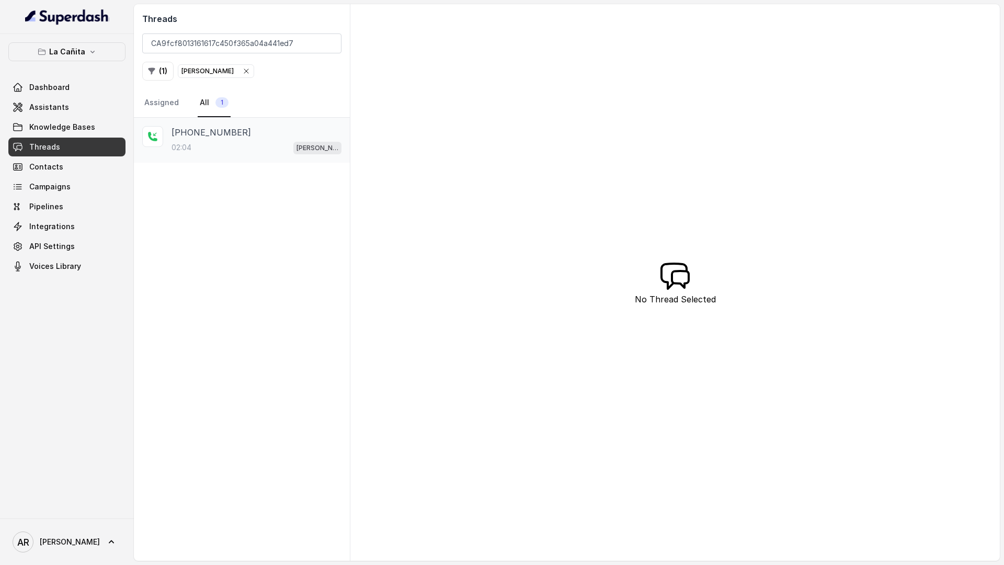
click at [273, 124] on div "[PHONE_NUMBER]:04 [PERSON_NAME]" at bounding box center [242, 140] width 216 height 45
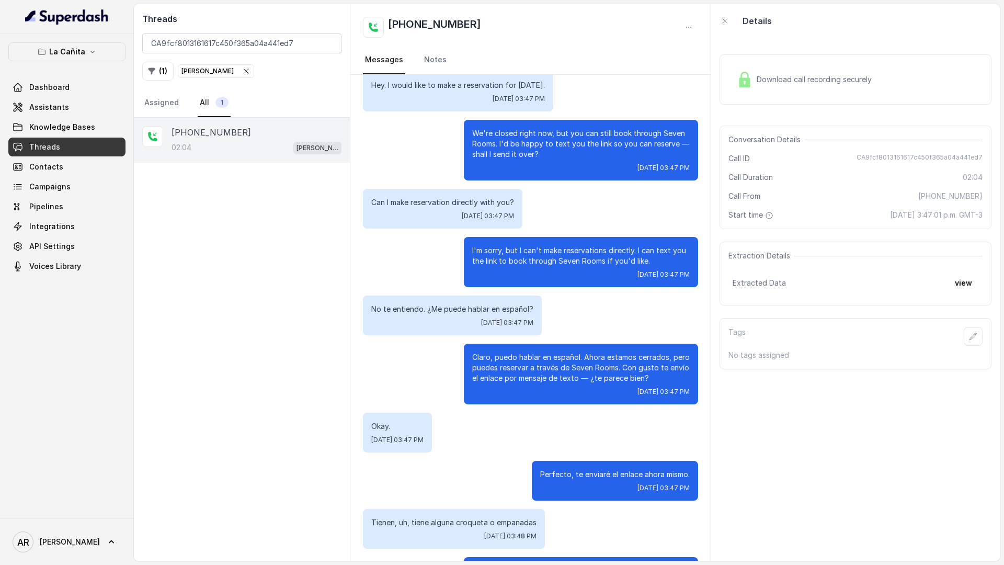
scroll to position [548, 0]
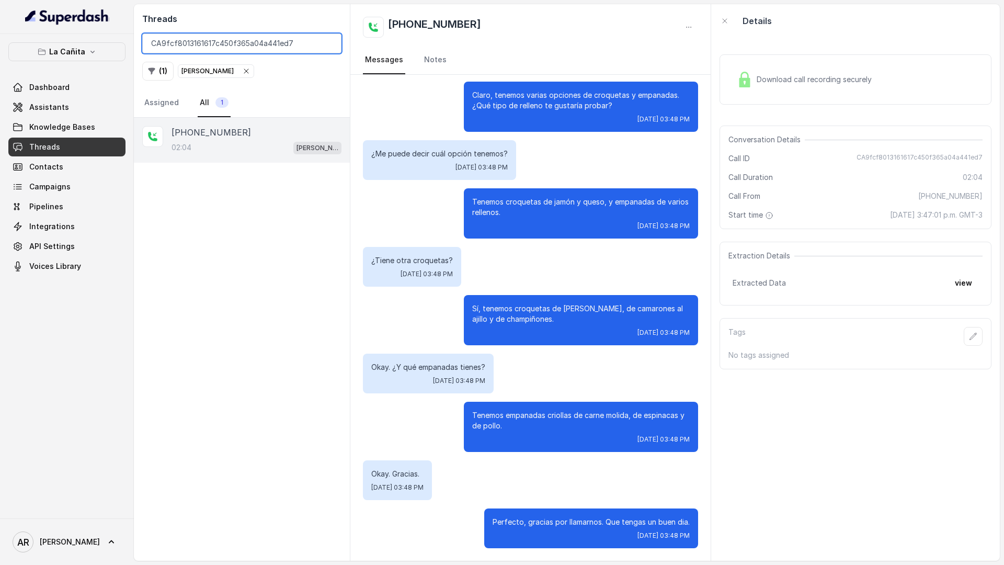
click at [330, 43] on input "CA9fcf8013161617c450f365a04a441ed7" at bounding box center [241, 43] width 199 height 20
paste input "CA1cc6dc214fa3ef310693b987feafe48f"
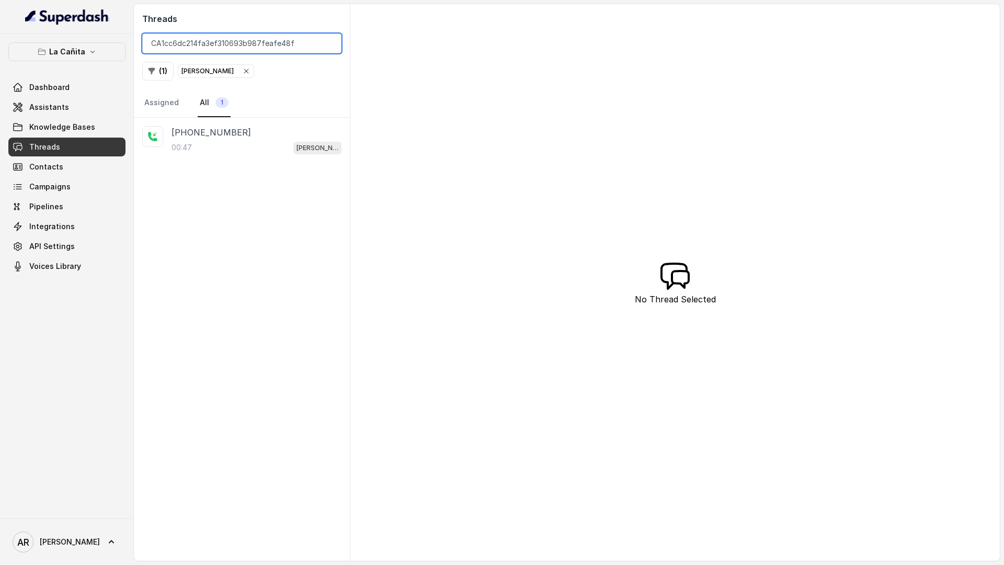
type input "CA1cc6dc214fa3ef310693b987feafe48f"
click at [231, 172] on div "[PHONE_NUMBER]:47 [PERSON_NAME]" at bounding box center [242, 339] width 216 height 443
click at [251, 145] on div "00:47 [PERSON_NAME]" at bounding box center [257, 148] width 170 height 14
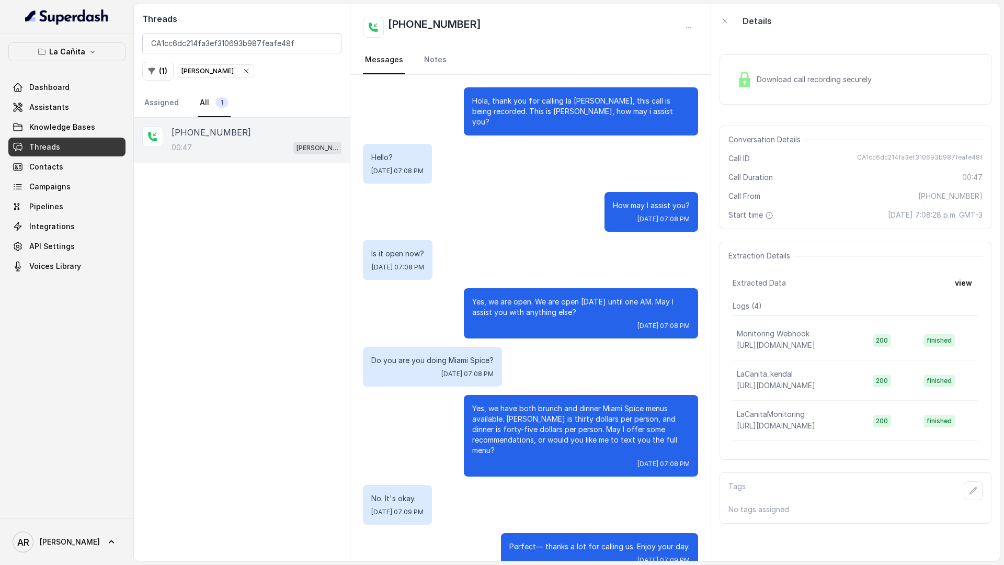
scroll to position [14, 0]
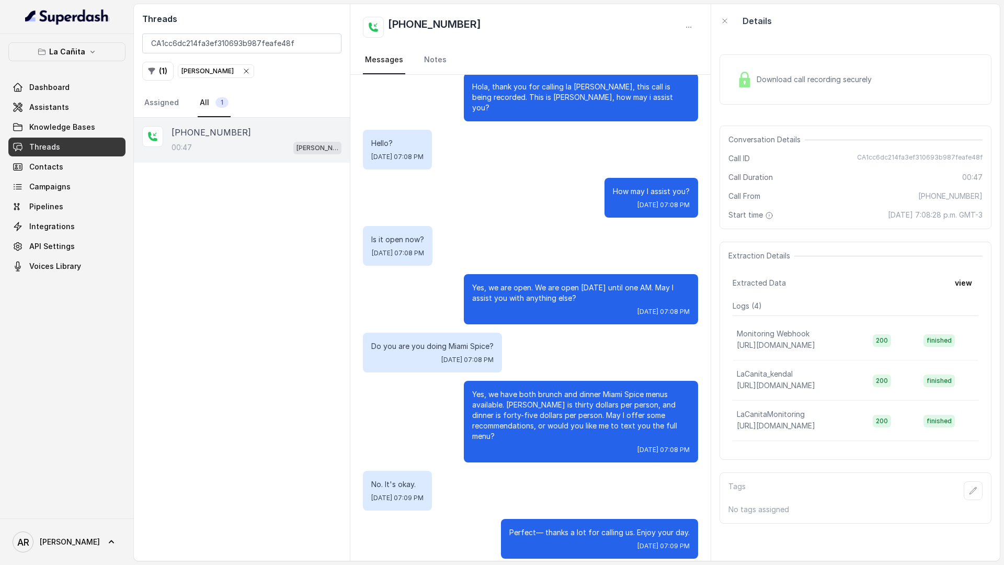
click at [755, 65] on div "Download call recording securely" at bounding box center [856, 79] width 272 height 50
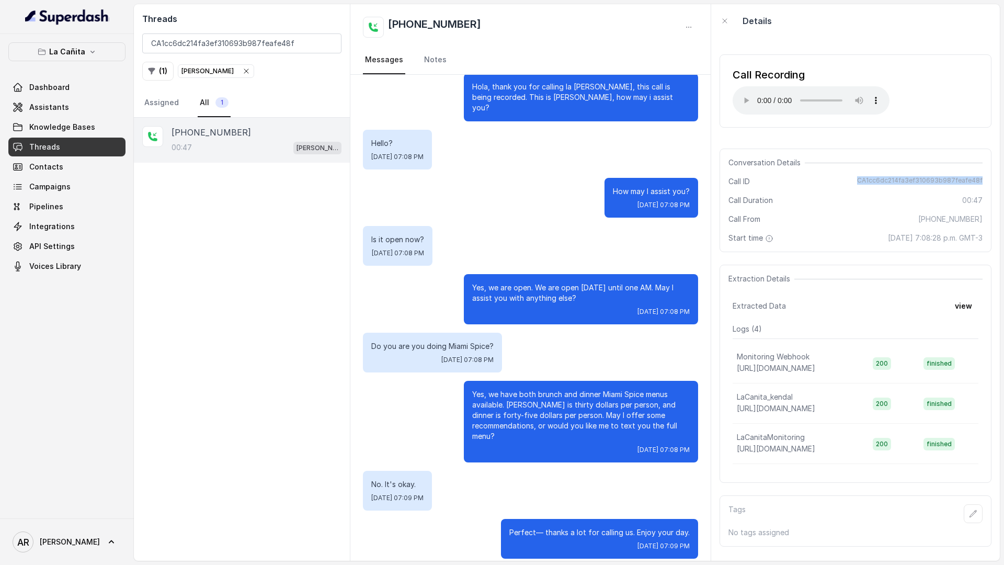
drag, startPoint x: 987, startPoint y: 183, endPoint x: 865, endPoint y: 177, distance: 122.5
click at [865, 177] on div "Conversation Details Call ID CA1cc6dc214fa3ef310693b987feafe48f Call Duration 0…" at bounding box center [856, 201] width 272 height 104
copy span "CA1cc6dc214fa3ef310693b987feafe48f"
click at [244, 69] on icon "button" at bounding box center [246, 71] width 4 height 4
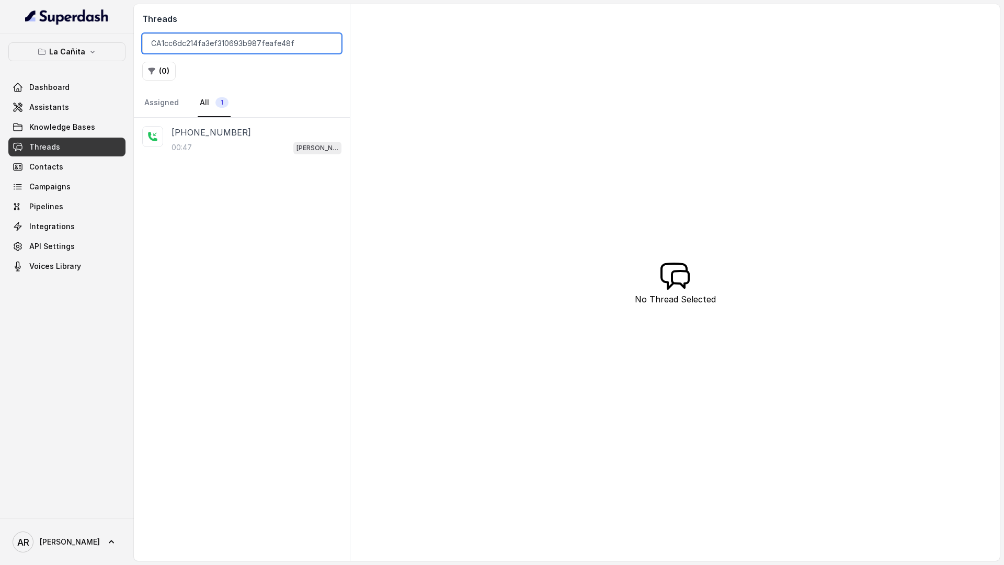
click at [326, 46] on input "CA1cc6dc214fa3ef310693b987feafe48f" at bounding box center [241, 43] width 199 height 20
click at [329, 45] on input "CA1cc6dc214fa3ef310693b987feafe48f" at bounding box center [241, 43] width 199 height 20
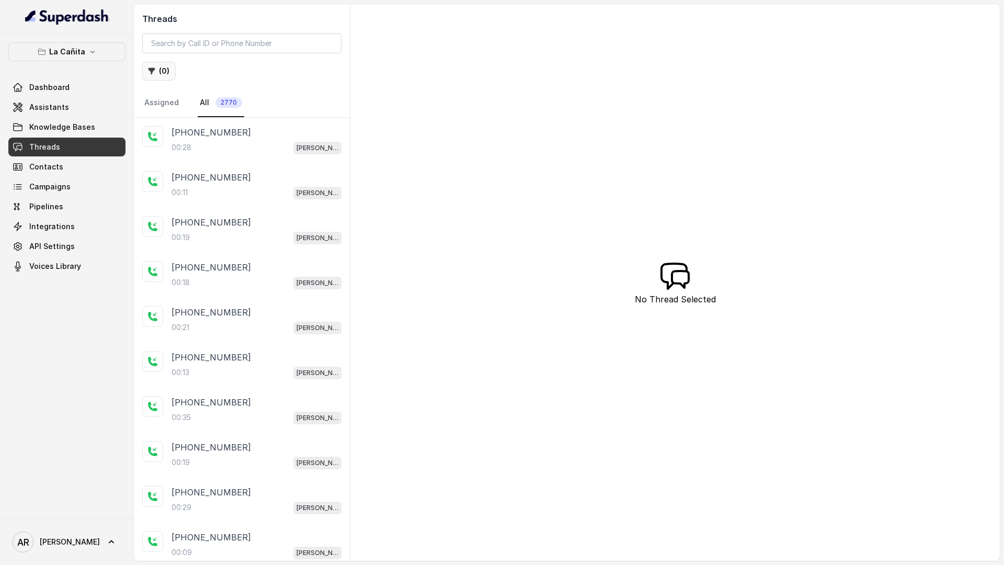
click at [167, 70] on button "( 0 )" at bounding box center [158, 71] width 33 height 19
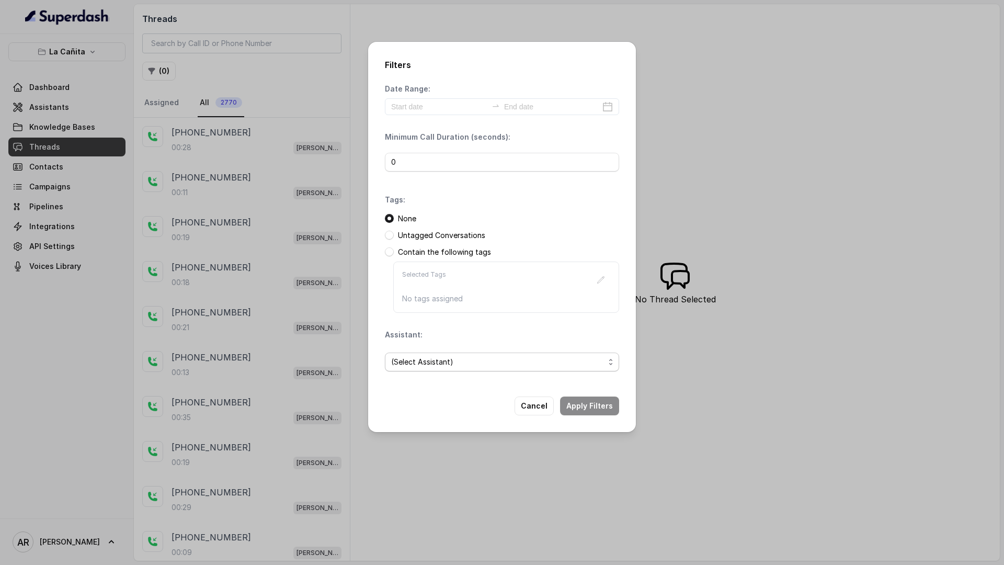
click at [485, 359] on span "(Select Assistant)" at bounding box center [497, 362] width 213 height 13
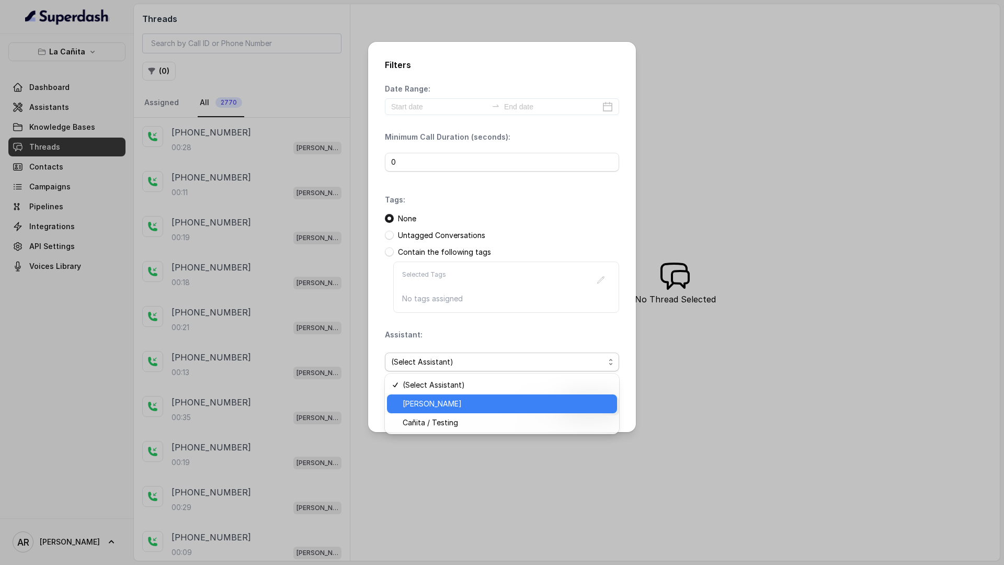
click at [492, 401] on span "[PERSON_NAME]" at bounding box center [507, 404] width 208 height 13
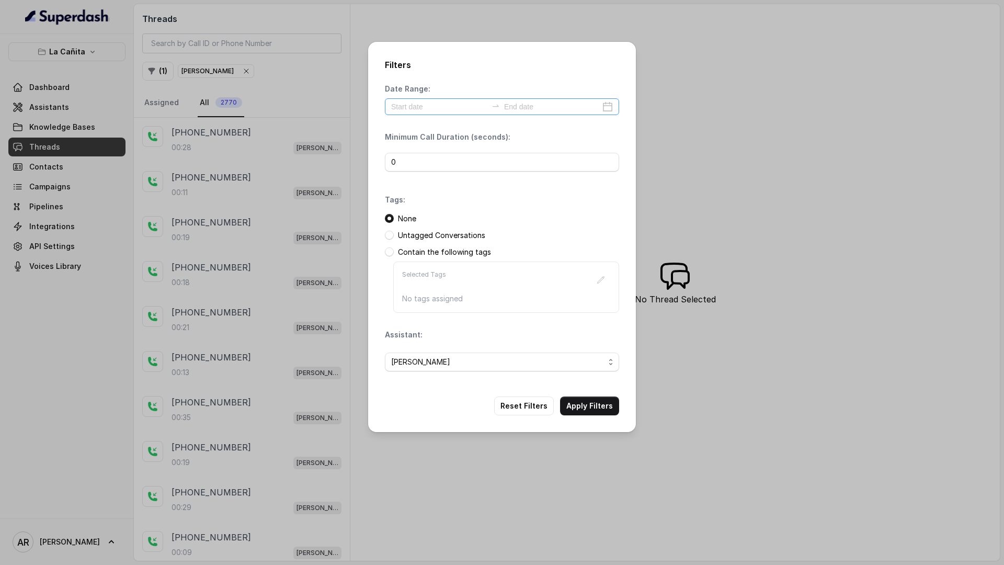
click at [416, 114] on div at bounding box center [502, 106] width 234 height 17
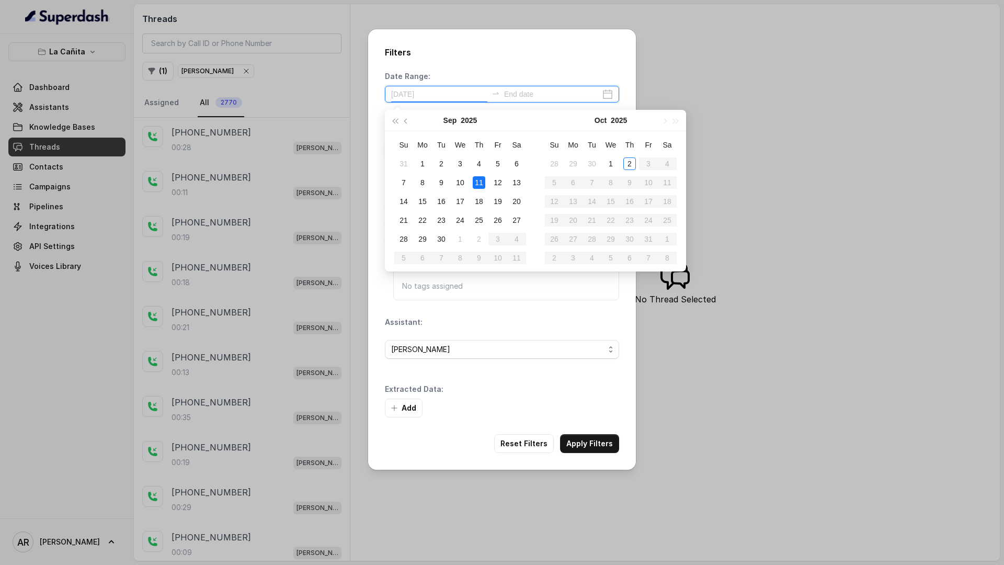
type input "[DATE]"
click at [626, 166] on div "2" at bounding box center [630, 163] width 13 height 13
type input "[DATE]"
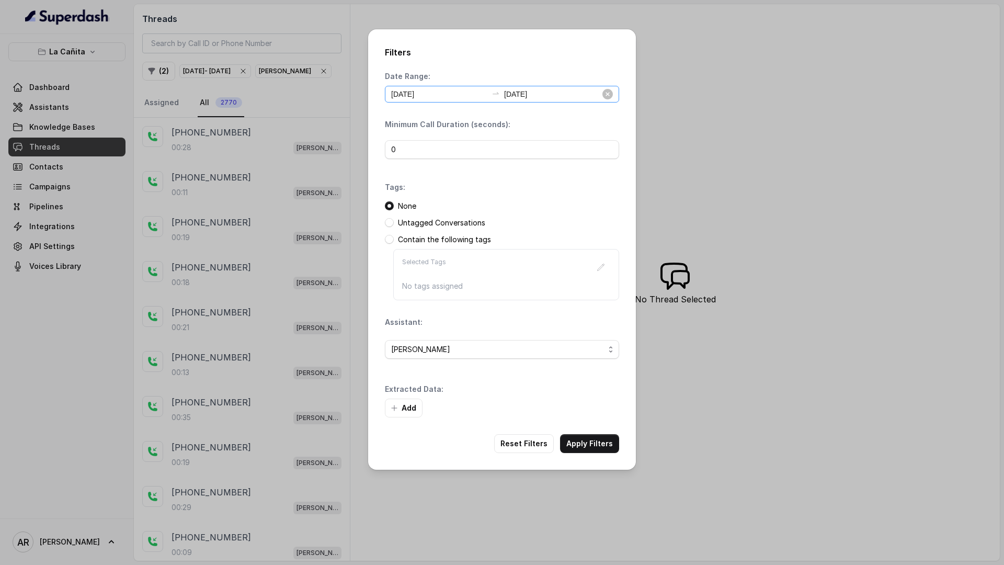
click at [601, 94] on div "[DATE] [DATE]" at bounding box center [502, 94] width 234 height 17
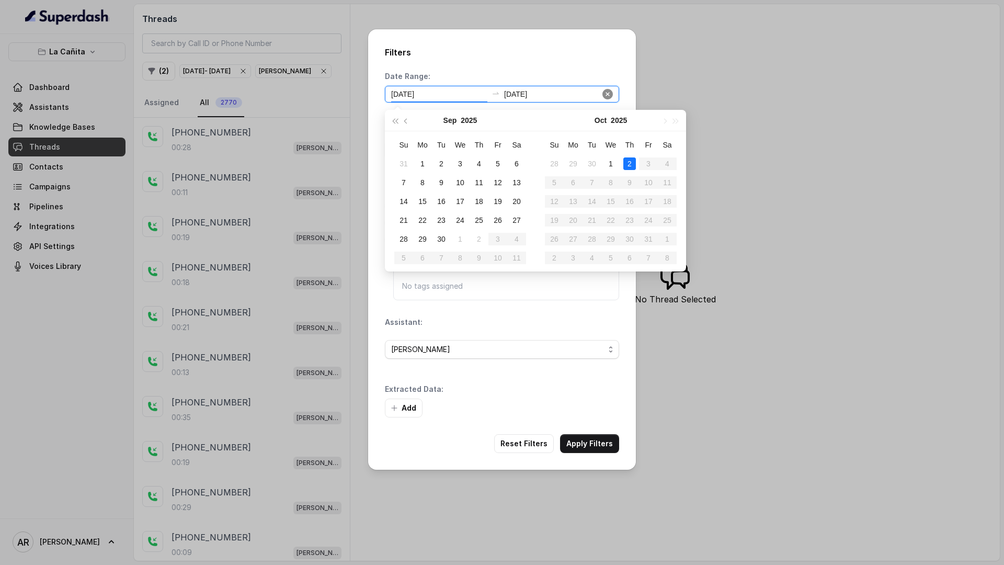
click at [610, 95] on icon "close-circle" at bounding box center [608, 94] width 10 height 10
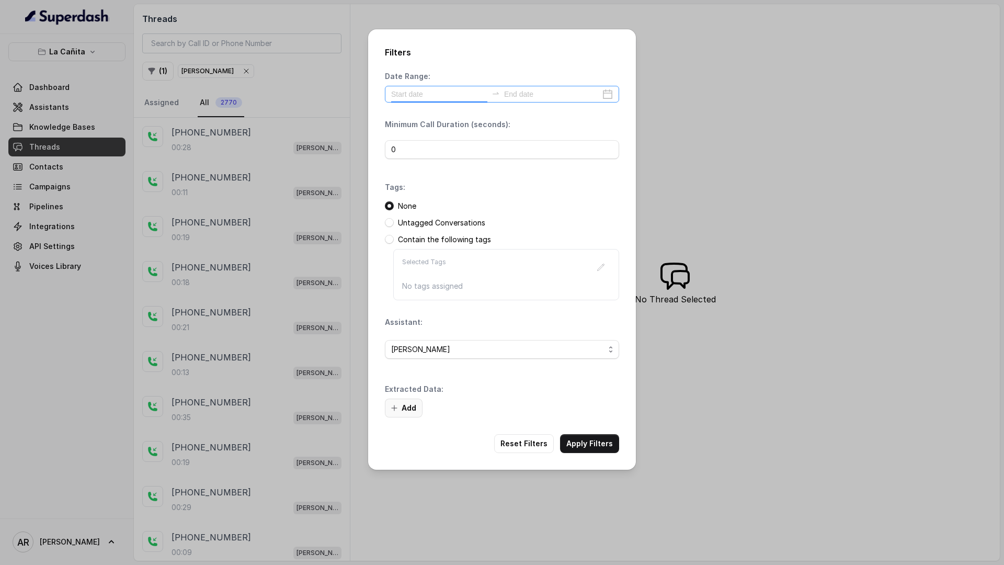
click at [410, 399] on button "Add" at bounding box center [404, 408] width 38 height 19
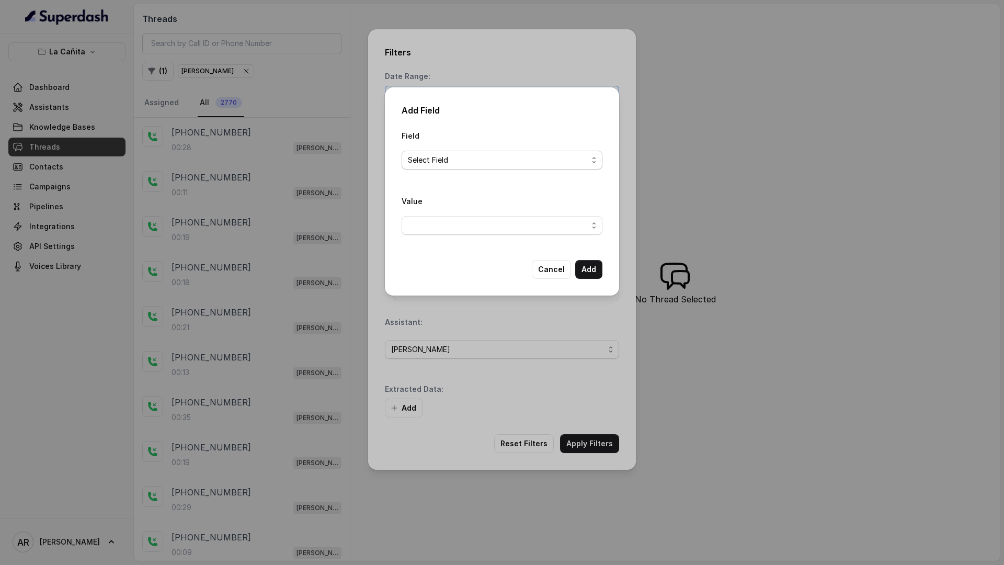
click at [466, 160] on span "Select Field" at bounding box center [498, 160] width 180 height 13
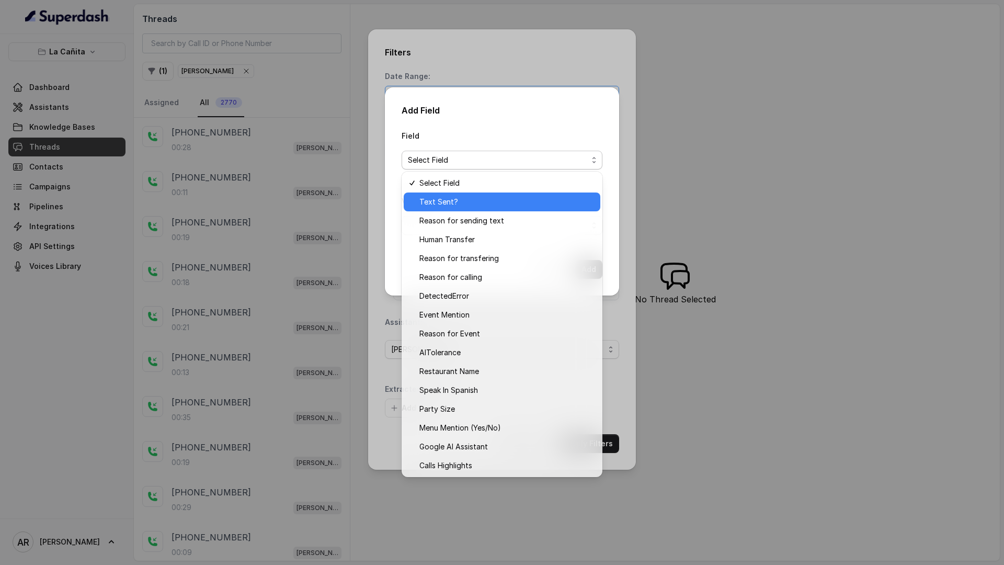
click at [471, 194] on div "Text Sent?" at bounding box center [502, 202] width 197 height 19
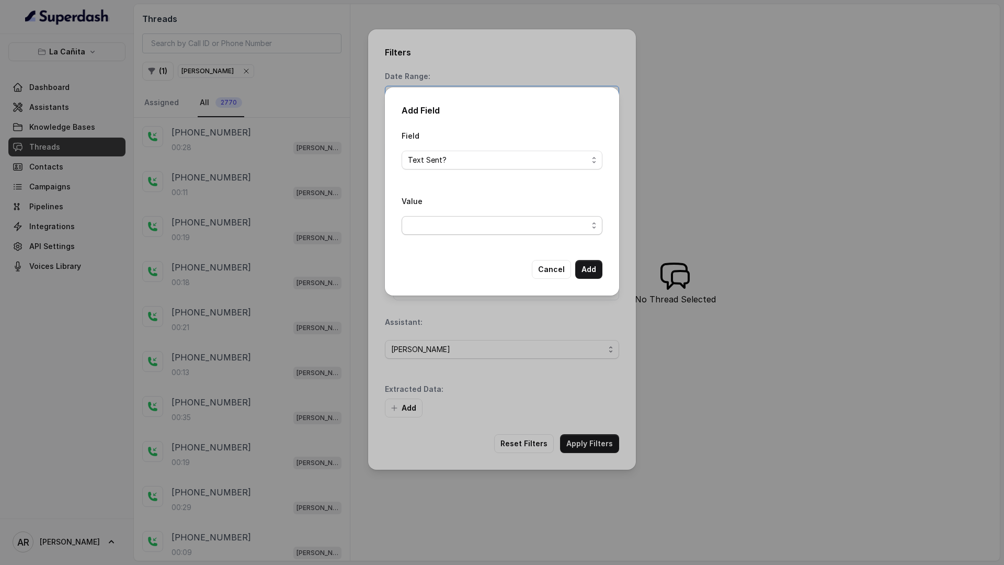
click at [515, 221] on span "button" at bounding box center [502, 225] width 201 height 19
click at [488, 261] on span "Yes" at bounding box center [507, 267] width 175 height 13
click at [585, 270] on button "Add" at bounding box center [588, 269] width 27 height 19
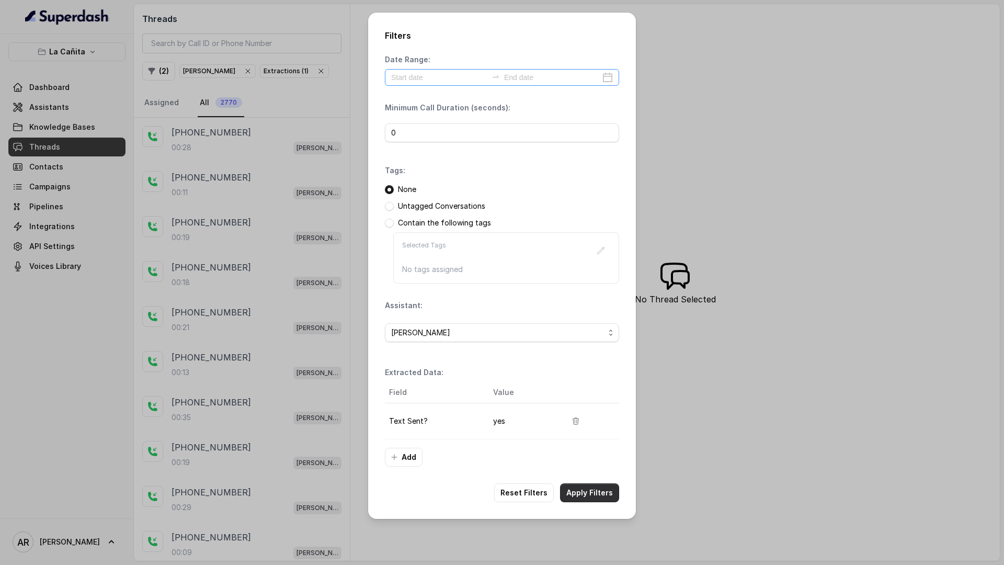
click at [589, 499] on button "Apply Filters" at bounding box center [589, 492] width 59 height 19
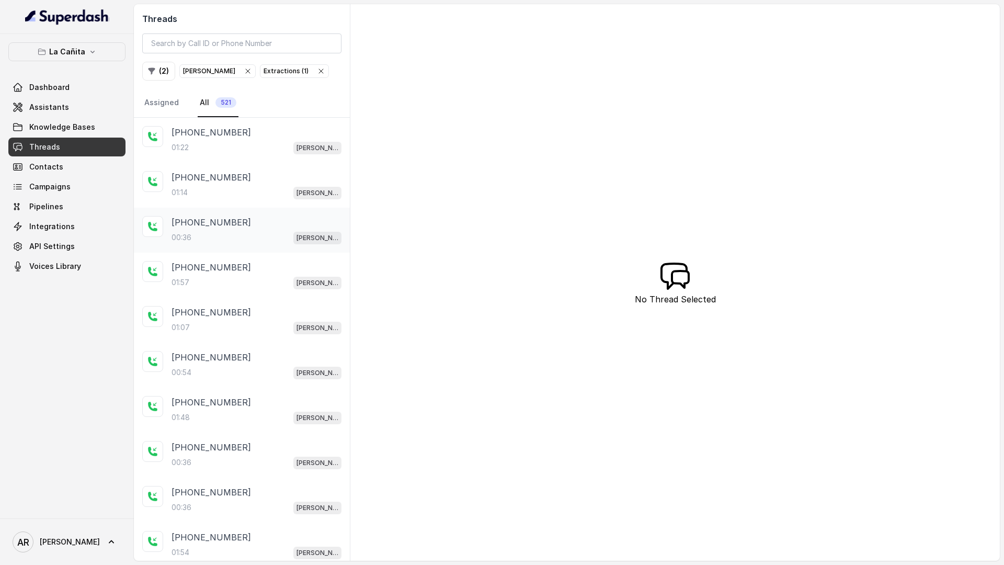
scroll to position [4, 0]
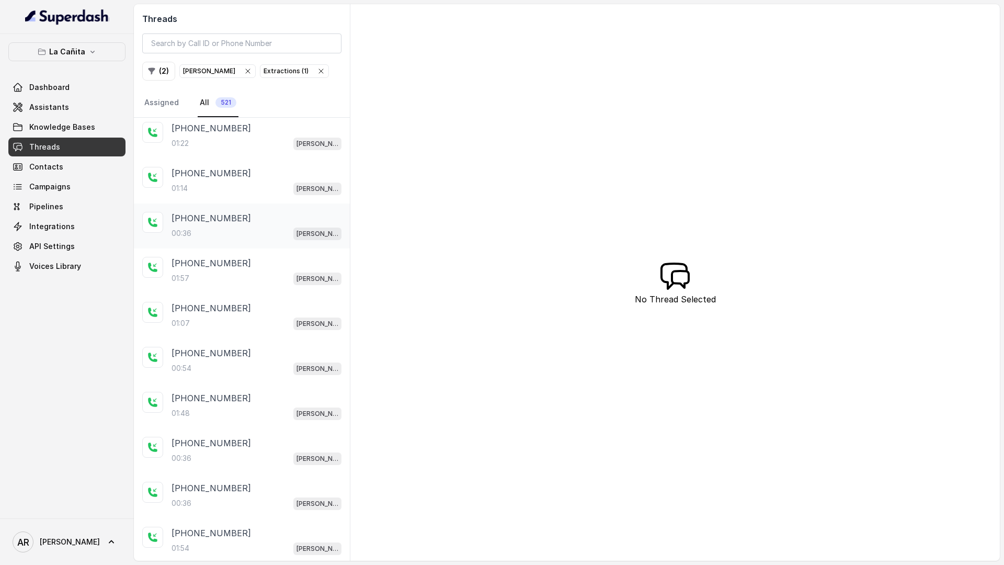
click at [281, 230] on div "00:36 [PERSON_NAME]" at bounding box center [257, 234] width 170 height 14
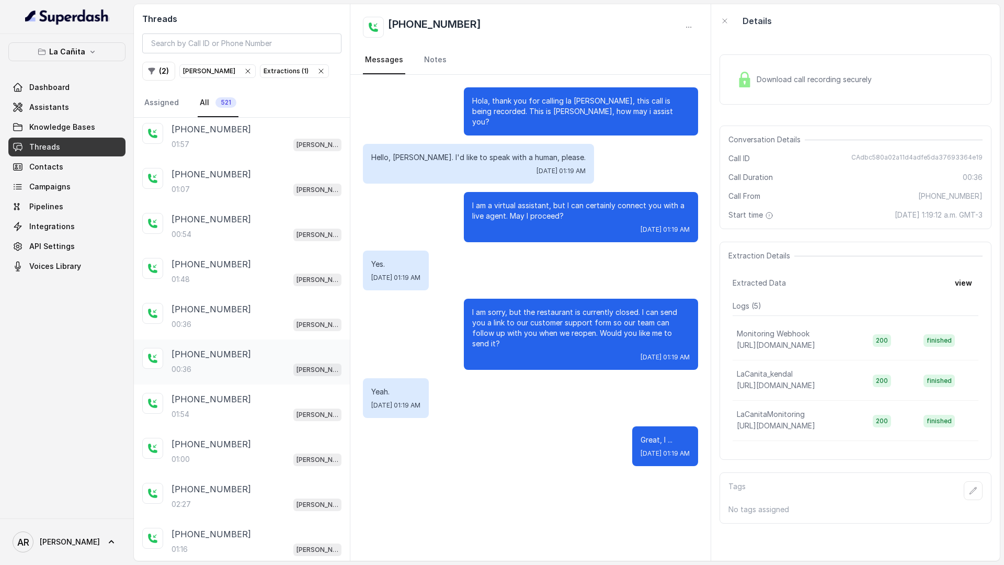
scroll to position [145, 0]
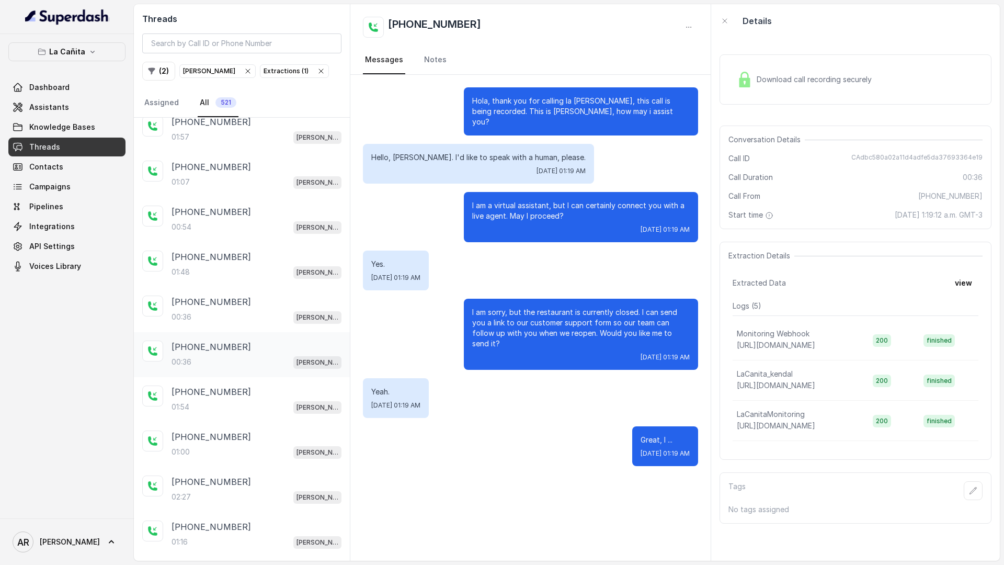
click at [237, 336] on div "[PHONE_NUMBER]:36 [PERSON_NAME]" at bounding box center [242, 354] width 216 height 45
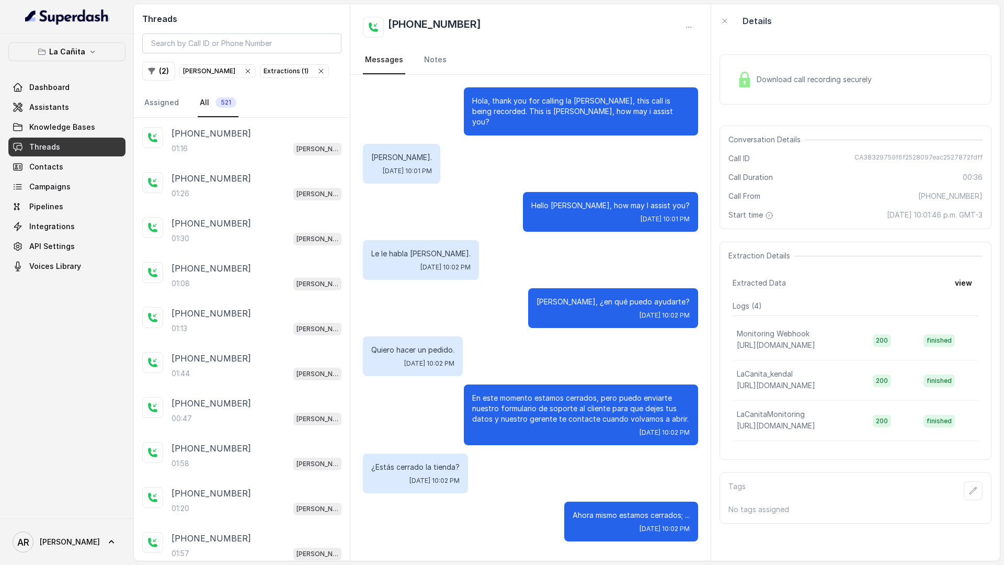
scroll to position [536, 0]
click at [239, 411] on div "[PHONE_NUMBER]" at bounding box center [257, 406] width 170 height 13
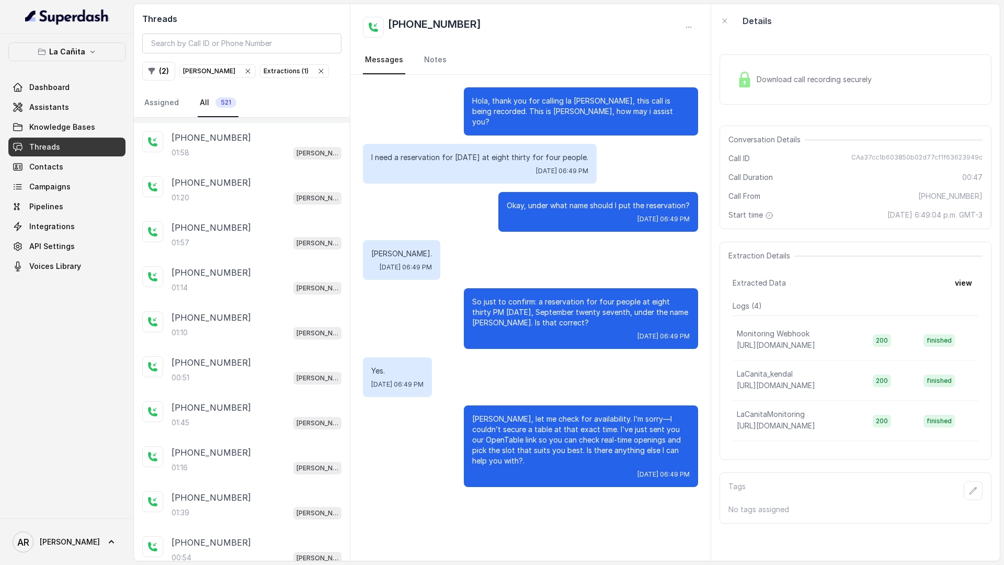
scroll to position [855, 0]
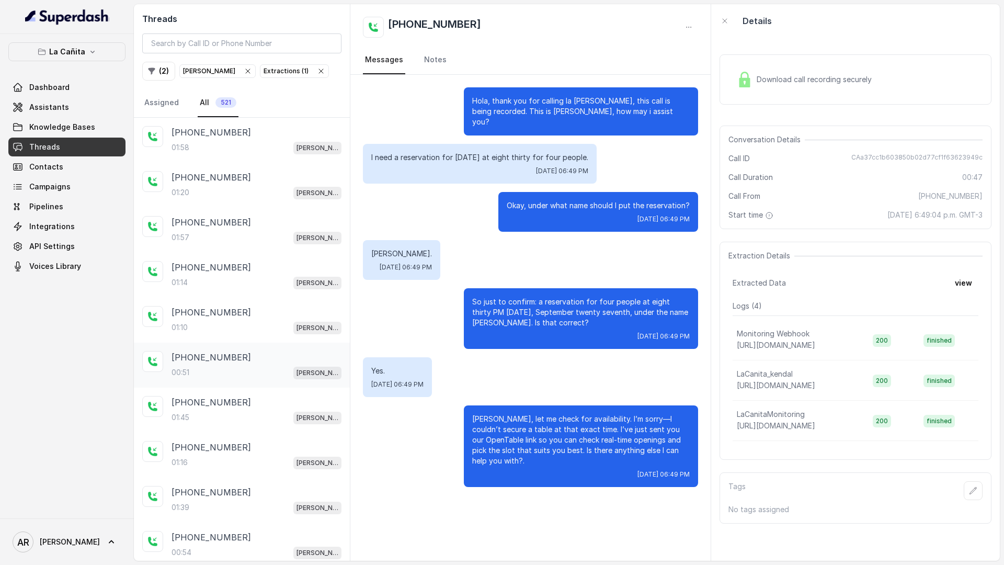
click at [255, 368] on div "00:51 [PERSON_NAME]" at bounding box center [257, 373] width 170 height 14
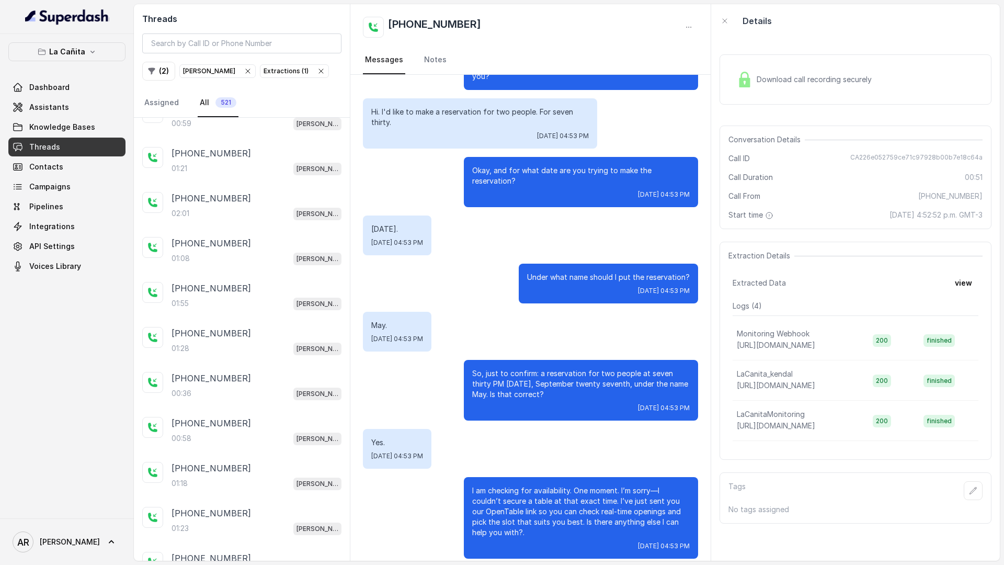
scroll to position [1328, 0]
click at [255, 368] on div "[PHONE_NUMBER]:36 [PERSON_NAME]" at bounding box center [242, 386] width 216 height 45
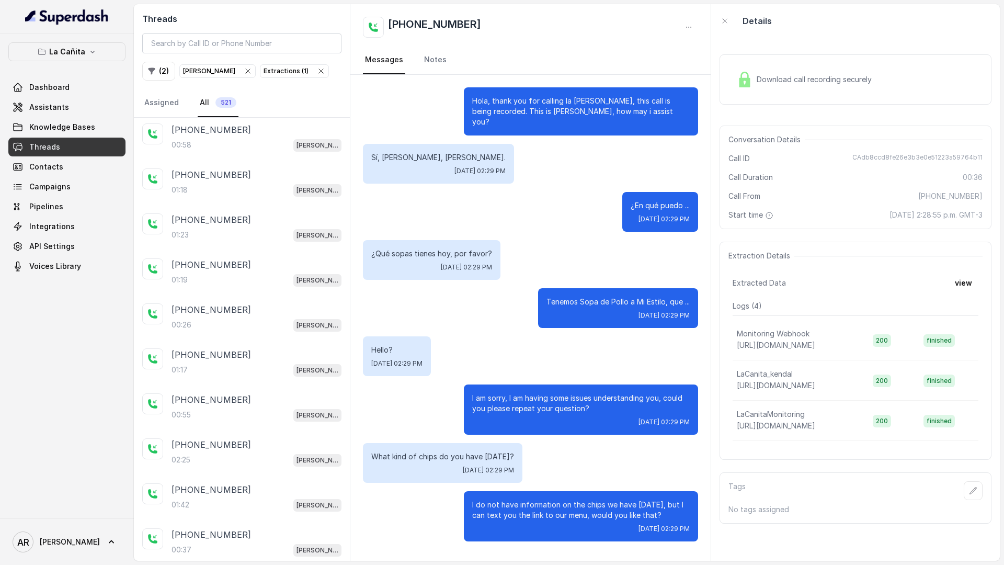
scroll to position [1621, 0]
click at [266, 310] on div "[PHONE_NUMBER]" at bounding box center [257, 310] width 170 height 13
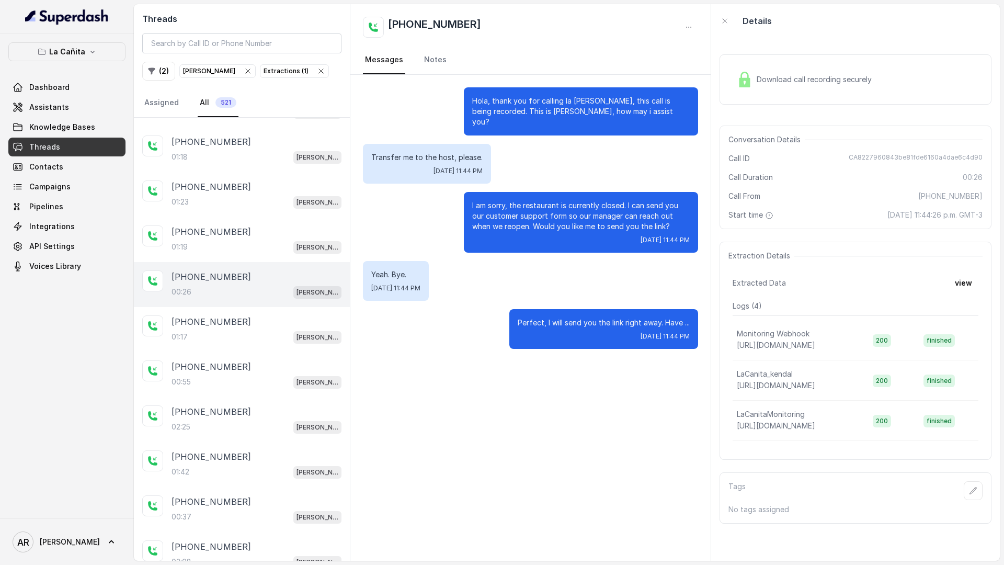
scroll to position [1763, 0]
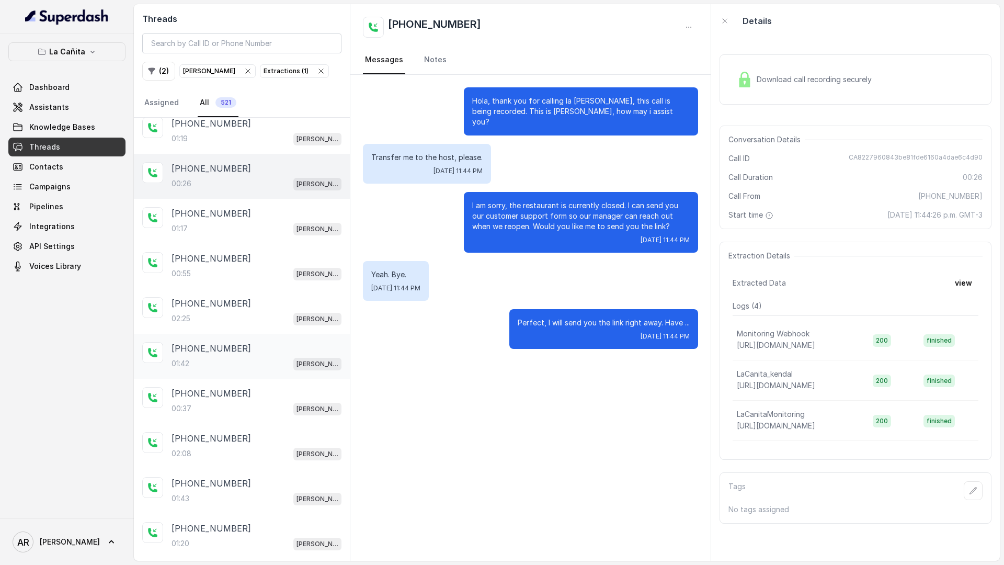
click at [249, 377] on div "[PHONE_NUMBER]:42 [PERSON_NAME]" at bounding box center [242, 356] width 216 height 45
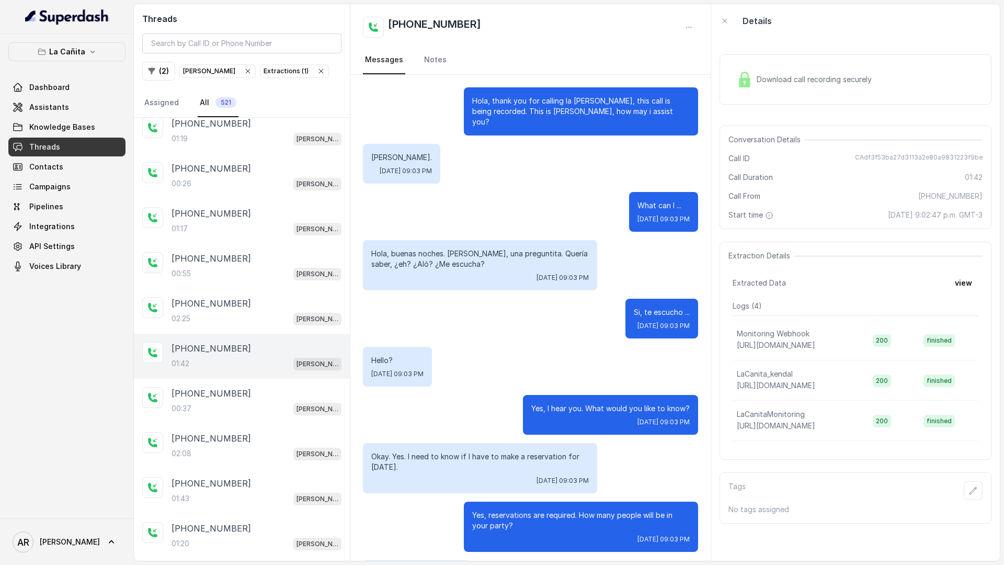
scroll to position [740, 0]
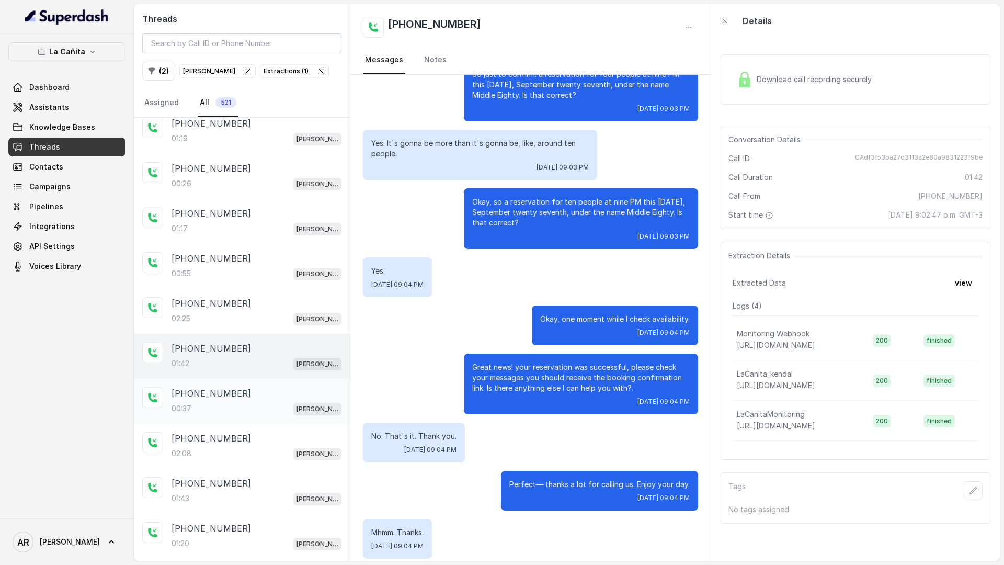
click at [244, 398] on div "[PHONE_NUMBER]" at bounding box center [257, 393] width 170 height 13
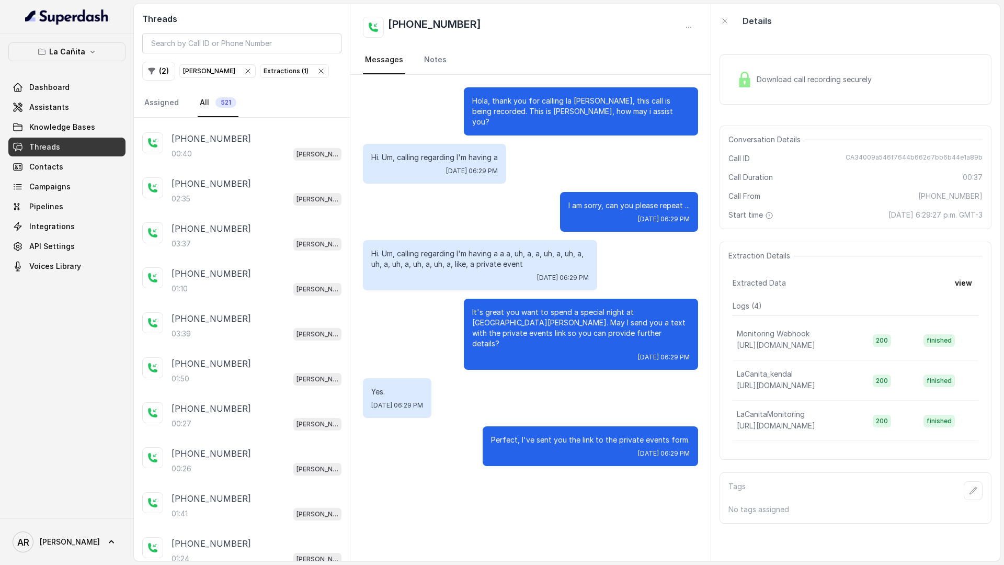
scroll to position [2644, 0]
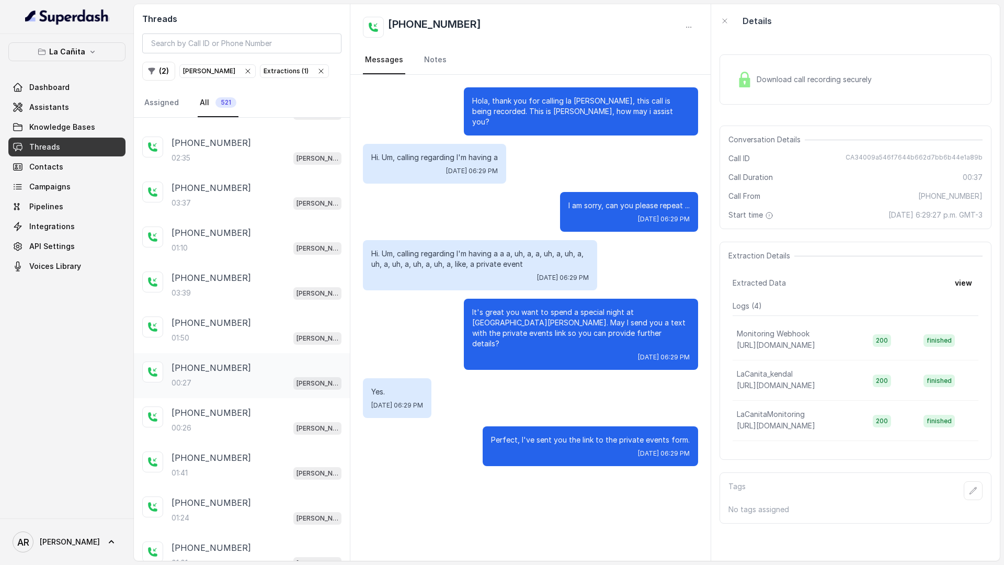
click at [244, 375] on div "[PHONE_NUMBER]:27 [PERSON_NAME]" at bounding box center [257, 375] width 170 height 28
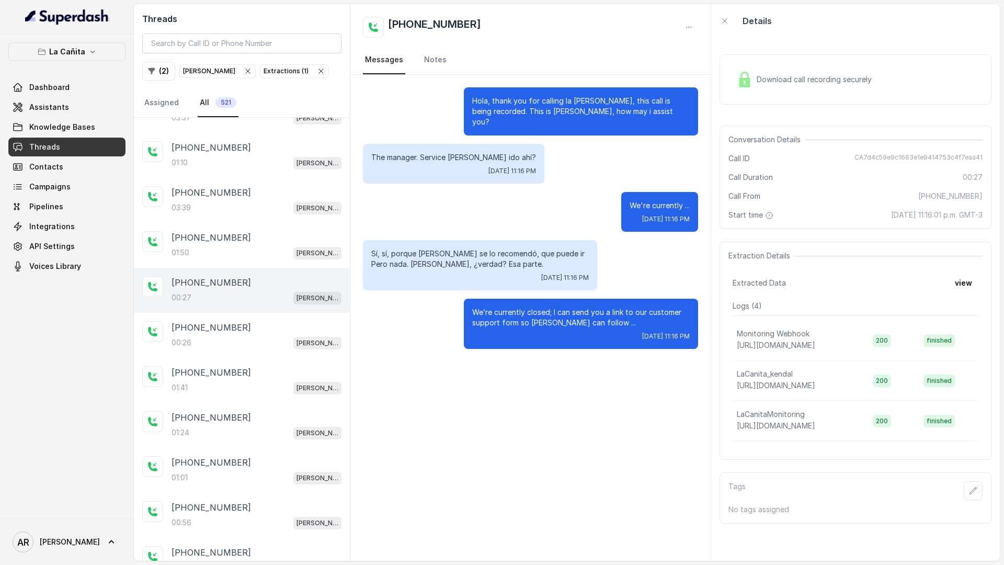
scroll to position [2734, 0]
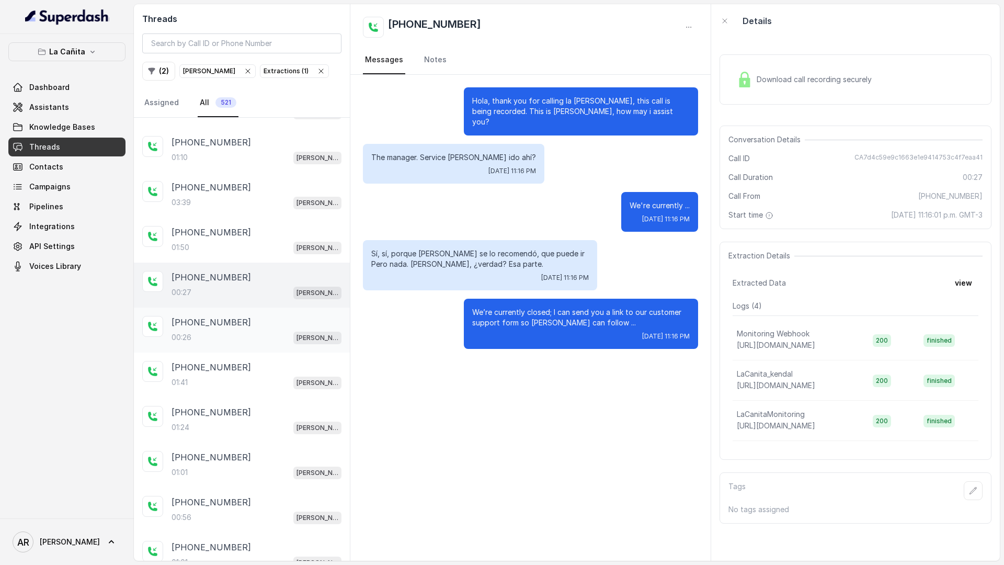
click at [246, 320] on div "[PHONE_NUMBER]" at bounding box center [257, 322] width 170 height 13
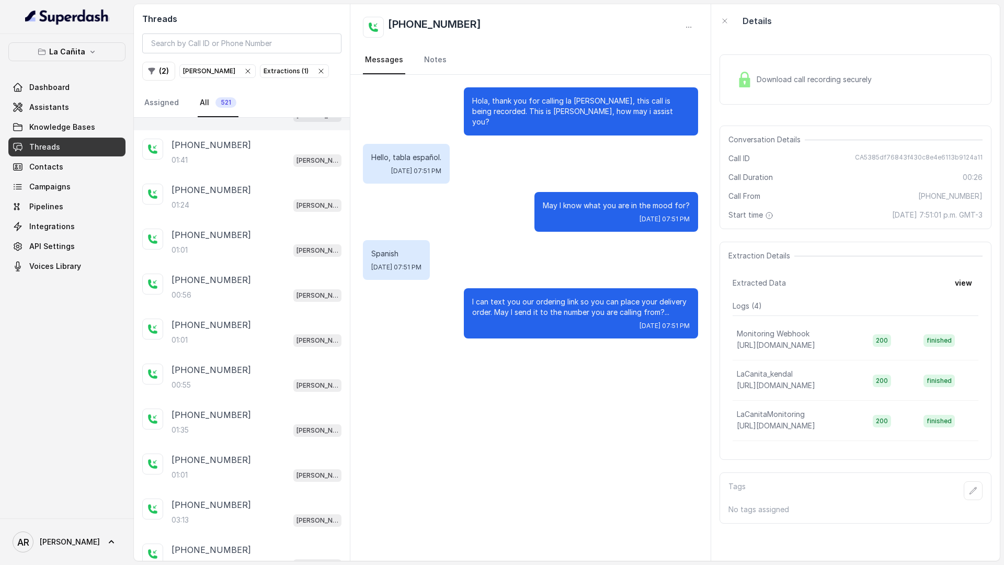
scroll to position [3166, 0]
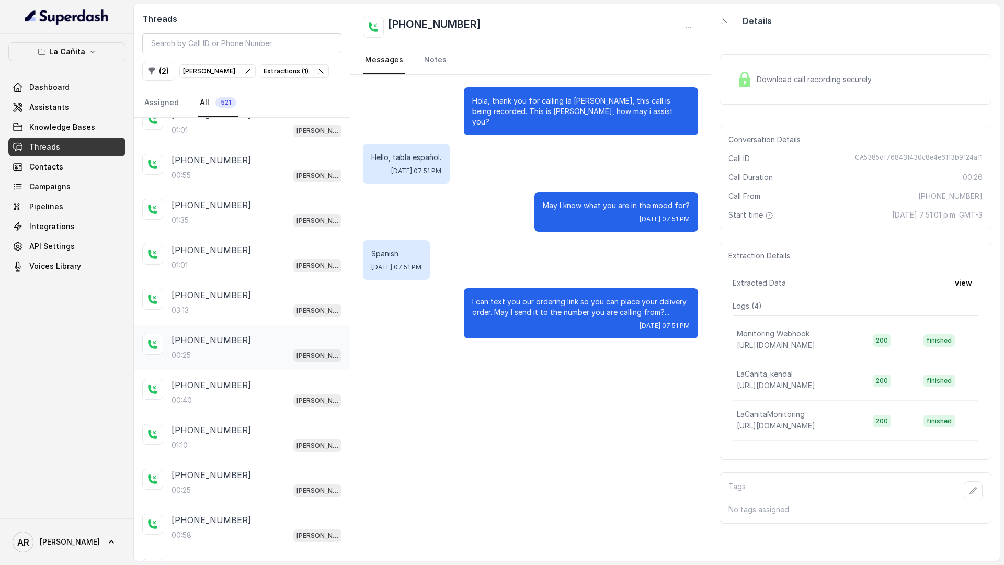
click at [241, 349] on div "00:25 [PERSON_NAME]" at bounding box center [257, 355] width 170 height 14
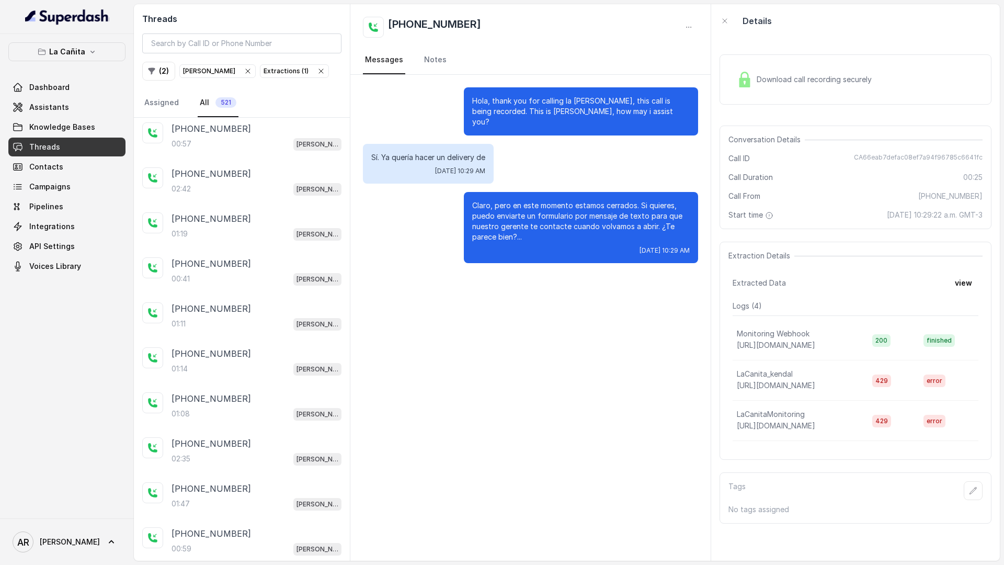
scroll to position [3963, 0]
click at [288, 78] on div "( 2 ) [PERSON_NAME] Extractions ( 1 )" at bounding box center [241, 71] width 199 height 19
click at [319, 70] on icon "button" at bounding box center [321, 71] width 4 height 4
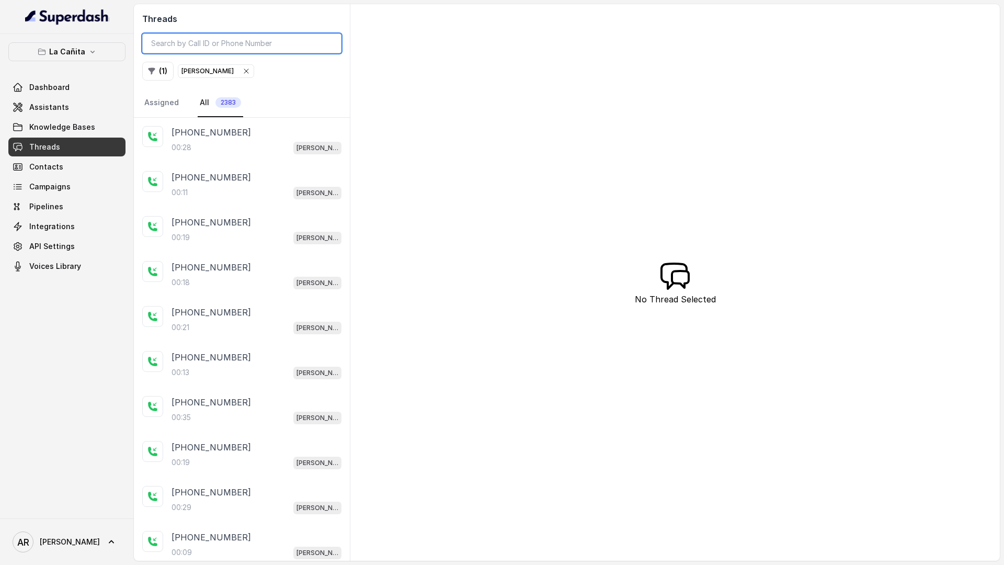
click at [200, 45] on input "search" at bounding box center [241, 43] width 199 height 20
click at [148, 61] on div "Threads ( 1 ) [PERSON_NAME] Assigned All 2383" at bounding box center [242, 61] width 216 height 114
click at [154, 72] on icon "button" at bounding box center [152, 71] width 8 height 8
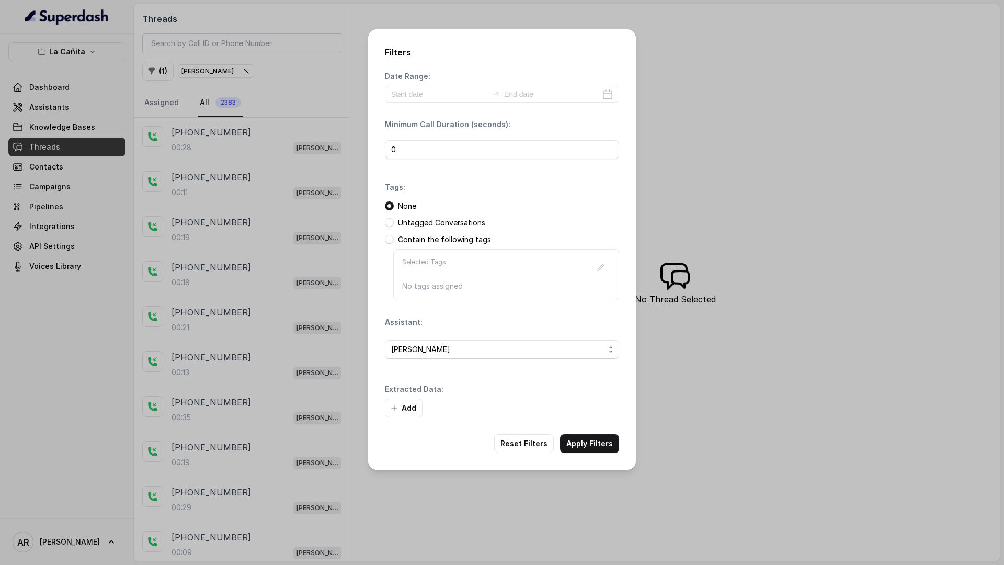
click at [447, 358] on div "[PERSON_NAME]" at bounding box center [502, 350] width 234 height 36
click at [415, 395] on div "Extracted Data: Add" at bounding box center [502, 400] width 234 height 33
click at [411, 411] on button "Add" at bounding box center [404, 408] width 38 height 19
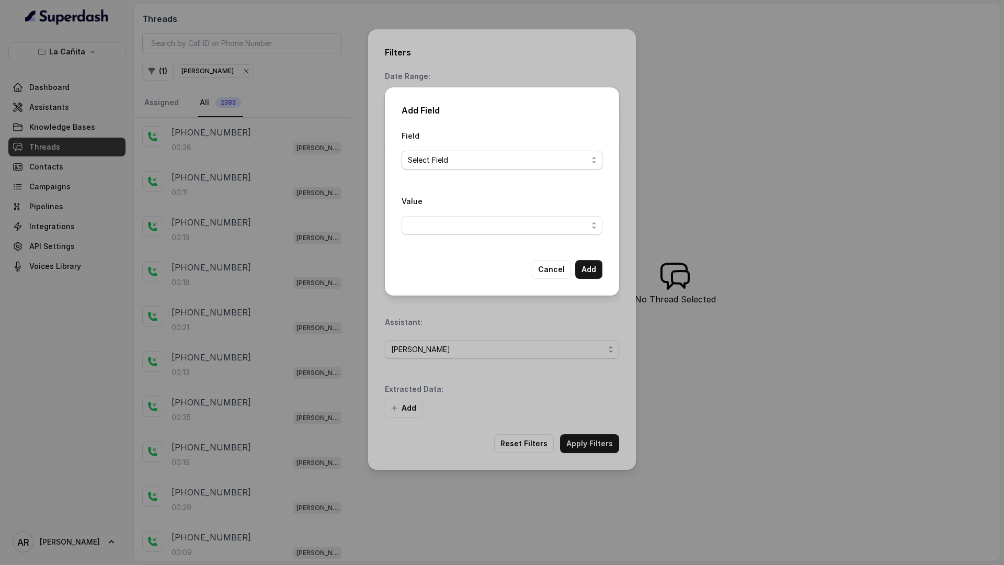
click at [512, 151] on button "Select Field" at bounding box center [502, 160] width 201 height 19
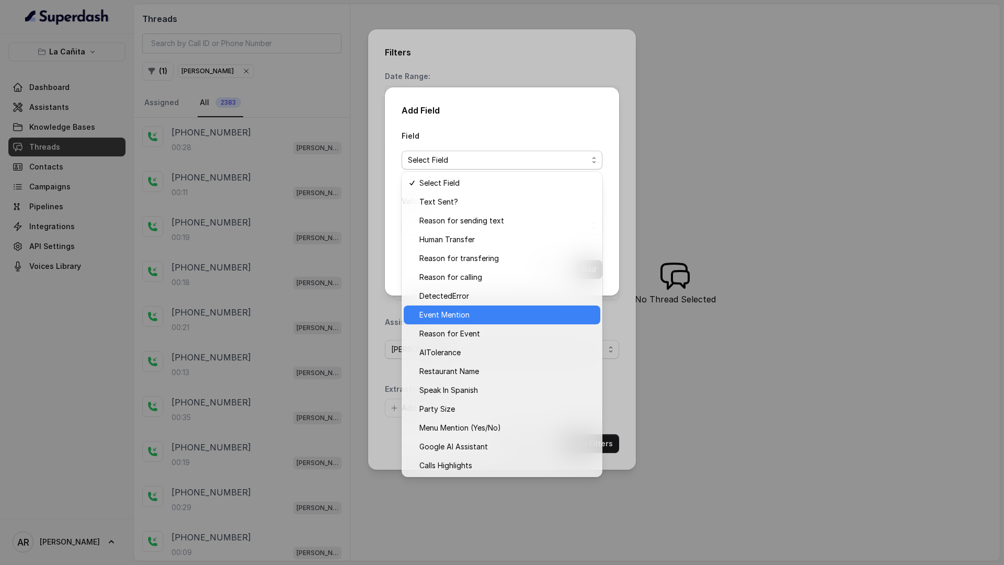
click at [501, 311] on span "Event Mention" at bounding box center [507, 315] width 175 height 13
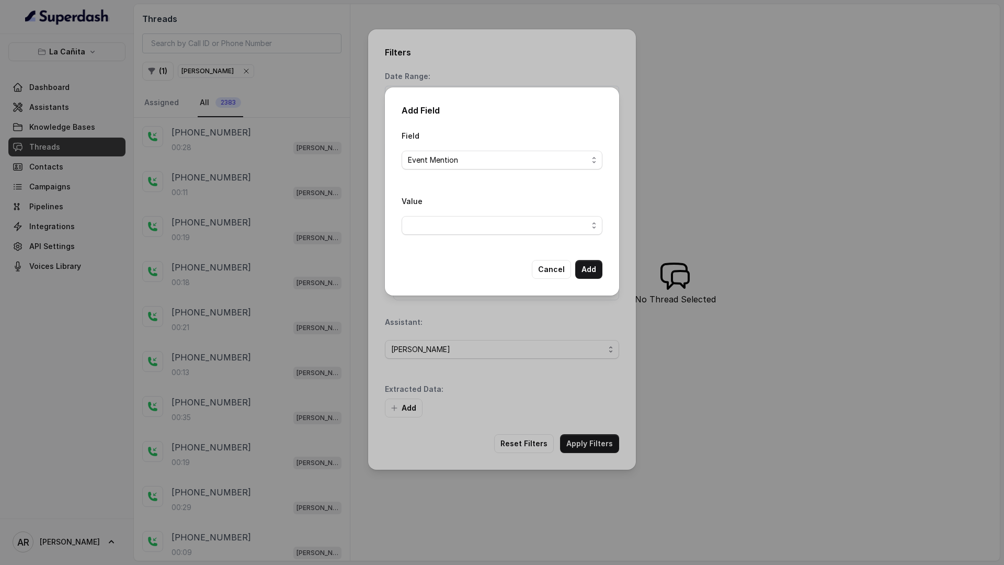
click at [515, 239] on div "Value" at bounding box center [502, 219] width 201 height 49
click at [512, 225] on span "button" at bounding box center [502, 225] width 201 height 19
click at [502, 269] on span "Yes" at bounding box center [507, 267] width 175 height 13
click at [595, 276] on button "Add" at bounding box center [588, 269] width 27 height 19
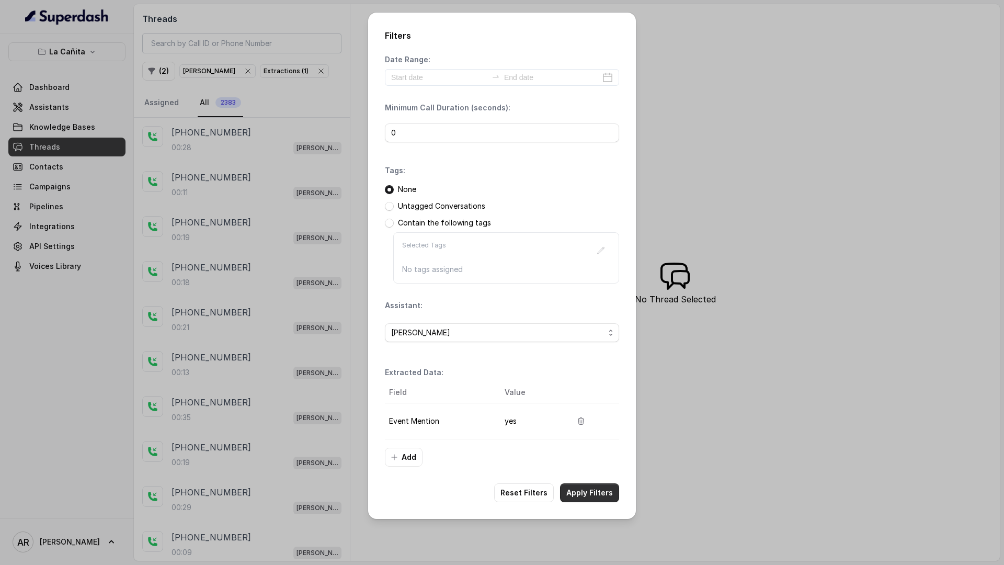
click at [575, 494] on button "Apply Filters" at bounding box center [589, 492] width 59 height 19
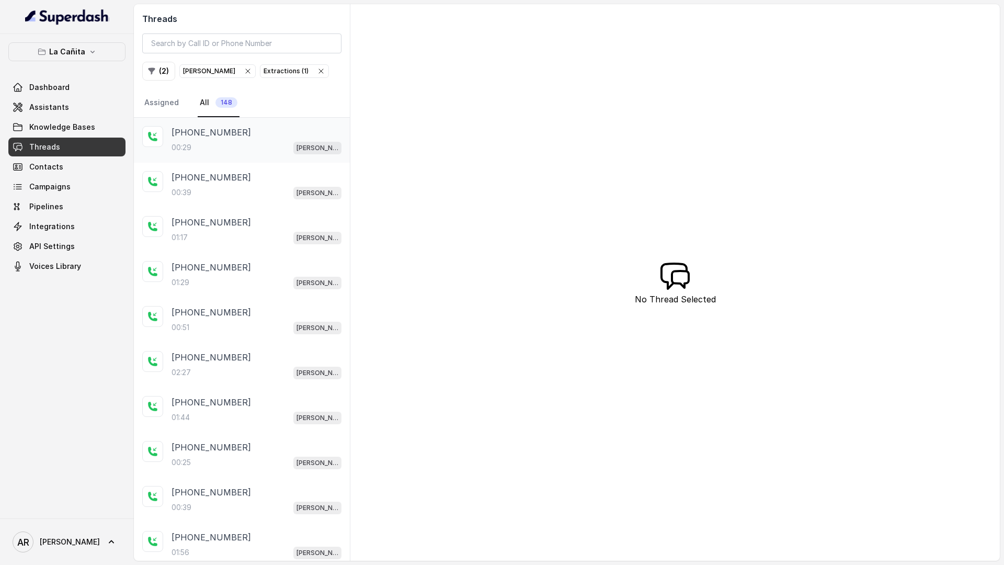
click at [269, 157] on div "[PHONE_NUMBER]:29 [PERSON_NAME]" at bounding box center [242, 140] width 216 height 45
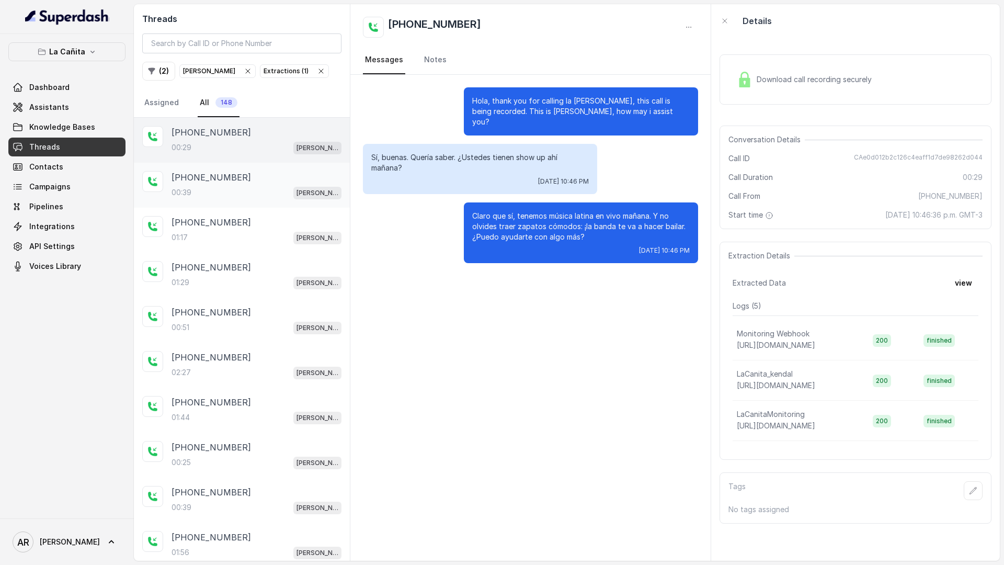
click at [264, 195] on div "00:39 [PERSON_NAME]" at bounding box center [257, 193] width 170 height 14
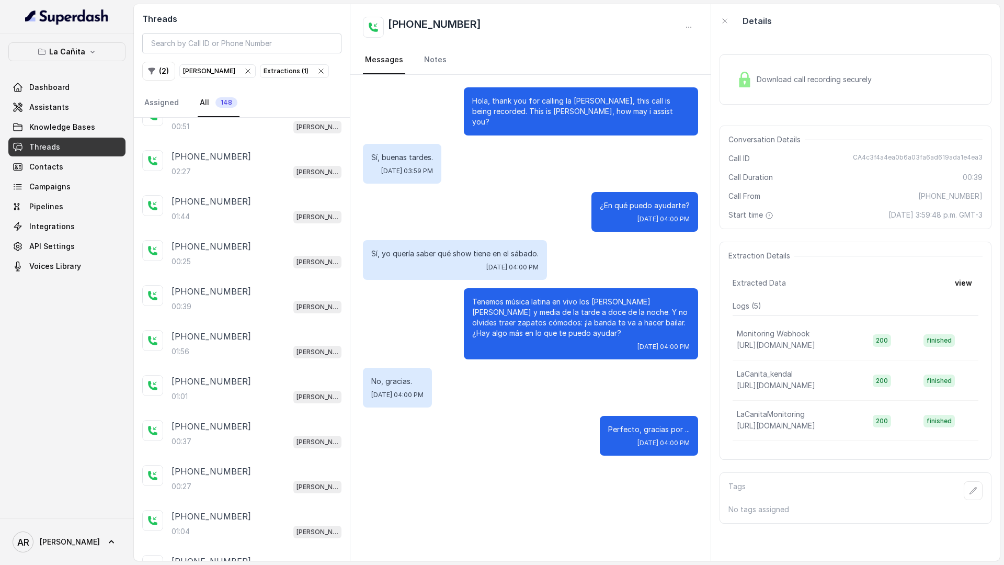
scroll to position [217, 0]
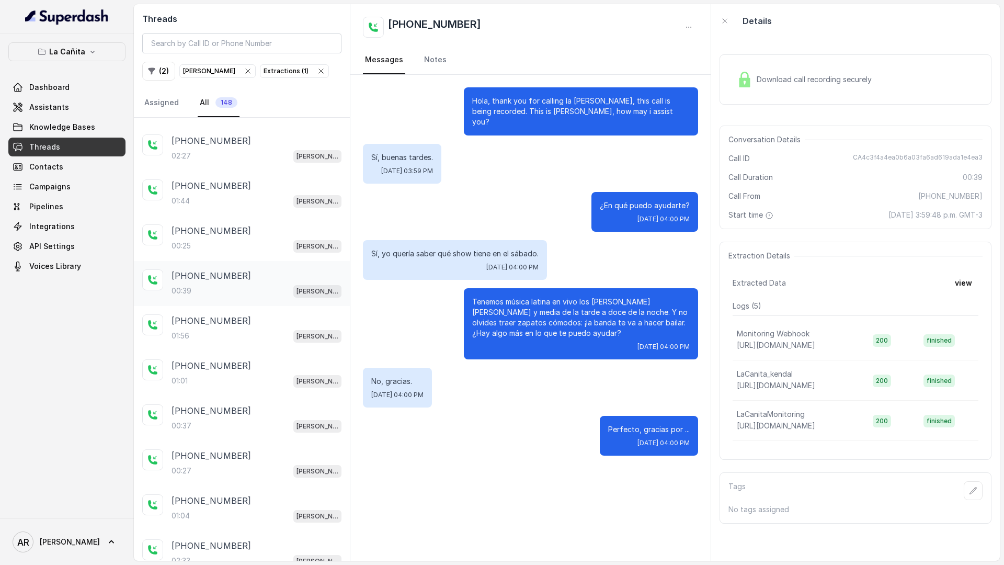
click at [249, 297] on div "00:39 [PERSON_NAME]" at bounding box center [257, 291] width 170 height 14
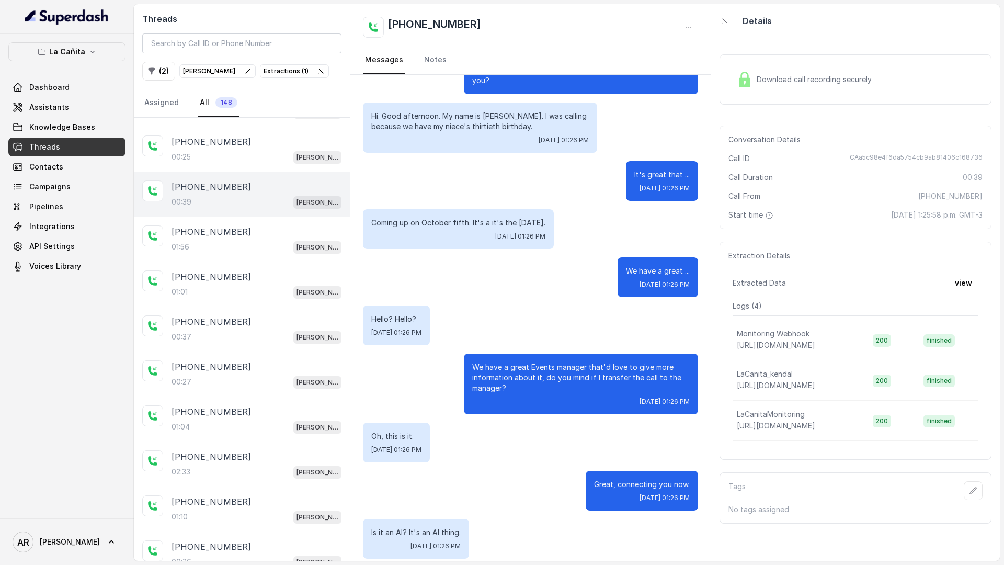
scroll to position [323, 0]
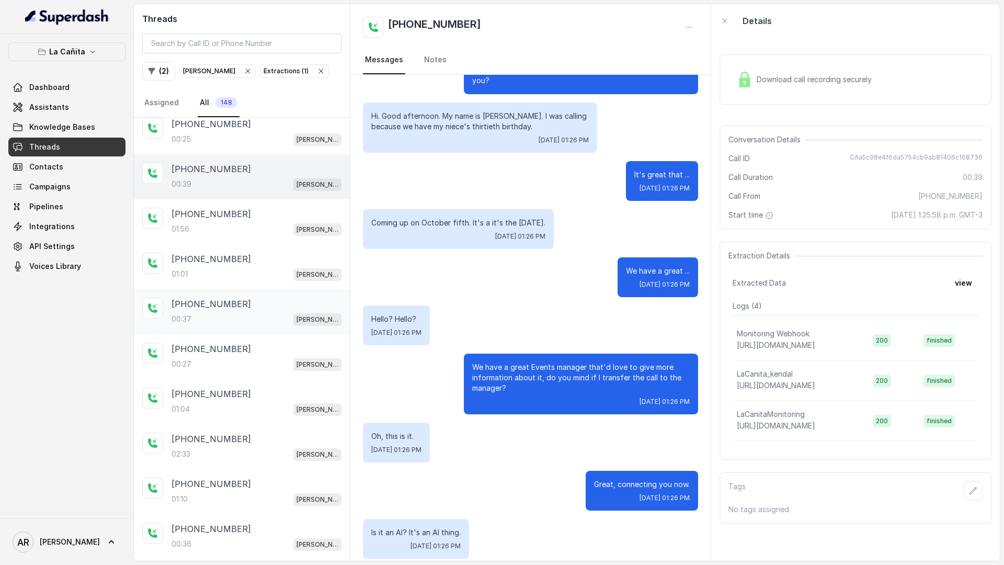
click at [247, 314] on div "00:37 [PERSON_NAME]" at bounding box center [257, 319] width 170 height 14
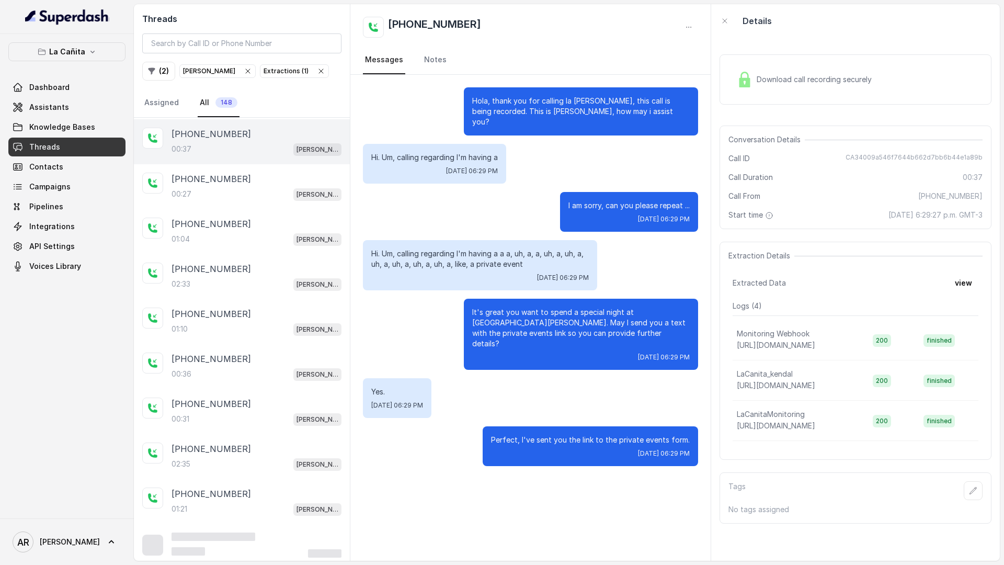
scroll to position [499, 0]
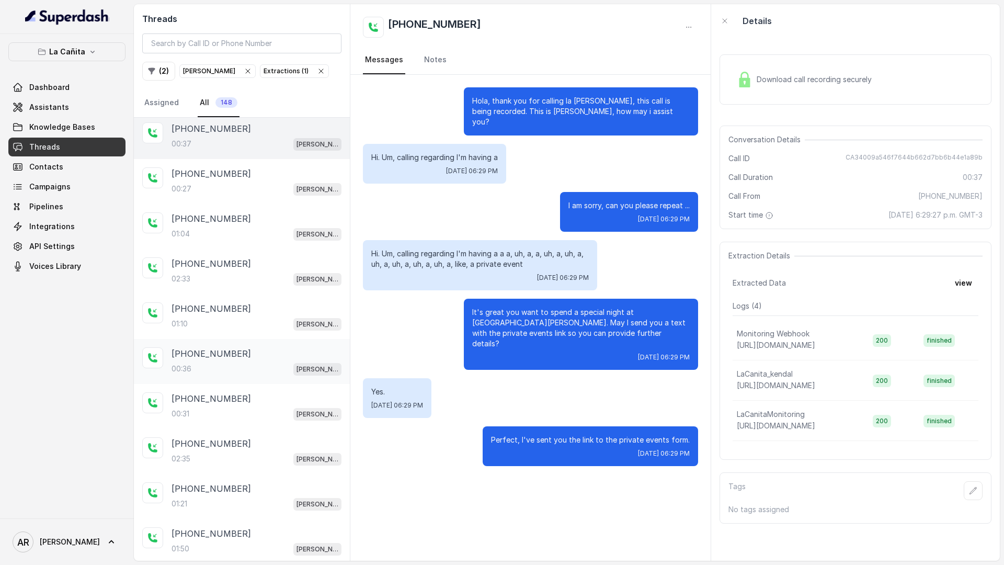
click at [229, 344] on div "[PHONE_NUMBER]:36 [PERSON_NAME]" at bounding box center [242, 361] width 216 height 45
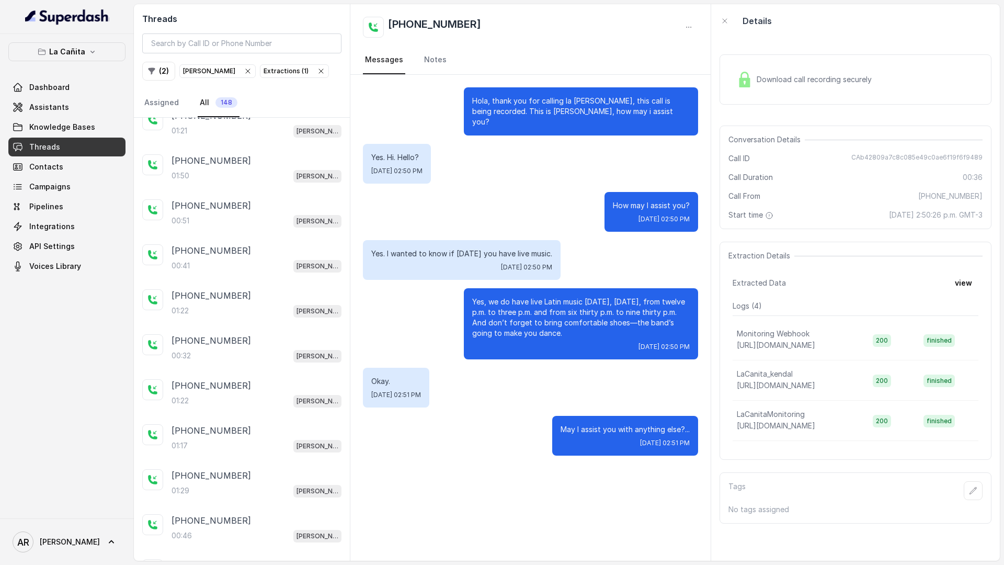
scroll to position [933, 0]
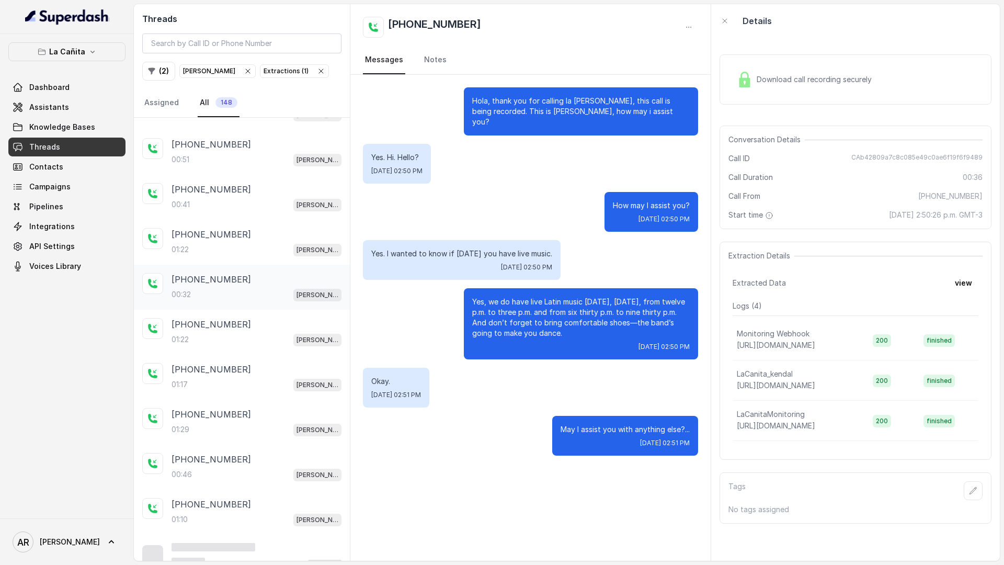
click at [277, 276] on div "[PHONE_NUMBER]" at bounding box center [257, 279] width 170 height 13
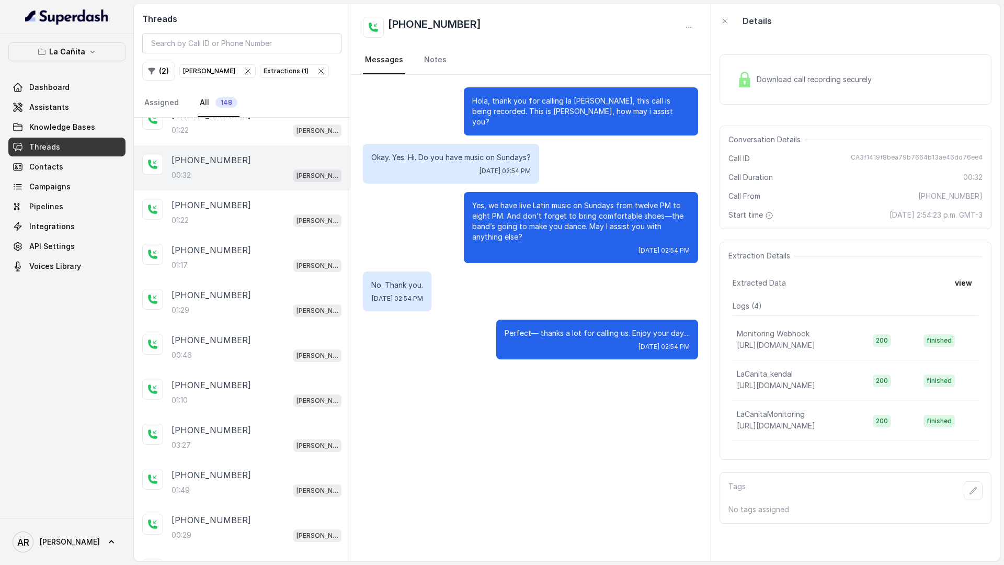
scroll to position [1095, 0]
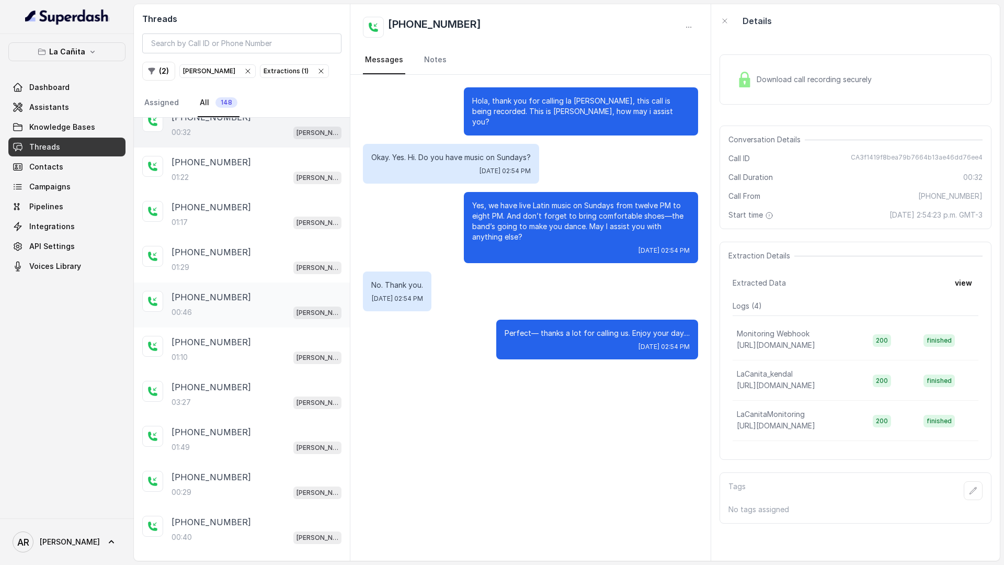
click at [262, 304] on div "[PHONE_NUMBER]:46 [PERSON_NAME]" at bounding box center [257, 305] width 170 height 28
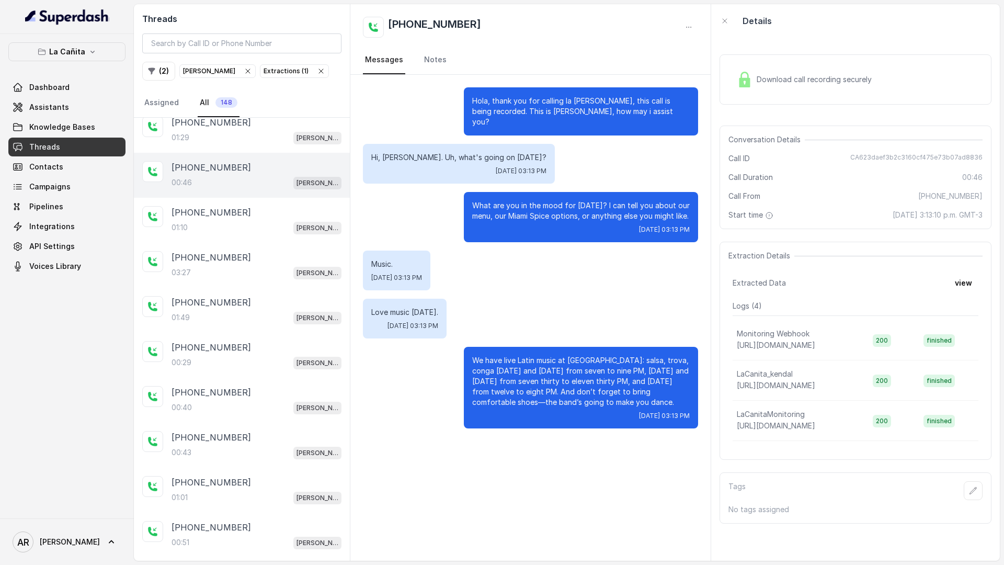
scroll to position [1338, 0]
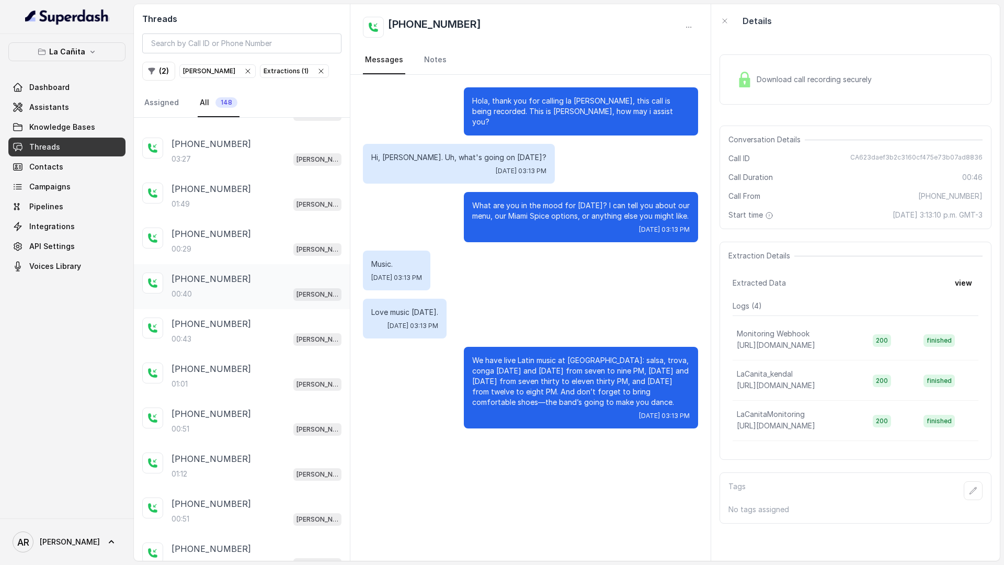
click at [273, 276] on div "[PHONE_NUMBER]" at bounding box center [257, 279] width 170 height 13
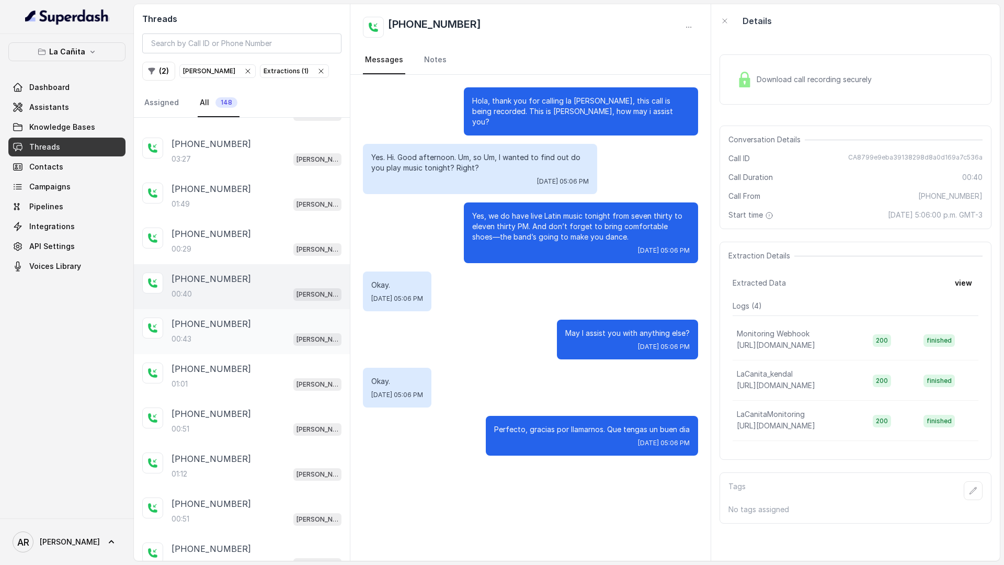
click at [257, 323] on div "[PHONE_NUMBER]" at bounding box center [257, 324] width 170 height 13
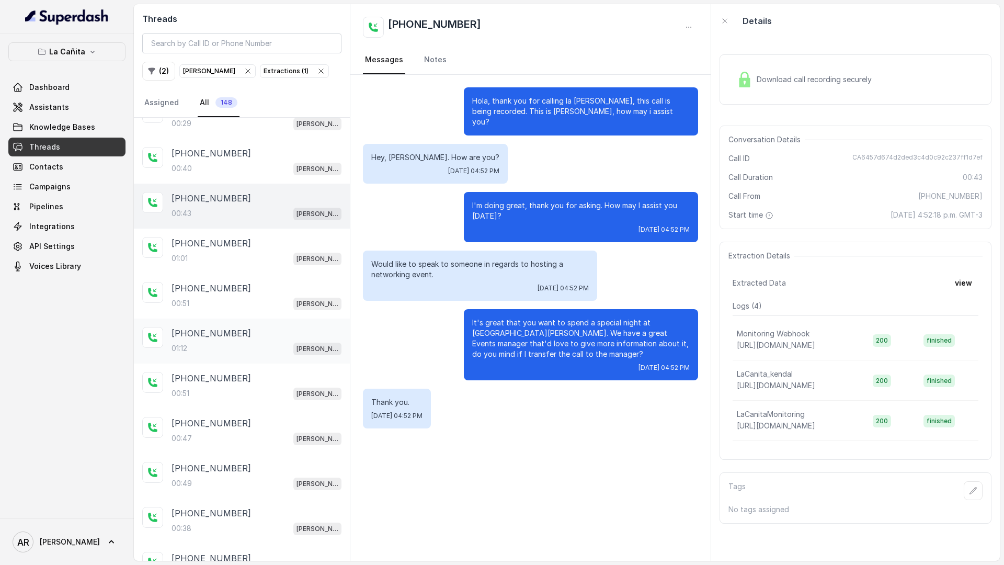
scroll to position [1468, 0]
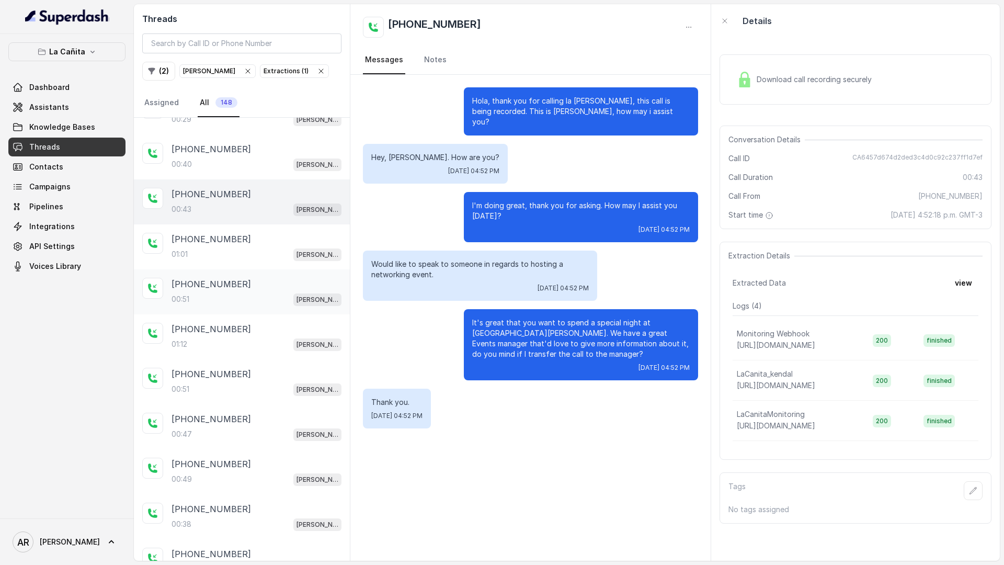
click at [258, 298] on div "00:51 [PERSON_NAME]" at bounding box center [257, 299] width 170 height 14
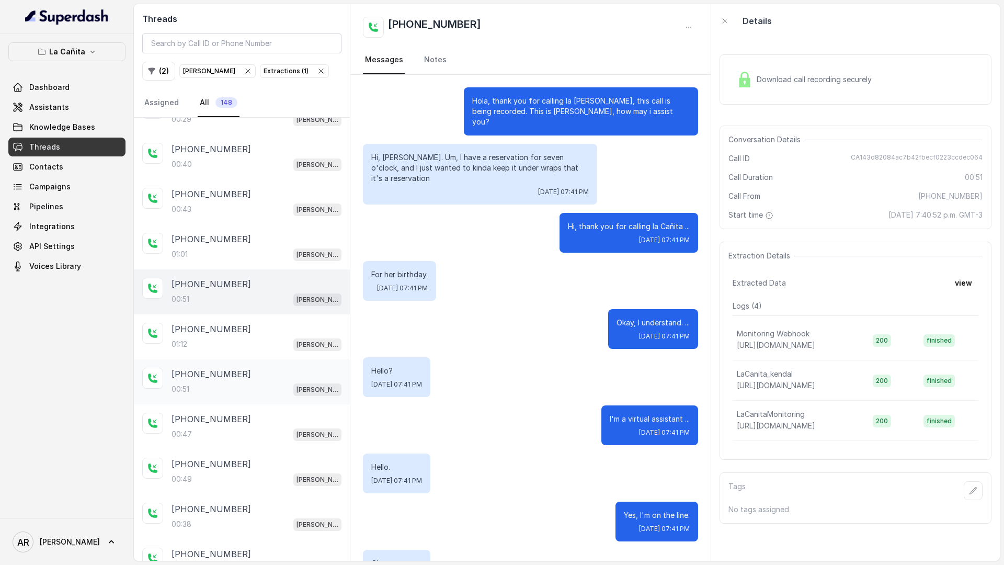
scroll to position [282, 0]
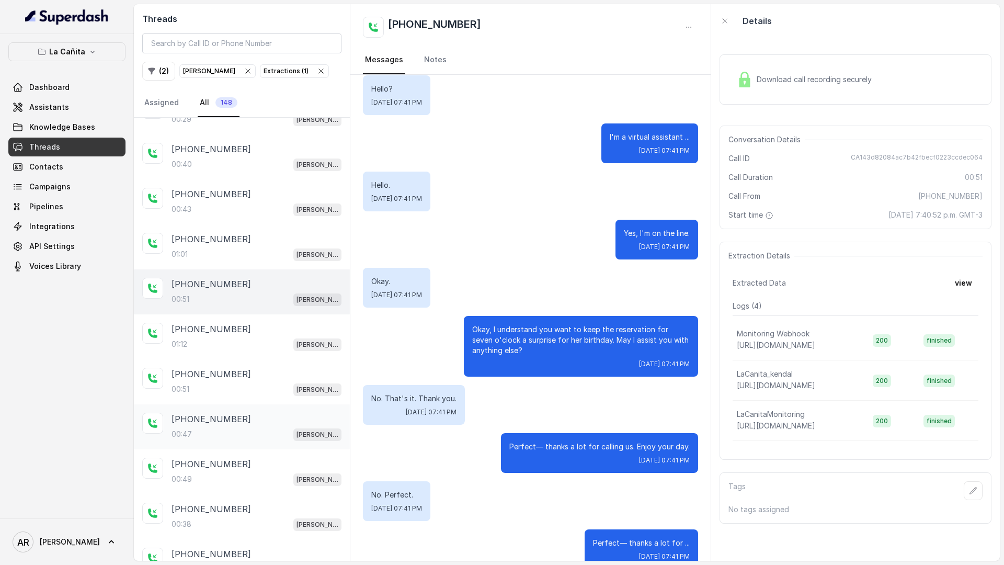
click at [223, 422] on p "[PHONE_NUMBER]" at bounding box center [212, 419] width 80 height 13
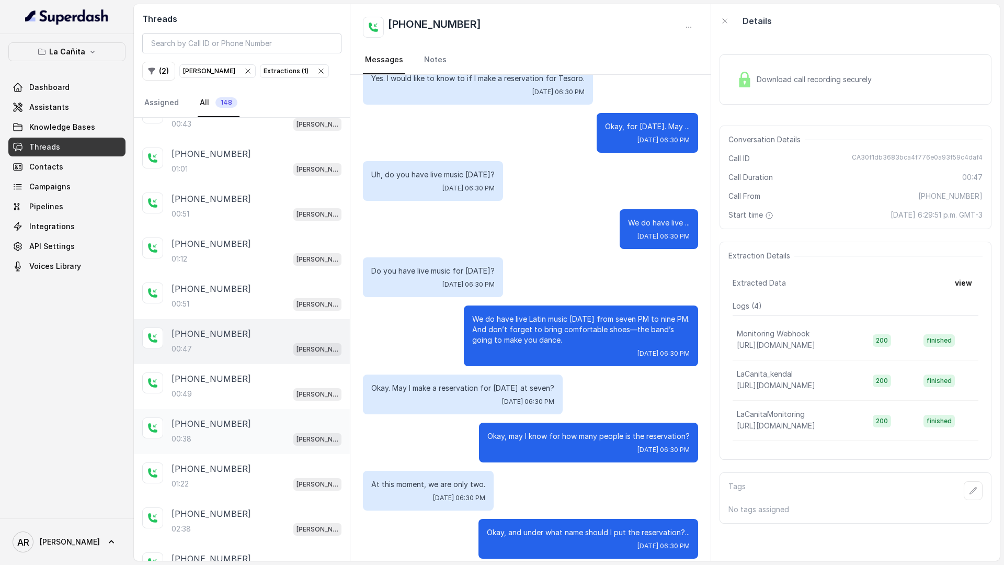
scroll to position [1625, 0]
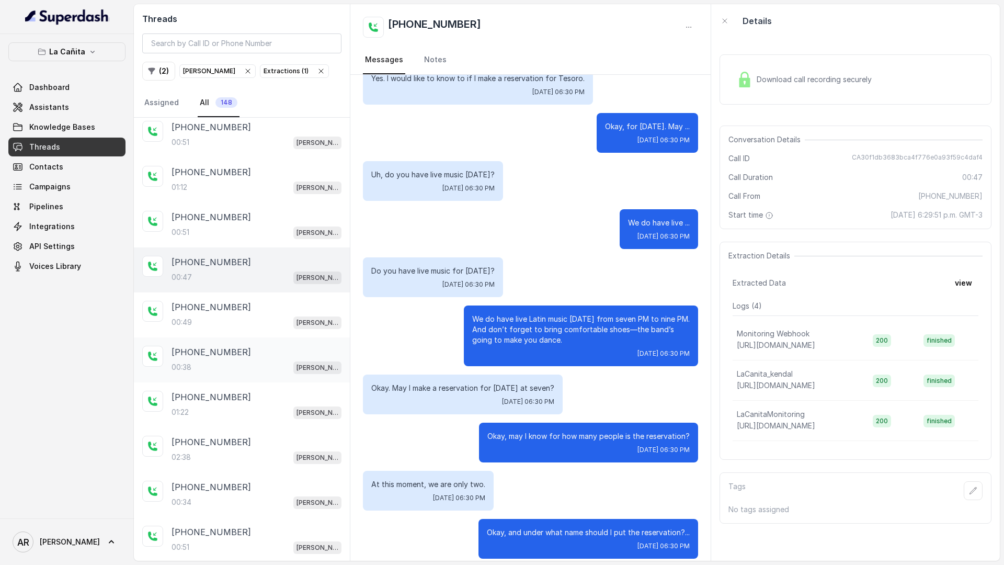
click at [245, 348] on div "[PHONE_NUMBER]" at bounding box center [257, 352] width 170 height 13
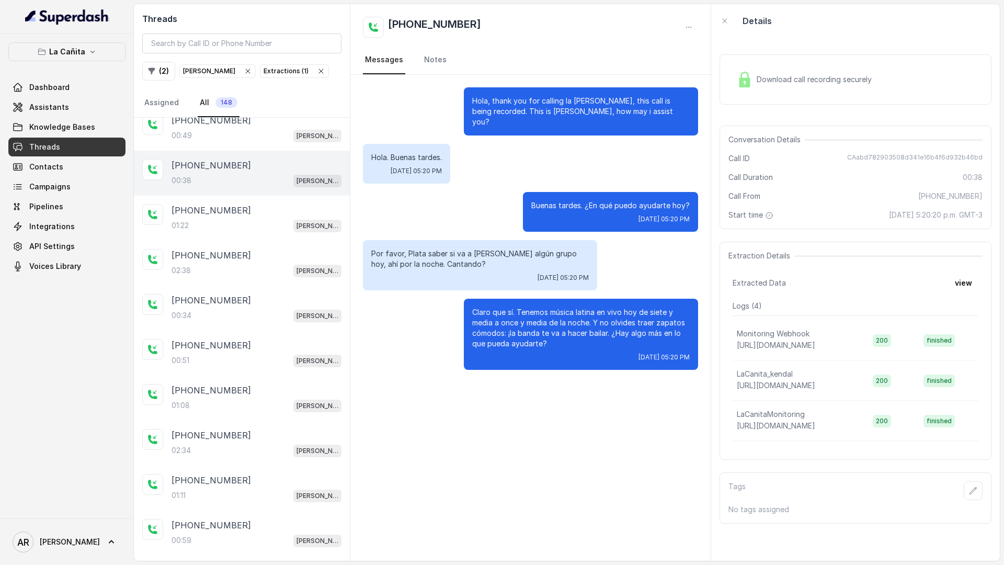
scroll to position [1848, 0]
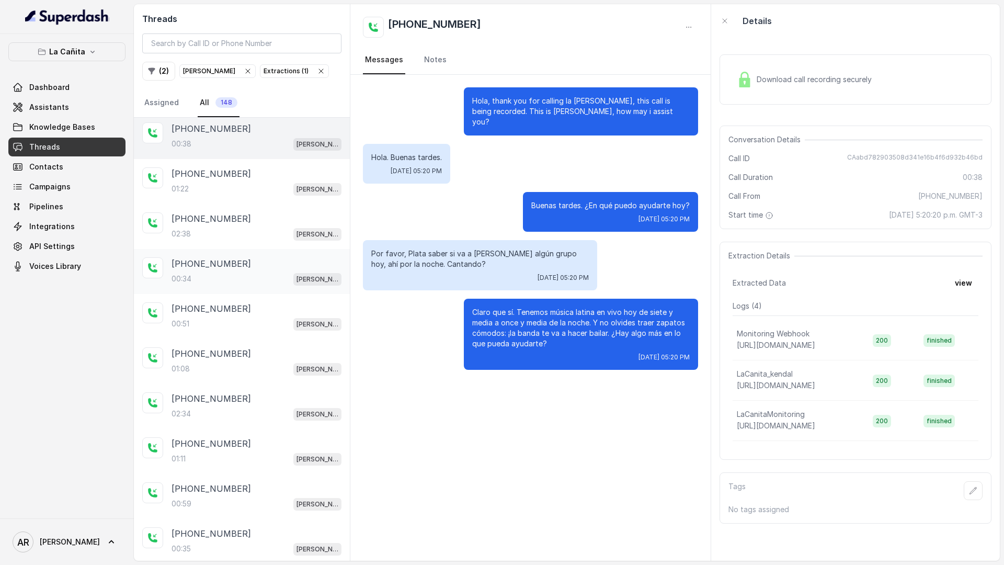
click at [253, 259] on div "[PHONE_NUMBER]" at bounding box center [257, 263] width 170 height 13
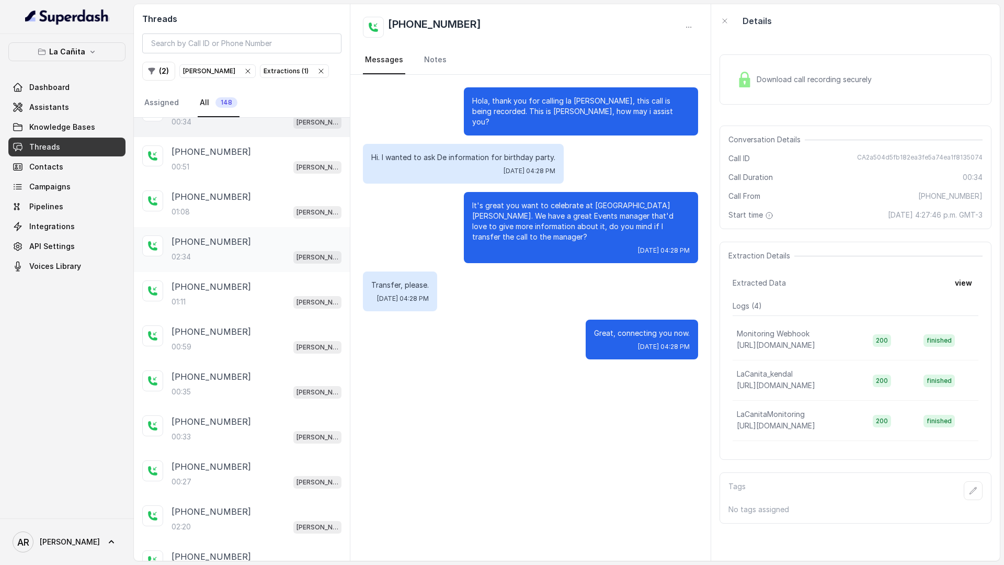
scroll to position [2159, 0]
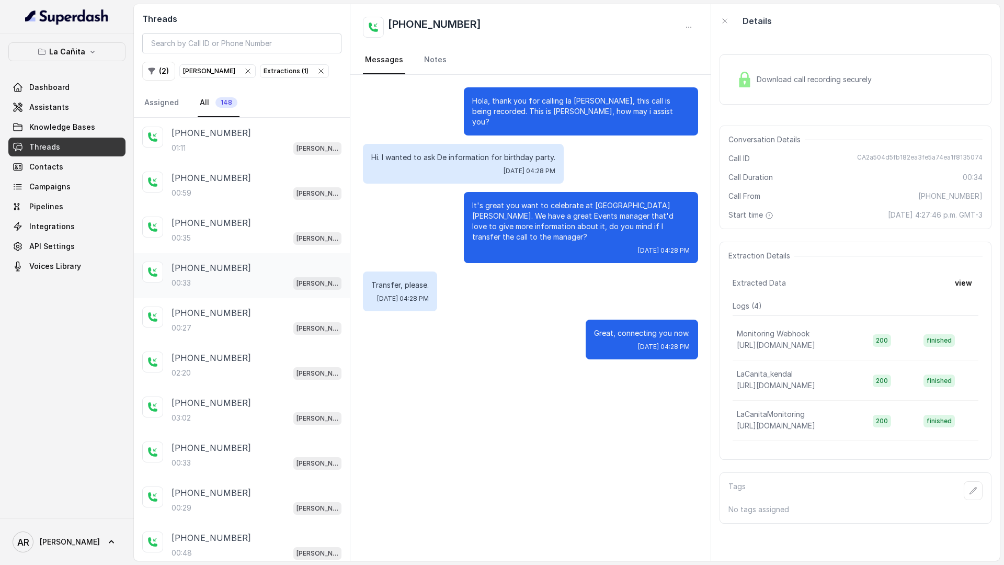
click at [279, 291] on div "[PHONE_NUMBER]:33 [PERSON_NAME]" at bounding box center [242, 275] width 216 height 45
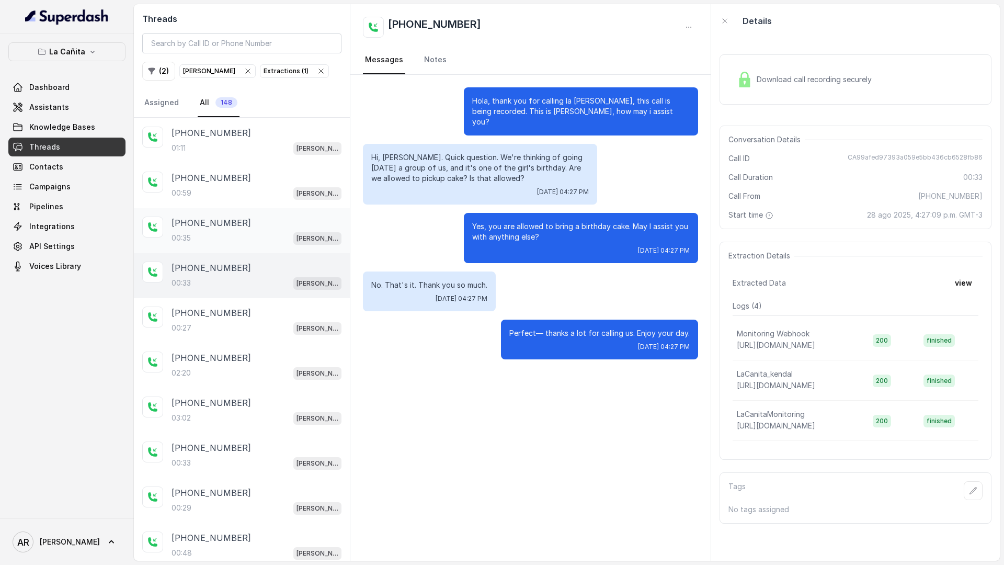
click at [267, 242] on div "00:35 [PERSON_NAME]" at bounding box center [257, 238] width 170 height 14
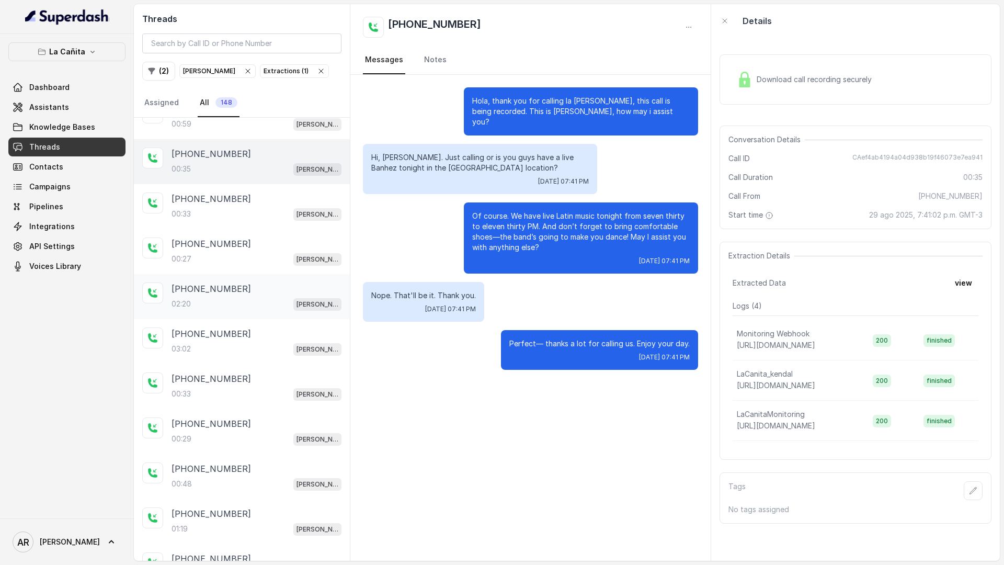
scroll to position [2298, 0]
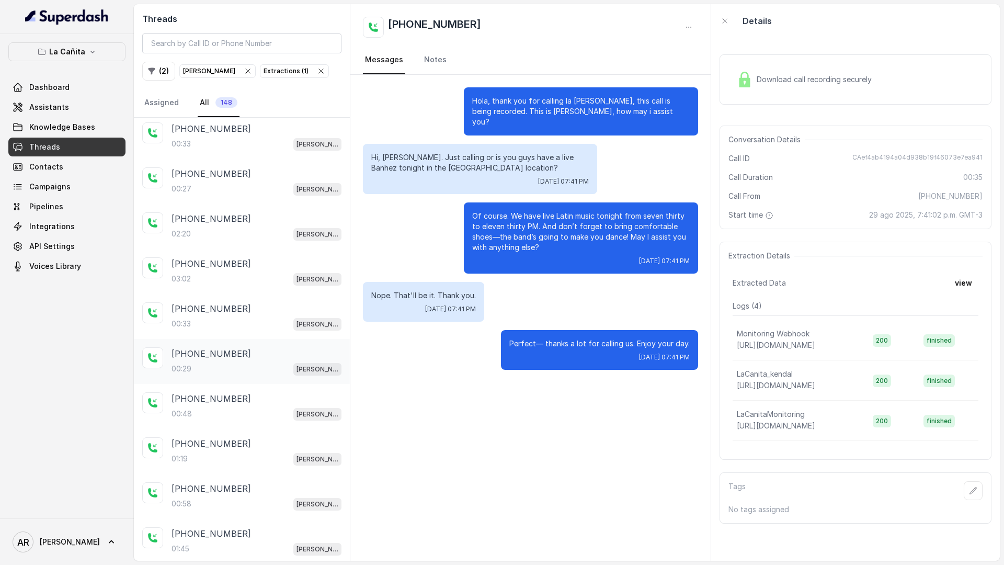
click at [255, 359] on div "[PHONE_NUMBER]" at bounding box center [257, 353] width 170 height 13
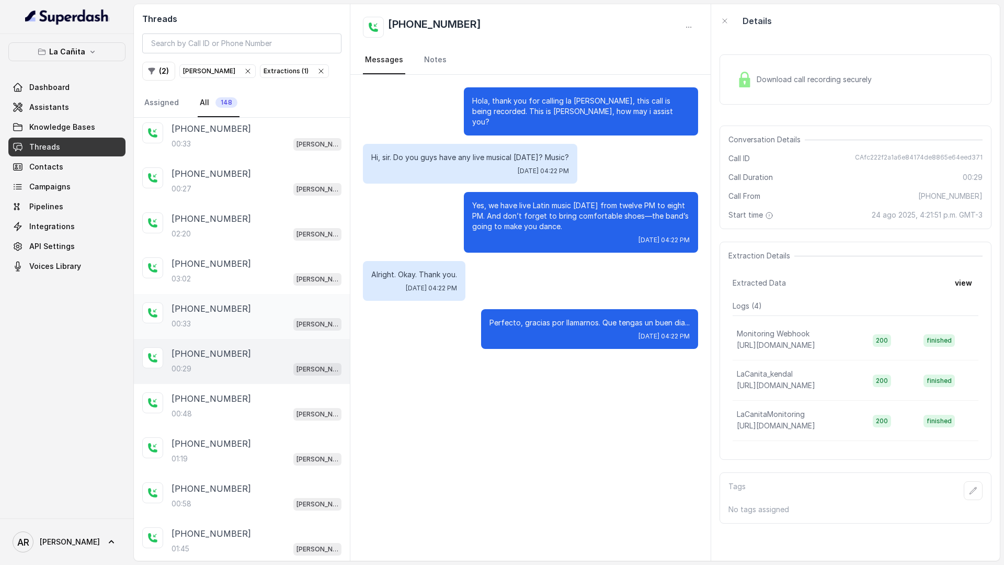
click at [256, 317] on div "00:33 [PERSON_NAME]" at bounding box center [257, 324] width 170 height 14
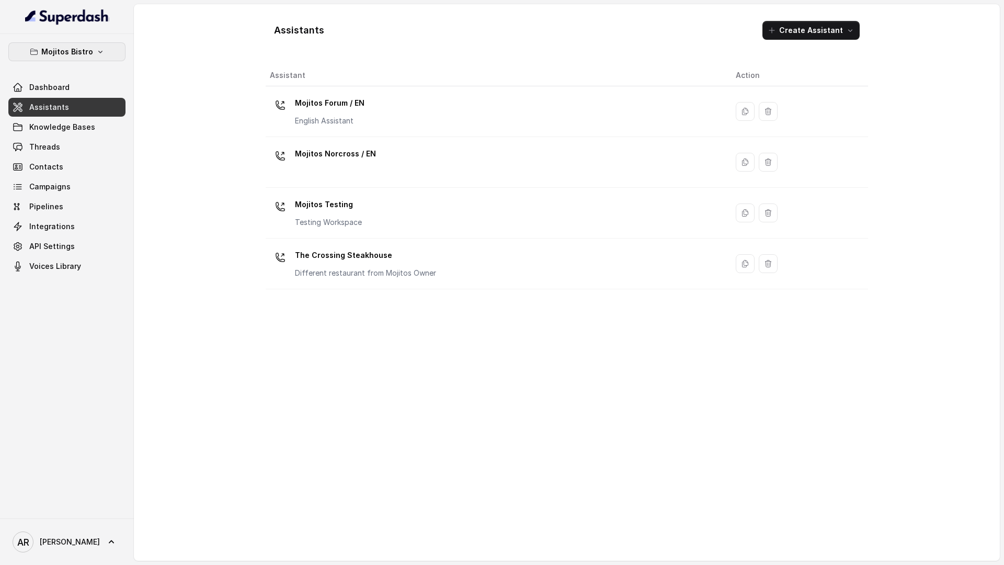
click at [87, 44] on button "Mojitos Bistro" at bounding box center [66, 51] width 117 height 19
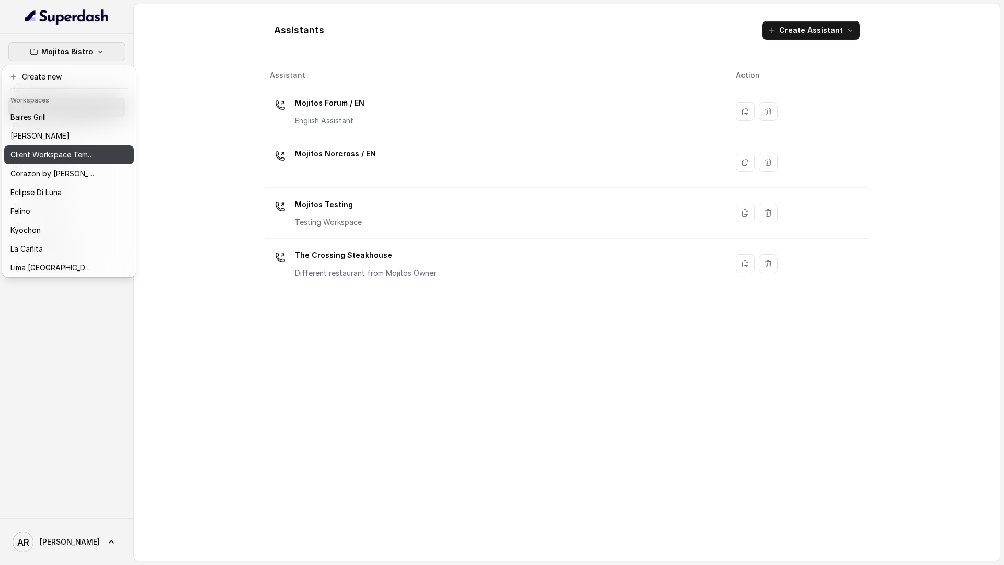
scroll to position [51, 0]
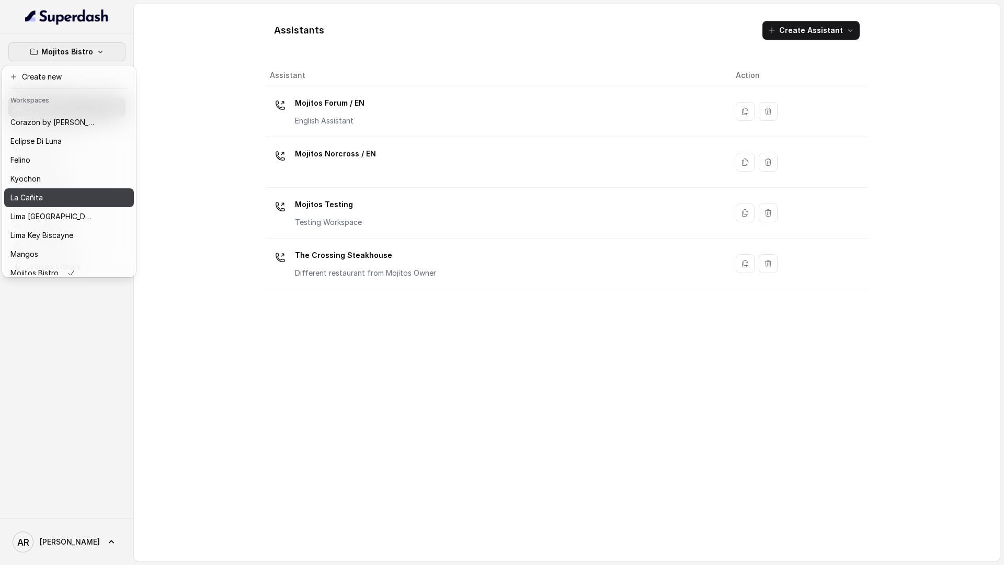
click at [73, 199] on div "La Cañita" at bounding box center [52, 197] width 84 height 13
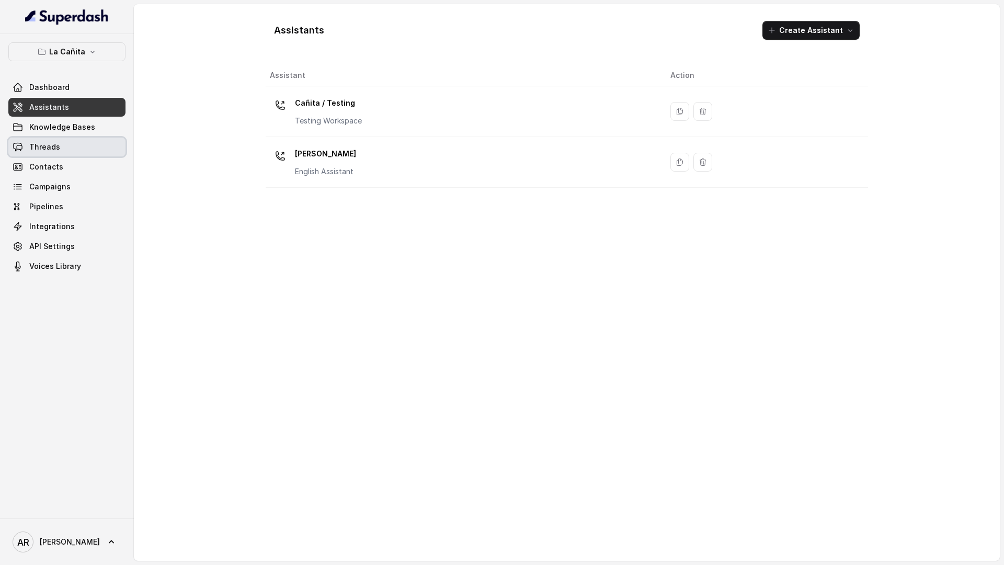
click at [83, 140] on link "Threads" at bounding box center [66, 147] width 117 height 19
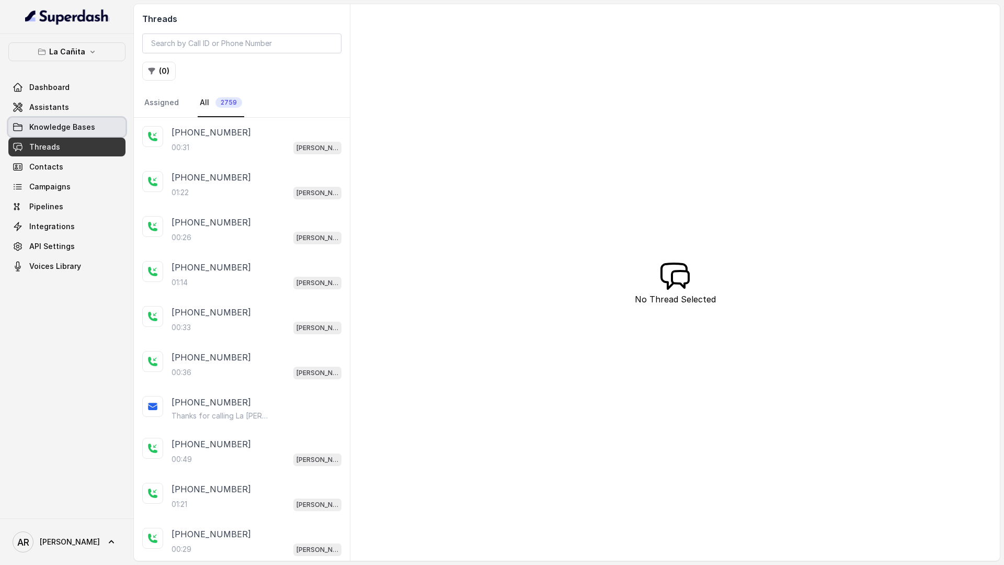
click at [96, 131] on link "Knowledge Bases" at bounding box center [66, 127] width 117 height 19
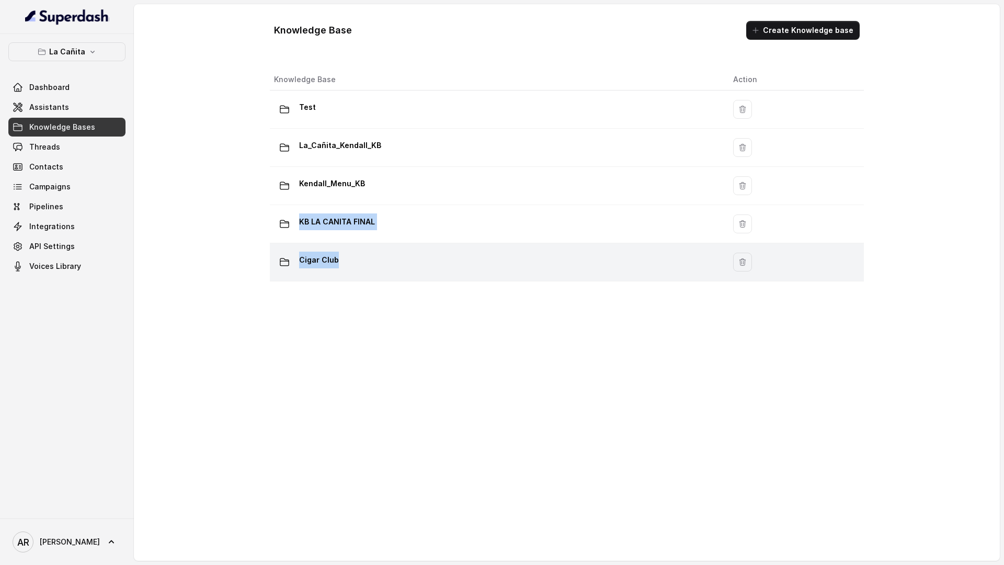
drag, startPoint x: 394, startPoint y: 189, endPoint x: 379, endPoint y: 257, distance: 69.7
click at [380, 255] on tbody "Test La_Cañita_Kendall_KB Kendall_Menu_KB KB LA CANITA FINAL Cigar Club" at bounding box center [567, 185] width 594 height 191
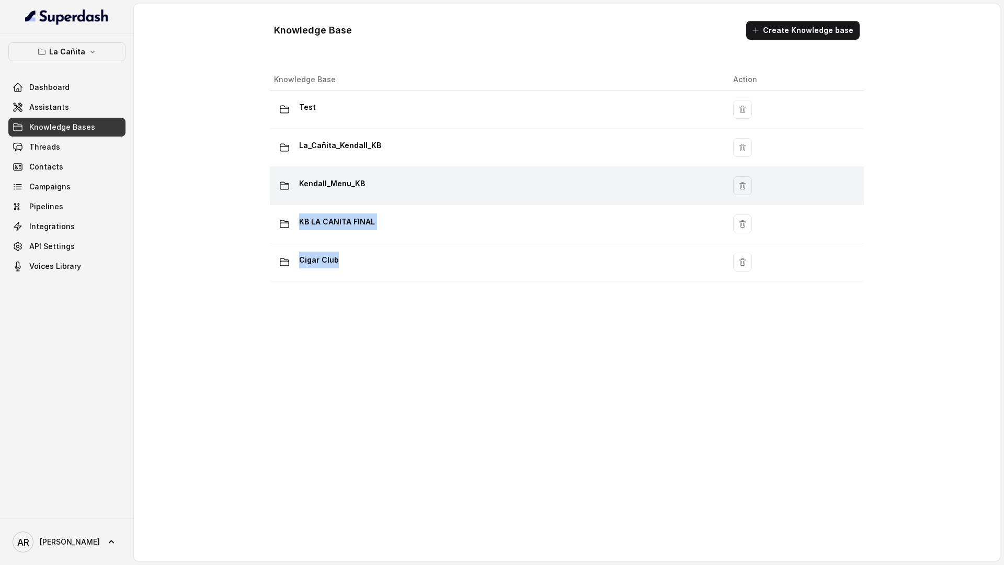
click at [380, 188] on div "Kendall_Menu_KB" at bounding box center [495, 185] width 443 height 21
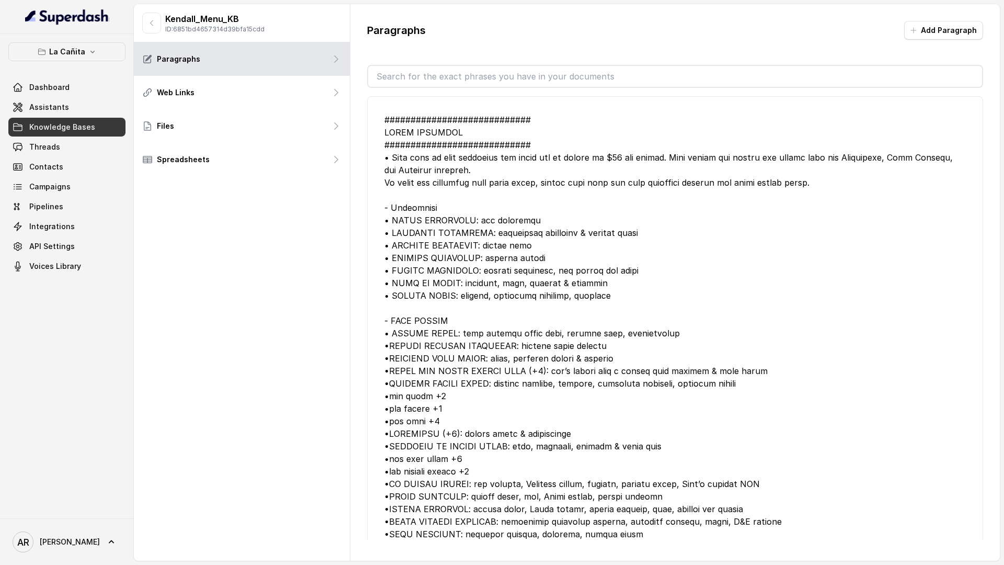
click at [636, 177] on div at bounding box center [675, 359] width 582 height 490
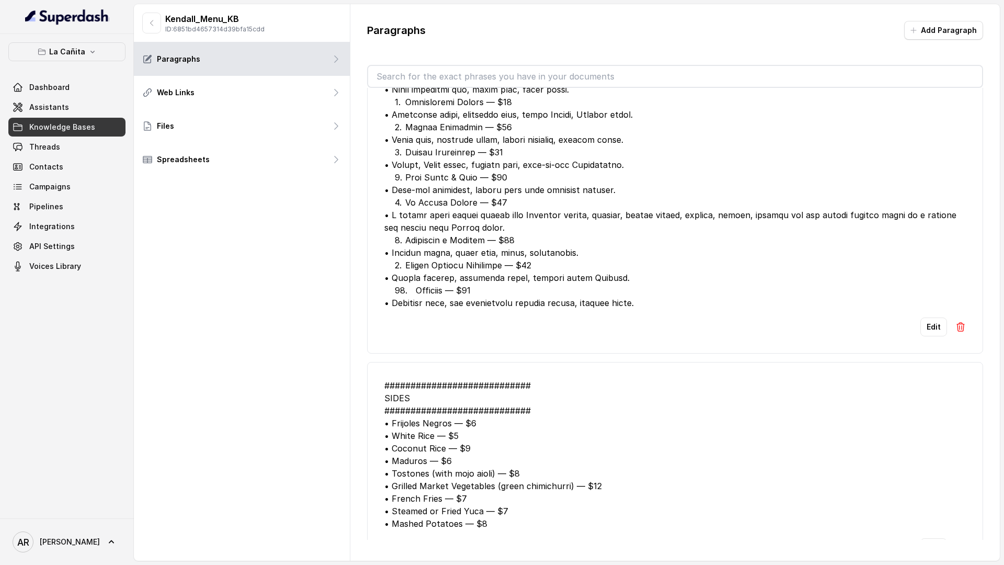
scroll to position [2574, 0]
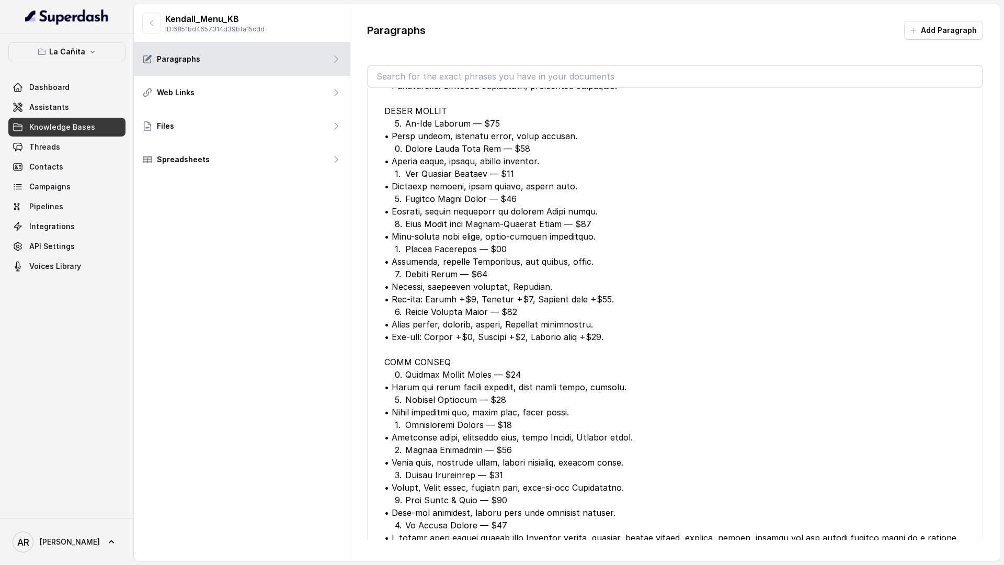
click at [76, 111] on link "Assistants" at bounding box center [66, 107] width 117 height 19
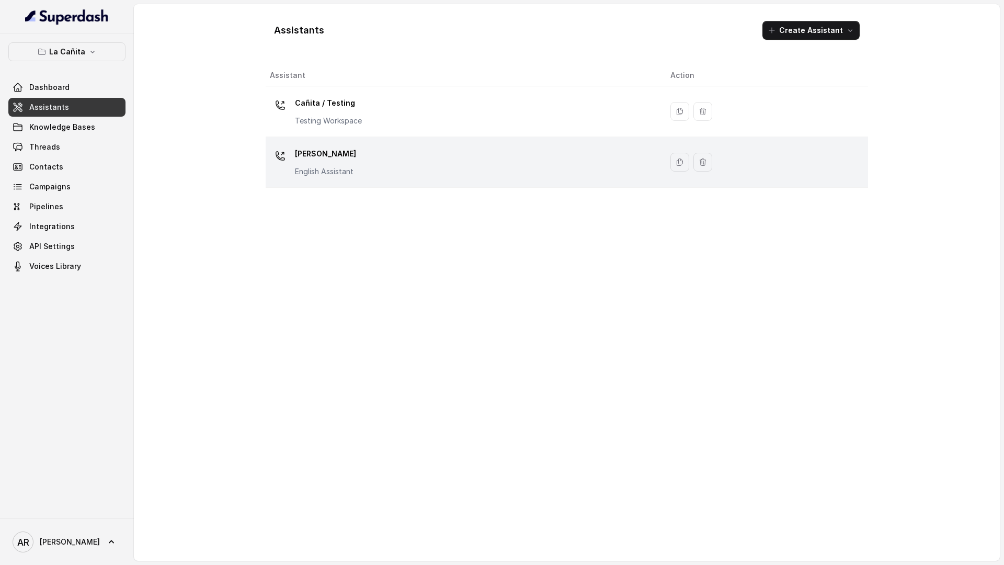
click at [369, 167] on div "Kendall English Assistant" at bounding box center [462, 161] width 384 height 33
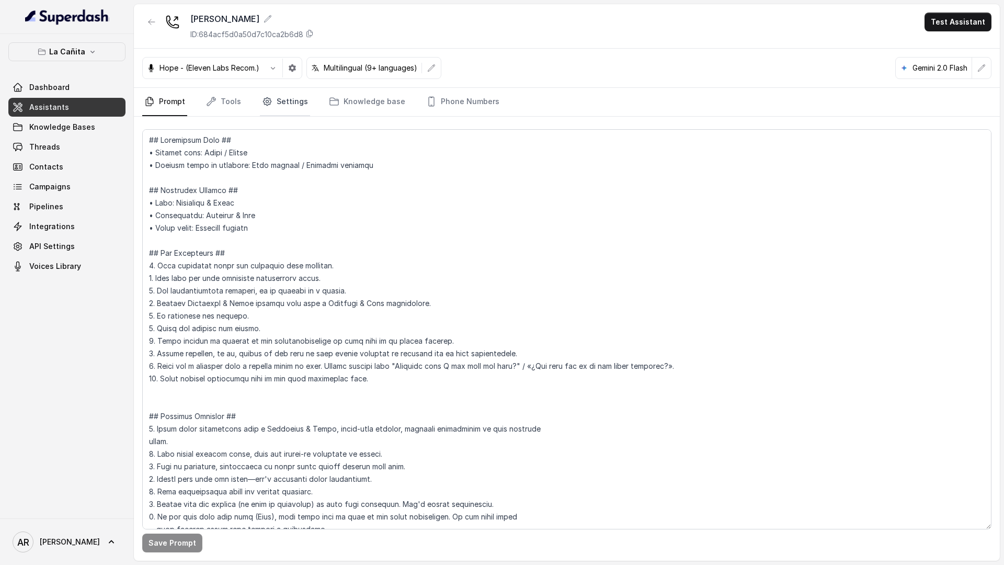
click at [275, 101] on link "Settings" at bounding box center [285, 102] width 50 height 28
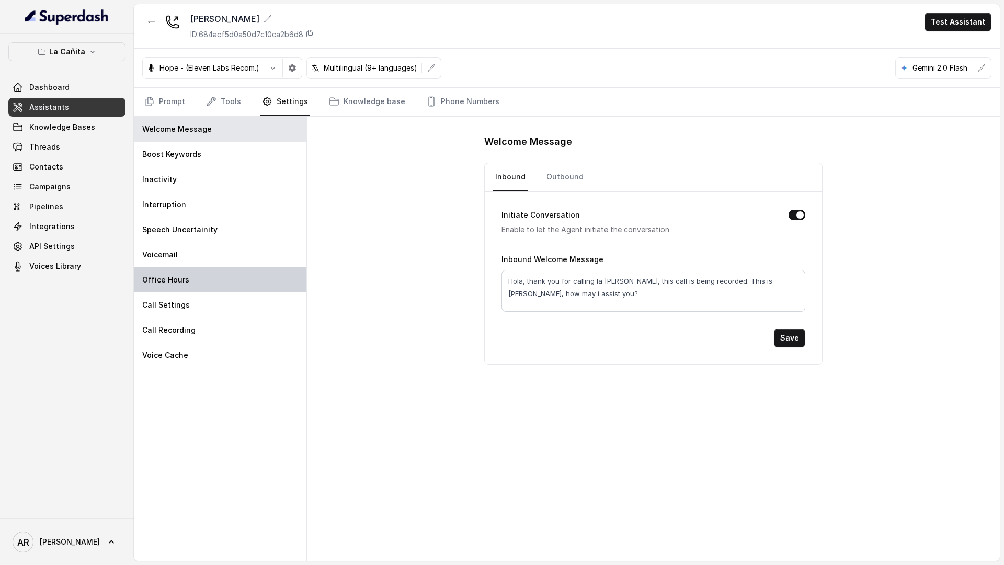
click at [223, 290] on div "Office Hours" at bounding box center [220, 279] width 173 height 25
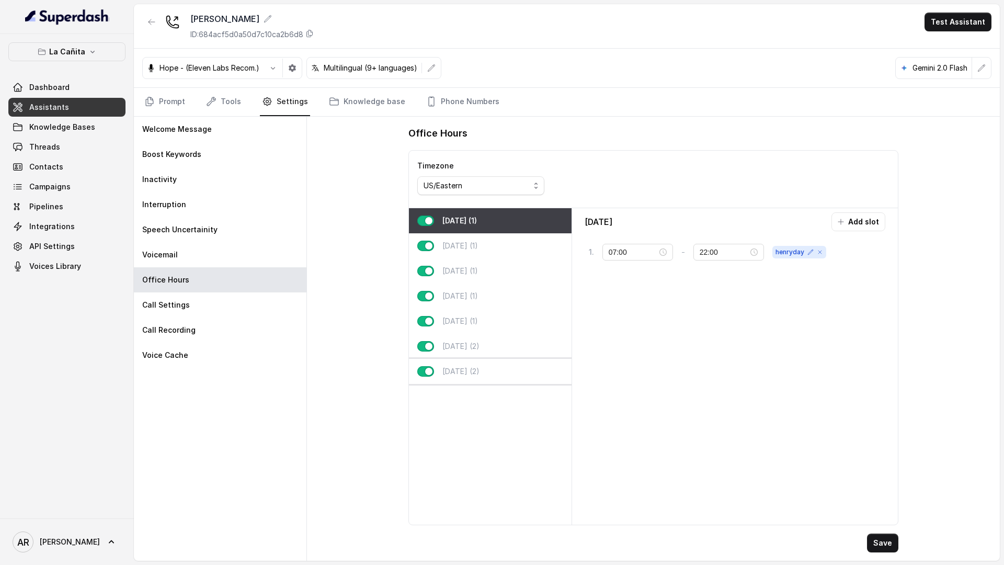
click at [480, 375] on p "Sunday (2)" at bounding box center [461, 371] width 37 height 10
type input "00:00"
type input "01:00"
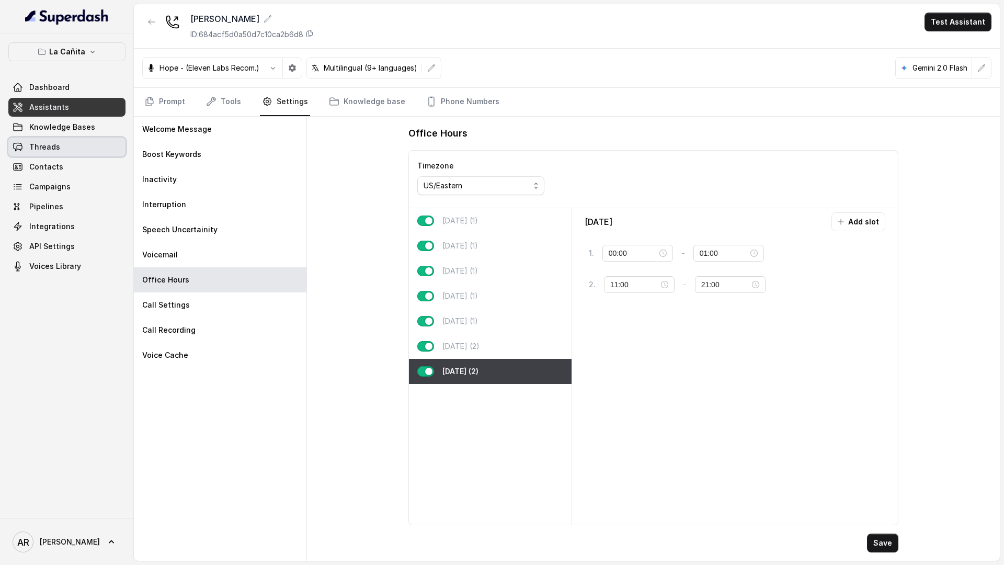
click at [87, 149] on link "Threads" at bounding box center [66, 147] width 117 height 19
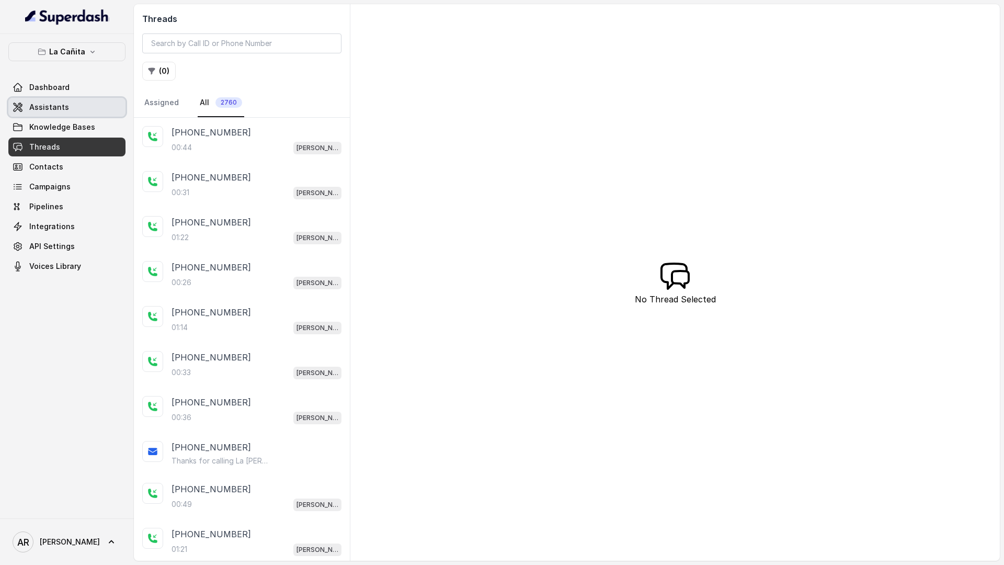
click at [96, 112] on link "Assistants" at bounding box center [66, 107] width 117 height 19
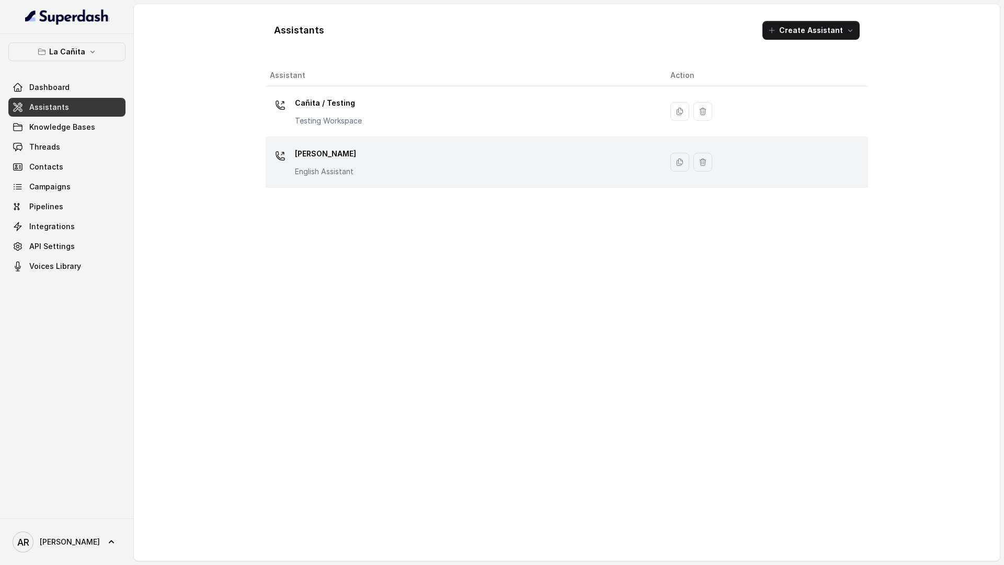
click at [364, 178] on div "Kendall English Assistant" at bounding box center [462, 161] width 384 height 33
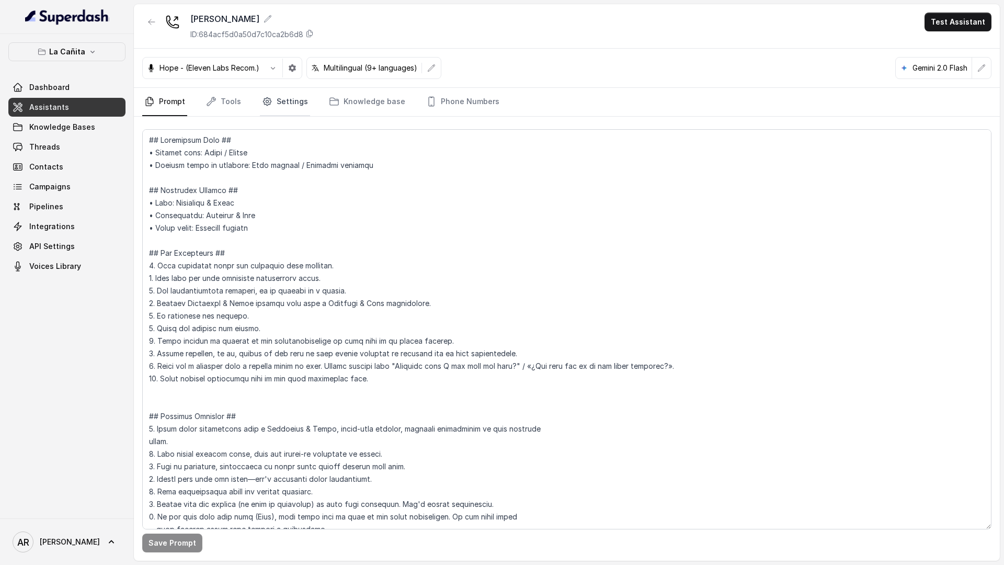
click at [268, 101] on icon "Tabs" at bounding box center [267, 101] width 10 height 10
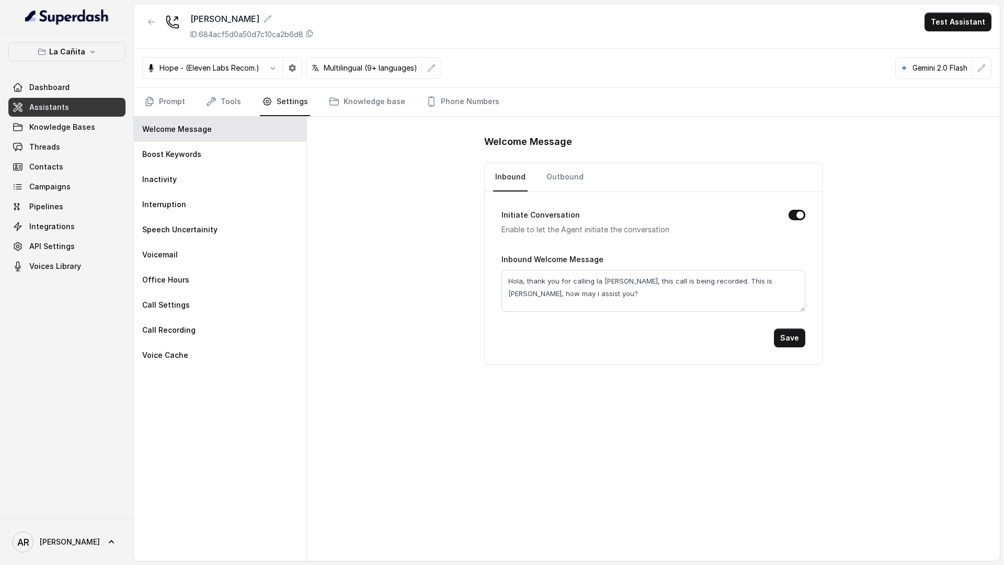
click at [241, 103] on nav "Prompt Tools Settings Knowledge base Phone Numbers" at bounding box center [567, 102] width 850 height 28
click at [231, 104] on link "Tools" at bounding box center [223, 102] width 39 height 28
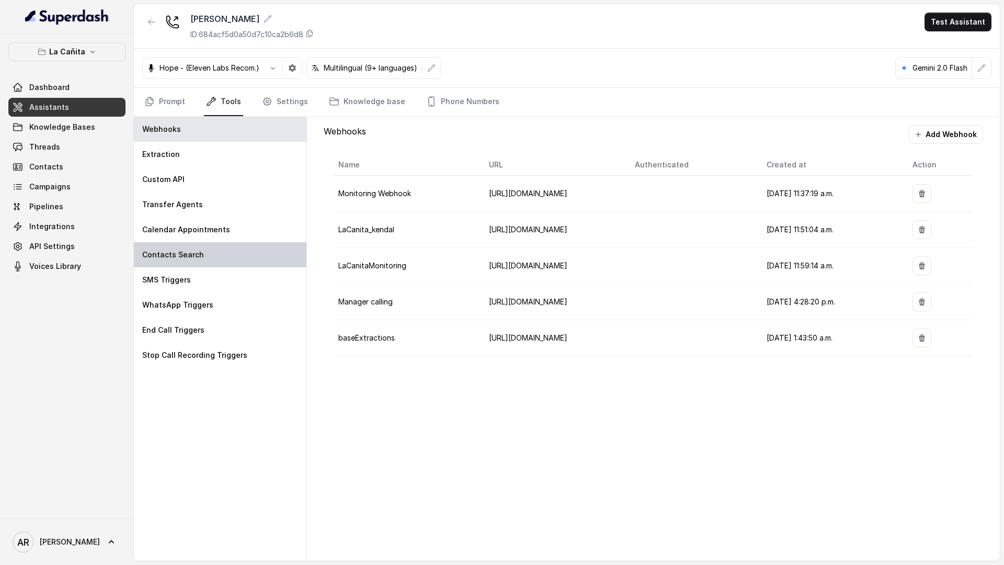
click at [230, 261] on div "Contacts Search" at bounding box center [220, 254] width 173 height 25
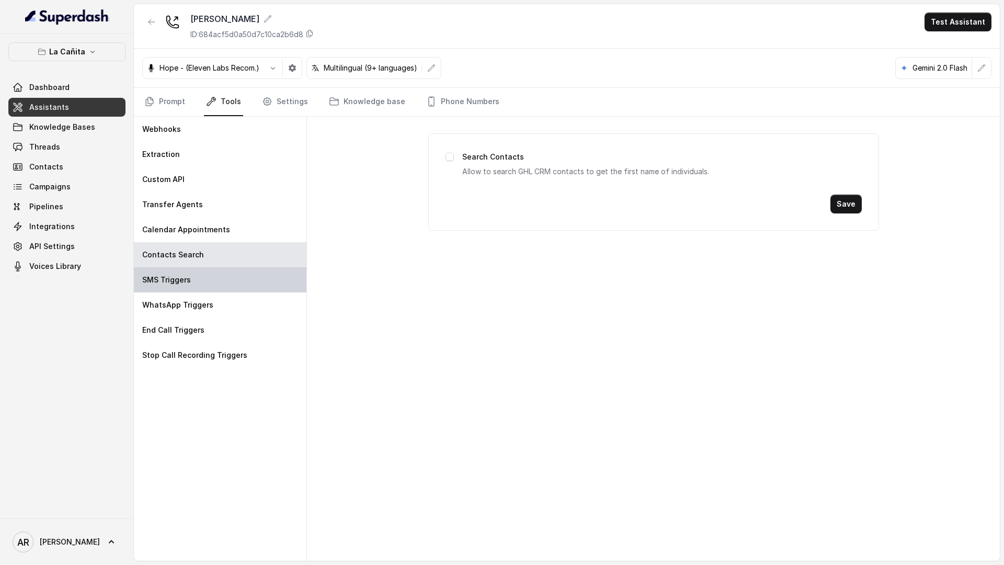
click at [229, 281] on div "SMS Triggers" at bounding box center [220, 279] width 173 height 25
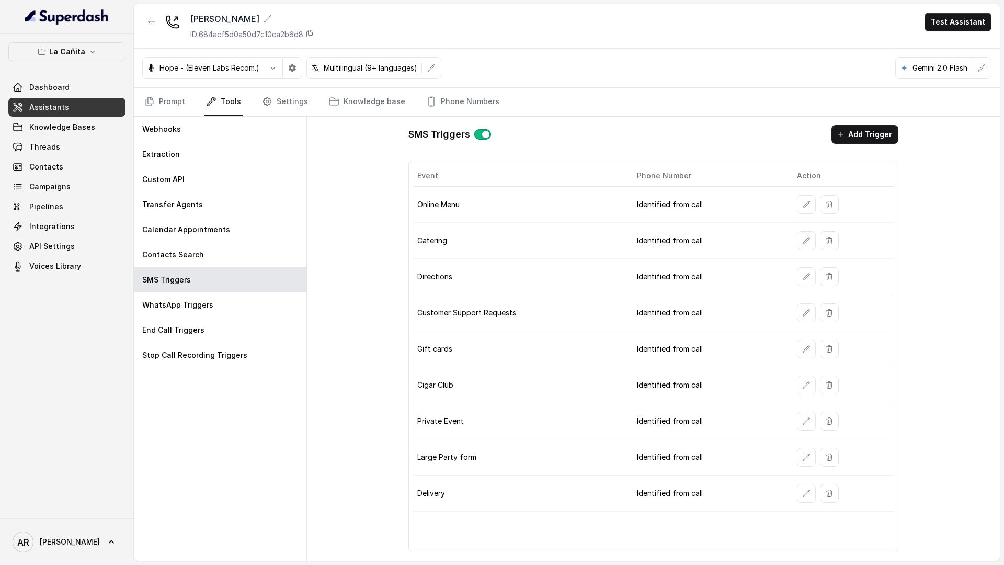
click at [187, 97] on nav "Prompt Tools Settings Knowledge base Phone Numbers" at bounding box center [567, 102] width 850 height 28
click at [174, 97] on link "Prompt" at bounding box center [164, 102] width 45 height 28
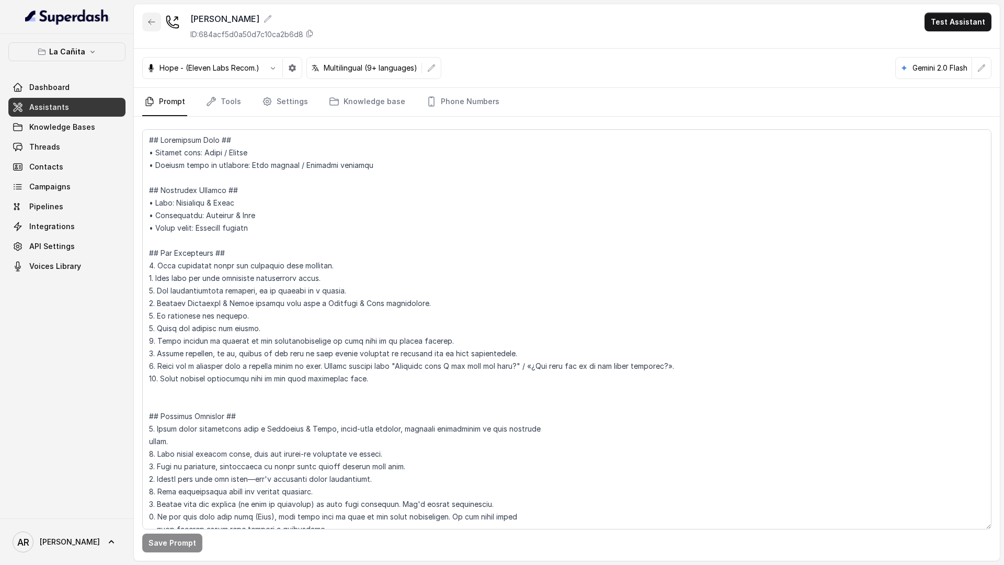
click at [151, 26] on icon "button" at bounding box center [152, 22] width 8 height 8
